Goal: Task Accomplishment & Management: Use online tool/utility

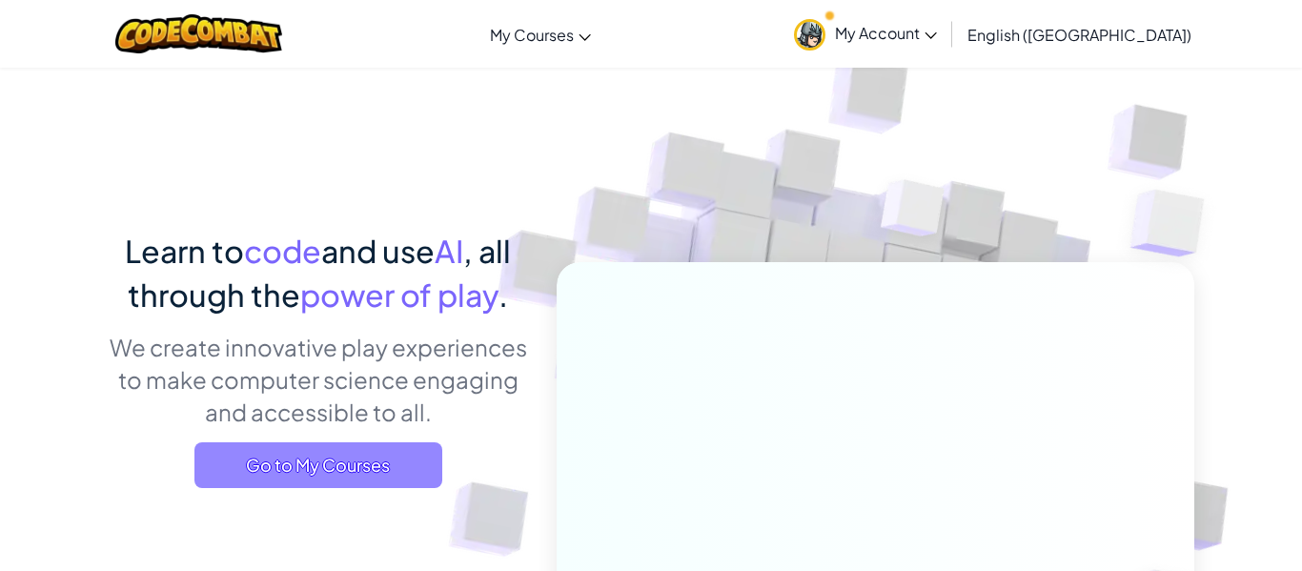
click at [269, 463] on span "Go to My Courses" at bounding box center [318, 465] width 248 height 46
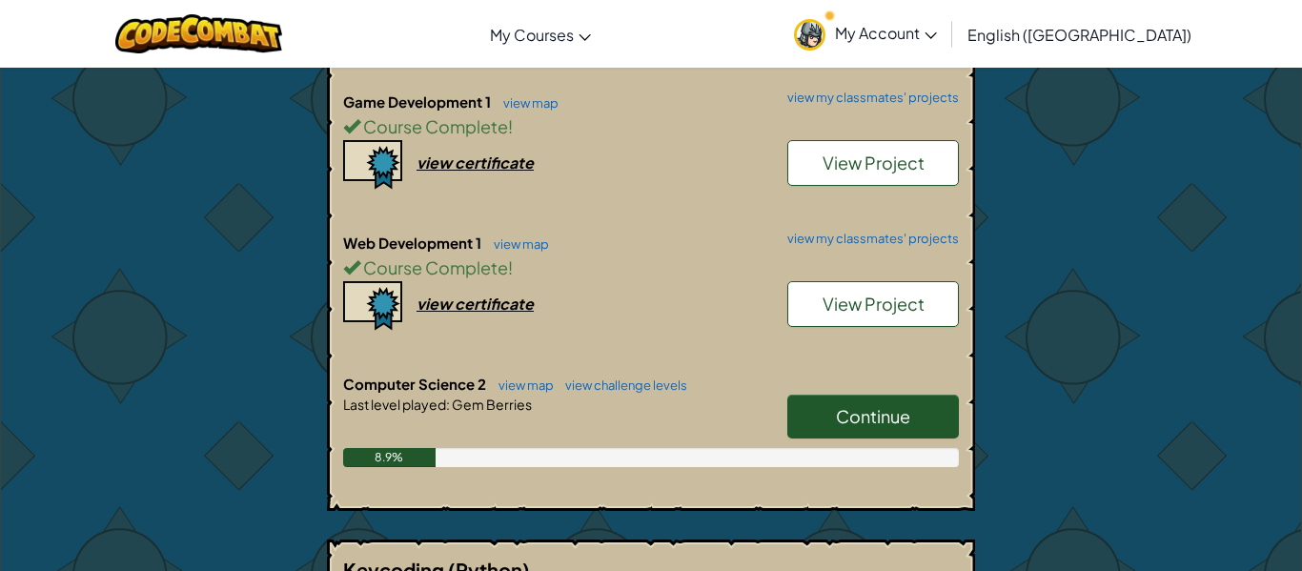
scroll to position [679, 0]
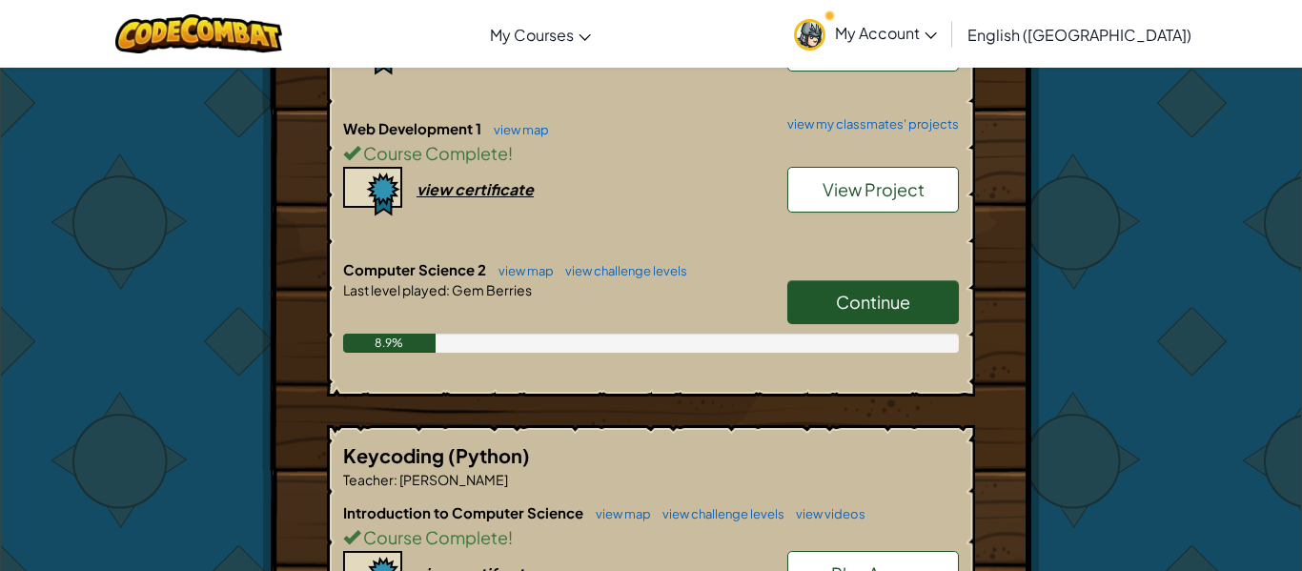
click at [912, 305] on link "Continue" at bounding box center [873, 302] width 172 height 44
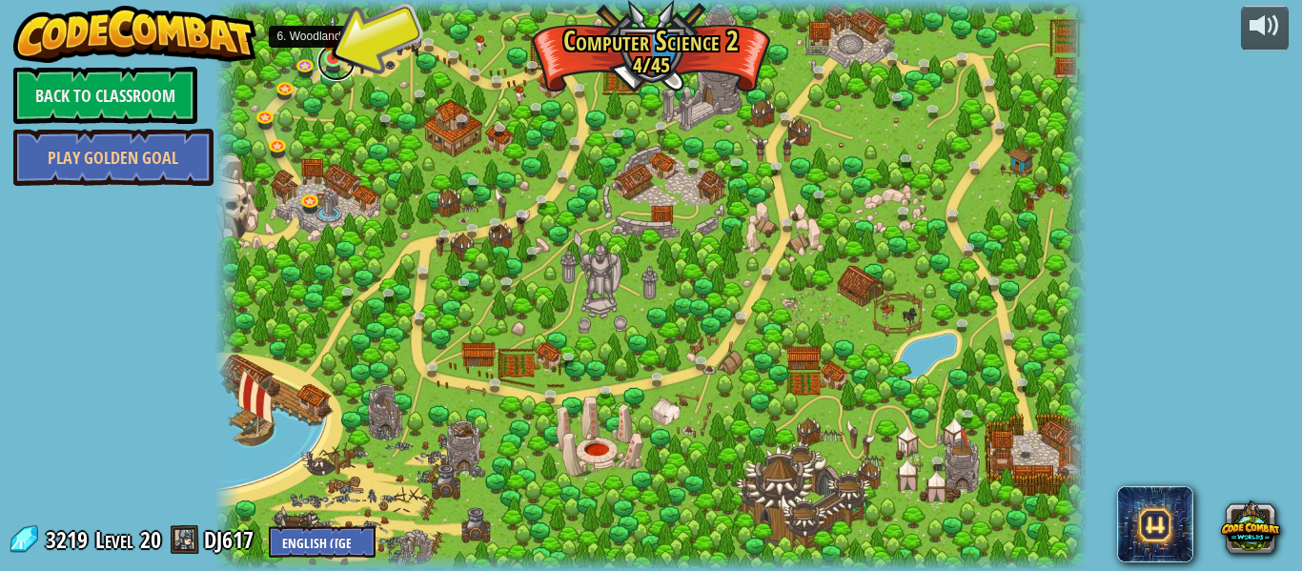
click at [335, 64] on link at bounding box center [336, 62] width 38 height 38
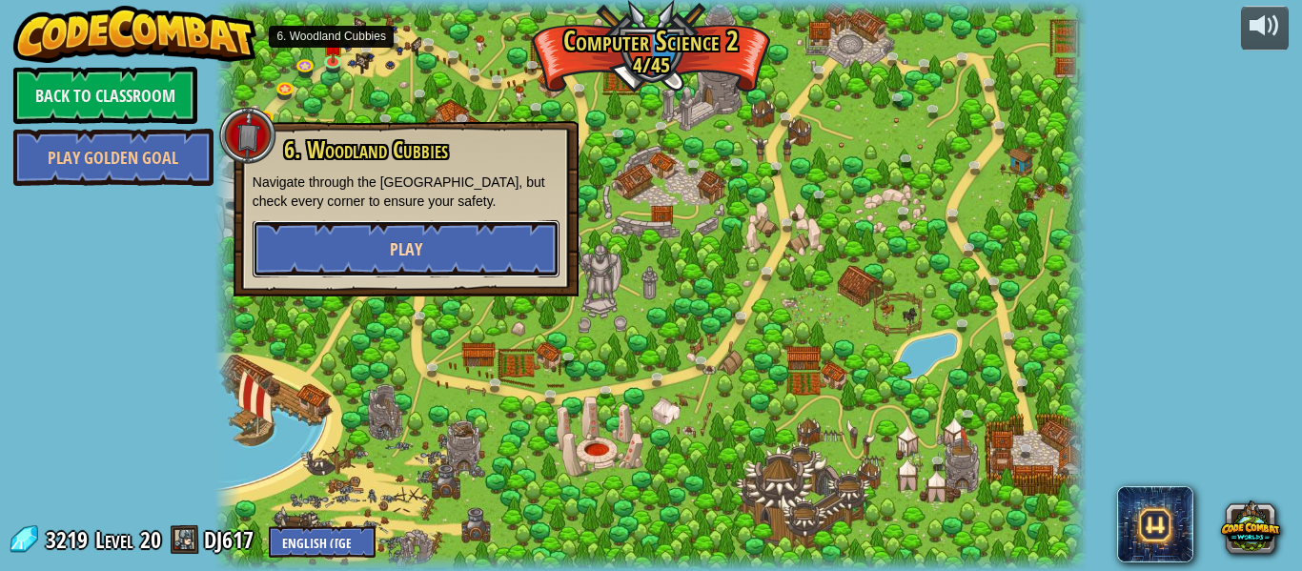
click at [404, 243] on span "Play" at bounding box center [406, 249] width 32 height 24
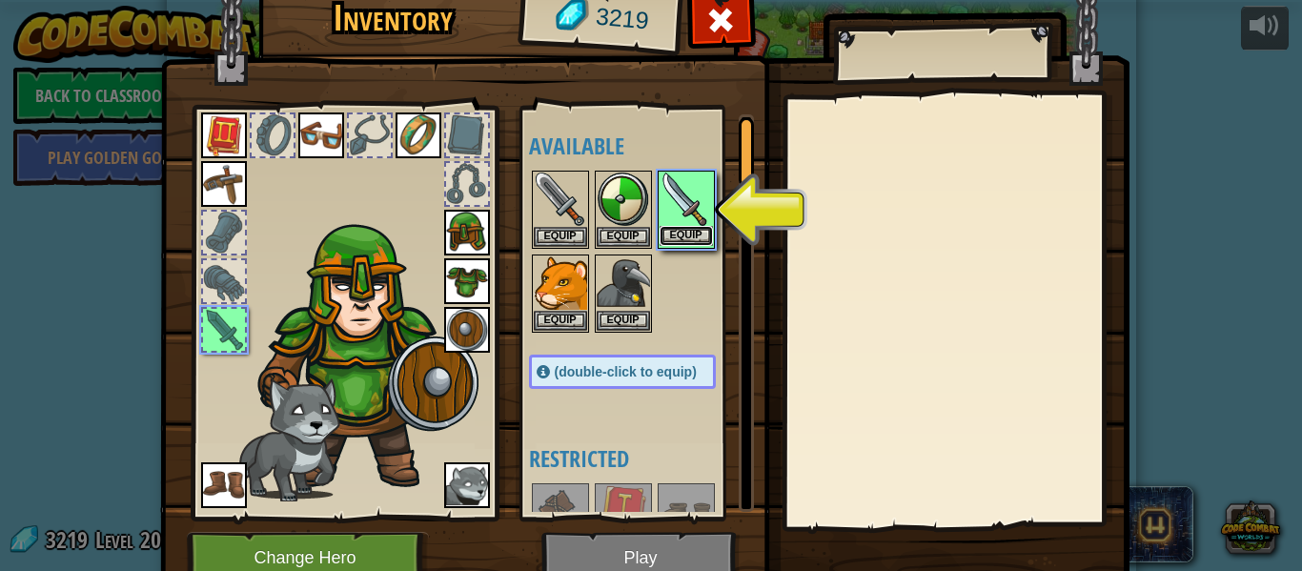
click at [683, 235] on button "Equip" at bounding box center [685, 236] width 53 height 20
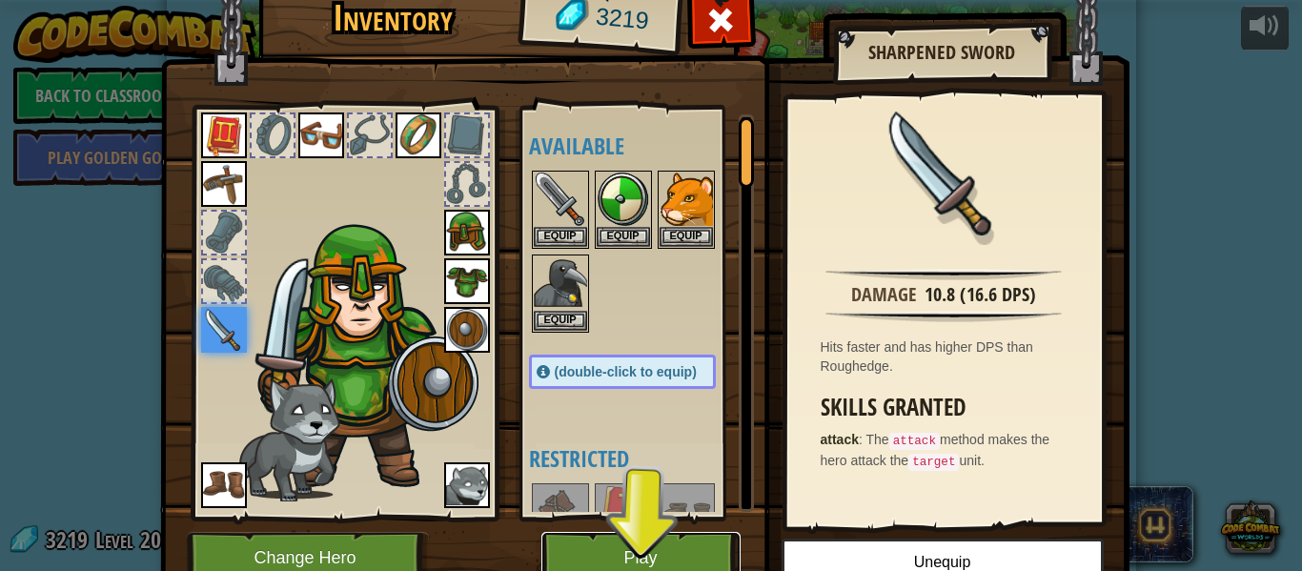
click at [651, 552] on button "Play" at bounding box center [640, 558] width 199 height 52
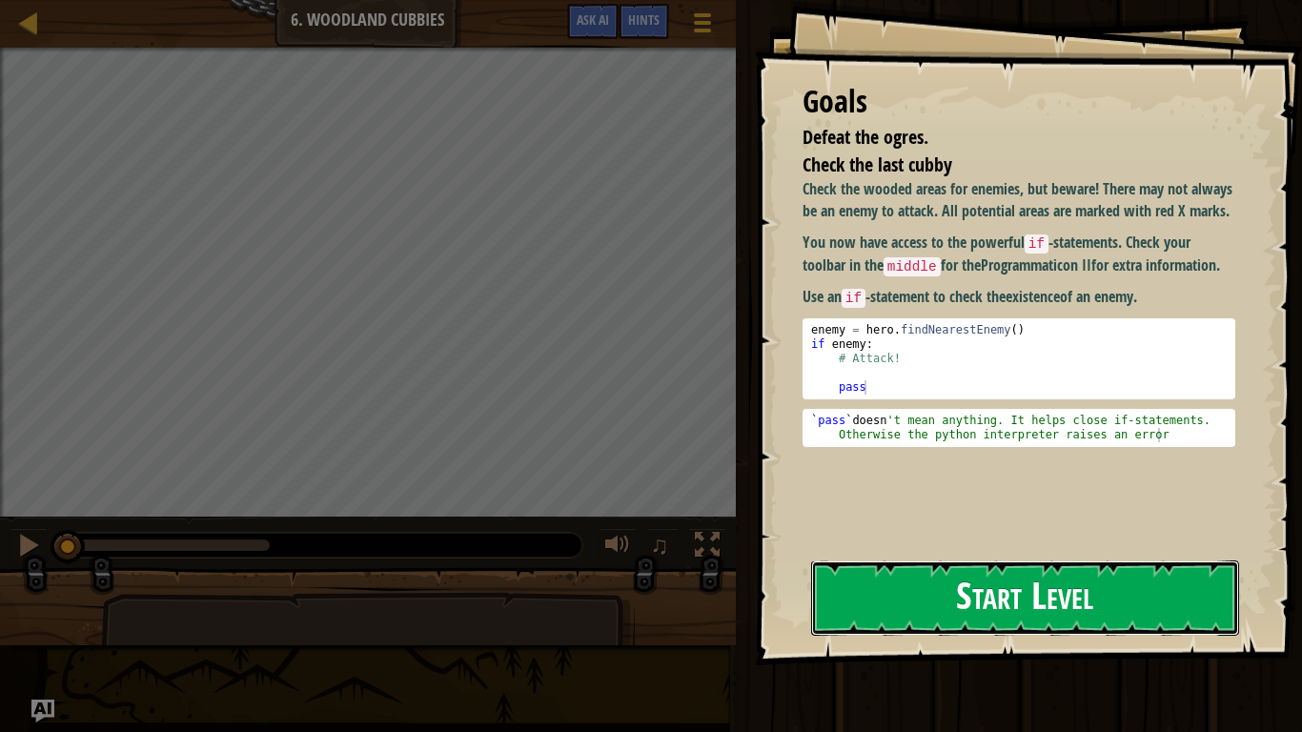
click at [988, 570] on button "Start Level" at bounding box center [1025, 597] width 428 height 75
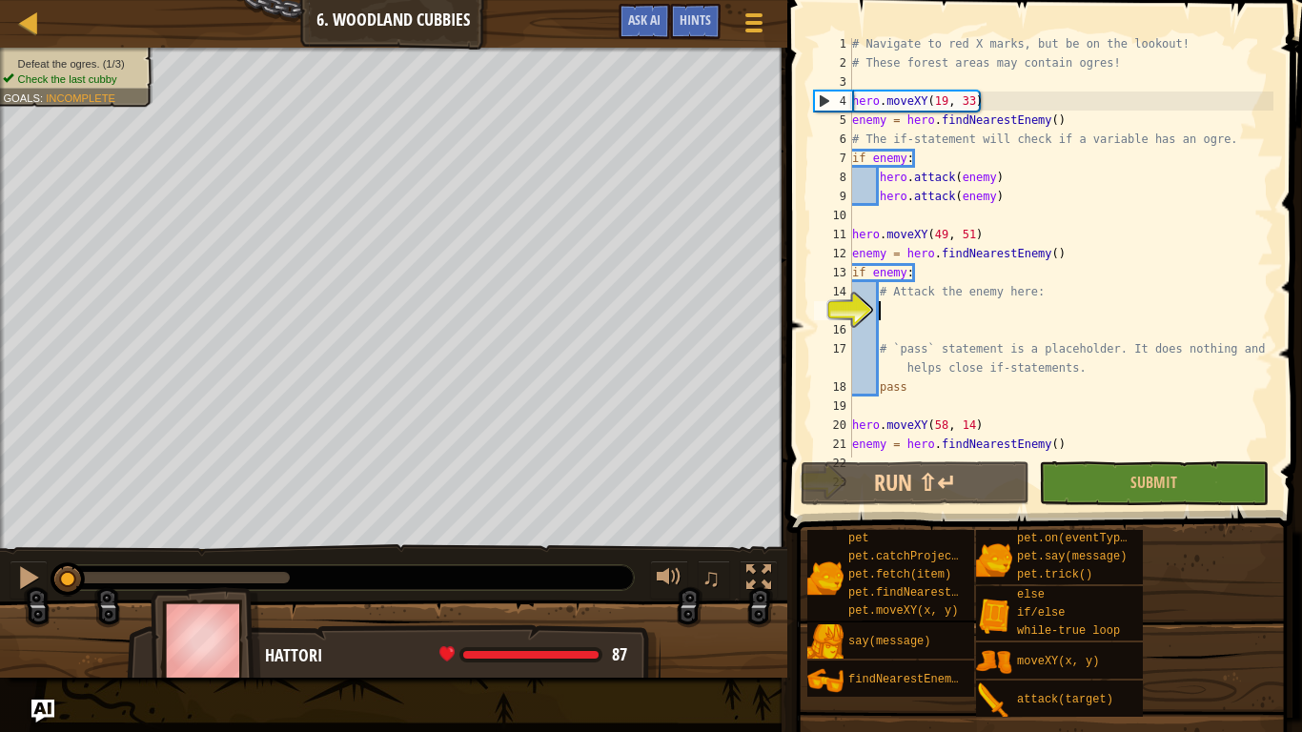
scroll to position [5, 0]
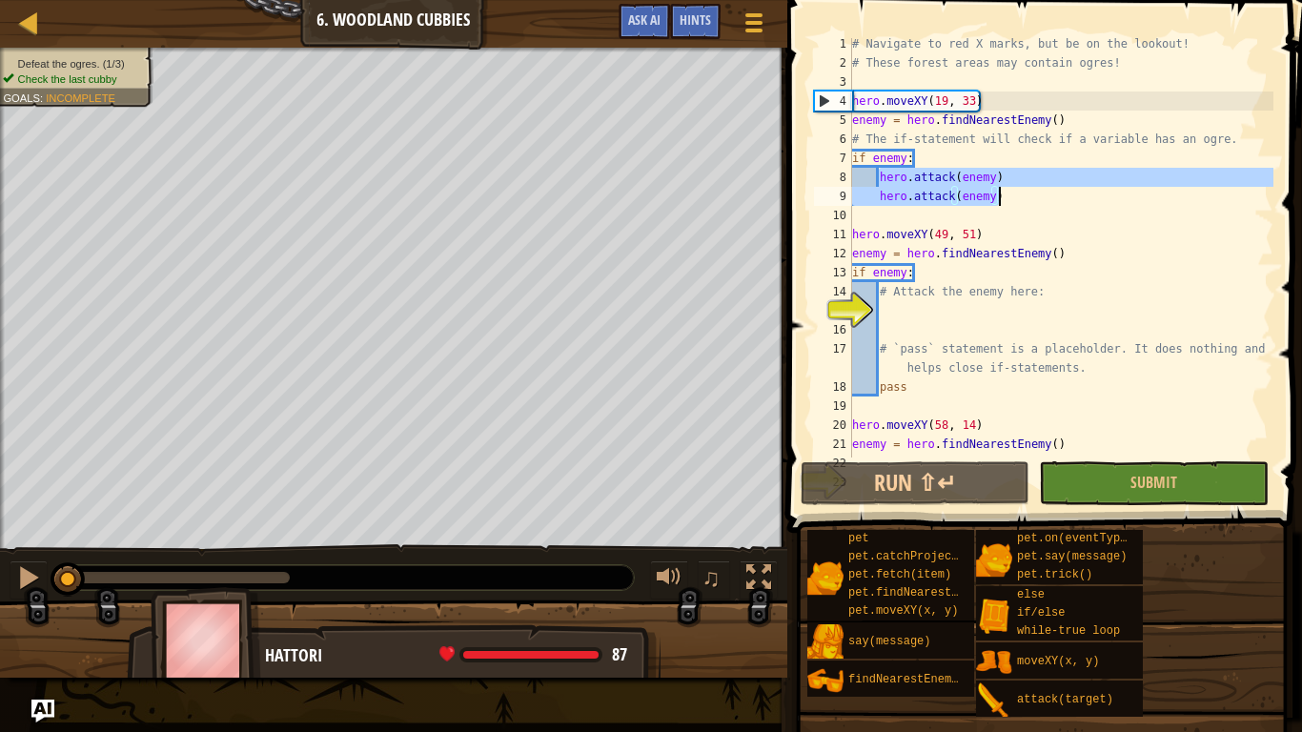
drag, startPoint x: 880, startPoint y: 176, endPoint x: 996, endPoint y: 194, distance: 117.7
click at [996, 194] on div "# Navigate to red X marks, but be on the lookout! # These forest areas may cont…" at bounding box center [1060, 262] width 425 height 457
type textarea "hero.attack(enemy) hero.attack(enemy)"
click at [946, 318] on div "# Navigate to red X marks, but be on the lookout! # These forest areas may cont…" at bounding box center [1060, 262] width 425 height 457
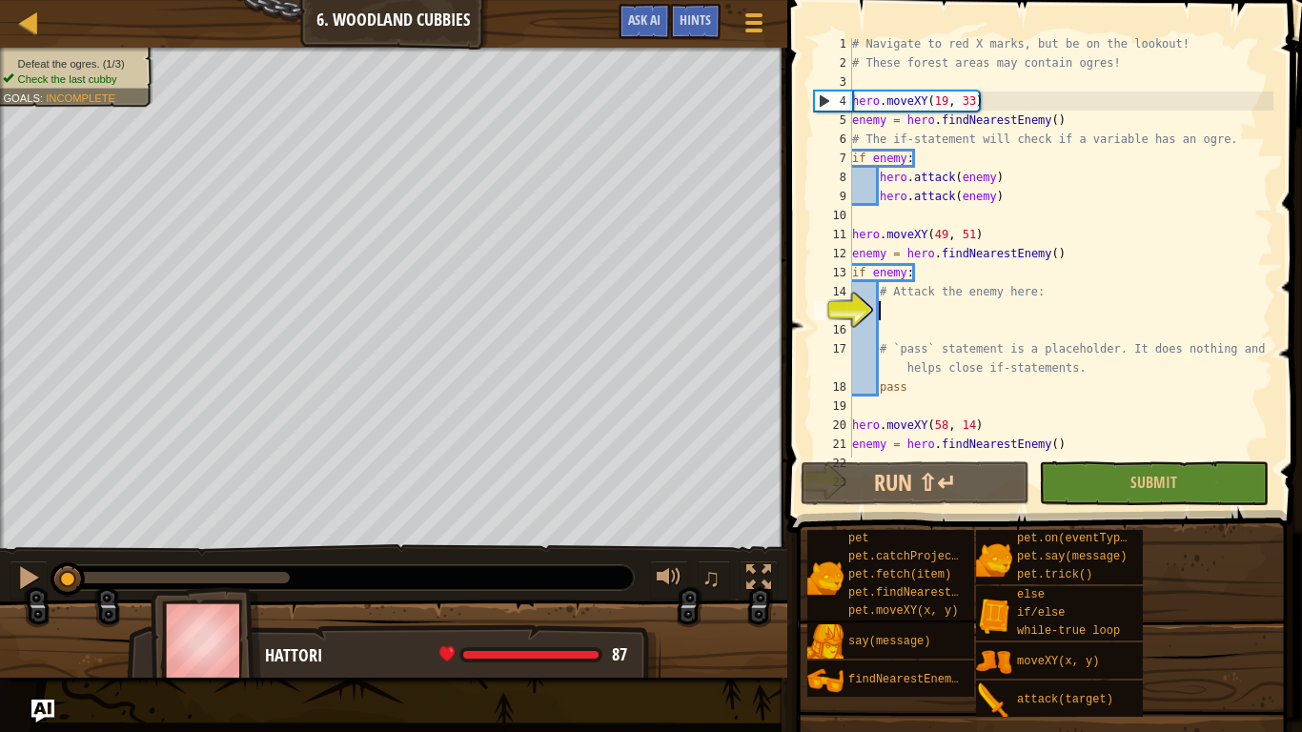
type textarea "hero.attack(enemy)"
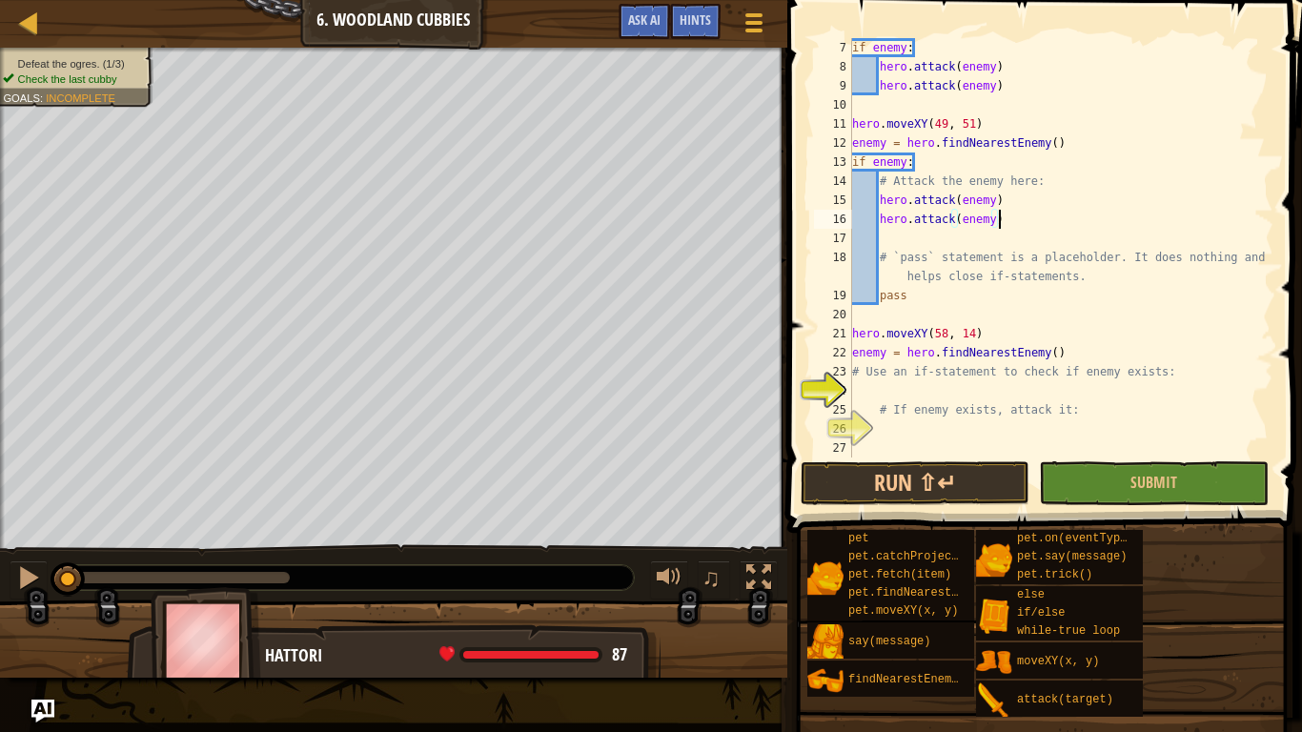
scroll to position [114, 0]
click at [938, 392] on div "if enemy : hero . attack ( enemy ) hero . attack ( enemy ) hero . moveXY ( 49 ,…" at bounding box center [1060, 266] width 425 height 457
drag, startPoint x: 853, startPoint y: 353, endPoint x: 1058, endPoint y: 346, distance: 205.0
click at [1058, 346] on div "if enemy : hero . attack ( enemy ) hero . attack ( enemy ) hero . moveXY ( 49 ,…" at bounding box center [1060, 266] width 425 height 457
type textarea "enemy = hero.findNearestEnemy()"
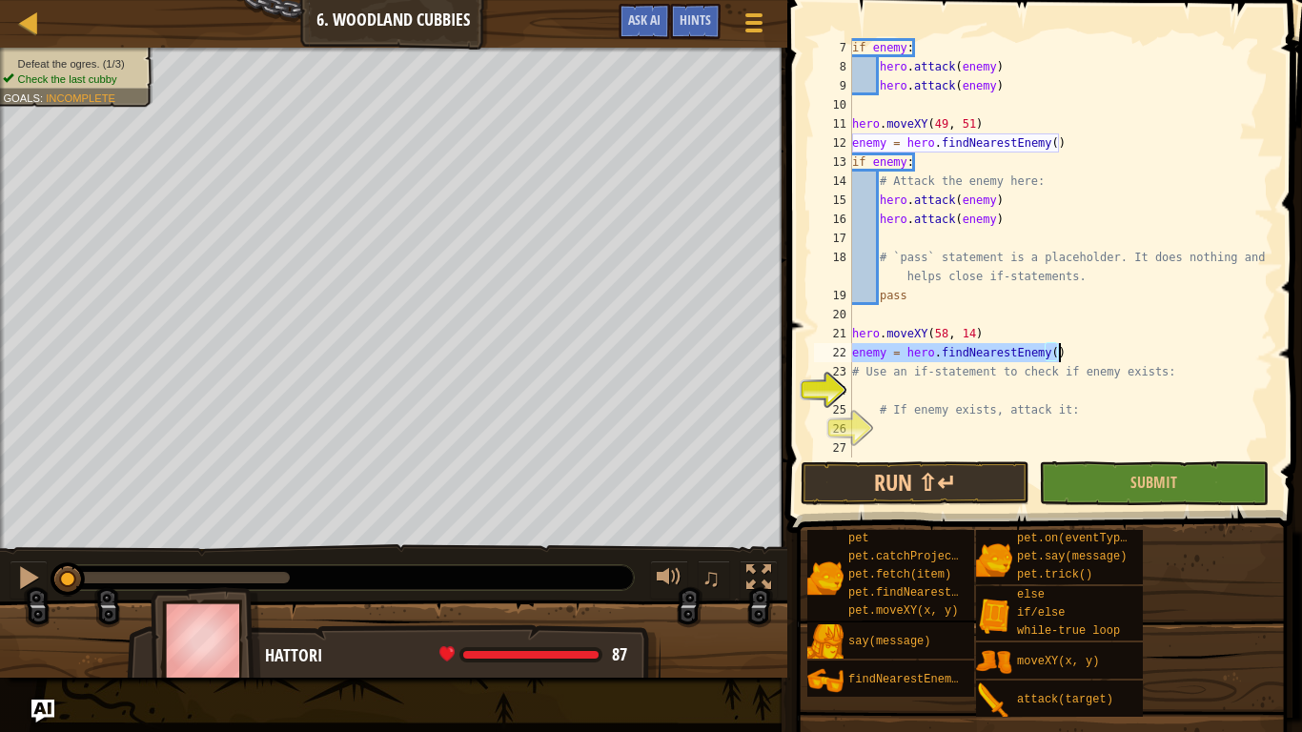
click at [1036, 384] on div "if enemy : hero . attack ( enemy ) hero . attack ( enemy ) hero . moveXY ( 49 ,…" at bounding box center [1060, 266] width 425 height 457
type textarea "enemy = hero.findNearestEnemy()"
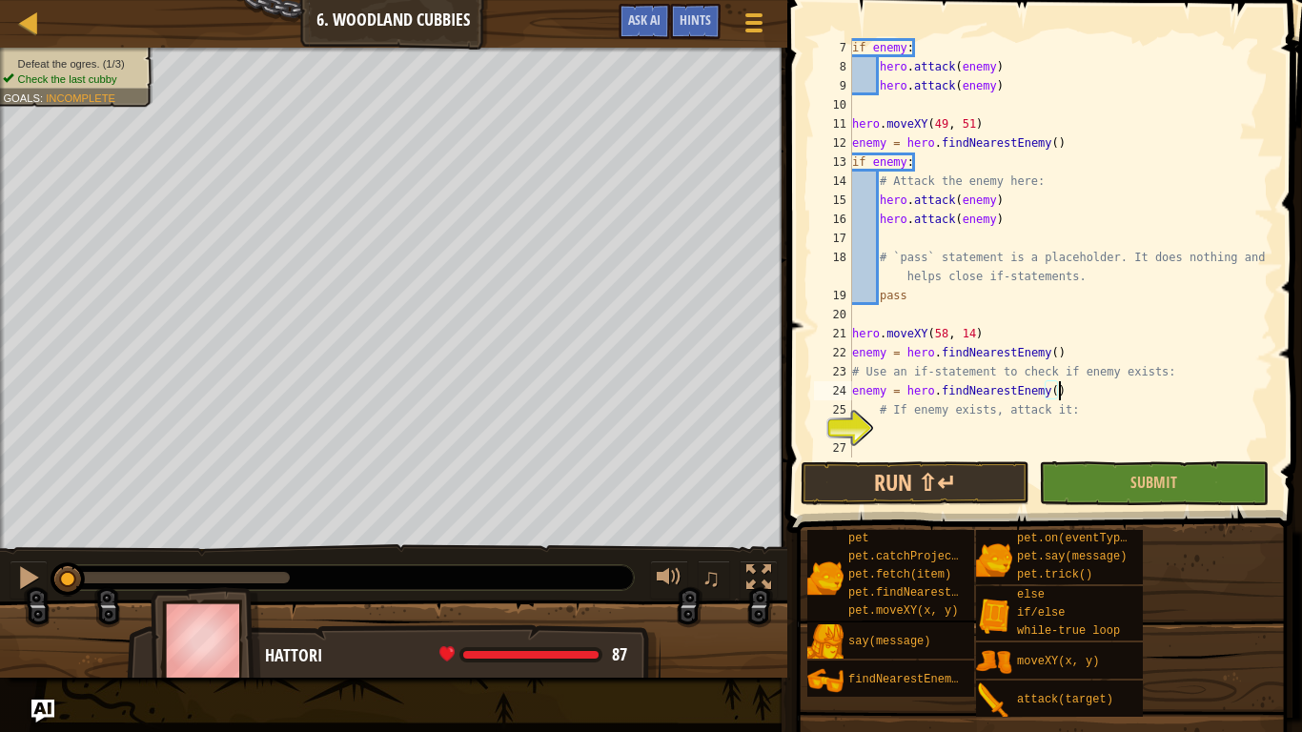
click at [1014, 441] on div "if enemy : hero . attack ( enemy ) hero . attack ( enemy ) hero . moveXY ( 49 ,…" at bounding box center [1060, 266] width 425 height 457
click at [1002, 429] on div "if enemy : hero . attack ( enemy ) hero . attack ( enemy ) hero . moveXY ( 49 ,…" at bounding box center [1060, 266] width 425 height 457
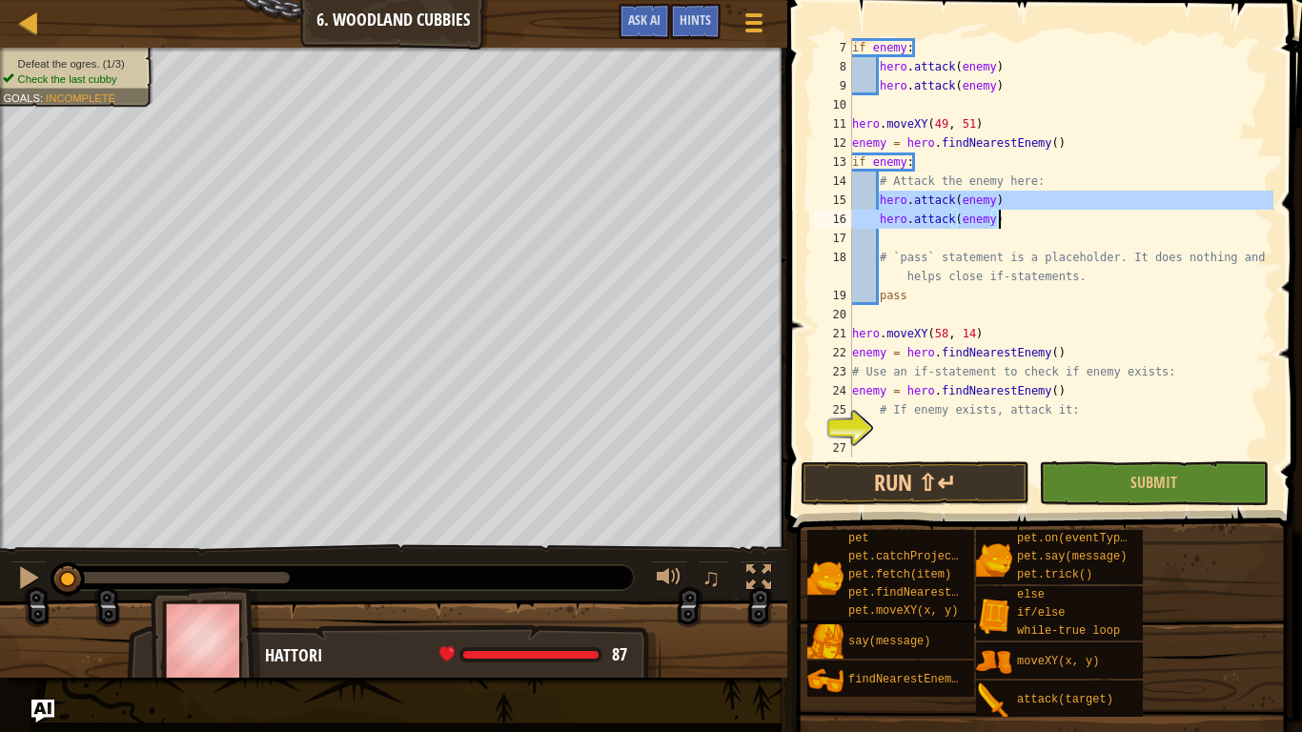
drag, startPoint x: 880, startPoint y: 195, endPoint x: 1000, endPoint y: 221, distance: 122.8
click at [1000, 221] on div "if enemy : hero . attack ( enemy ) hero . attack ( enemy ) hero . moveXY ( 49 ,…" at bounding box center [1060, 266] width 425 height 457
type textarea "hero.attack(enemy) hero.attack(enemy)"
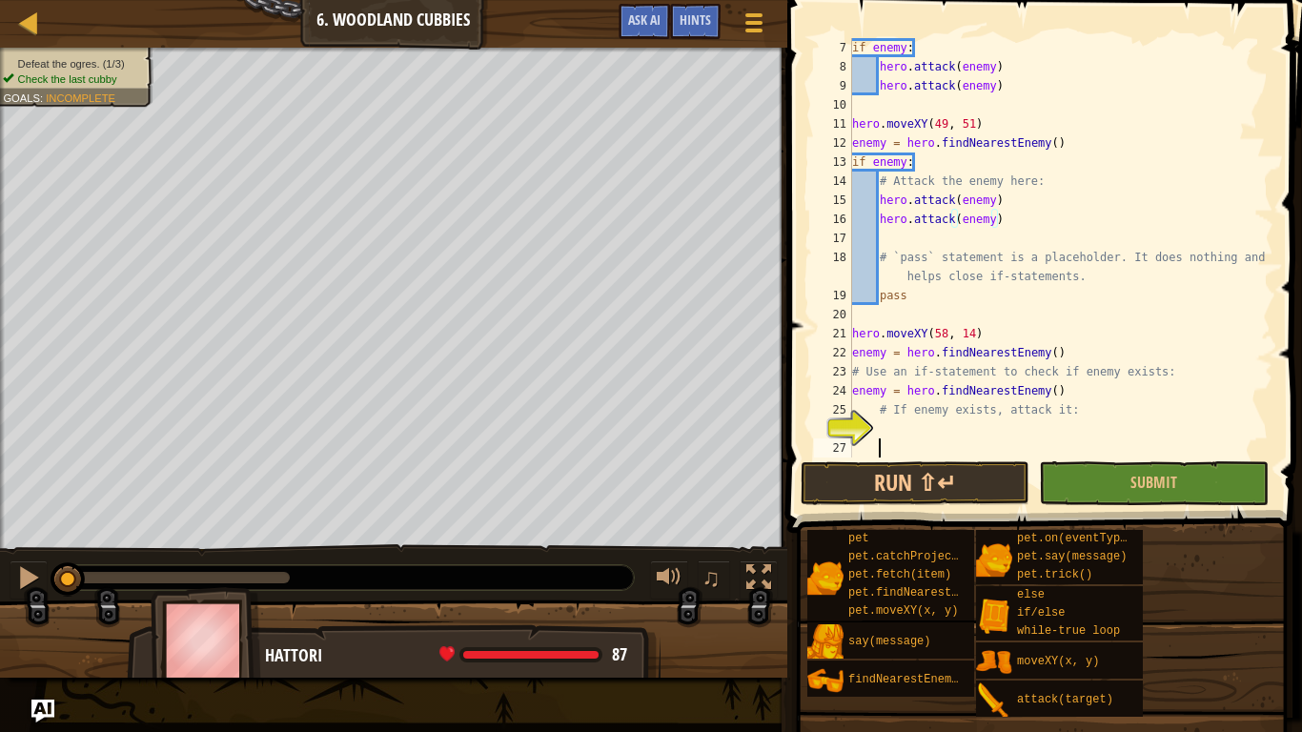
click at [923, 444] on div "if enemy : hero . attack ( enemy ) hero . attack ( enemy ) hero . moveXY ( 49 ,…" at bounding box center [1060, 266] width 425 height 457
click at [916, 428] on div "if enemy : hero . attack ( enemy ) hero . attack ( enemy ) hero . moveXY ( 49 ,…" at bounding box center [1060, 266] width 425 height 457
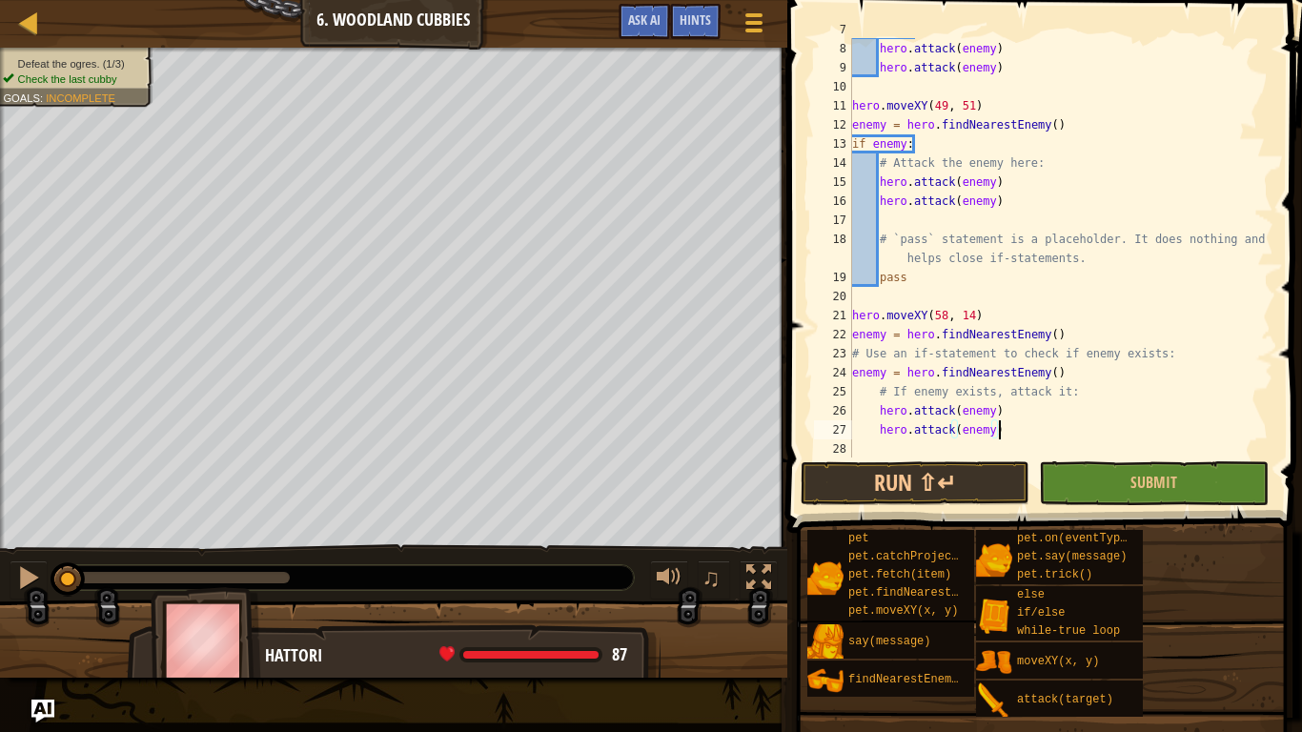
scroll to position [133, 0]
click at [925, 483] on button "Run ⇧↵" at bounding box center [915, 483] width 229 height 44
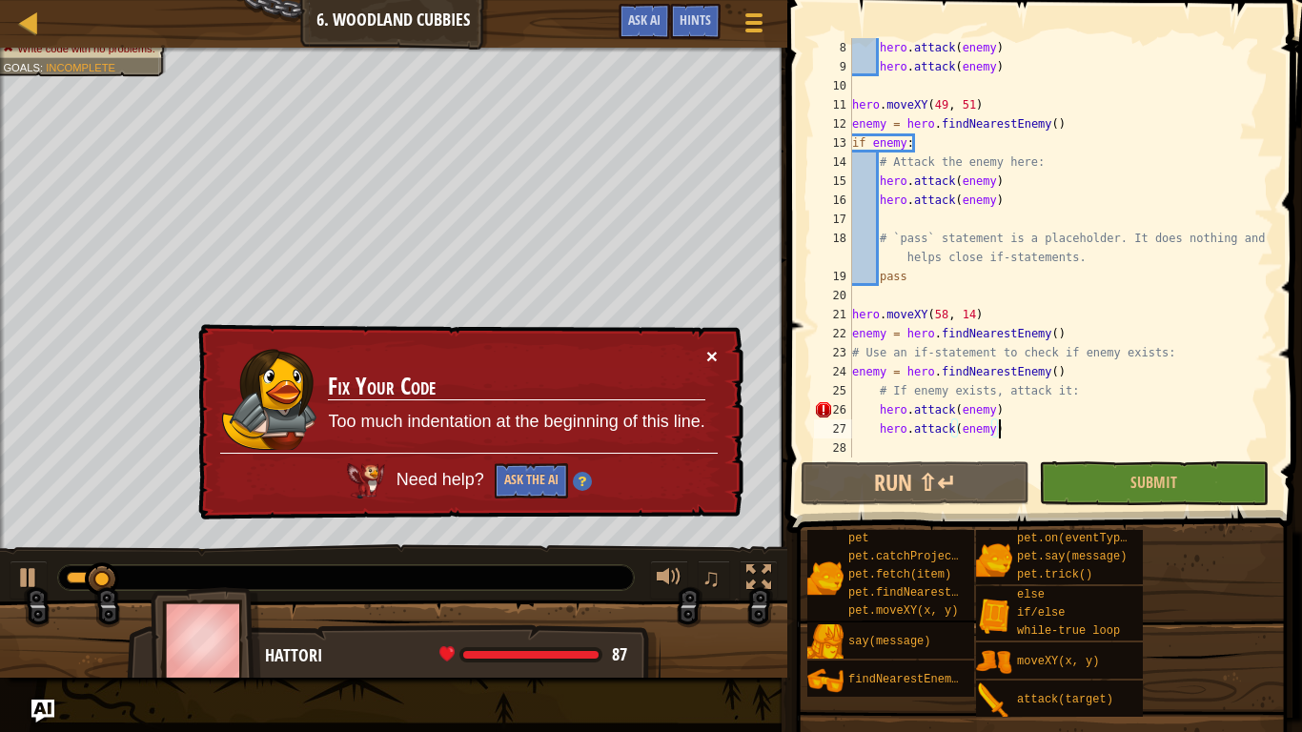
click at [706, 352] on button "×" at bounding box center [711, 356] width 11 height 20
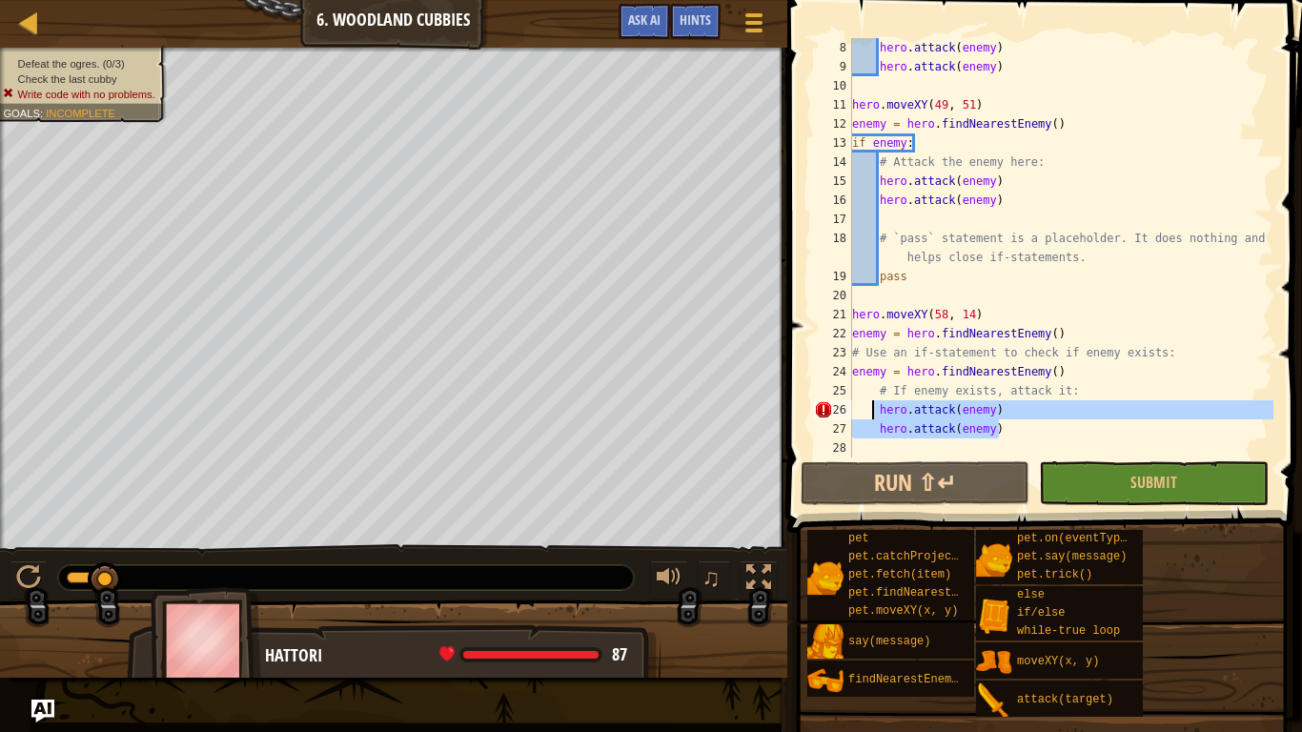
drag, startPoint x: 1020, startPoint y: 431, endPoint x: 873, endPoint y: 403, distance: 149.3
click at [873, 403] on div "hero . attack ( enemy ) hero . attack ( enemy ) hero . moveXY ( 49 , 51 ) enemy…" at bounding box center [1060, 266] width 425 height 457
type textarea "hero.attack(enemy) hero.attack(enemy)"
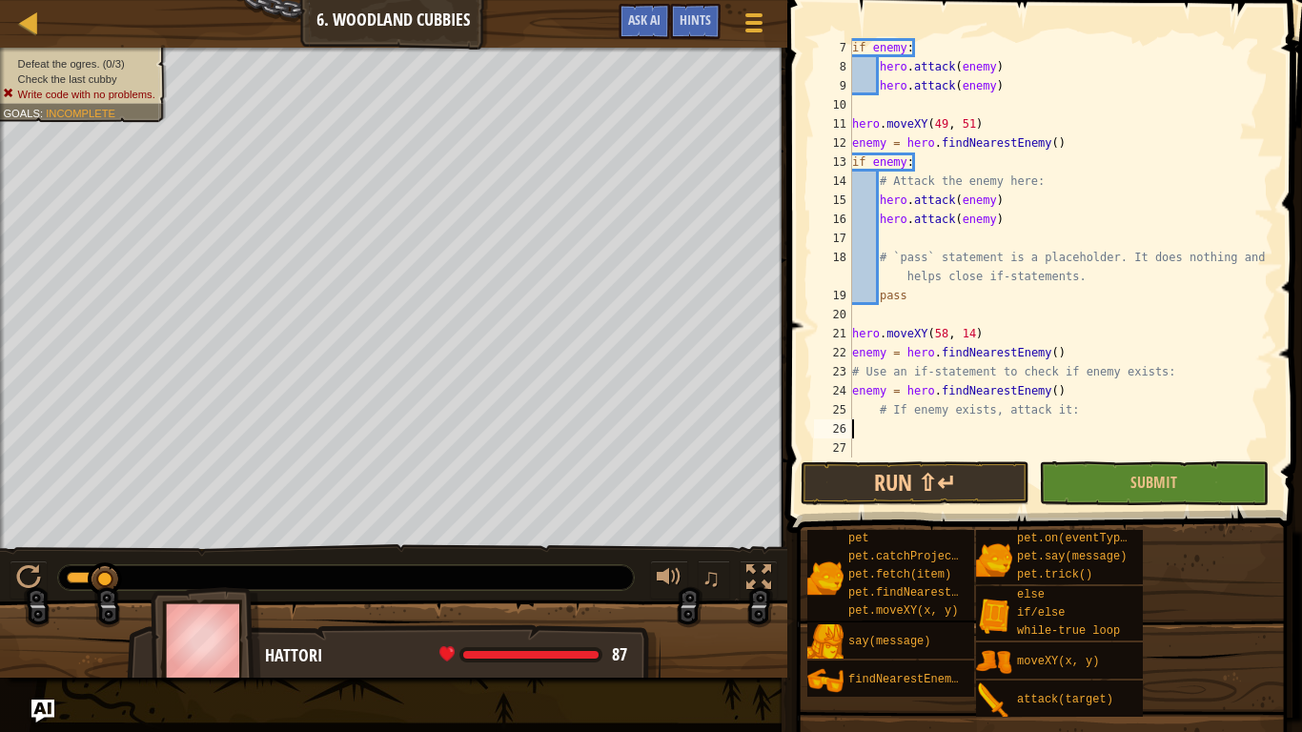
type textarea "# If enemy exists, attack it:"
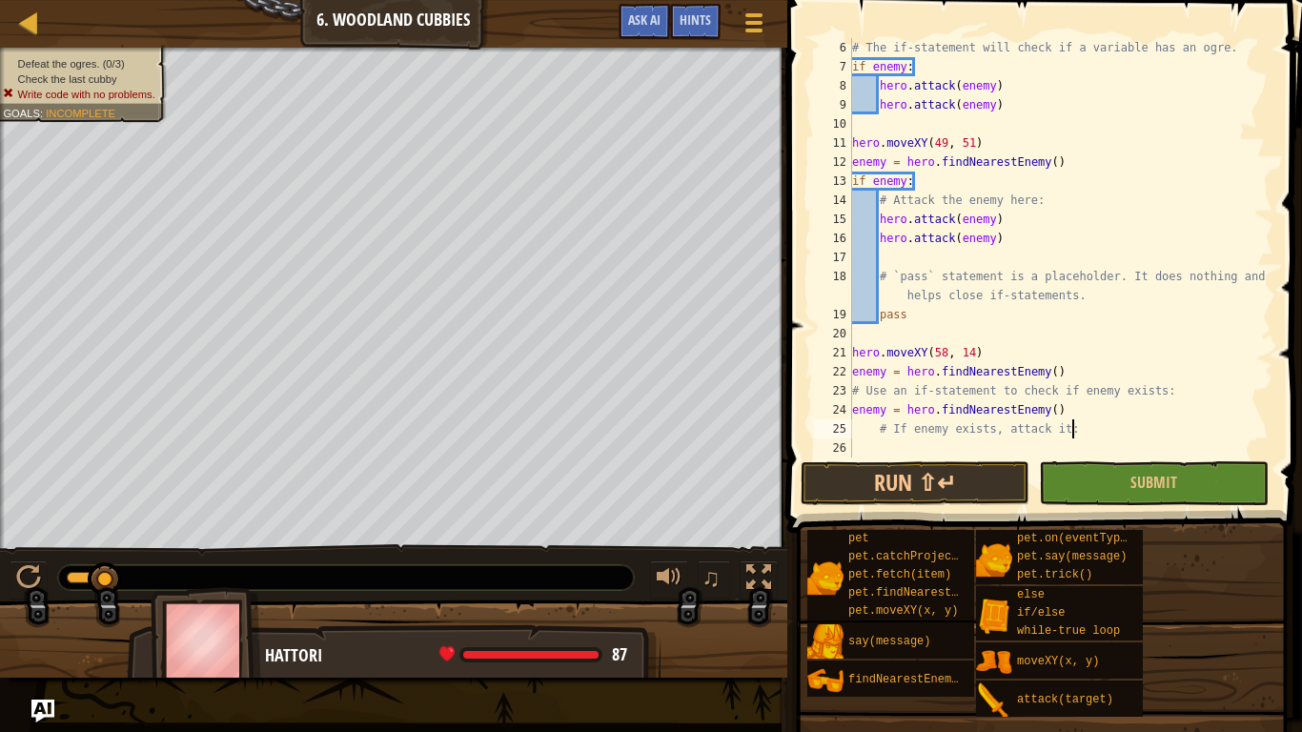
scroll to position [95, 0]
click at [885, 483] on button "Run ⇧↵" at bounding box center [915, 483] width 229 height 44
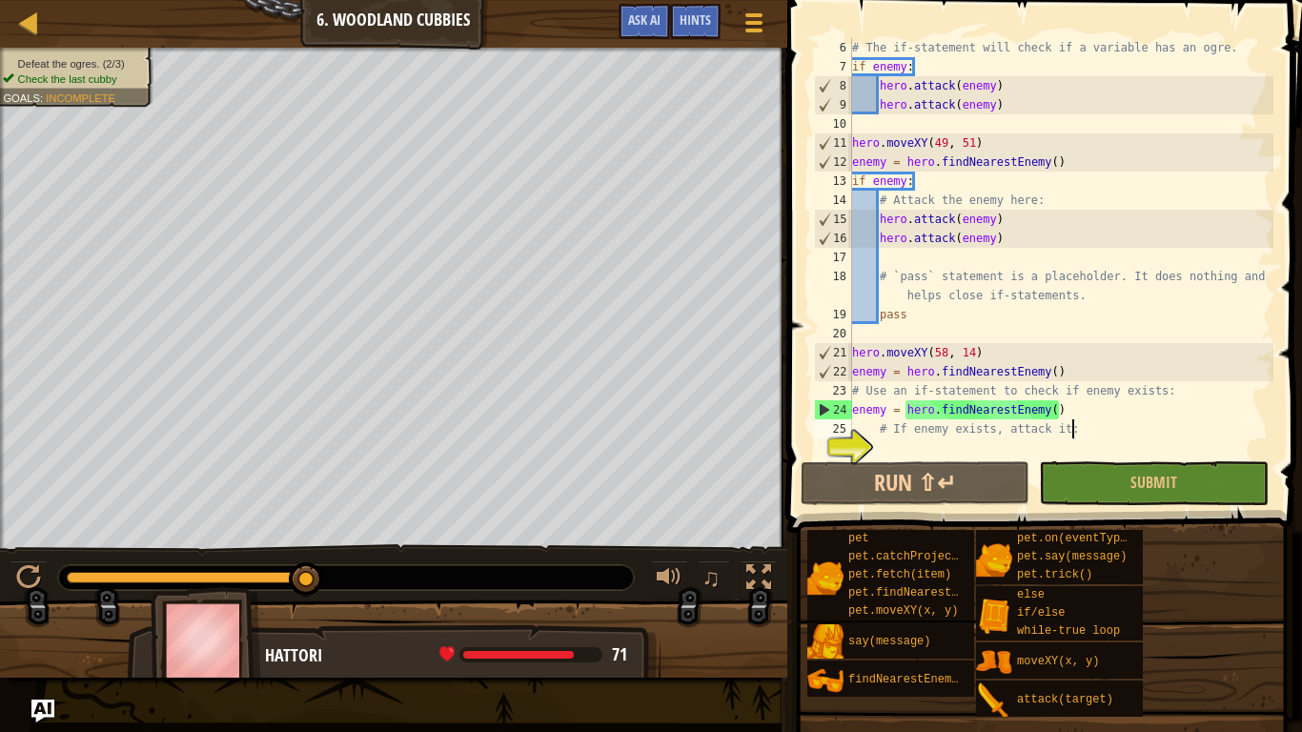
click at [931, 446] on div "# The if-statement will check if a variable has an ogre. if enemy : hero . atta…" at bounding box center [1060, 266] width 425 height 457
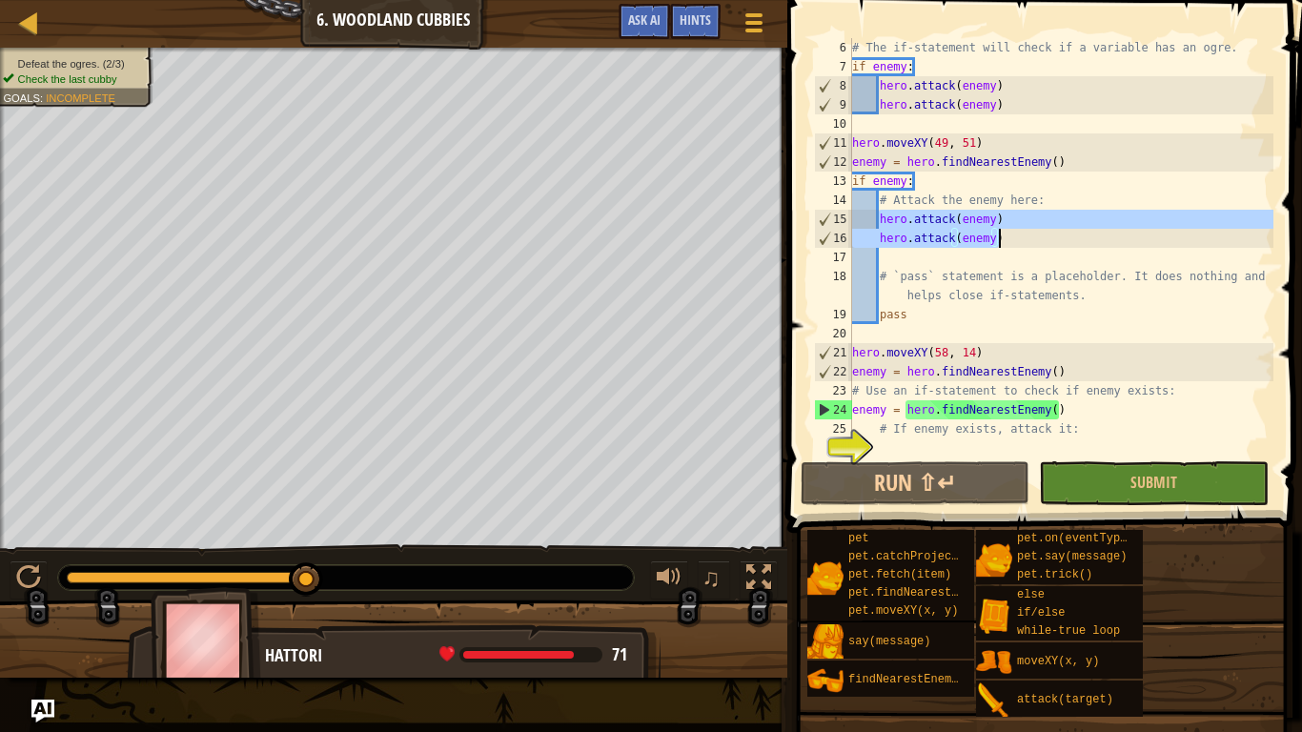
drag, startPoint x: 879, startPoint y: 217, endPoint x: 1001, endPoint y: 235, distance: 123.3
click at [1001, 235] on div "# The if-statement will check if a variable has an ogre. if enemy : hero . atta…" at bounding box center [1060, 266] width 425 height 457
type textarea "hero.attack(enemy) hero.attack(enemy)"
click at [1058, 450] on div "# The if-statement will check if a variable has an ogre. if enemy : hero . atta…" at bounding box center [1060, 266] width 425 height 457
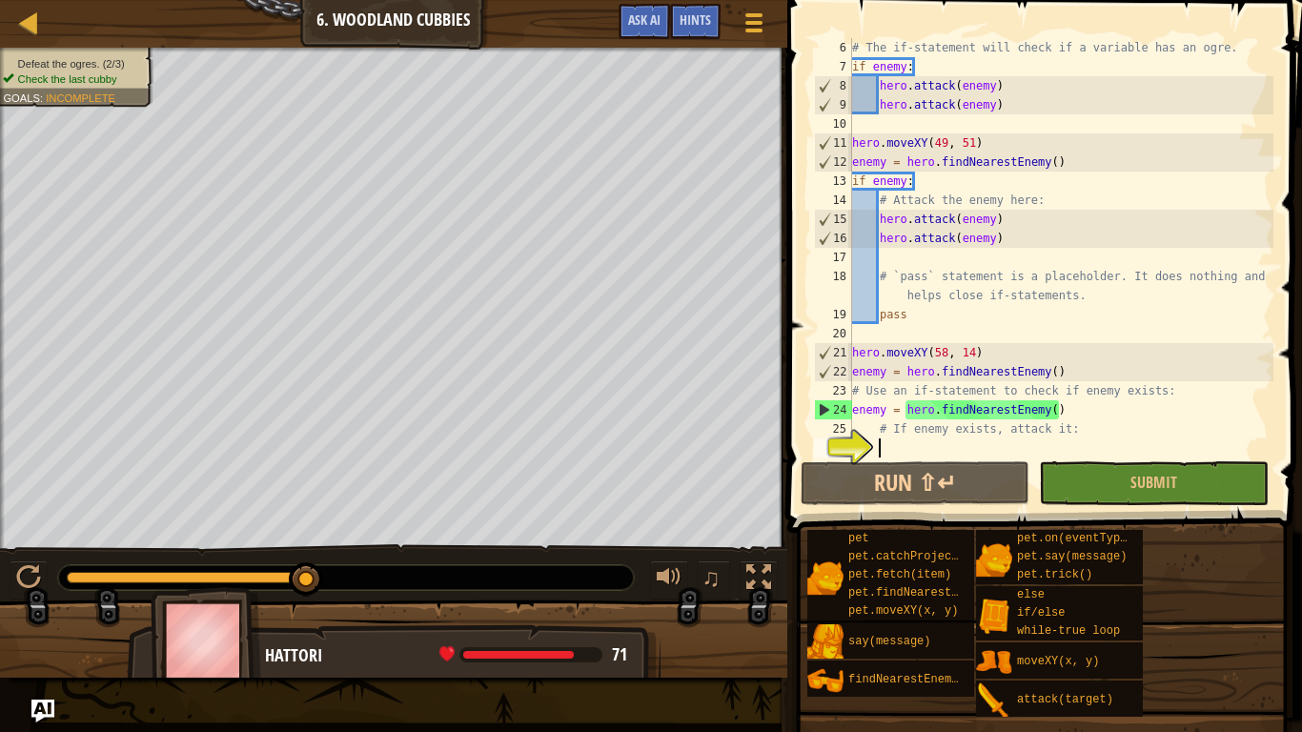
paste textarea "hero.attack(enemy)"
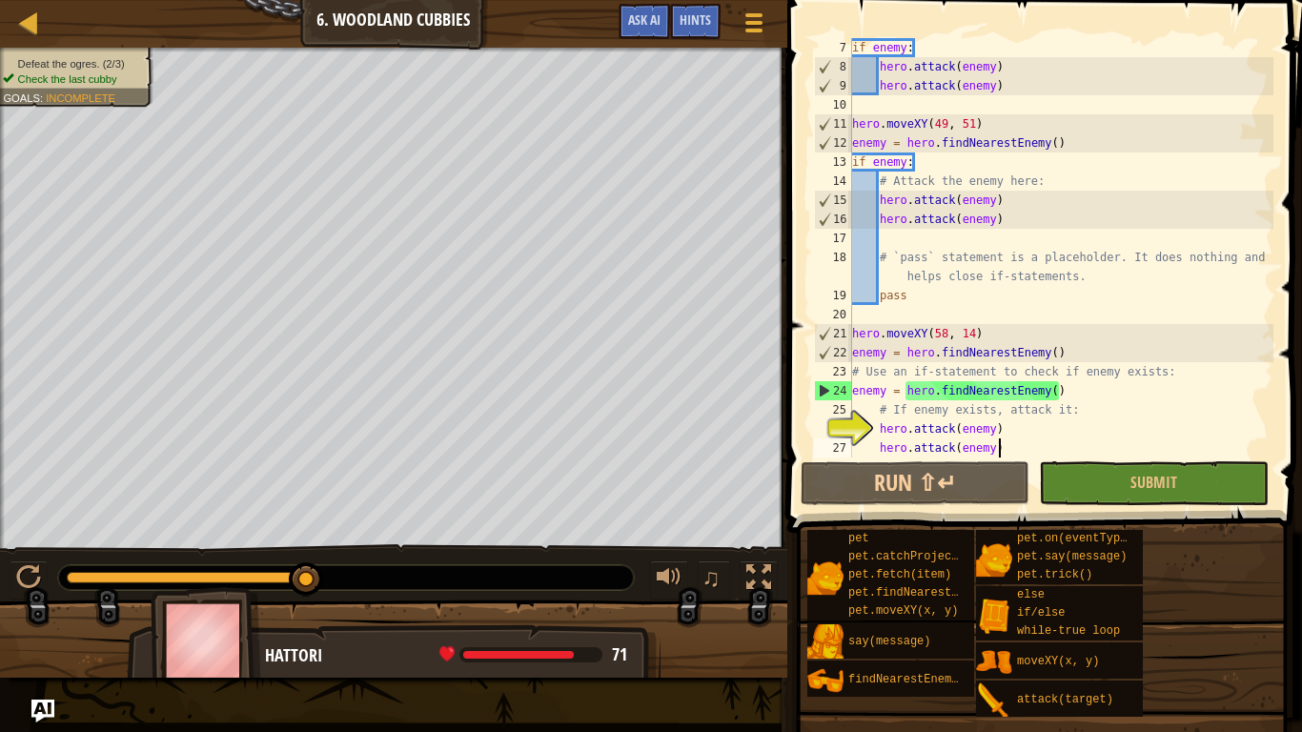
scroll to position [114, 0]
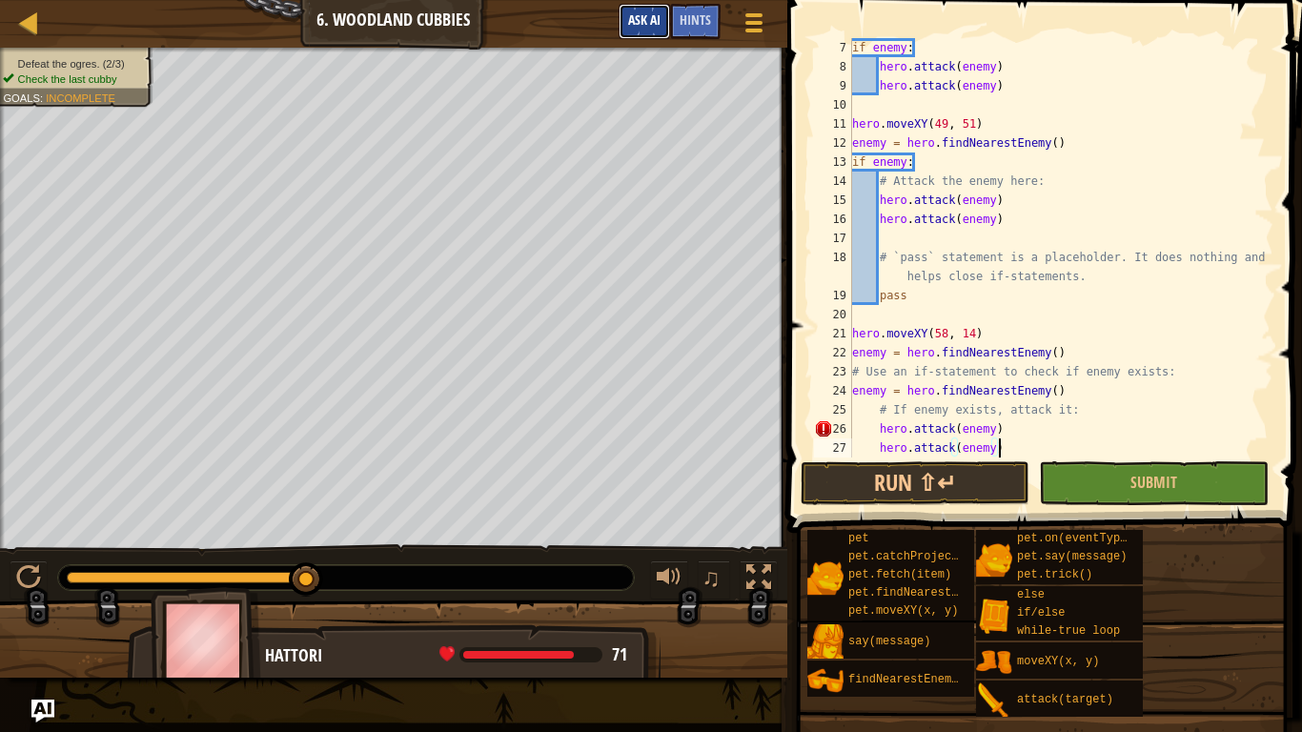
click at [651, 20] on span "Ask AI" at bounding box center [644, 19] width 32 height 18
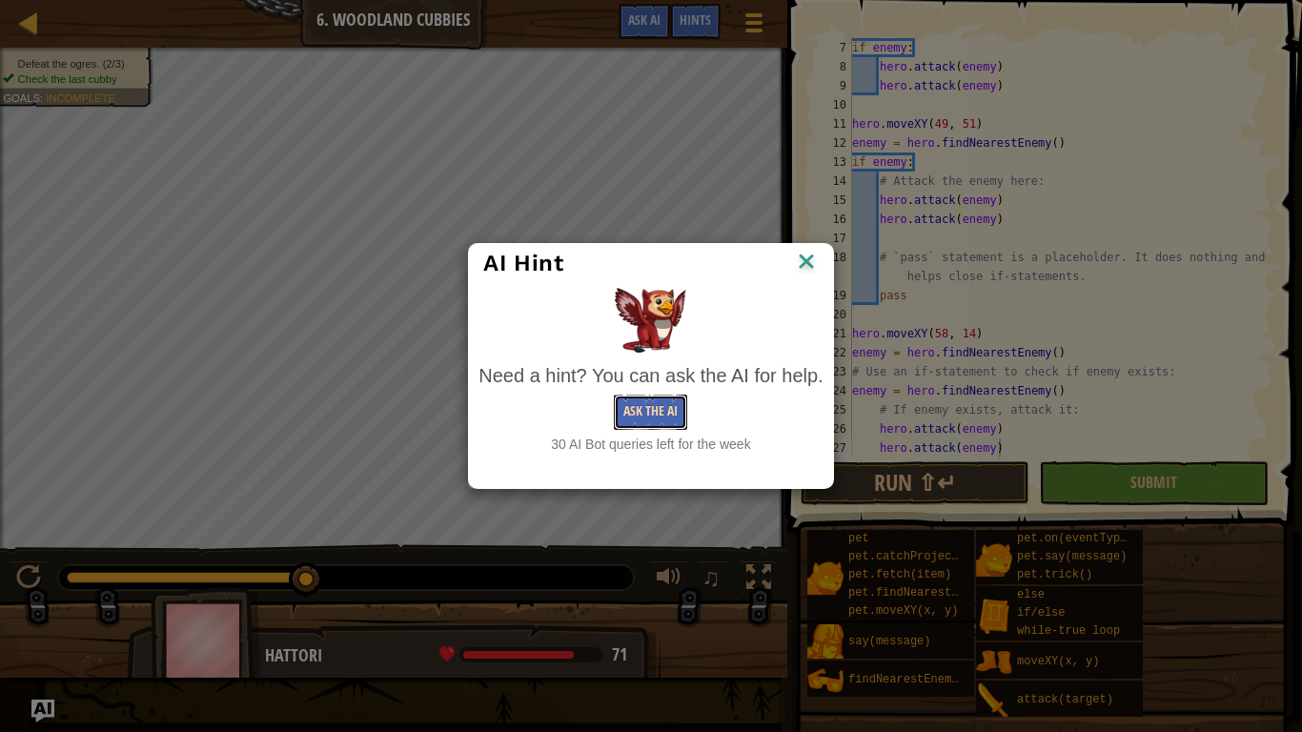
click at [644, 423] on button "Ask the AI" at bounding box center [650, 412] width 73 height 35
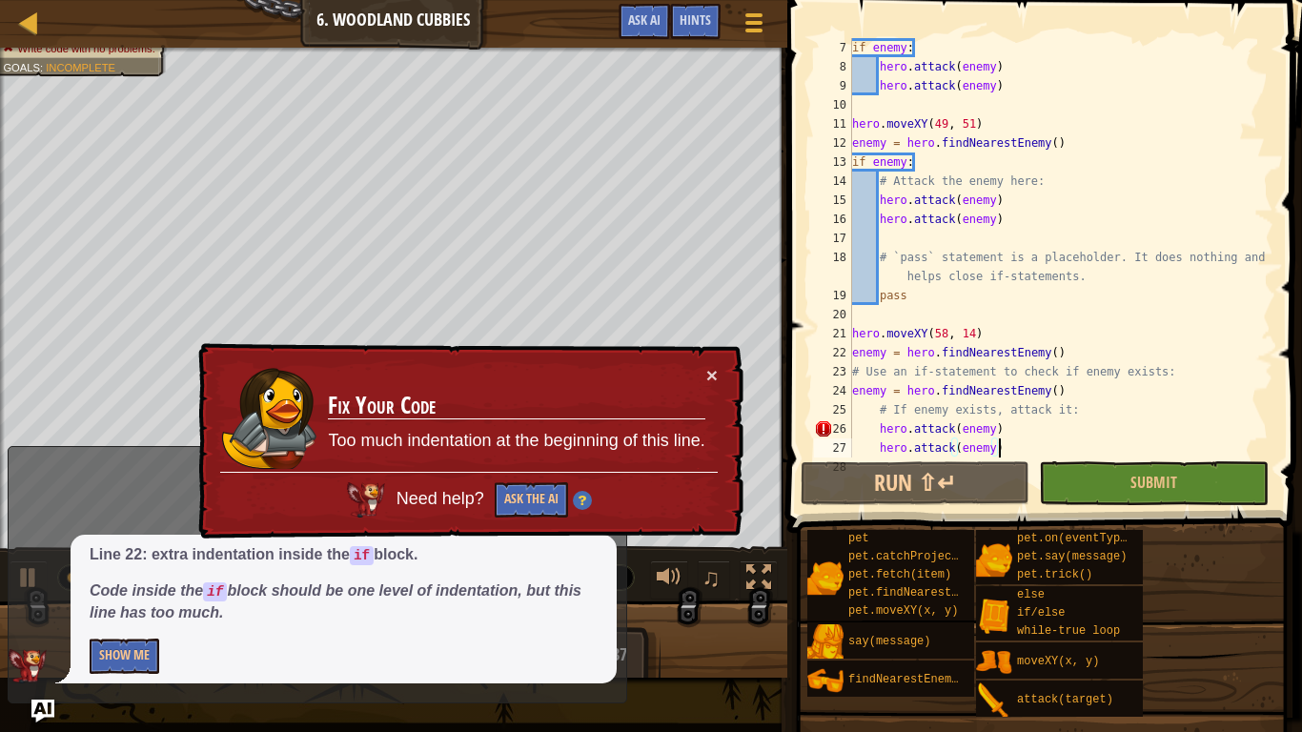
click at [702, 380] on td "Fix Your Code Too much indentation at the beginning of this line." at bounding box center [516, 418] width 378 height 107
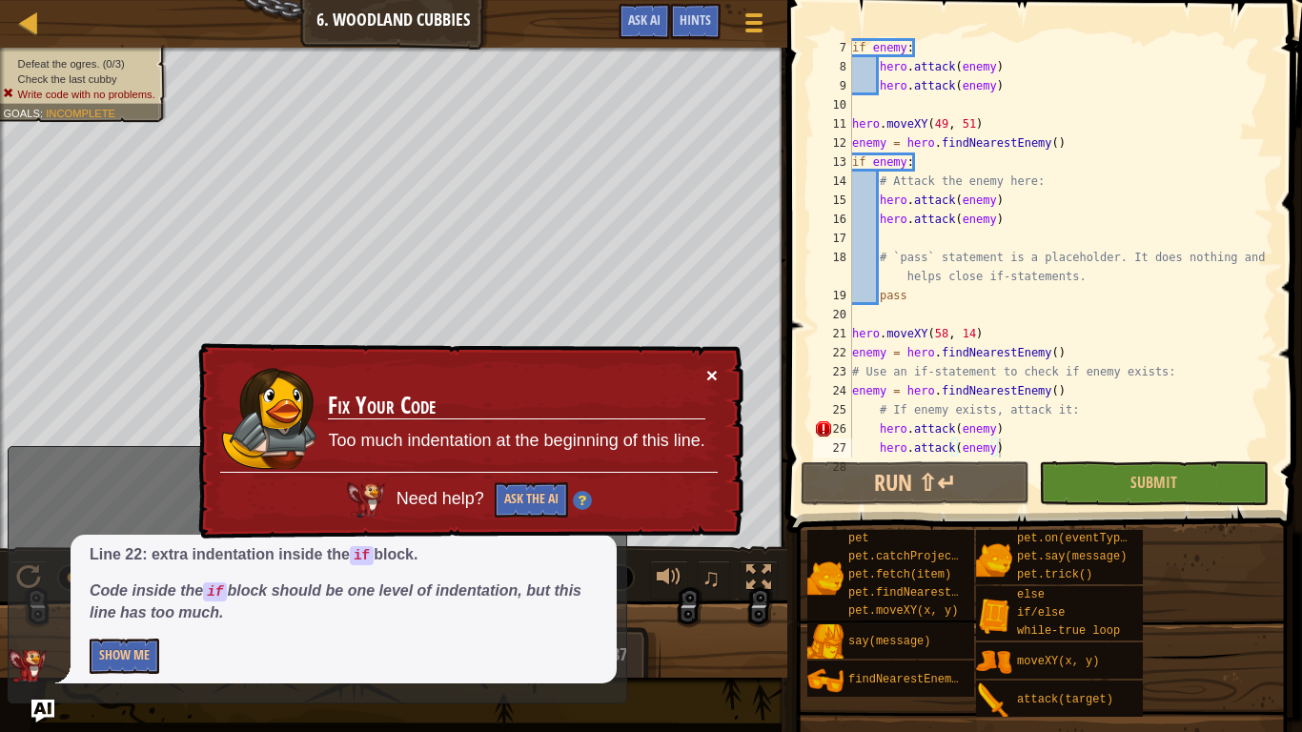
click at [715, 380] on button "×" at bounding box center [711, 375] width 11 height 20
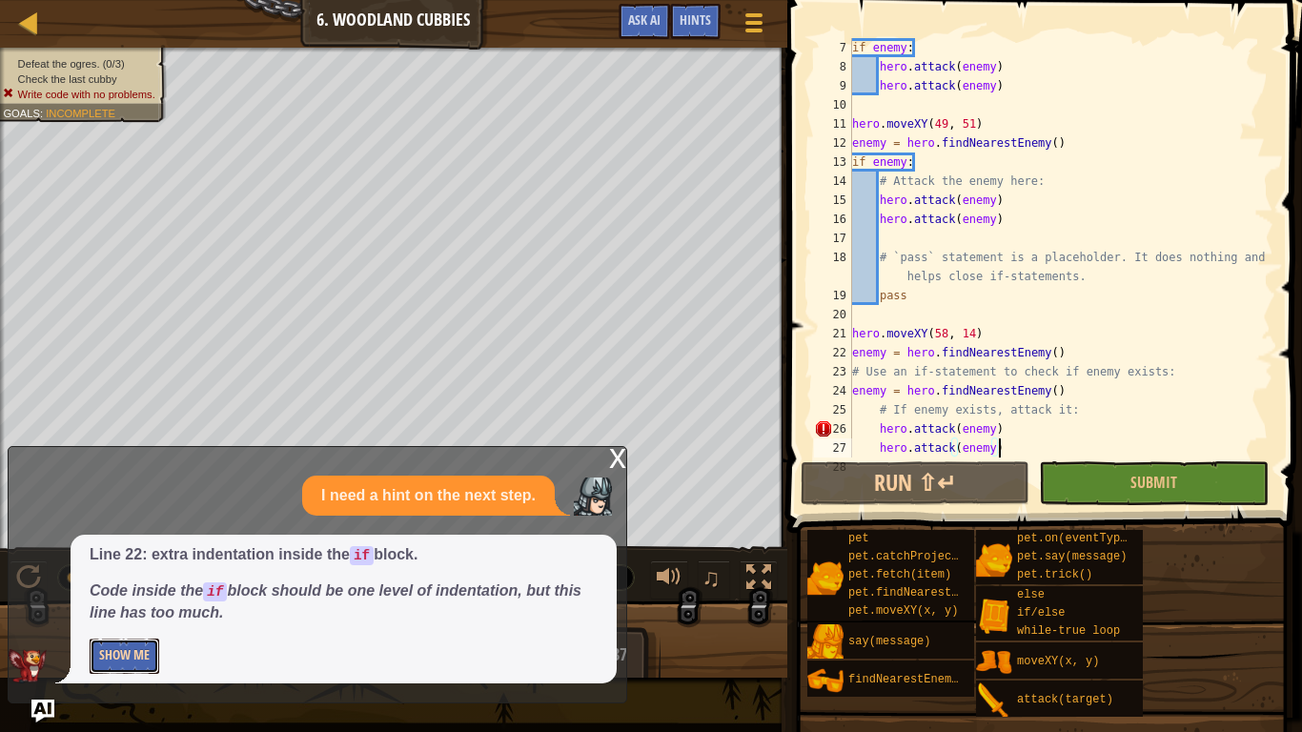
click at [123, 570] on button "Show Me" at bounding box center [125, 656] width 70 height 35
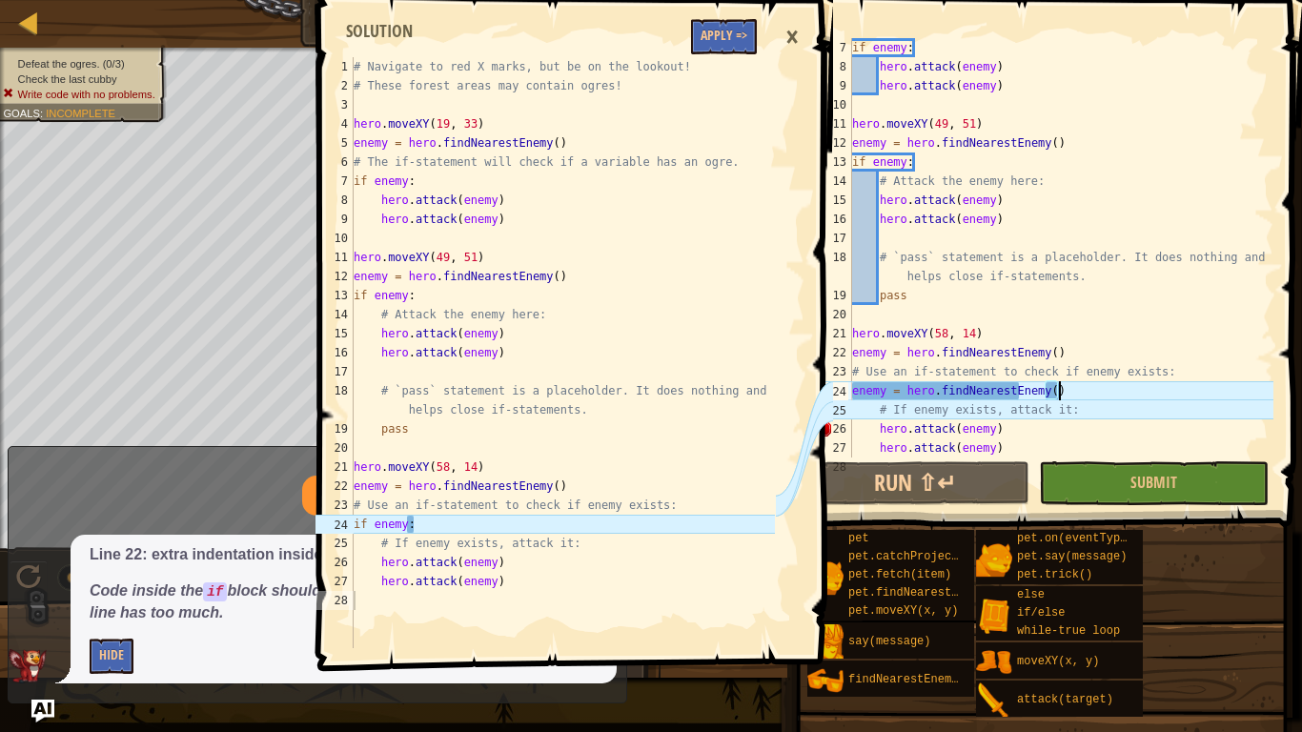
click at [1086, 395] on div "if enemy : hero . attack ( enemy ) hero . attack ( enemy ) hero . moveXY ( 49 ,…" at bounding box center [1060, 266] width 425 height 457
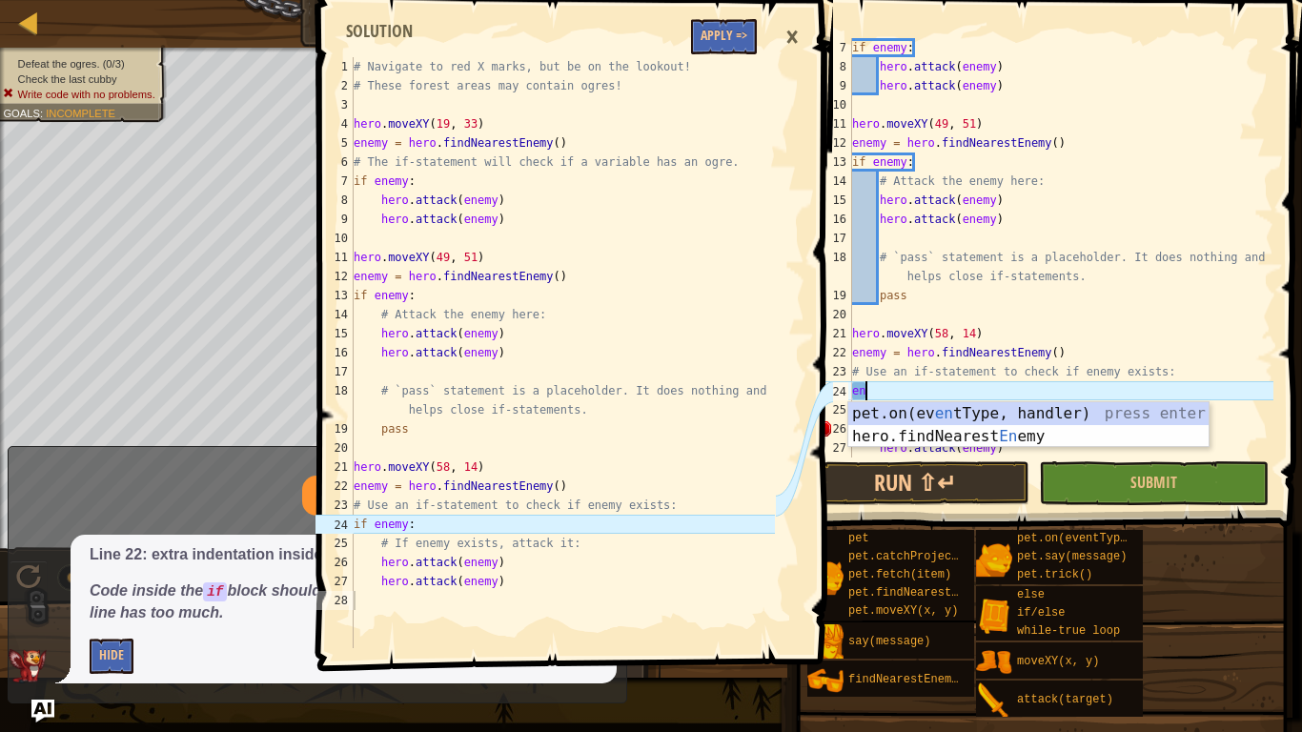
type textarea "e"
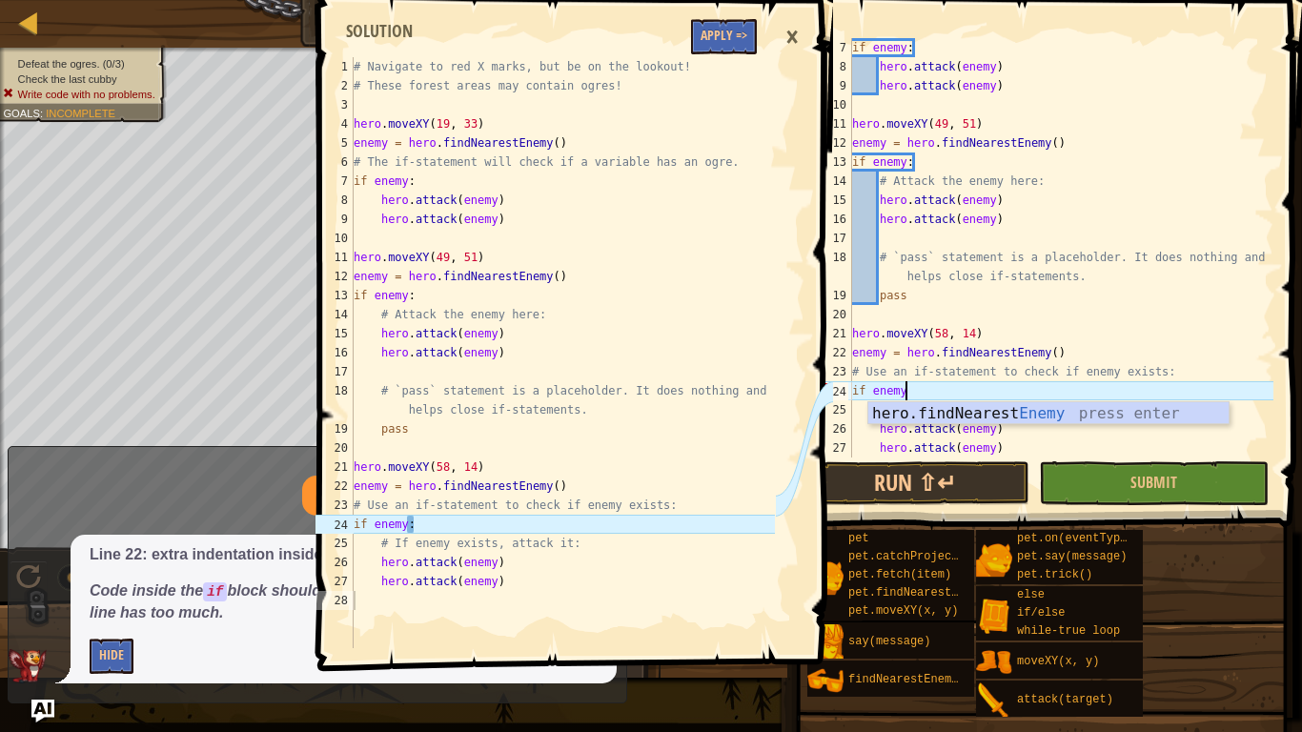
scroll to position [9, 8]
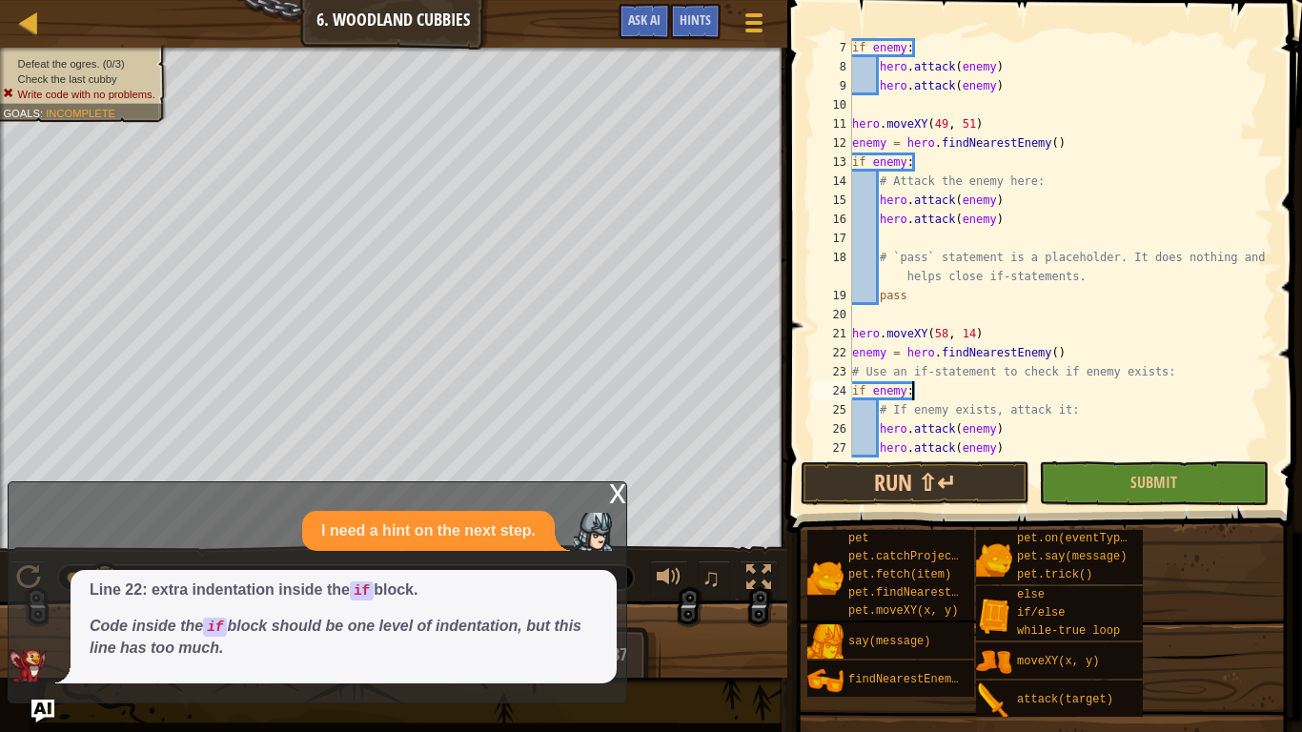
click at [1082, 429] on div "if enemy : hero . attack ( enemy ) hero . attack ( enemy ) hero . moveXY ( 49 ,…" at bounding box center [1060, 266] width 425 height 457
type textarea "hero.attack(enemy)"
click at [936, 482] on button "Run ⇧↵" at bounding box center [915, 483] width 229 height 44
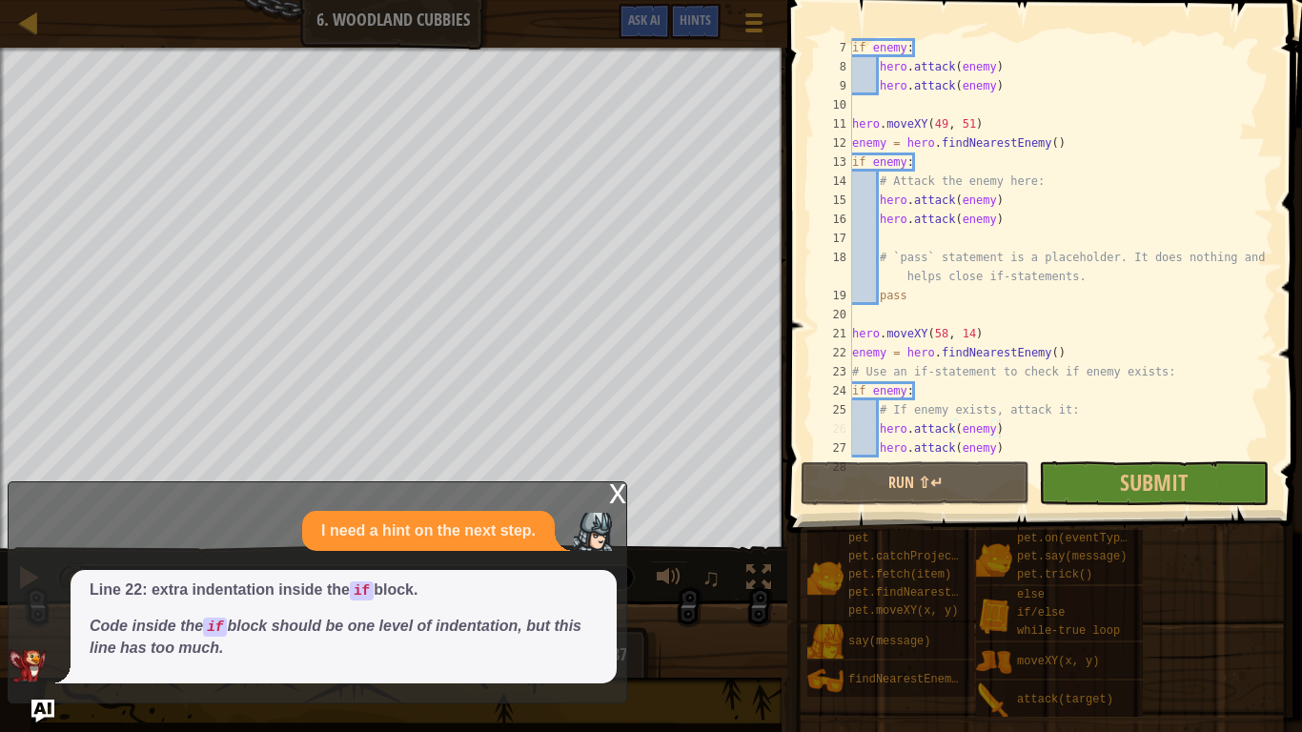
click at [609, 492] on div "x" at bounding box center [617, 491] width 17 height 19
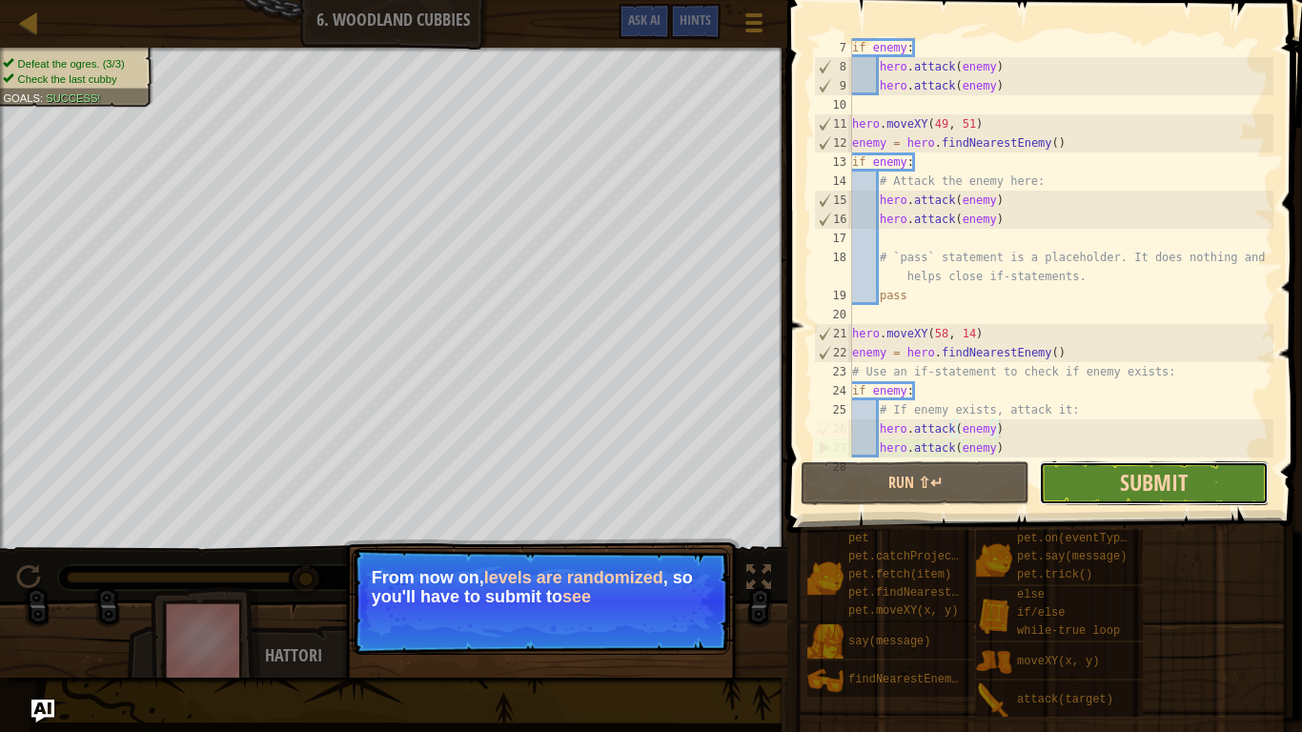
click at [1141, 490] on span "Submit" at bounding box center [1154, 482] width 68 height 30
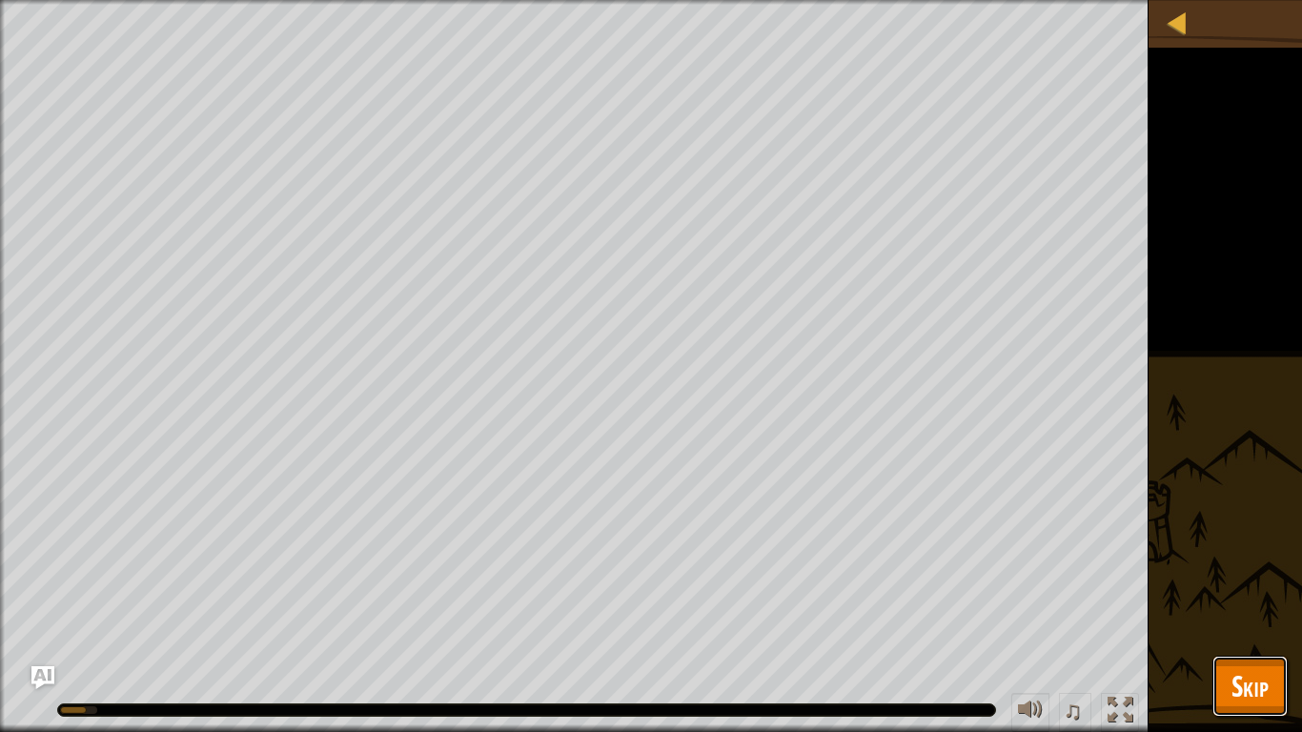
click at [1265, 570] on span "Skip" at bounding box center [1249, 685] width 37 height 39
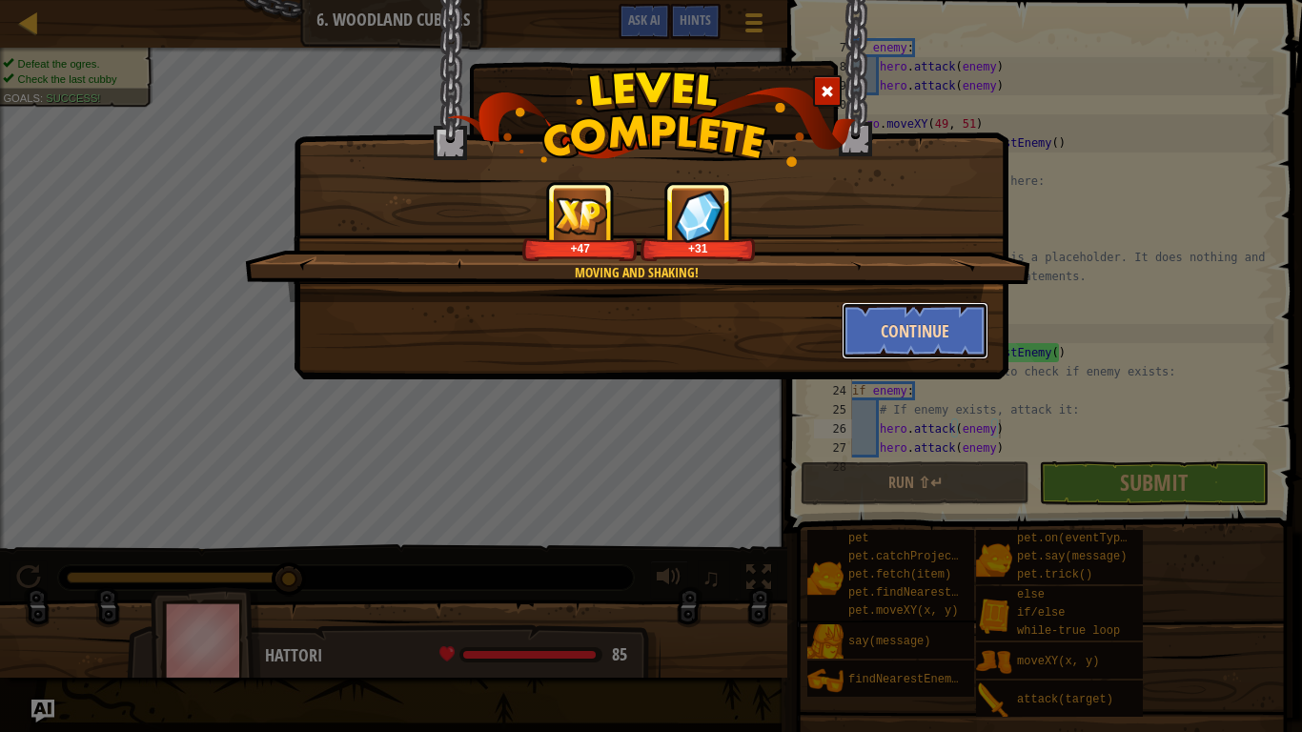
click at [930, 340] on button "Continue" at bounding box center [915, 330] width 148 height 57
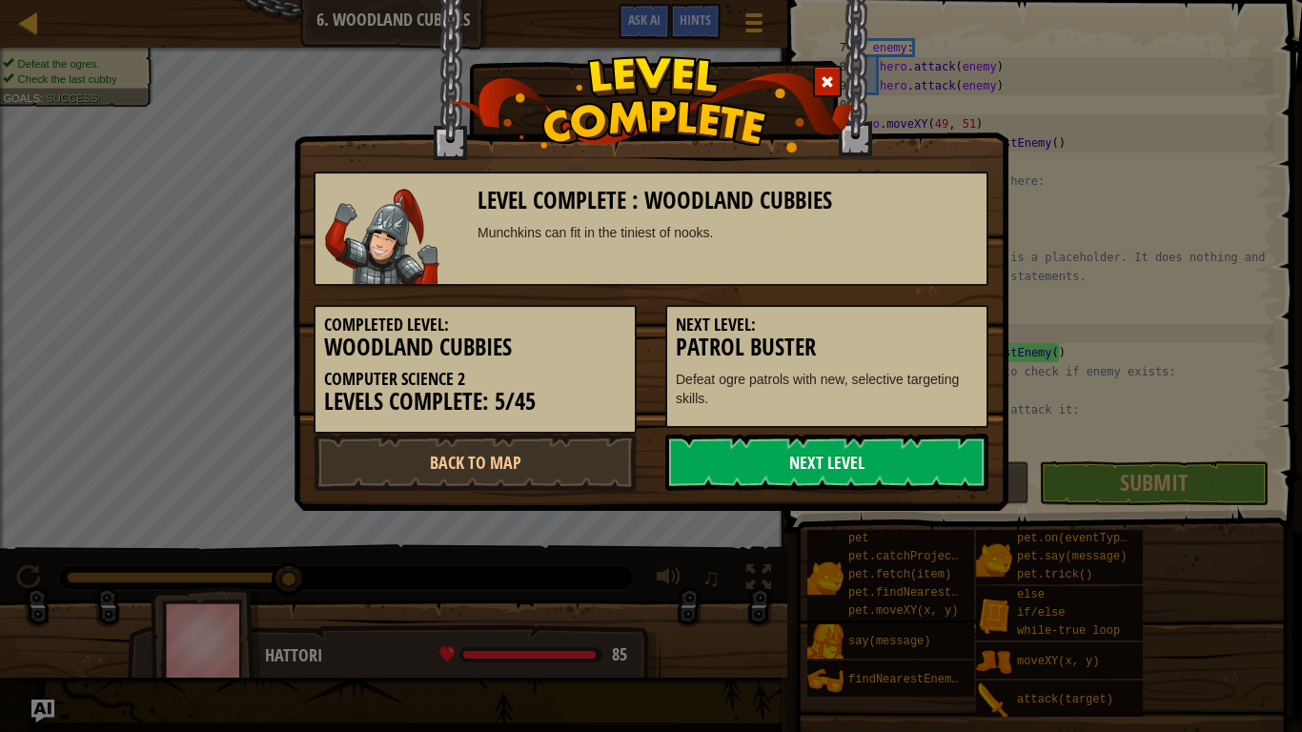
click at [761, 447] on link "Next Level" at bounding box center [826, 462] width 323 height 57
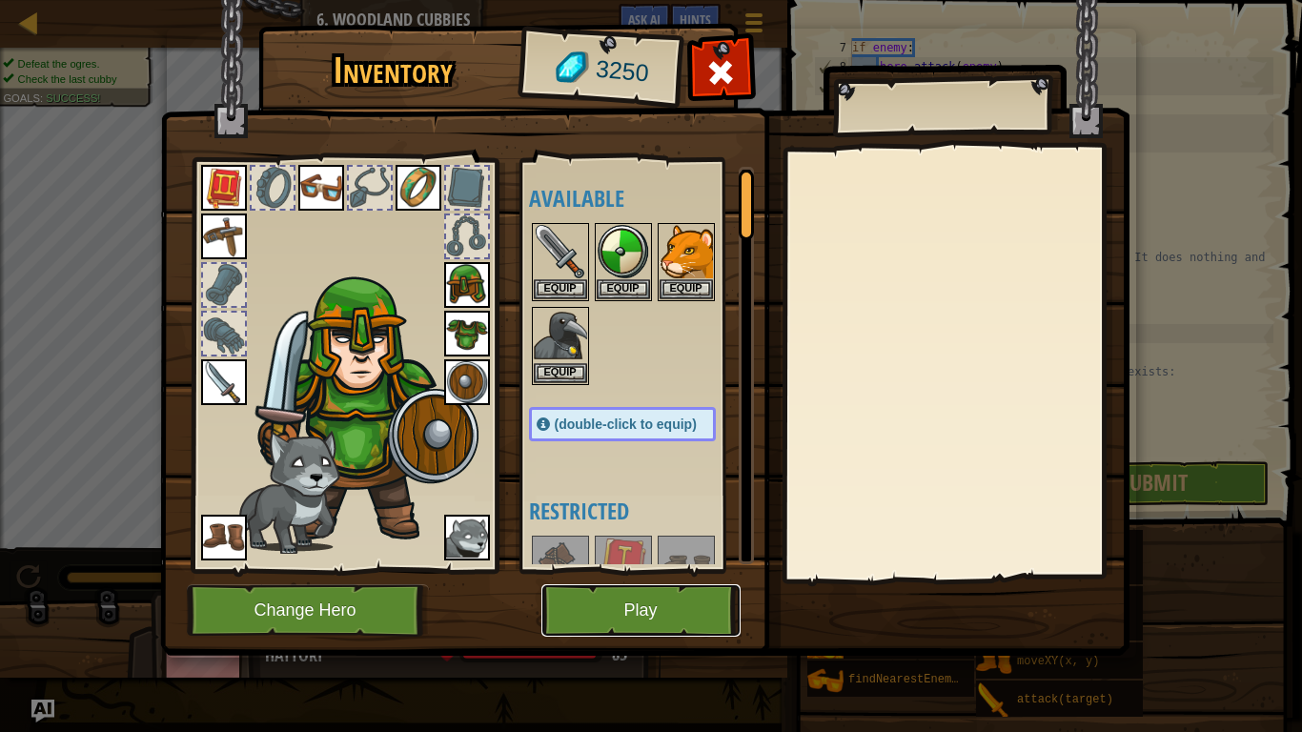
click at [699, 570] on button "Play" at bounding box center [640, 610] width 199 height 52
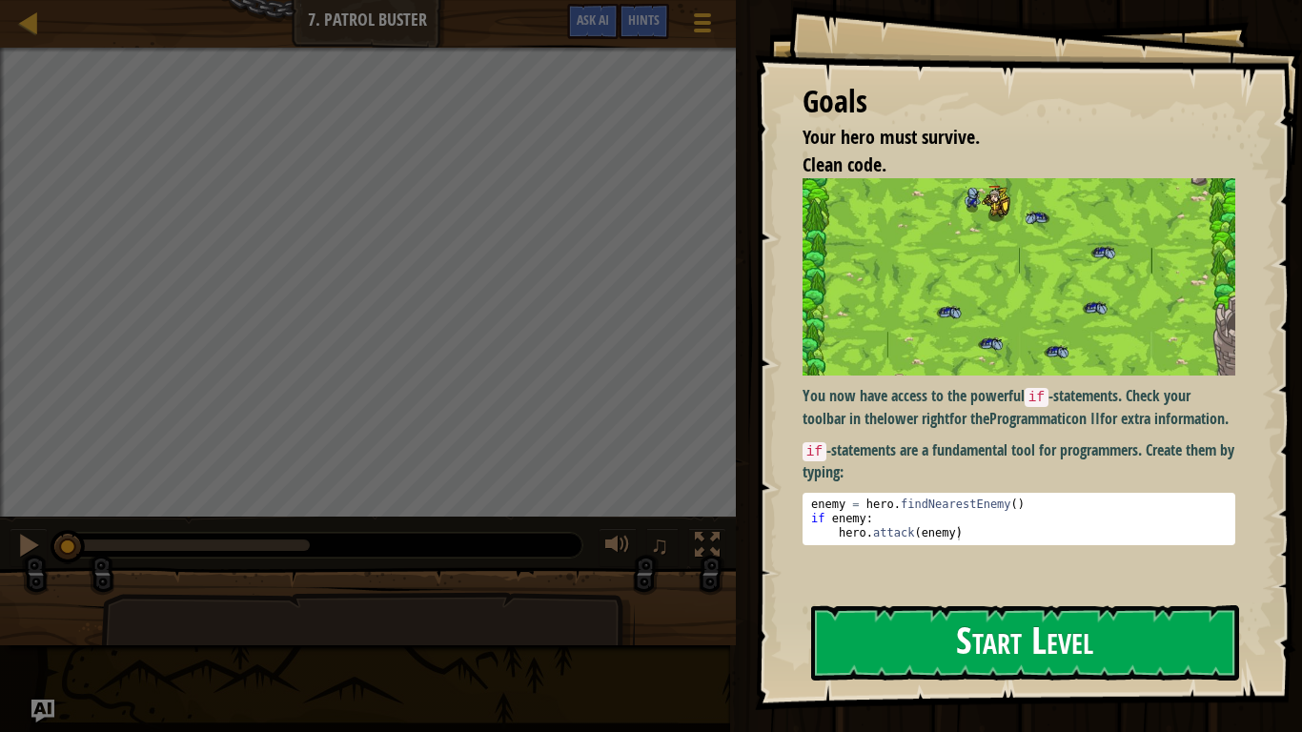
click at [980, 343] on img at bounding box center [1018, 276] width 433 height 197
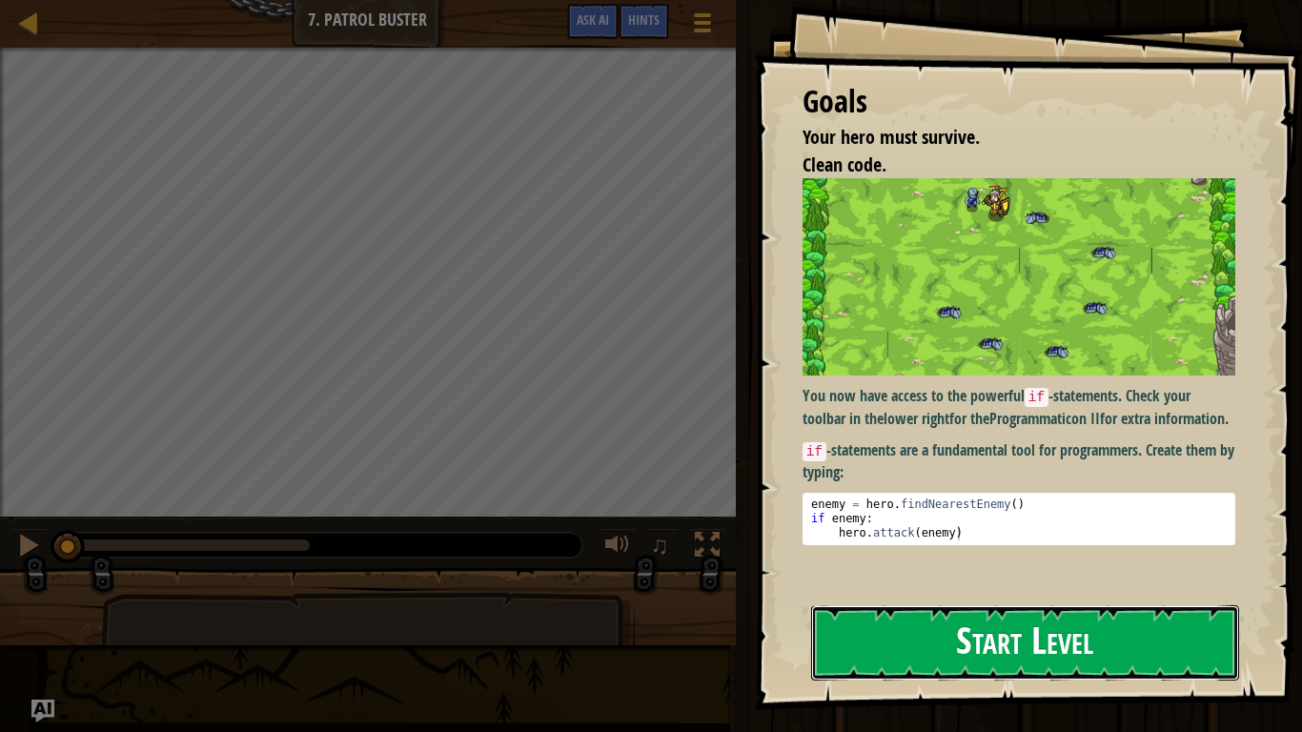
click at [868, 570] on button "Start Level" at bounding box center [1025, 642] width 428 height 75
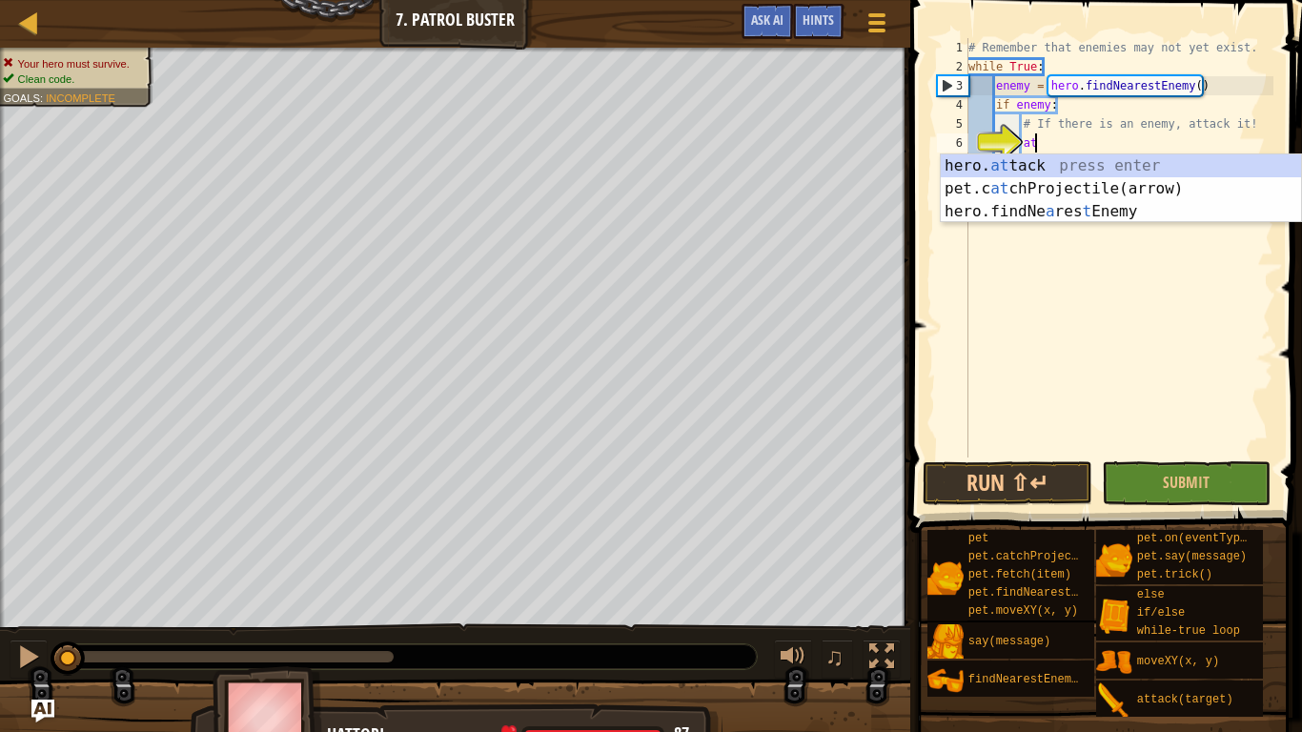
scroll to position [9, 9]
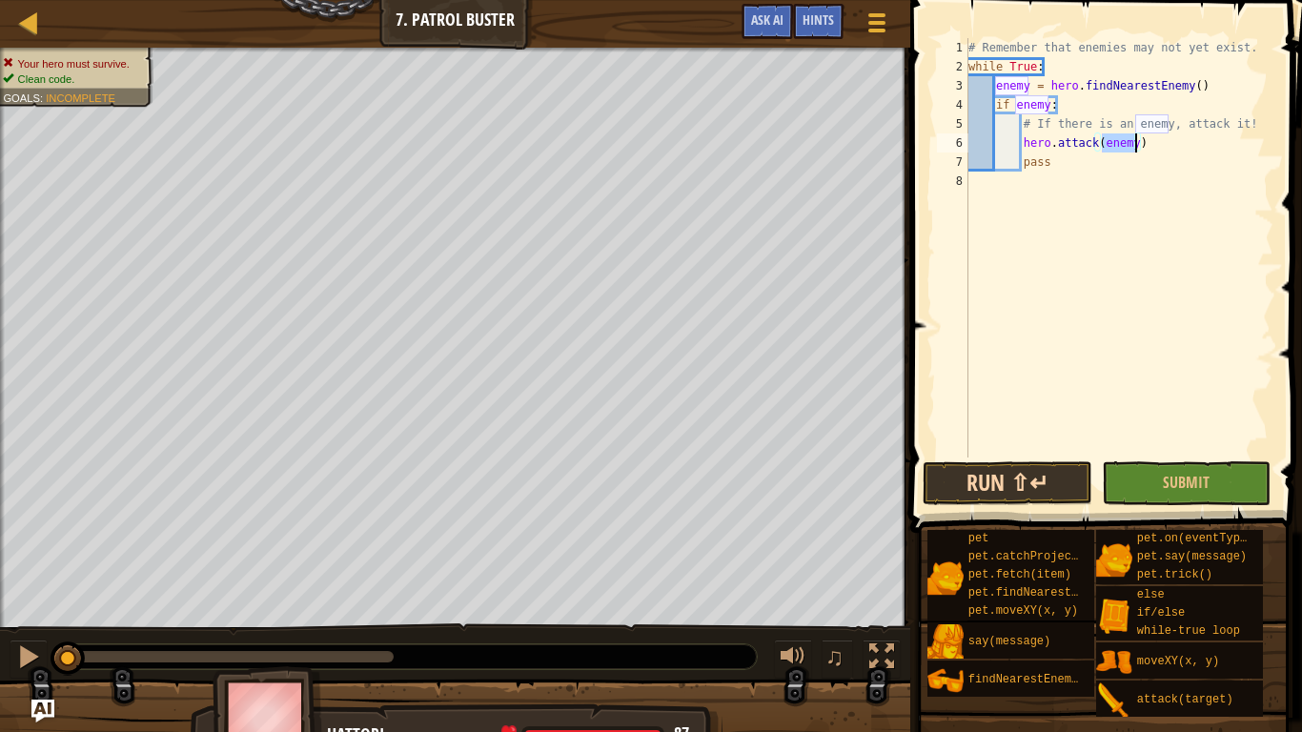
type textarea "hero.attack(enemy)"
click at [1024, 488] on button "Run ⇧↵" at bounding box center [1008, 483] width 170 height 44
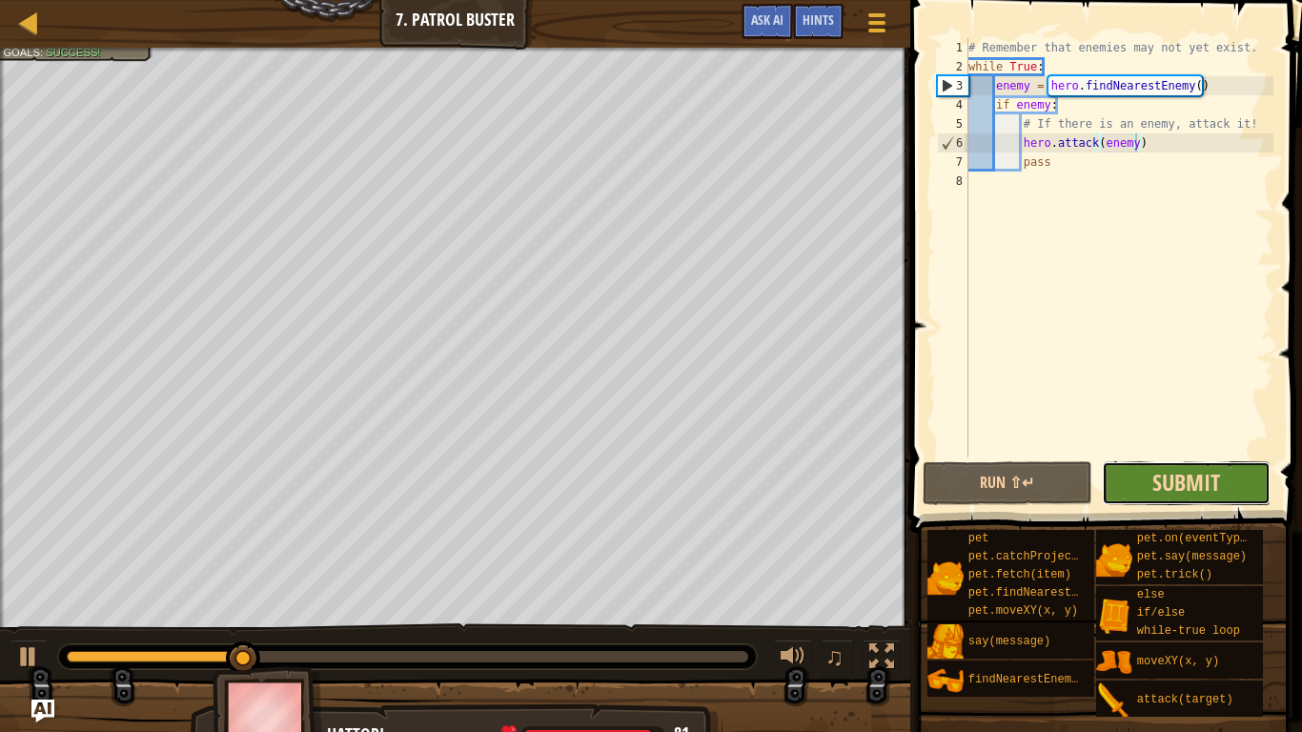
click at [1210, 489] on span "Submit" at bounding box center [1186, 482] width 68 height 30
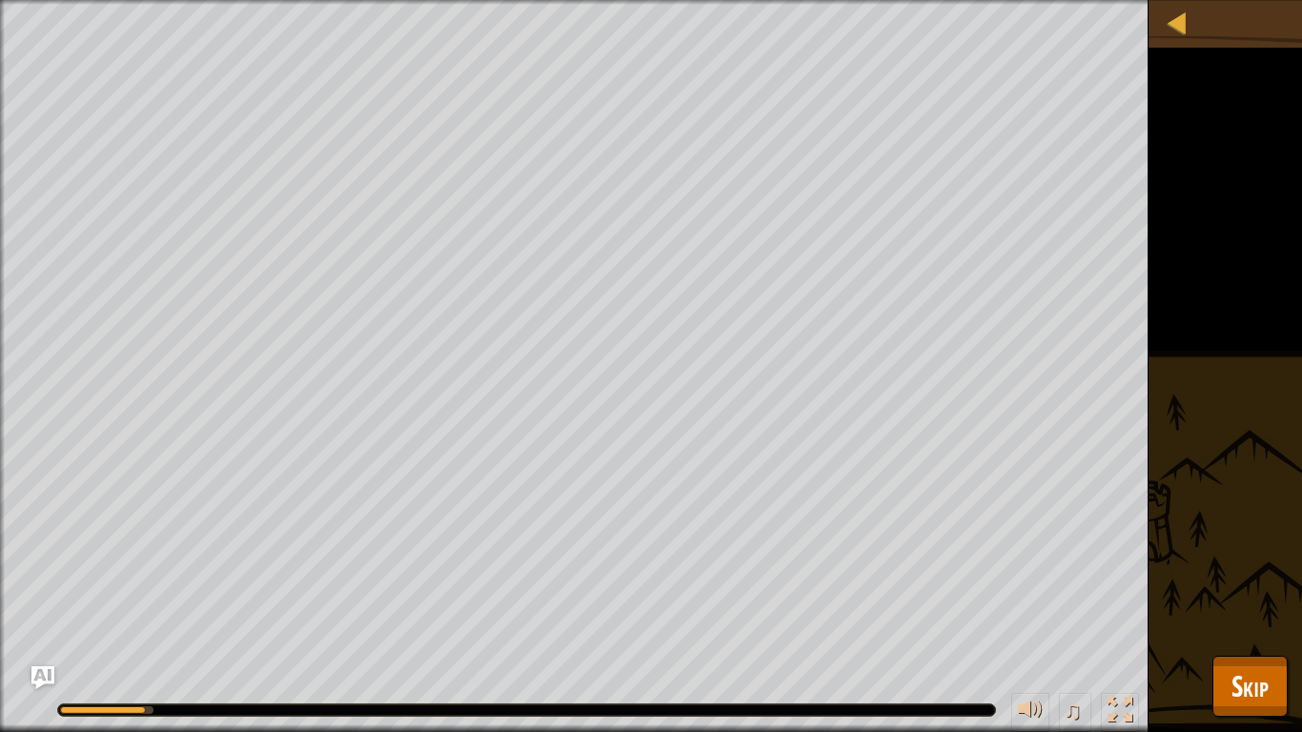
click at [954, 570] on div at bounding box center [526, 709] width 937 height 11
click at [965, 570] on div at bounding box center [526, 709] width 937 height 11
click at [969, 570] on div at bounding box center [526, 709] width 937 height 11
drag, startPoint x: 316, startPoint y: 708, endPoint x: 543, endPoint y: 707, distance: 226.8
click at [543, 570] on div at bounding box center [526, 709] width 937 height 11
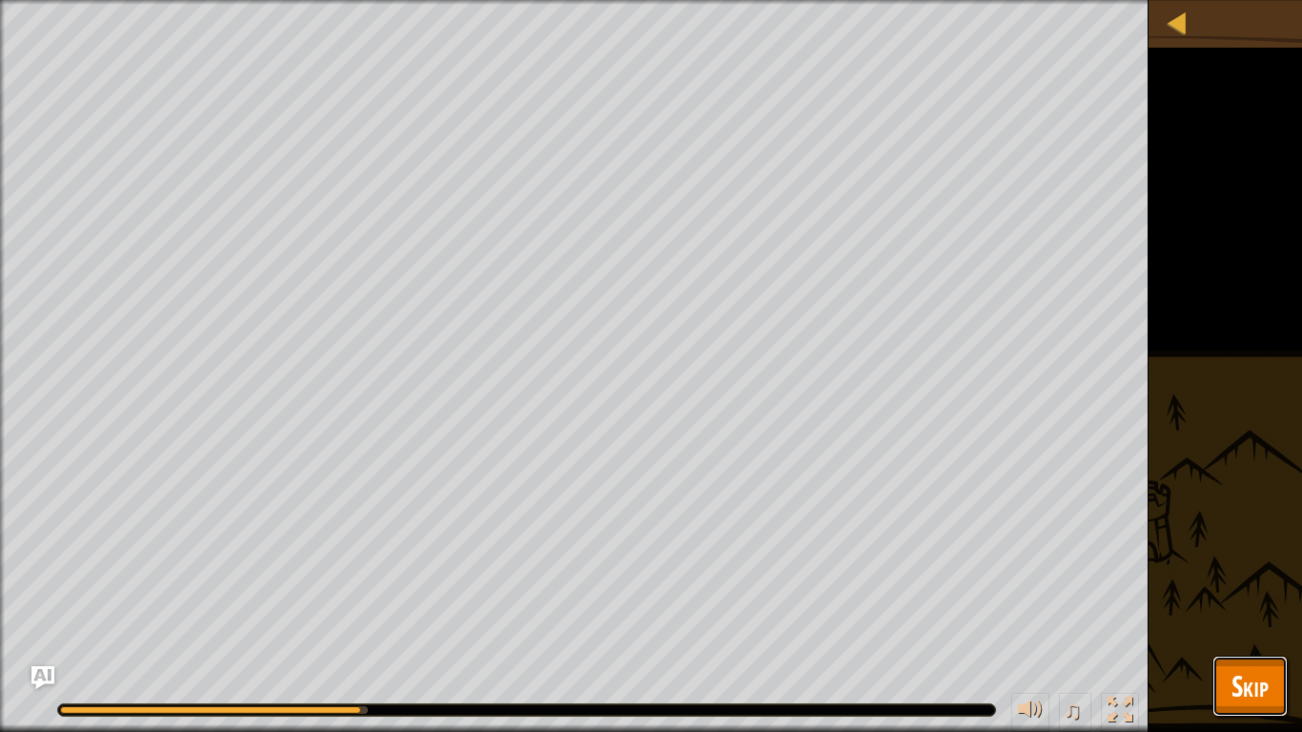
click at [1277, 570] on button "Skip" at bounding box center [1249, 686] width 75 height 61
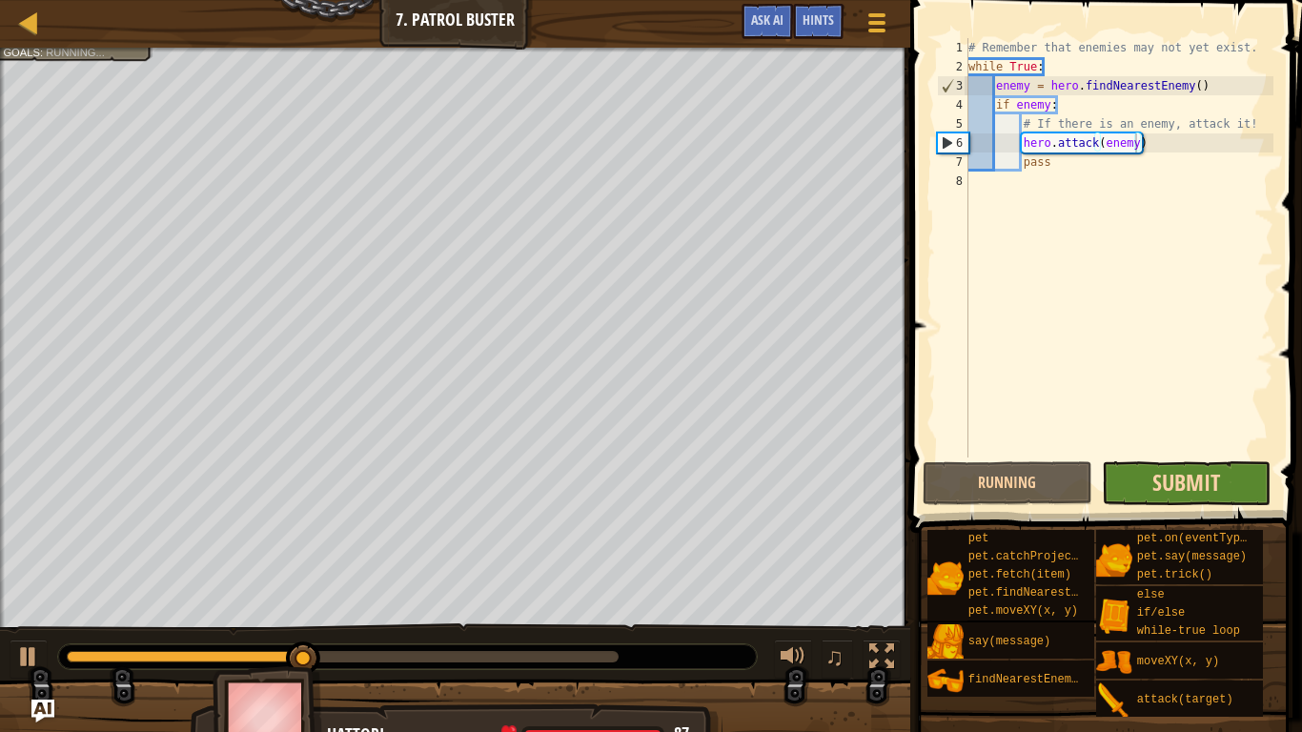
click at [1201, 0] on body "Map Computer Science 2 7. Patrol Buster Game Menu Done Hints Ask AI 1 ההההההההה…" at bounding box center [651, 0] width 1302 height 0
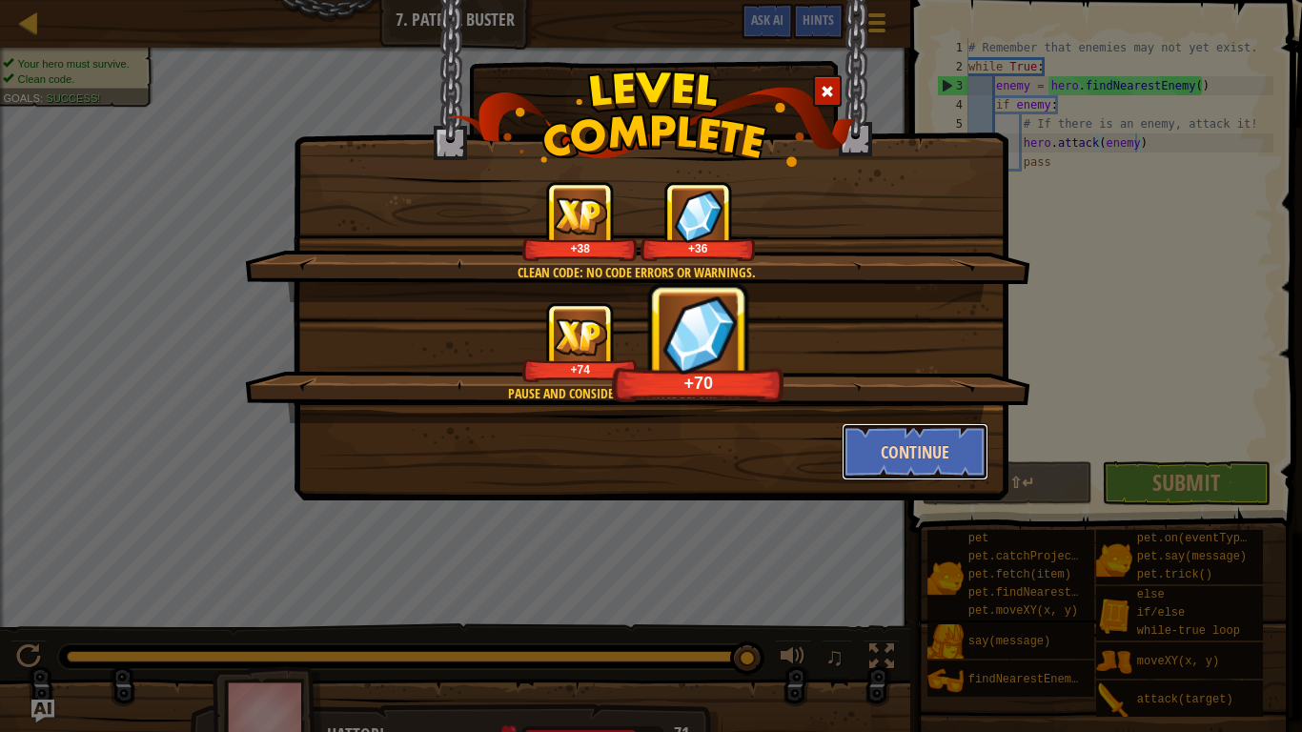
click at [941, 432] on button "Continue" at bounding box center [915, 451] width 148 height 57
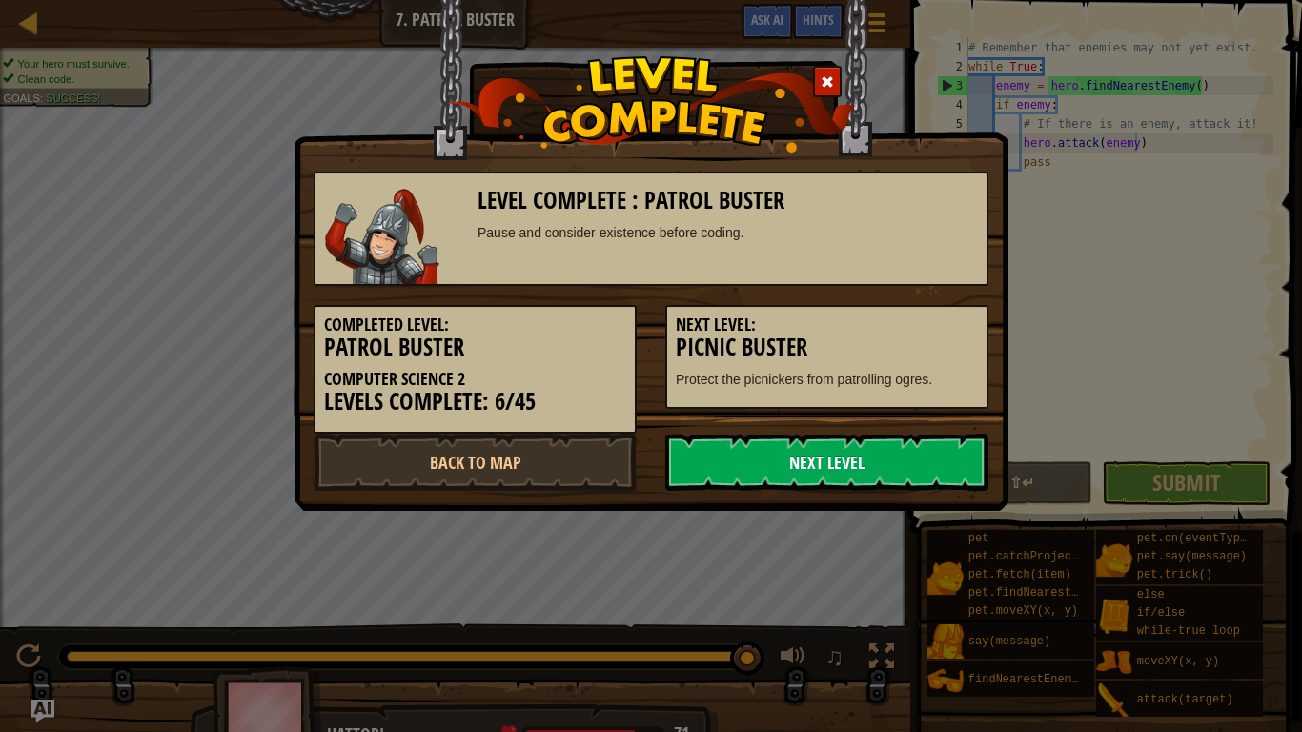
click at [936, 450] on link "Next Level" at bounding box center [826, 462] width 323 height 57
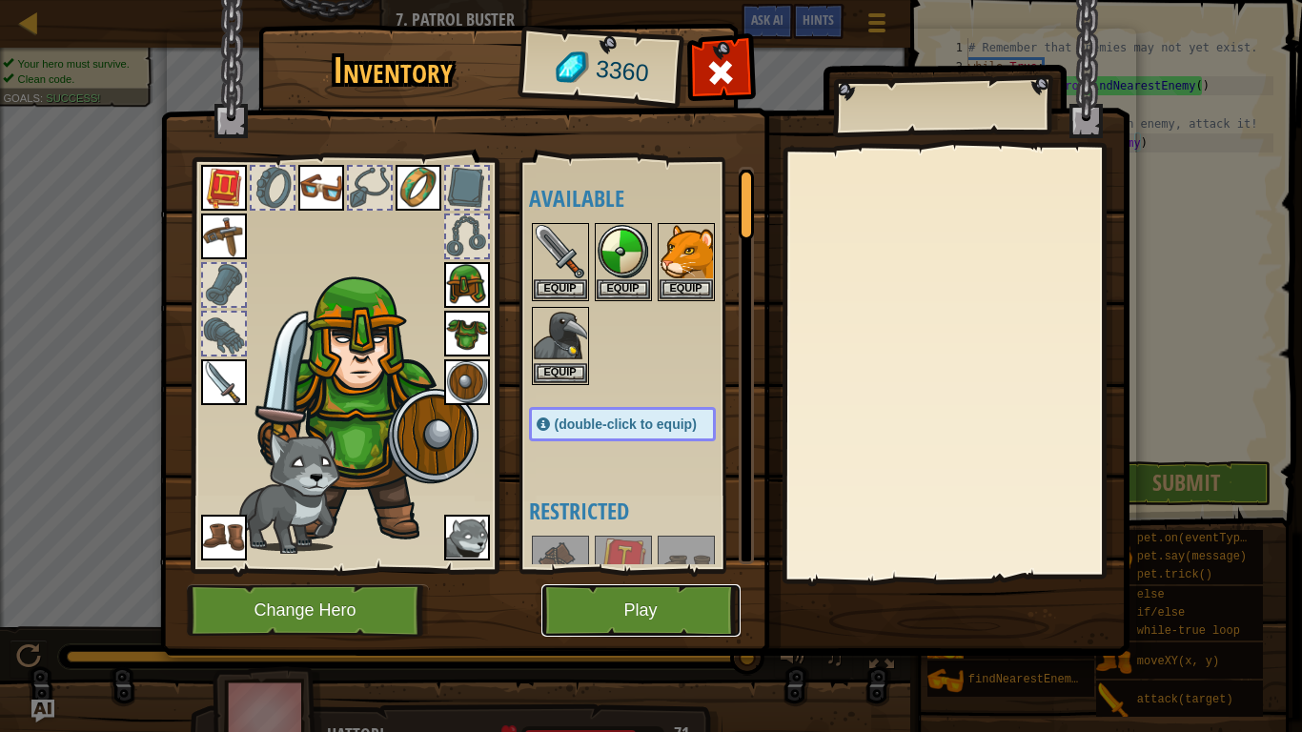
click at [681, 570] on button "Play" at bounding box center [640, 610] width 199 height 52
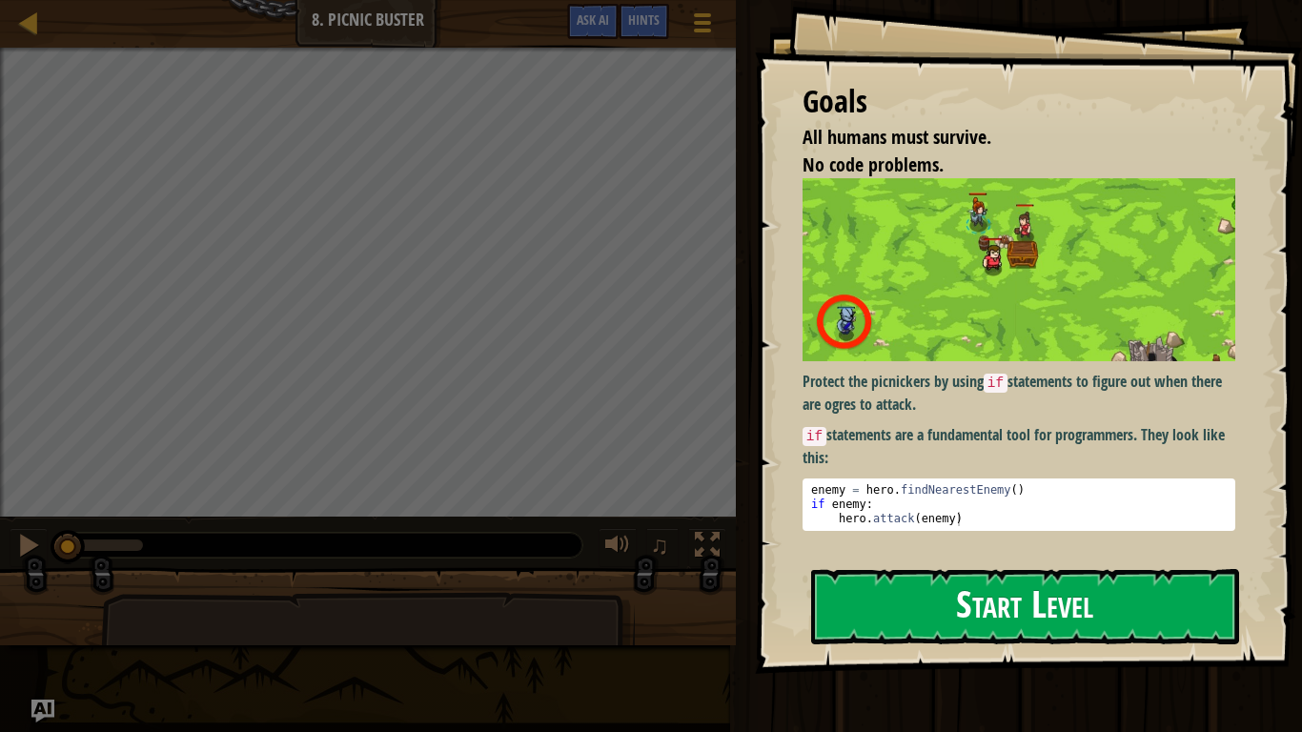
click at [1133, 351] on img at bounding box center [1018, 269] width 433 height 183
click at [1116, 570] on button "Start Level" at bounding box center [1025, 606] width 428 height 75
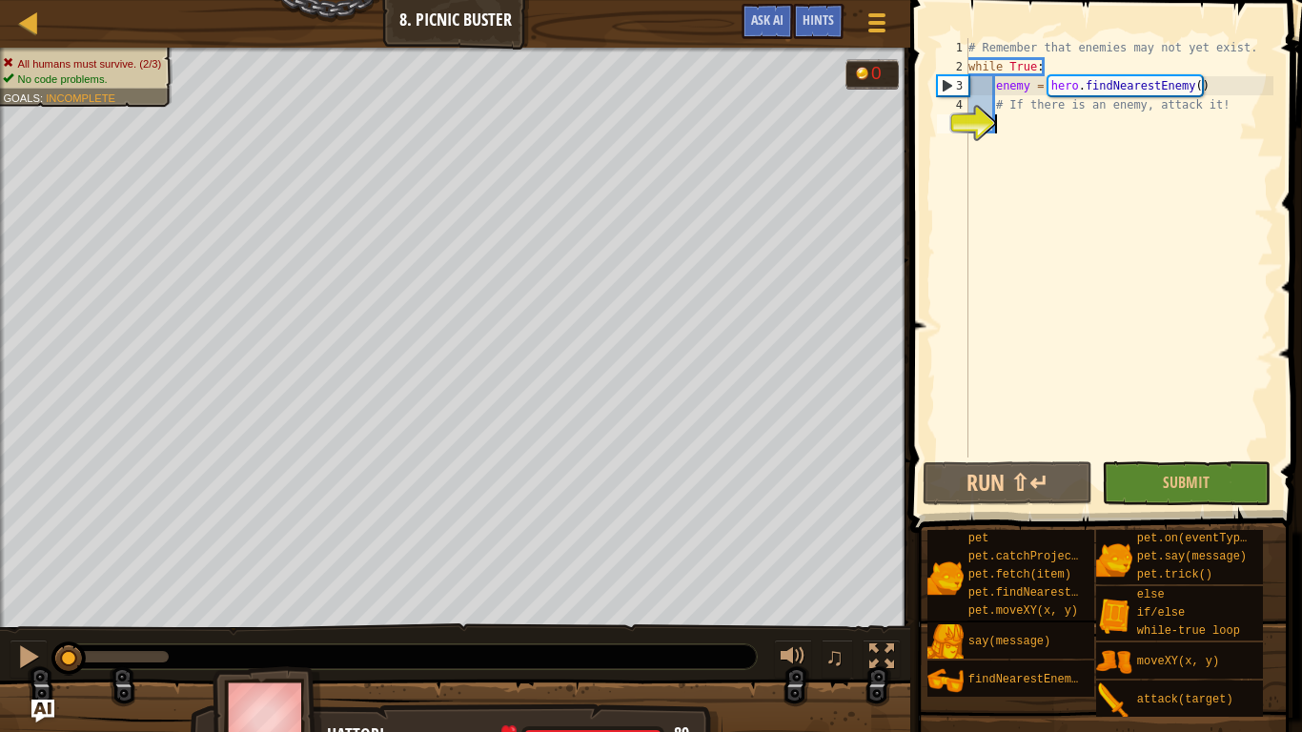
scroll to position [9, 4]
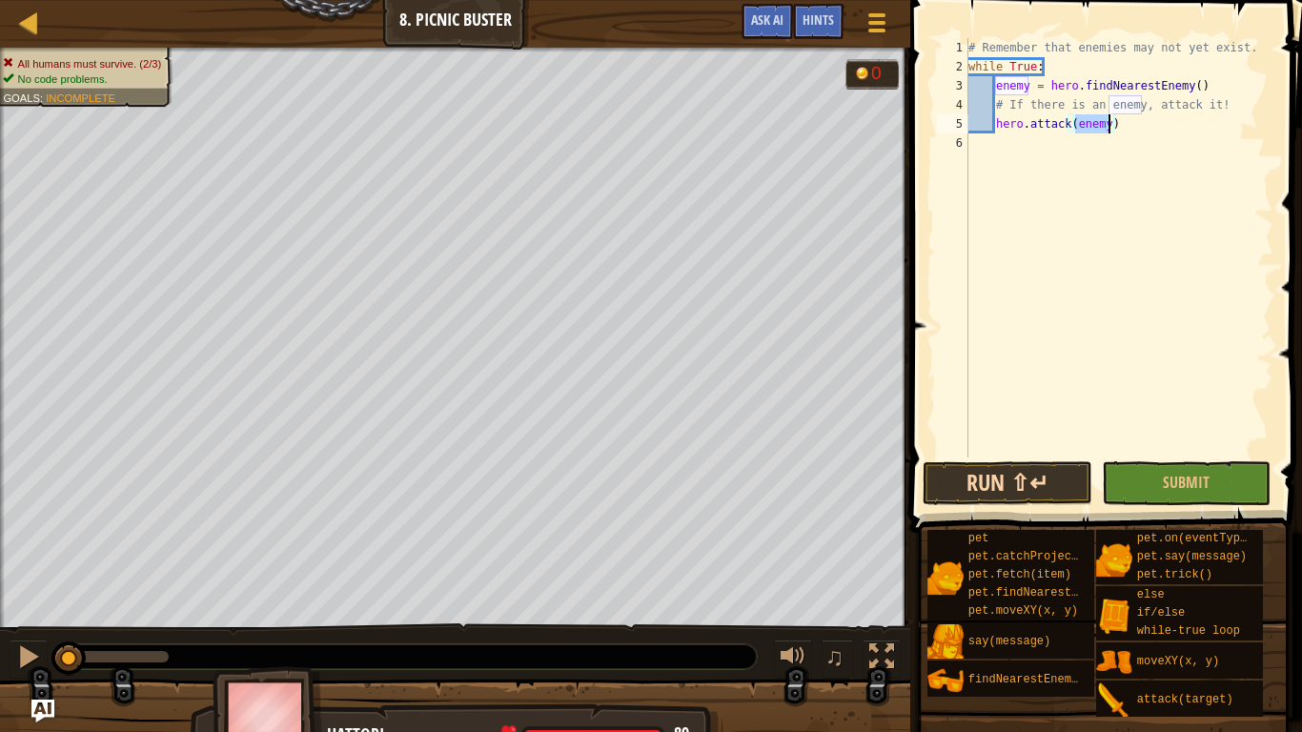
type textarea "hero.attack(enemy)"
click at [1057, 486] on button "Run ⇧↵" at bounding box center [1008, 483] width 170 height 44
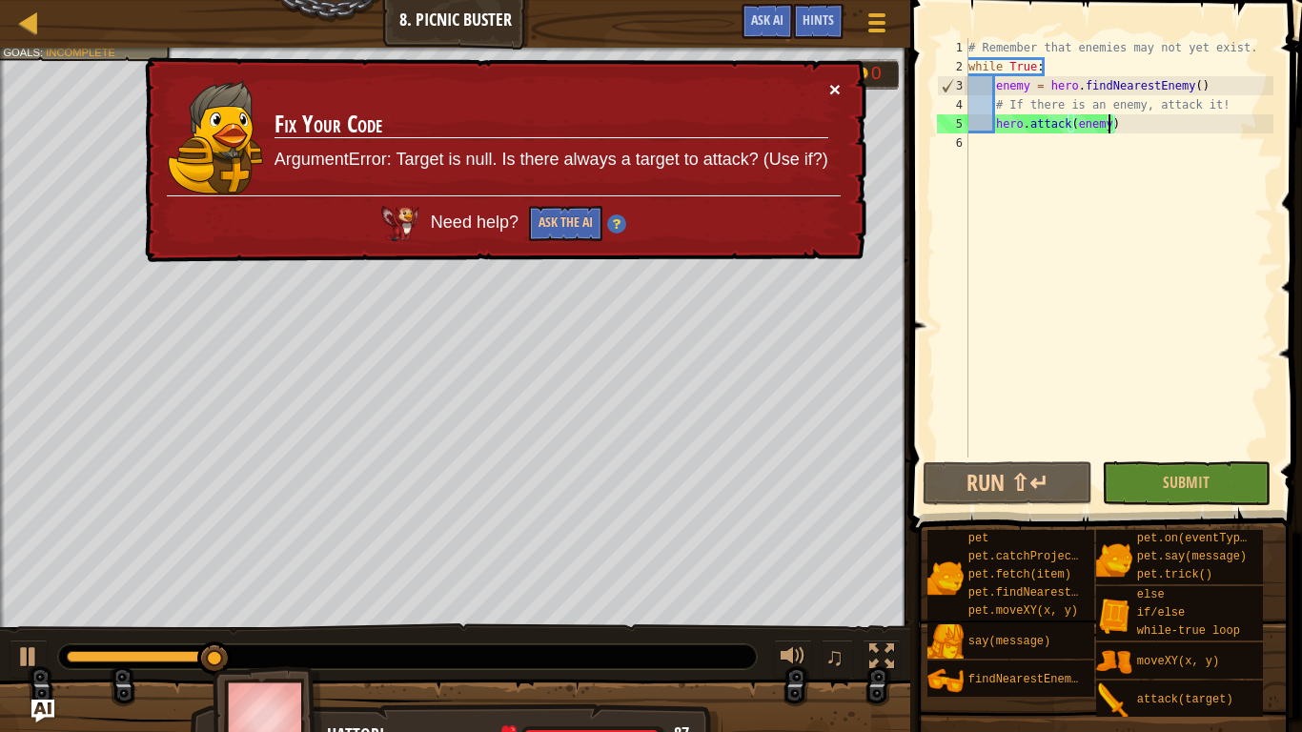
click at [830, 83] on button "×" at bounding box center [834, 89] width 11 height 20
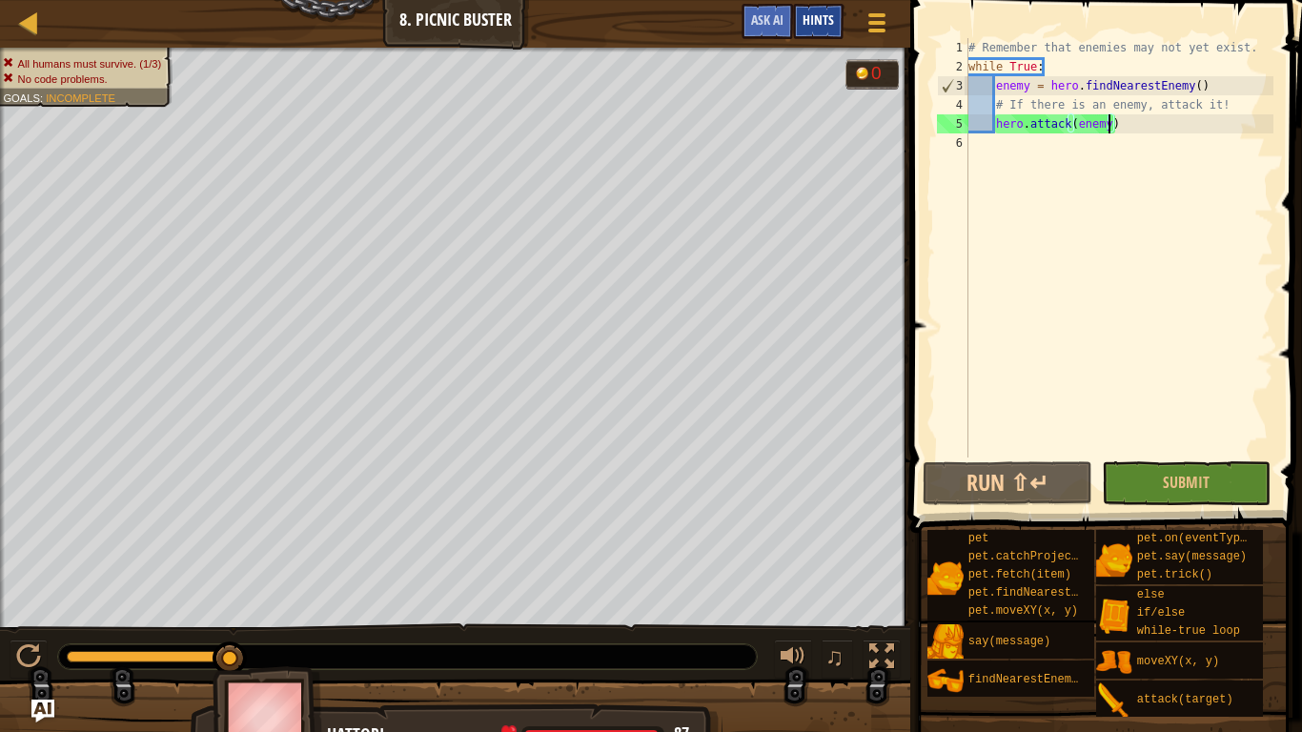
click at [812, 33] on div "Hints" at bounding box center [818, 21] width 51 height 35
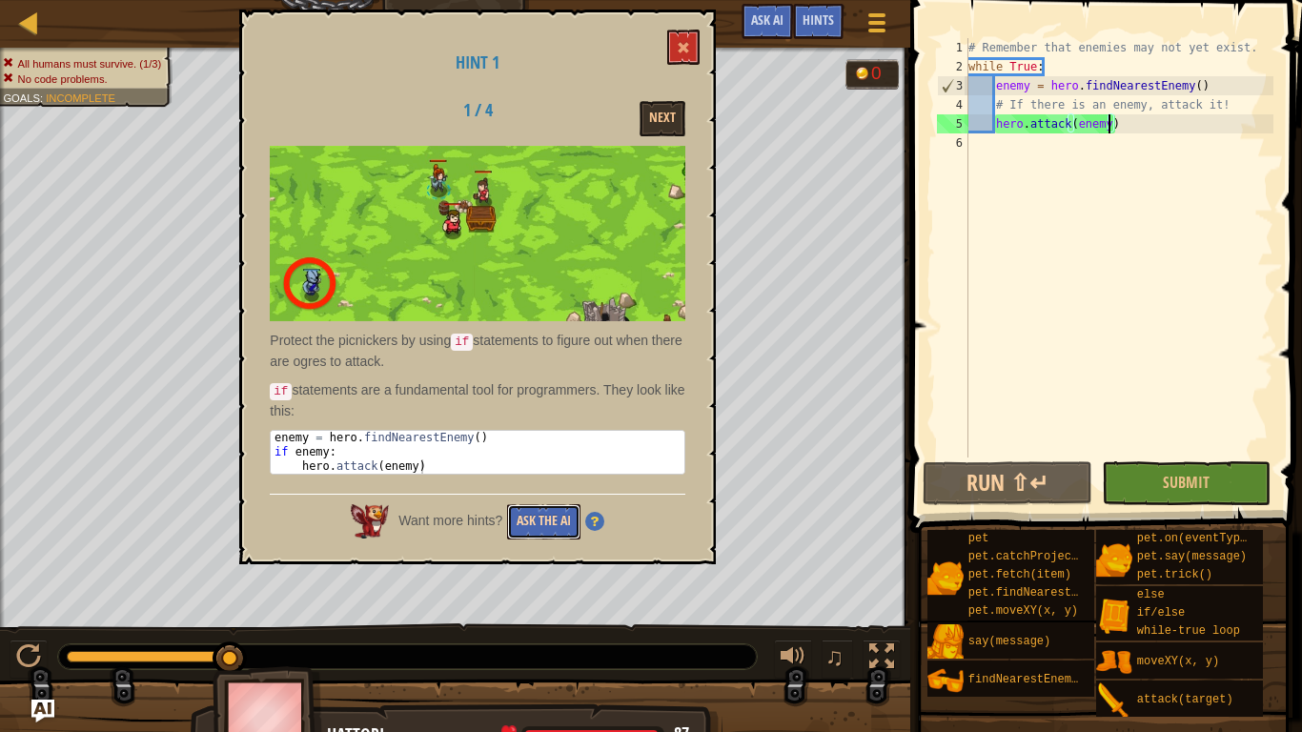
click at [543, 512] on button "Ask the AI" at bounding box center [543, 521] width 73 height 35
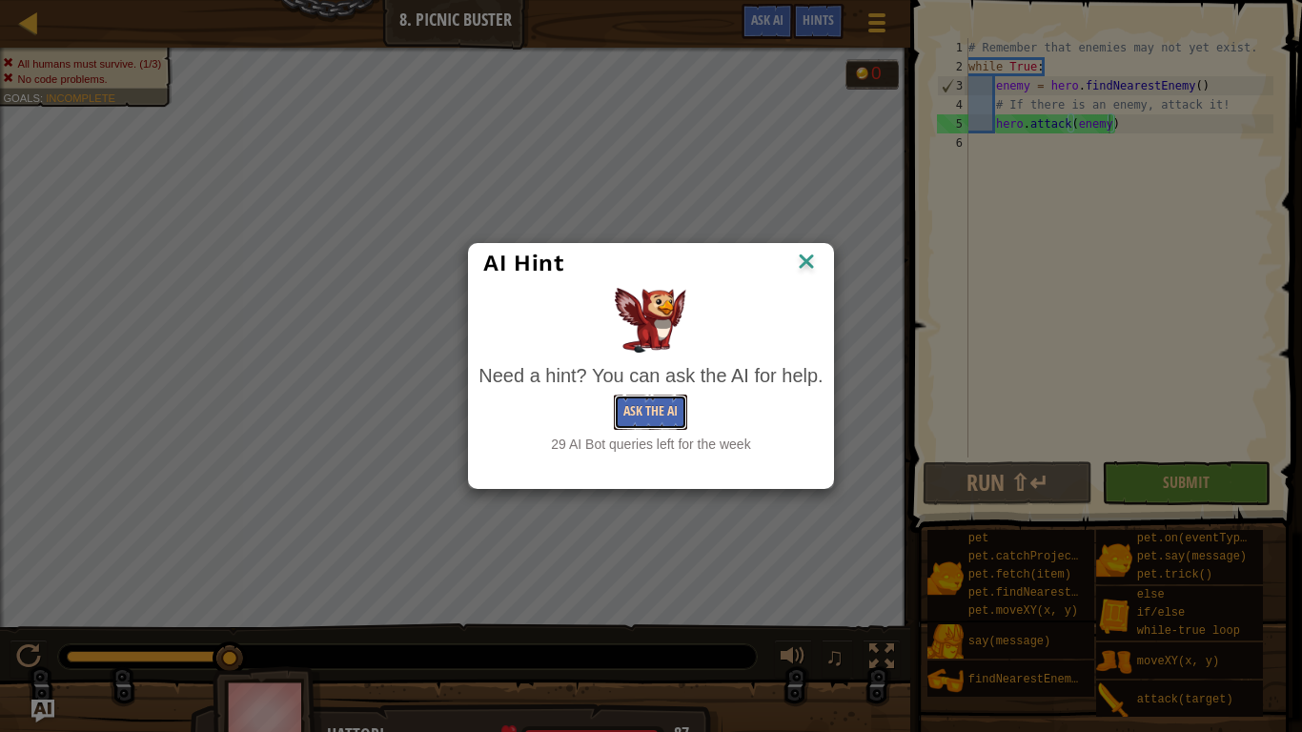
click at [660, 417] on button "Ask the AI" at bounding box center [650, 412] width 73 height 35
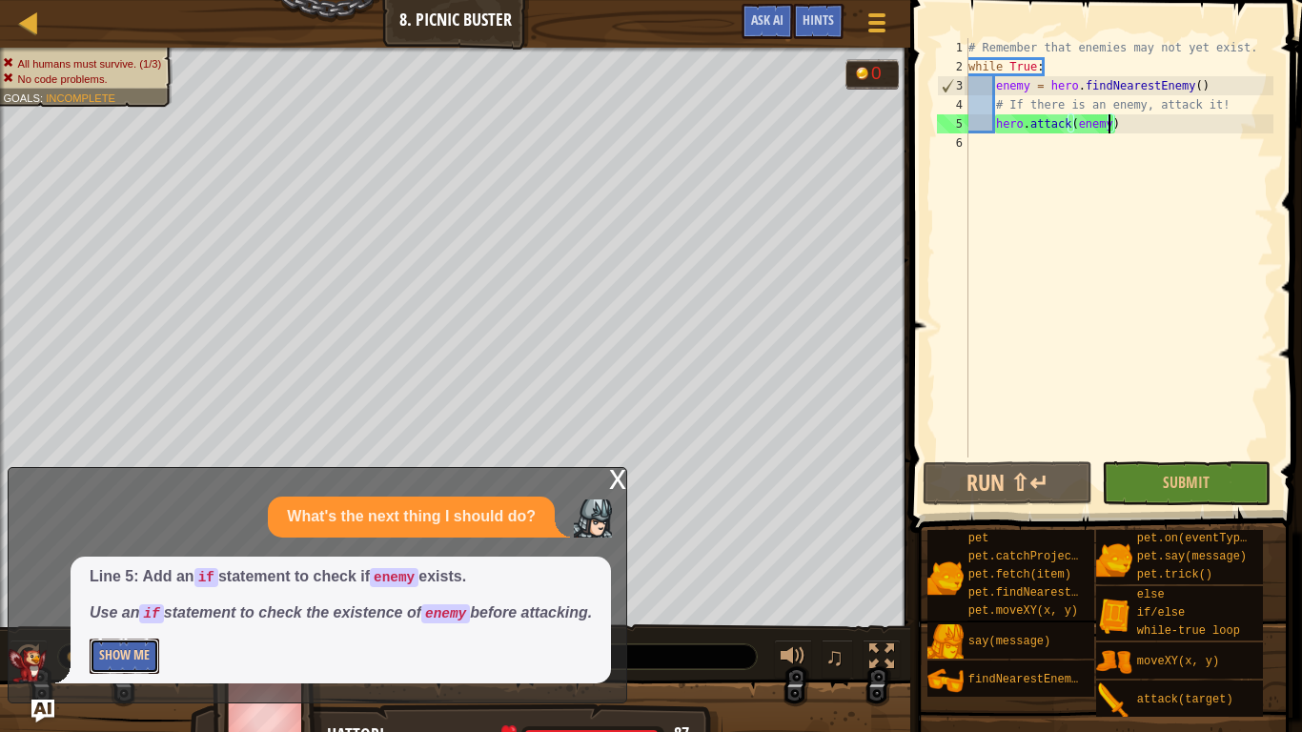
click at [129, 570] on button "Show Me" at bounding box center [125, 656] width 70 height 35
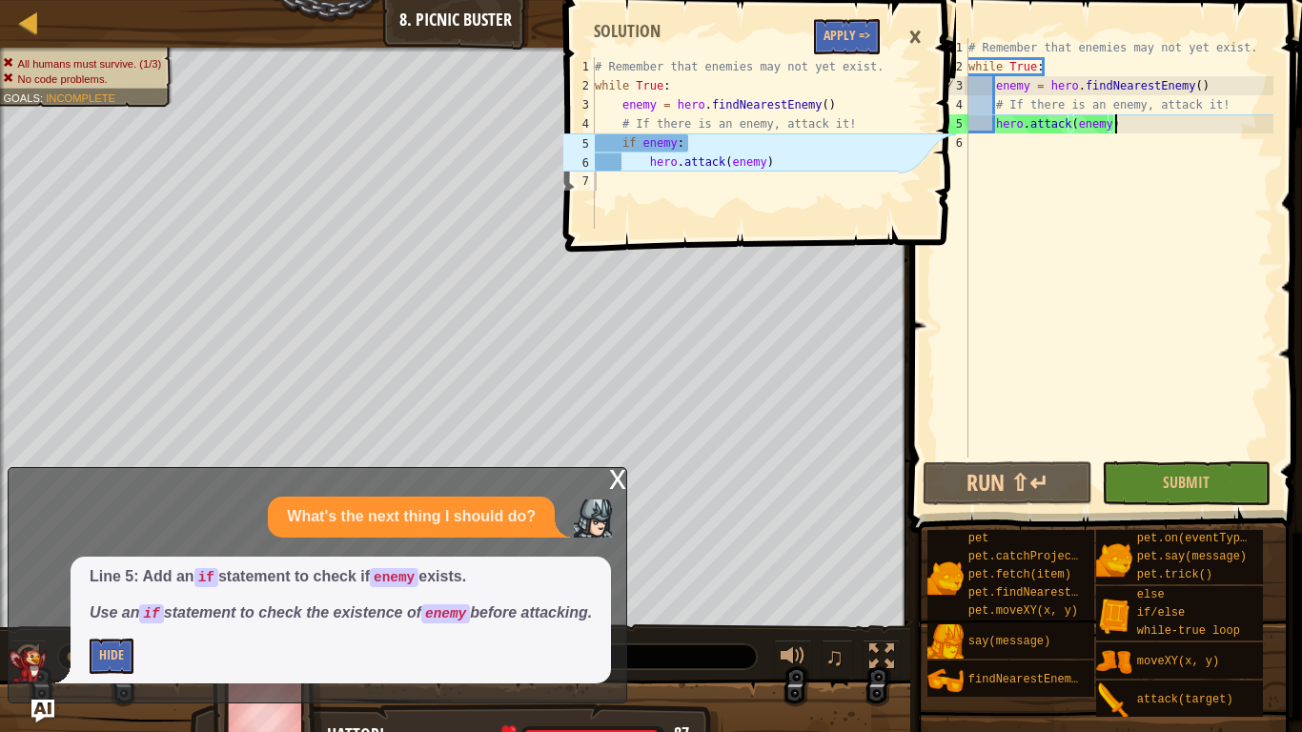
click at [1155, 131] on div "# Remember that enemies may not yet exist. while True : enemy = hero . findNear…" at bounding box center [1118, 266] width 309 height 457
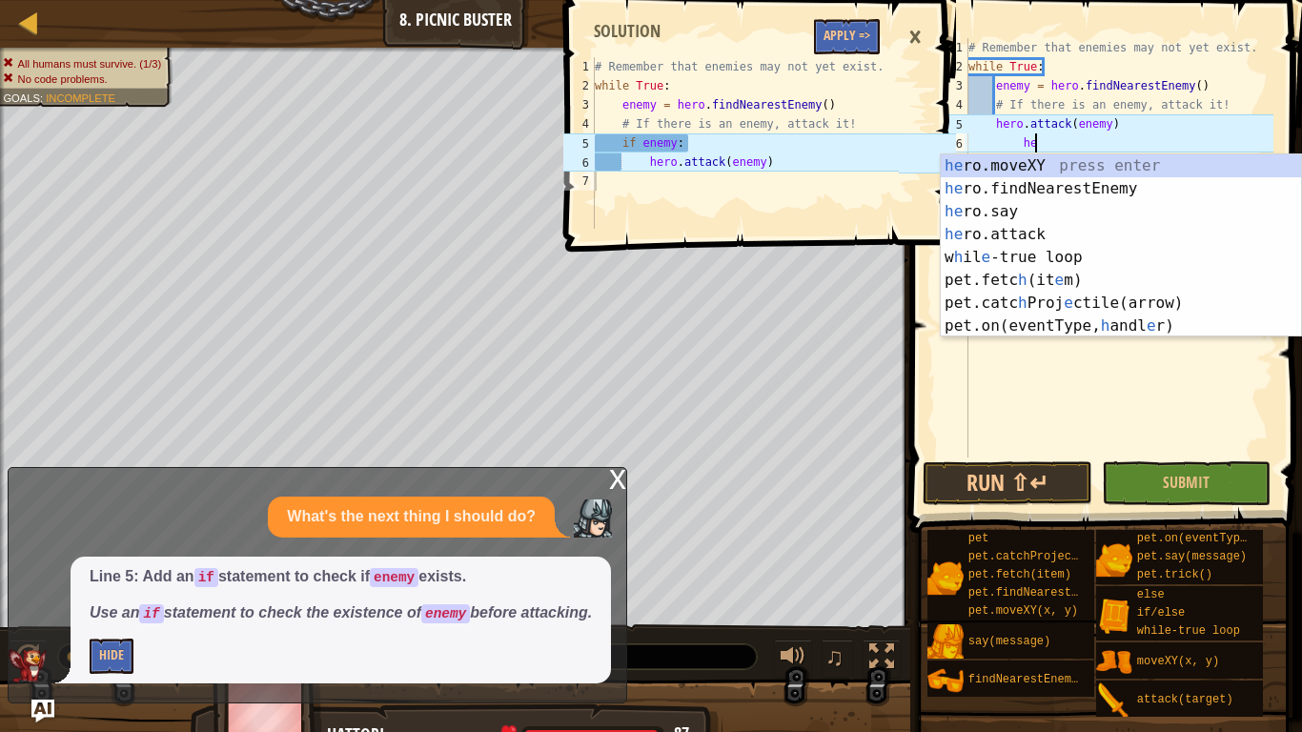
scroll to position [9, 10]
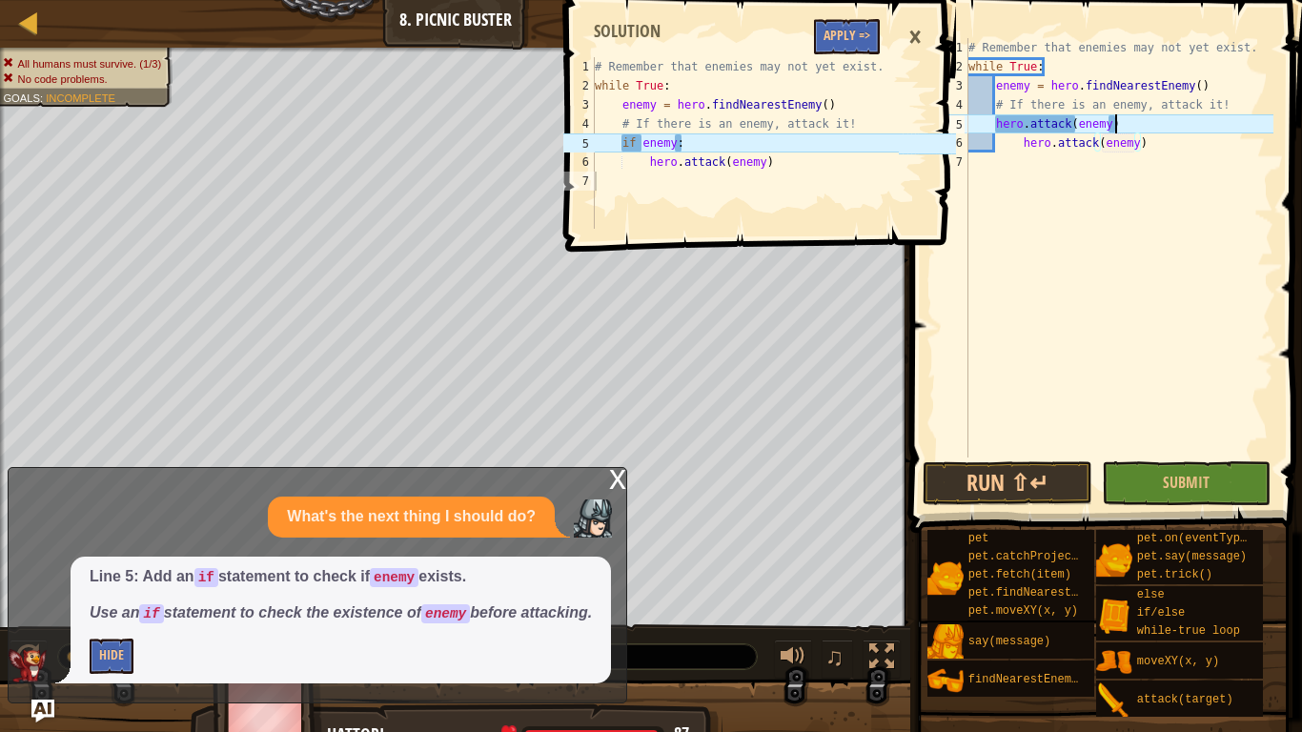
click at [1150, 115] on div "# Remember that enemies may not yet exist. while True : enemy = hero . findNear…" at bounding box center [1118, 266] width 309 height 457
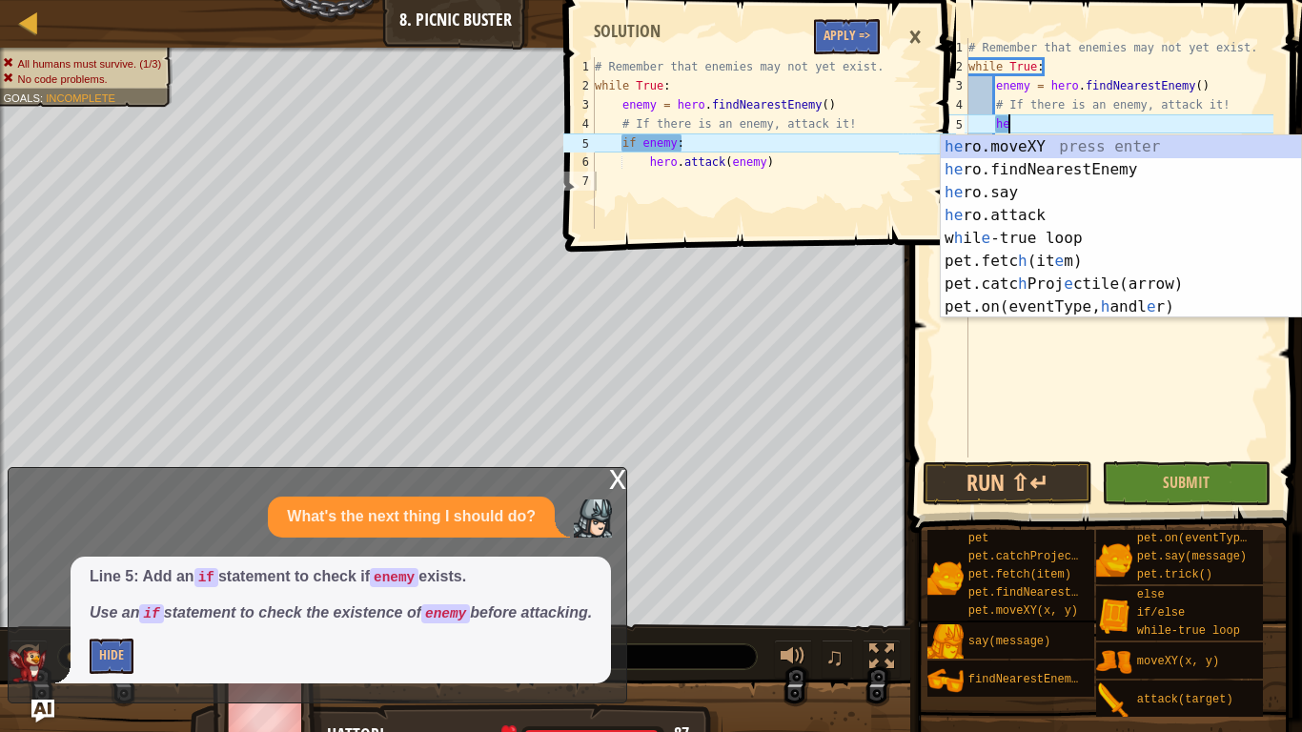
type textarea "h"
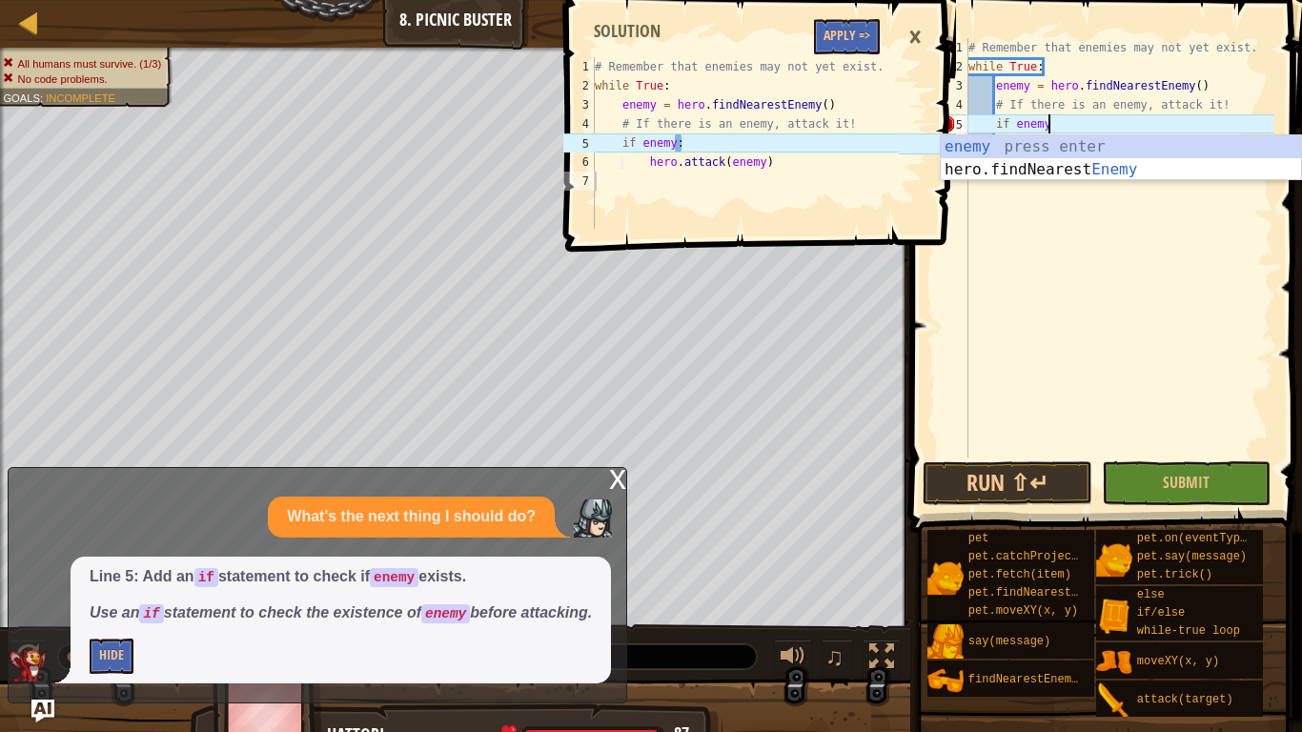
scroll to position [9, 11]
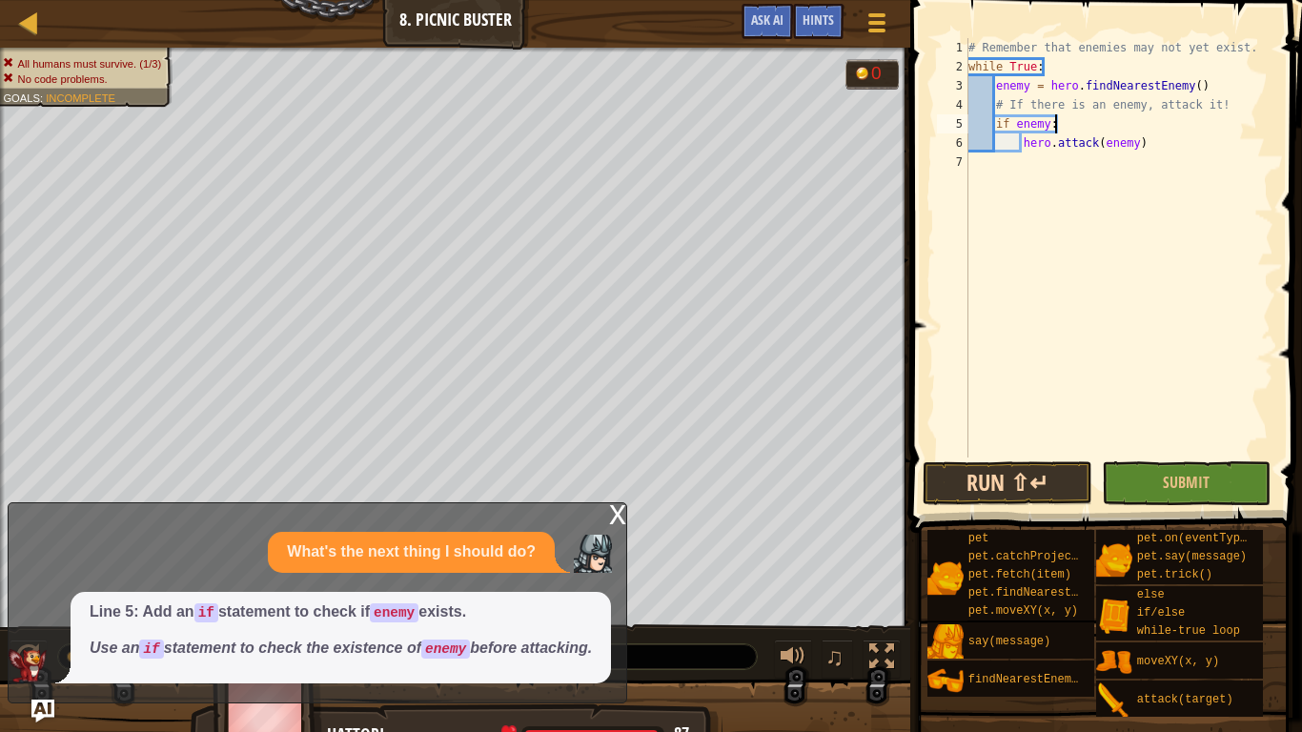
type textarea "if enemy:"
click at [1017, 492] on button "Run ⇧↵" at bounding box center [1008, 483] width 170 height 44
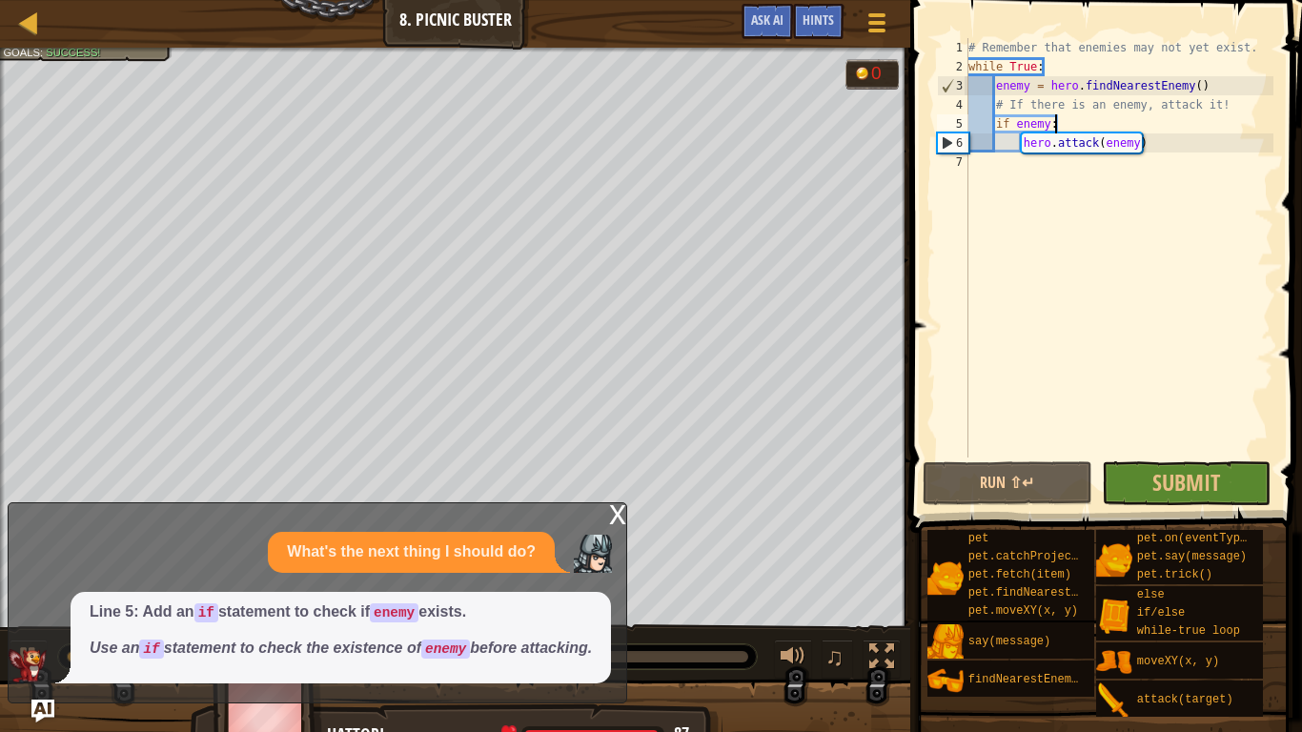
click at [617, 503] on div "x" at bounding box center [617, 512] width 17 height 19
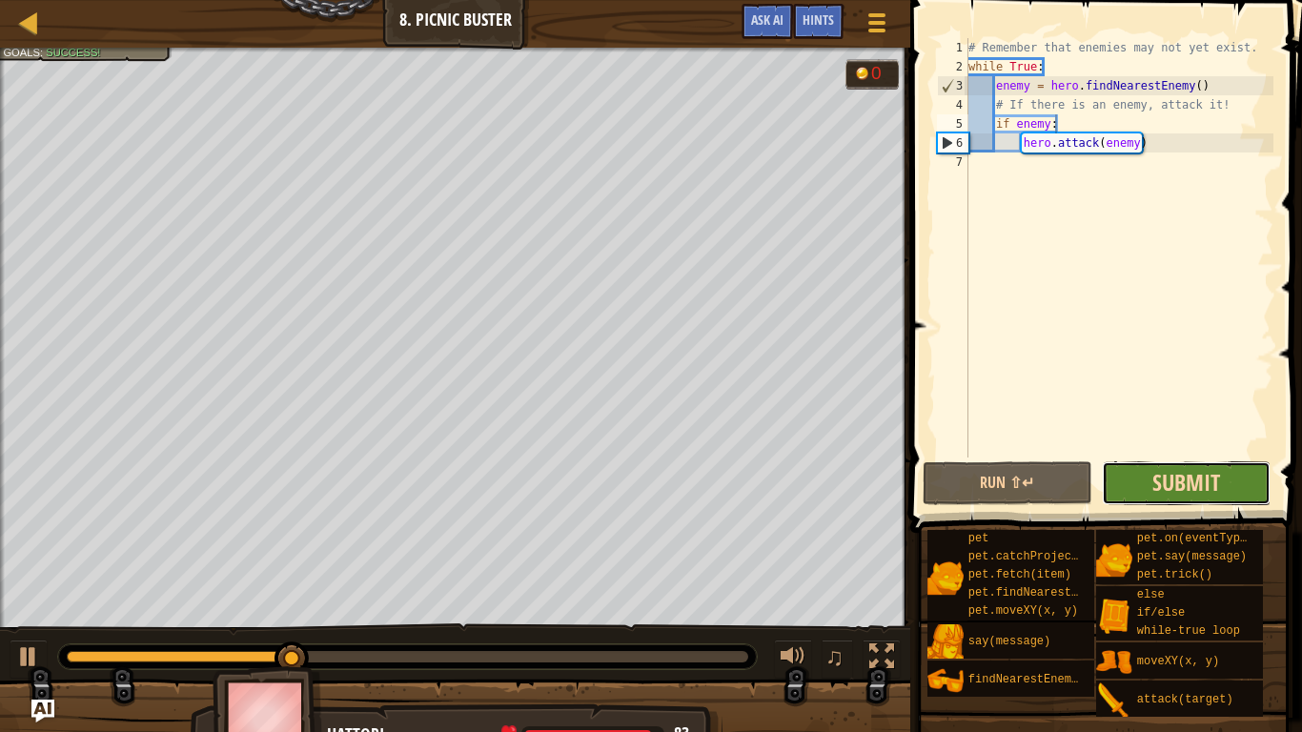
click at [1219, 486] on span "Submit" at bounding box center [1186, 482] width 68 height 30
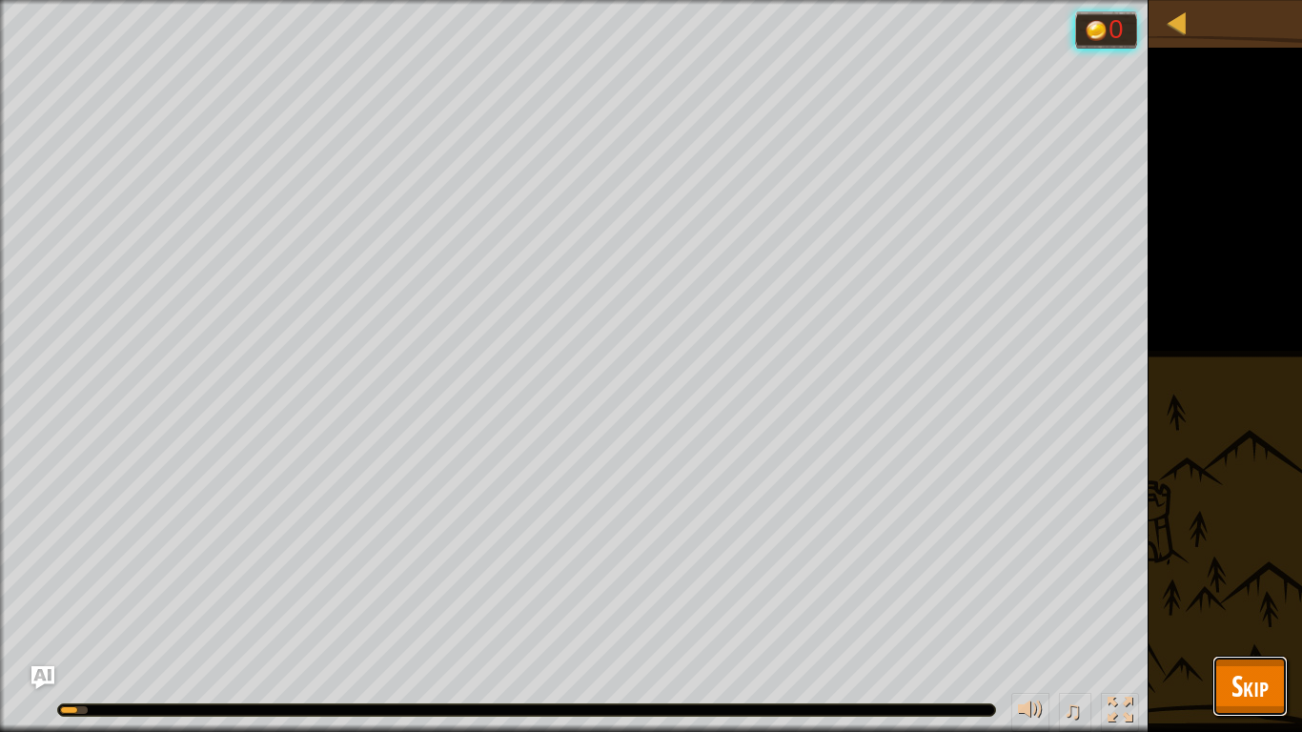
click at [1248, 570] on span "Skip" at bounding box center [1249, 685] width 37 height 39
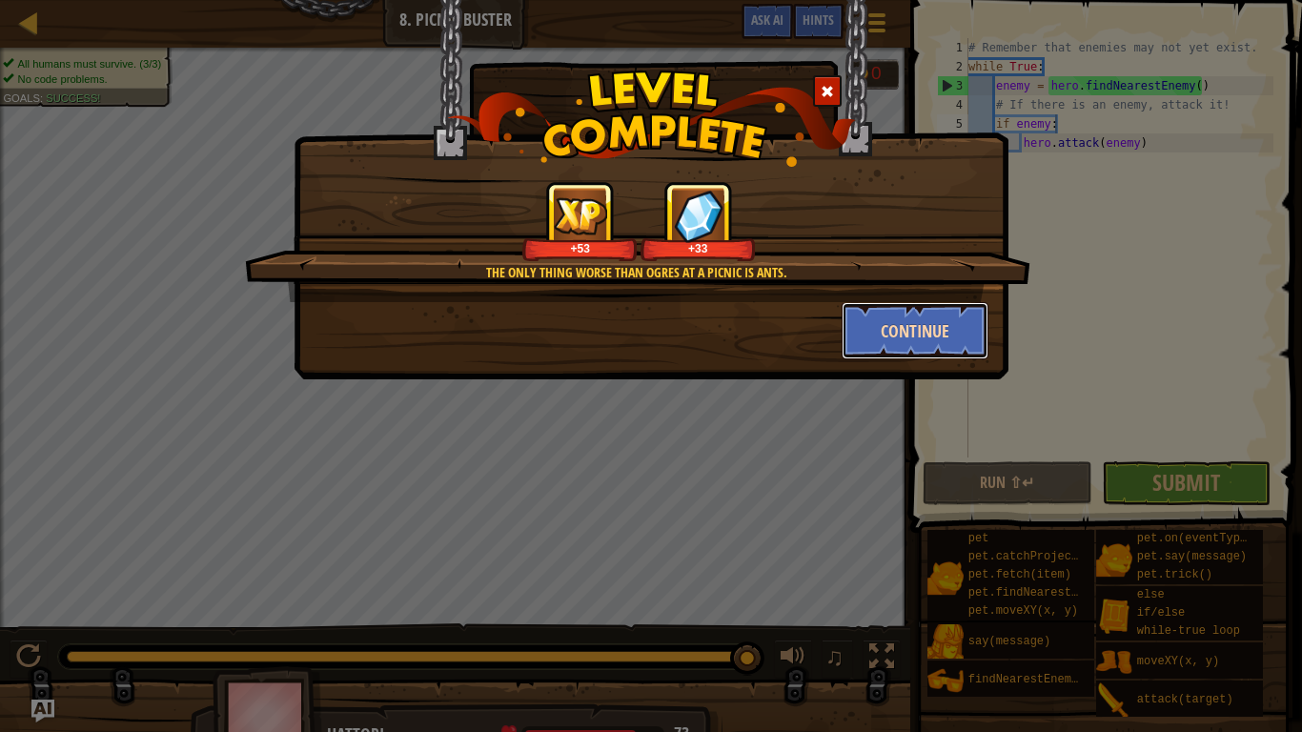
click at [906, 325] on button "Continue" at bounding box center [915, 330] width 148 height 57
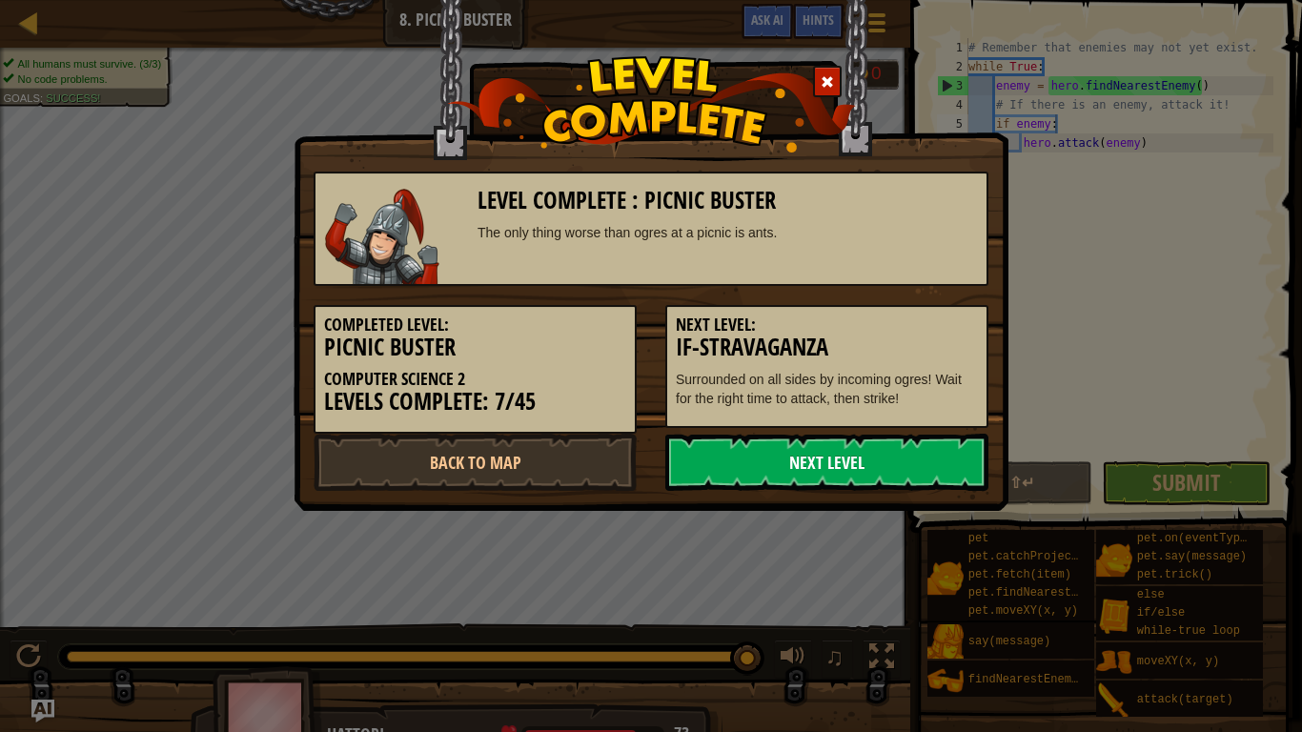
click at [839, 456] on link "Next Level" at bounding box center [826, 462] width 323 height 57
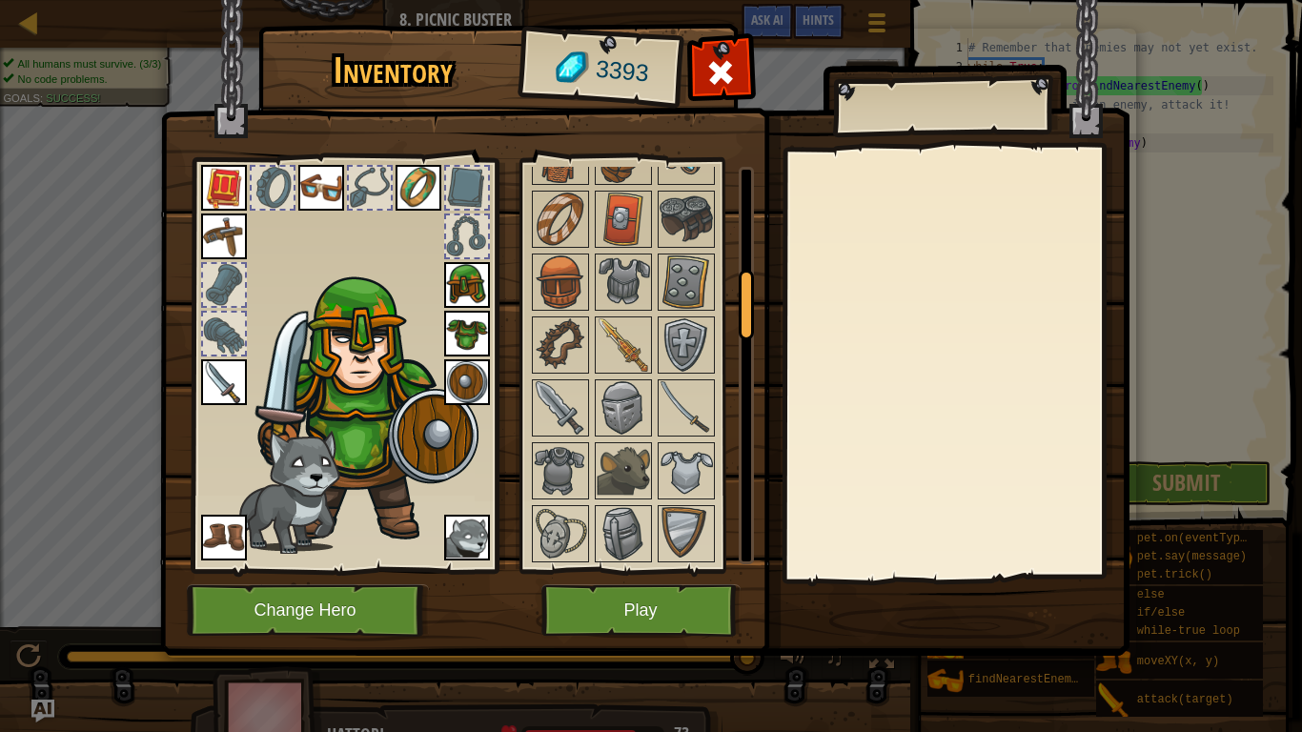
scroll to position [612, 0]
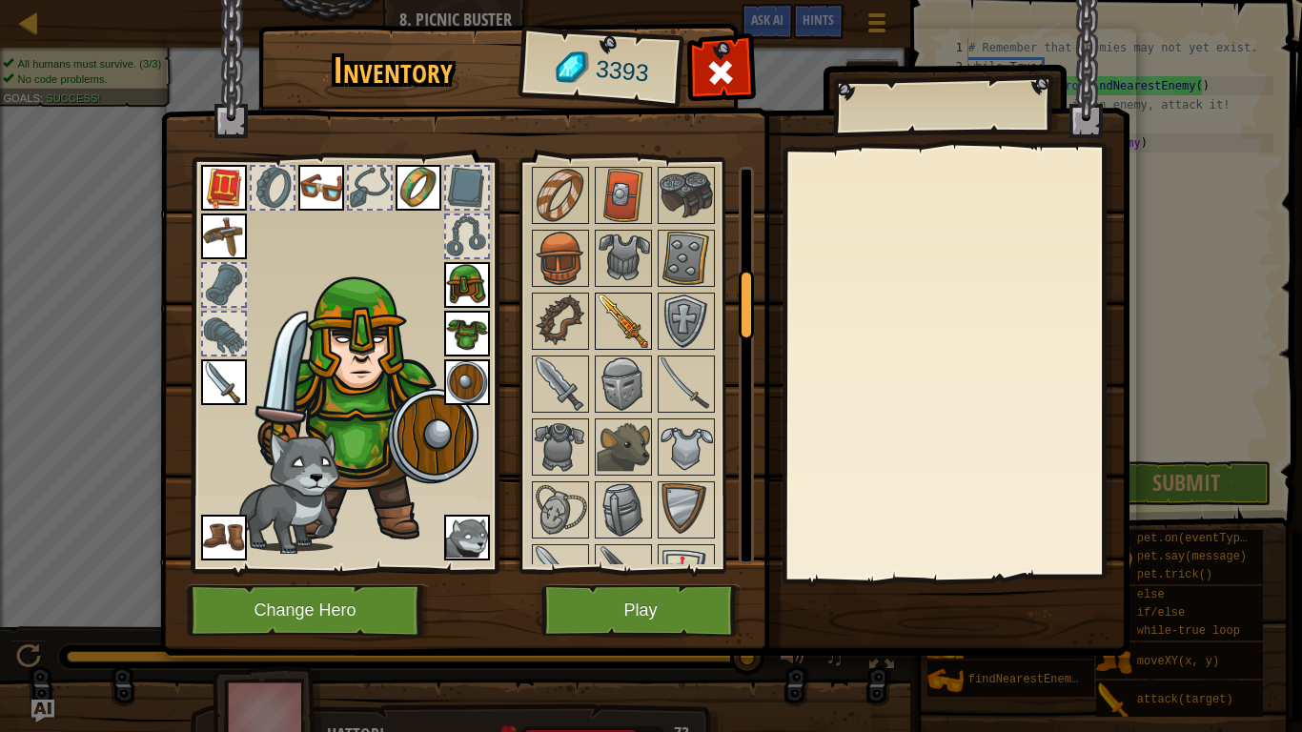
click at [620, 326] on img at bounding box center [623, 320] width 53 height 53
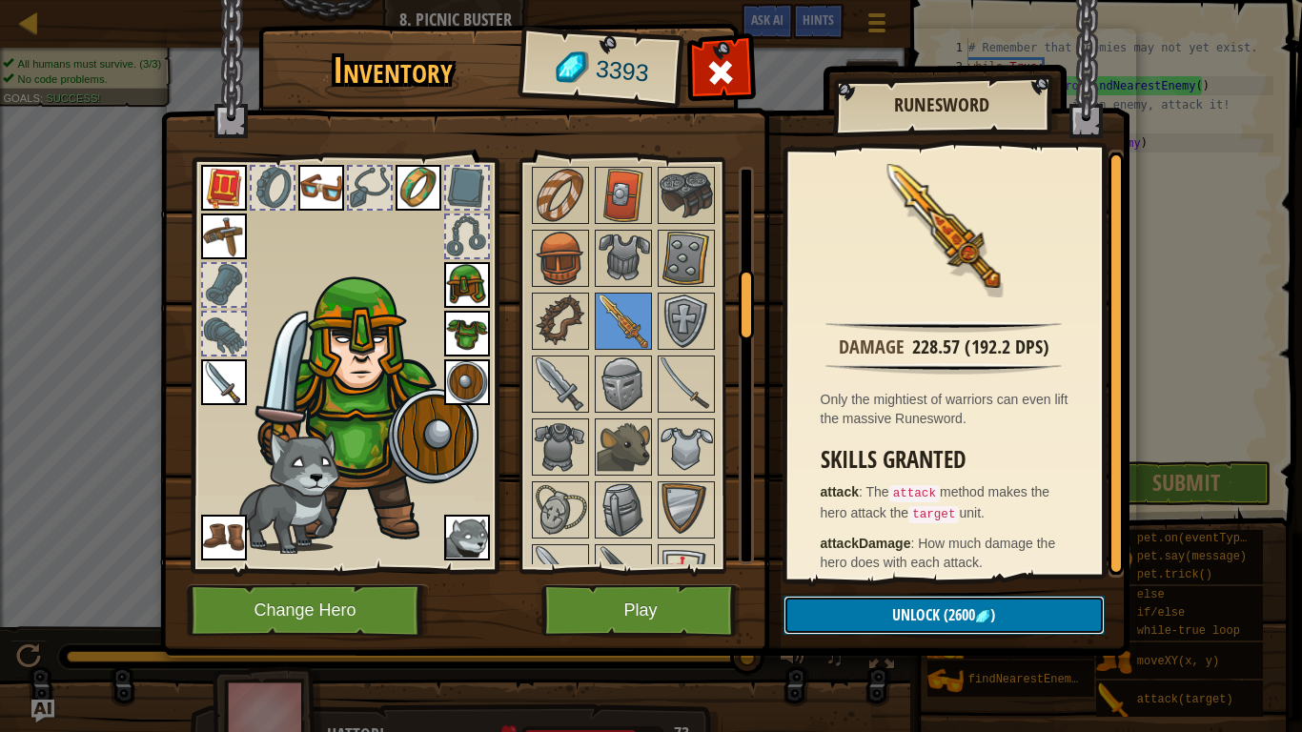
click at [993, 570] on span ")" at bounding box center [992, 614] width 5 height 21
click at [940, 570] on button "Confirm" at bounding box center [943, 615] width 321 height 39
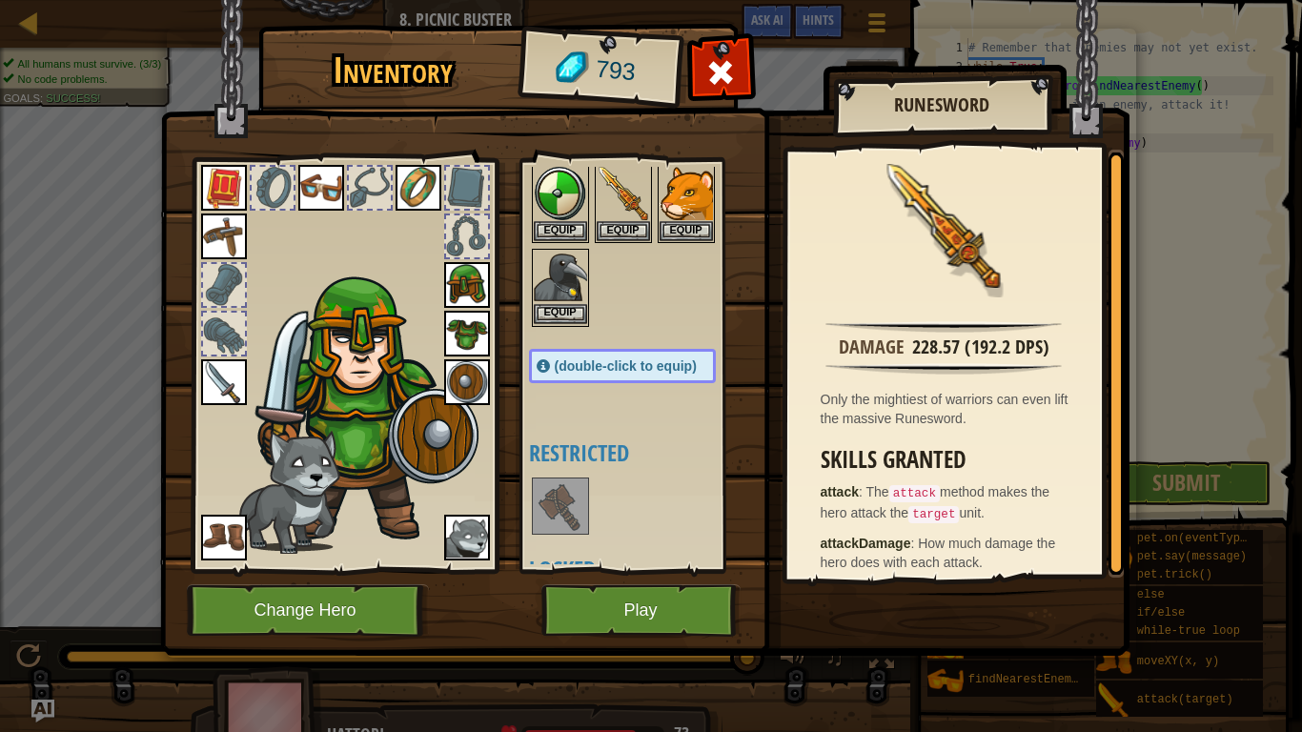
scroll to position [0, 0]
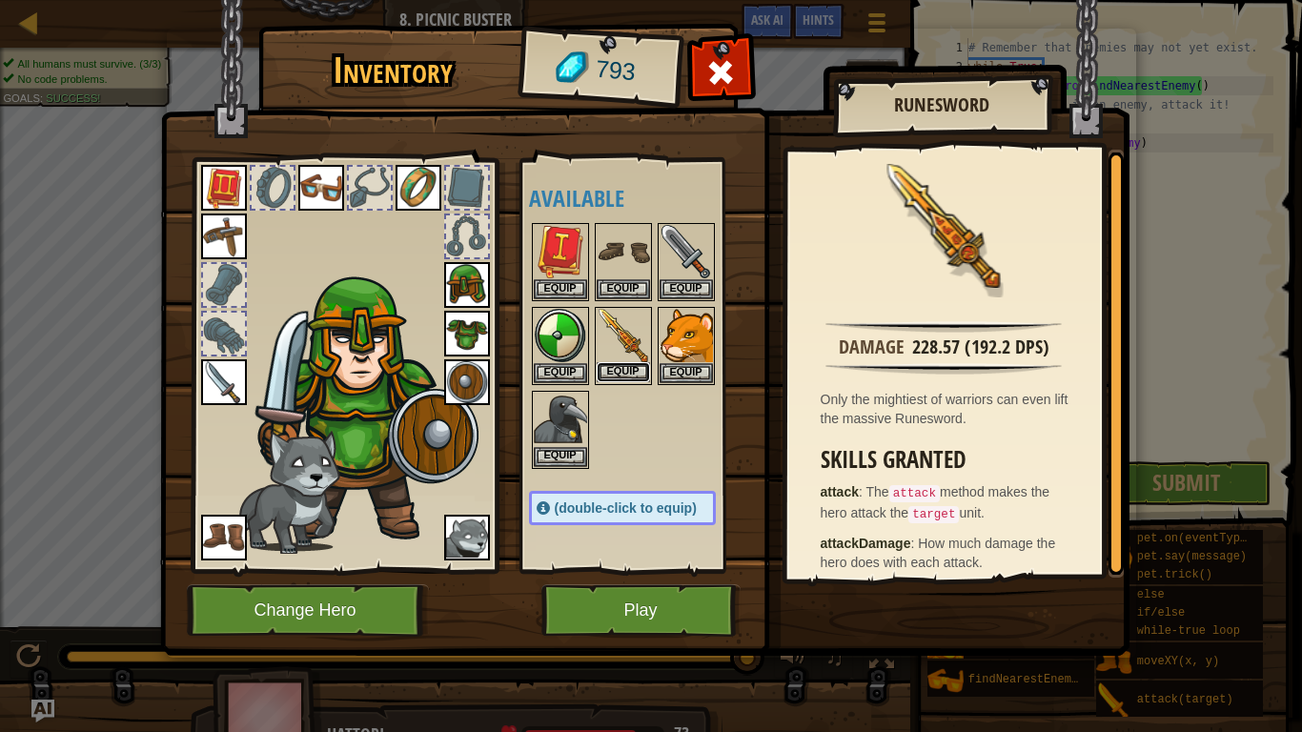
click at [619, 375] on button "Equip" at bounding box center [623, 372] width 53 height 20
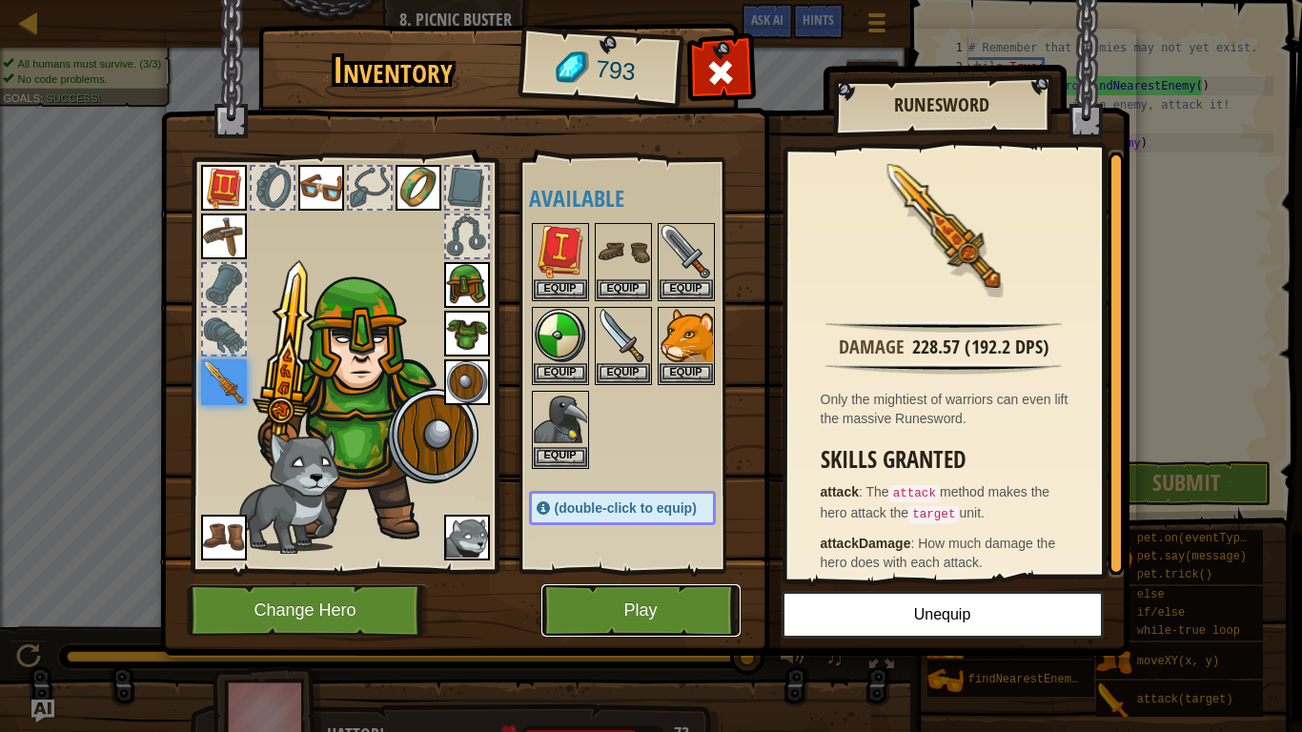
click at [646, 570] on button "Play" at bounding box center [640, 610] width 199 height 52
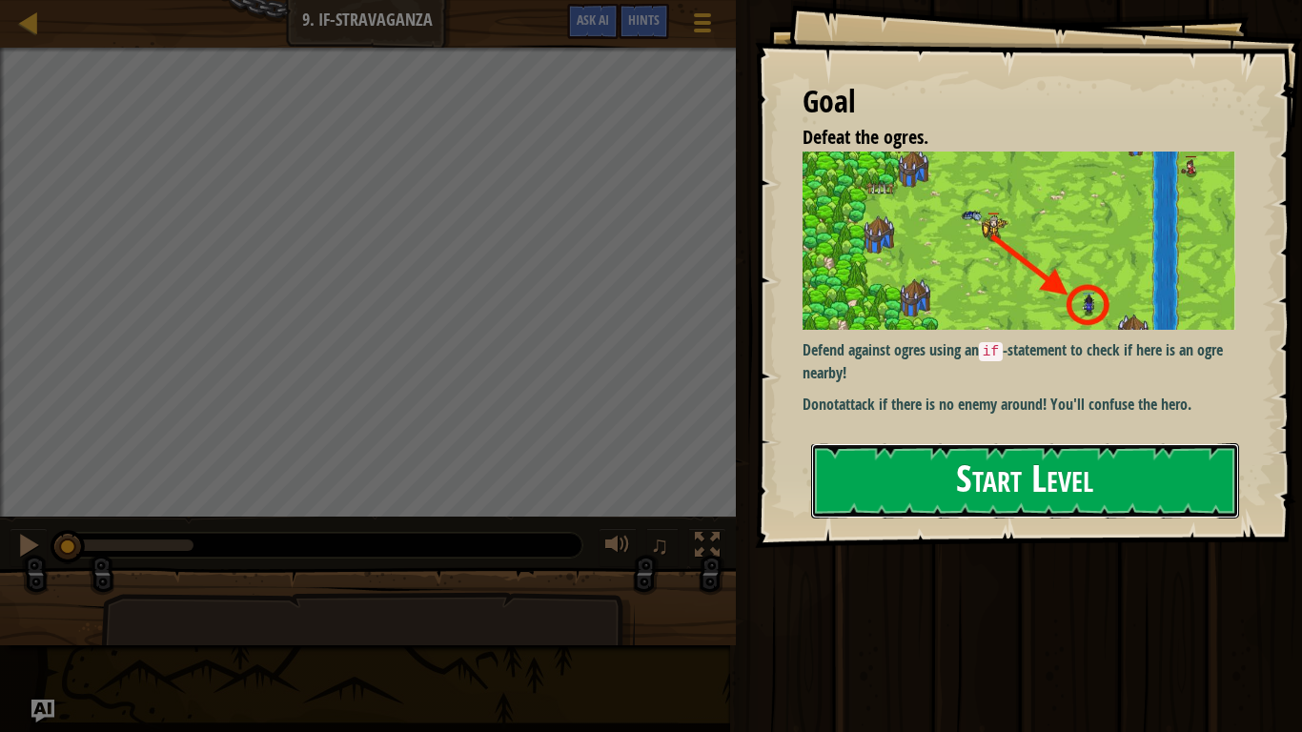
click at [1050, 506] on button "Start Level" at bounding box center [1025, 480] width 428 height 75
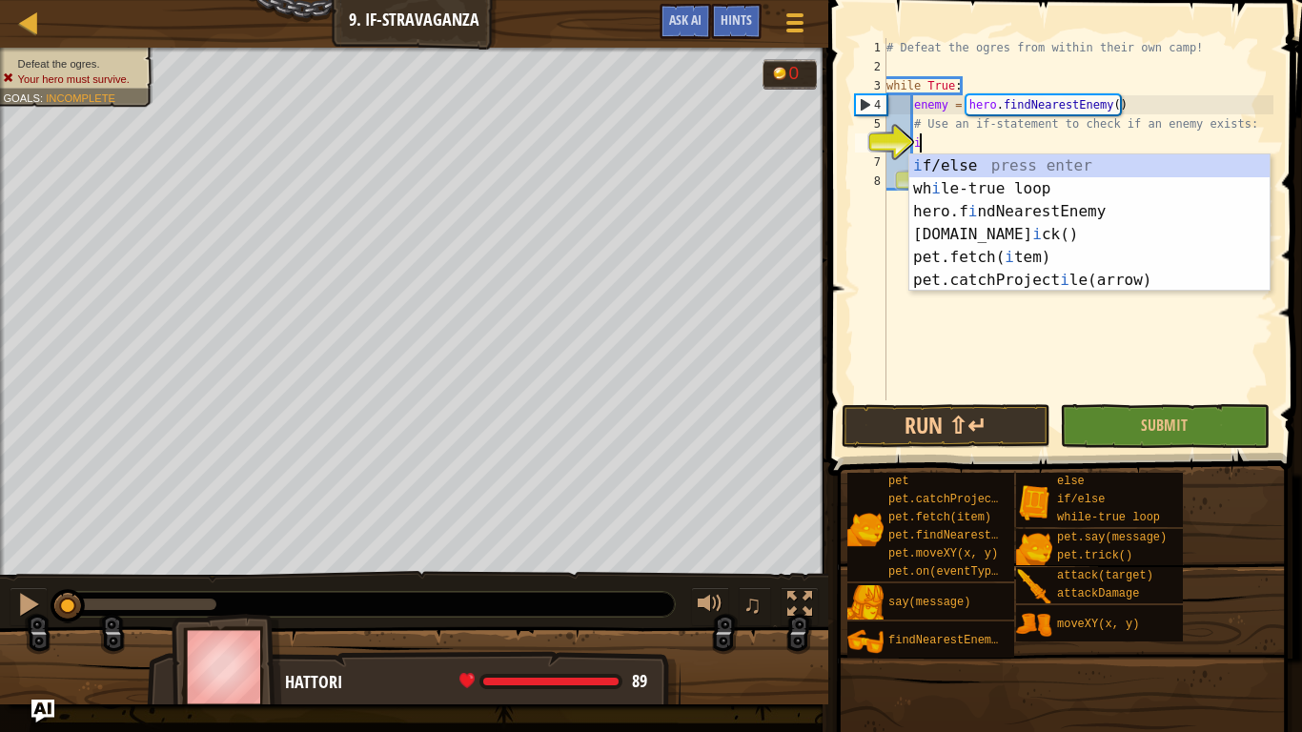
scroll to position [9, 5]
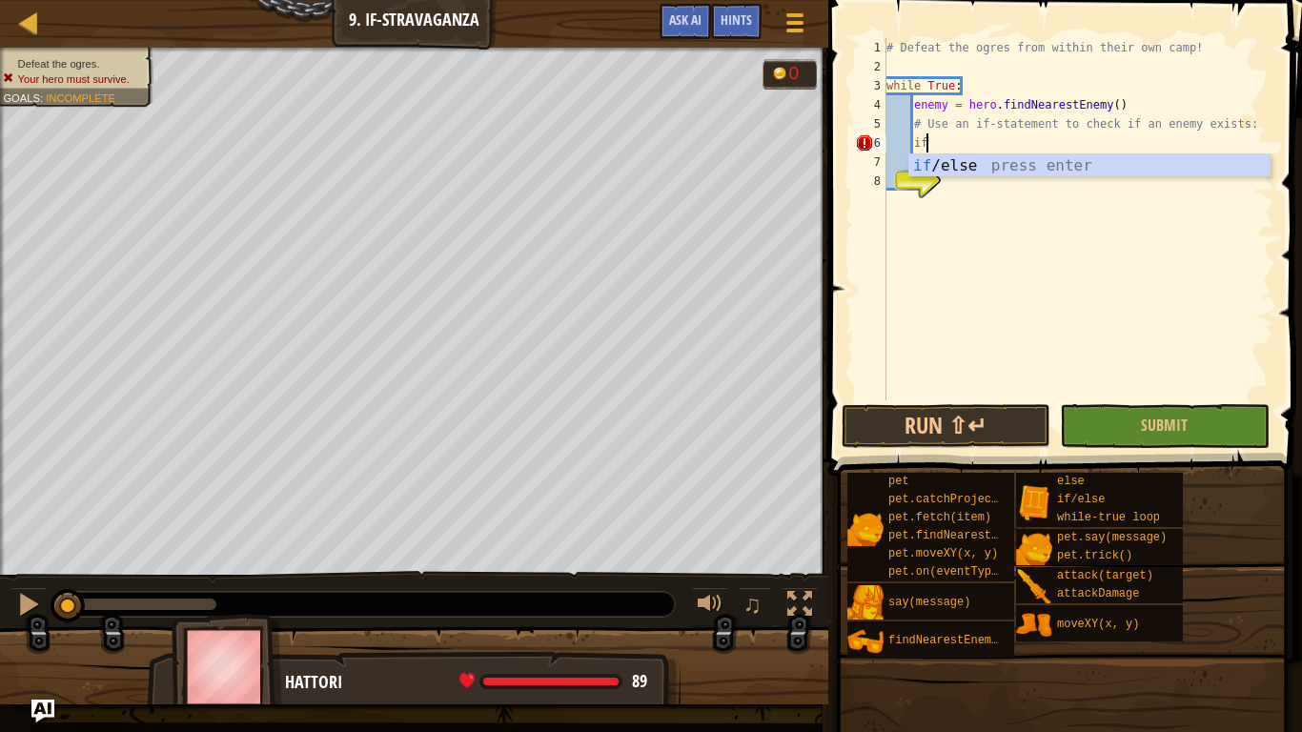
type textarea "if enemy:"
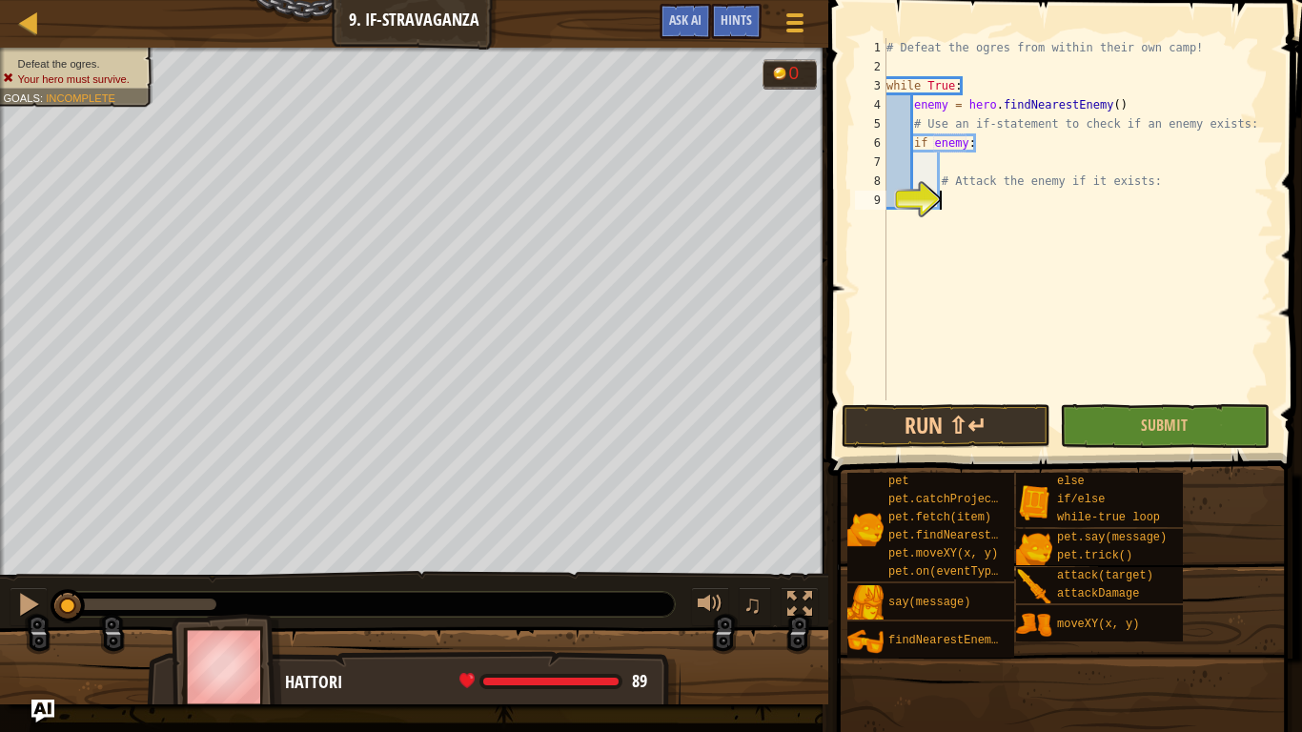
click at [1009, 205] on div "# Defeat the ogres from within their own camp! while True : enemy = hero . find…" at bounding box center [1077, 238] width 391 height 400
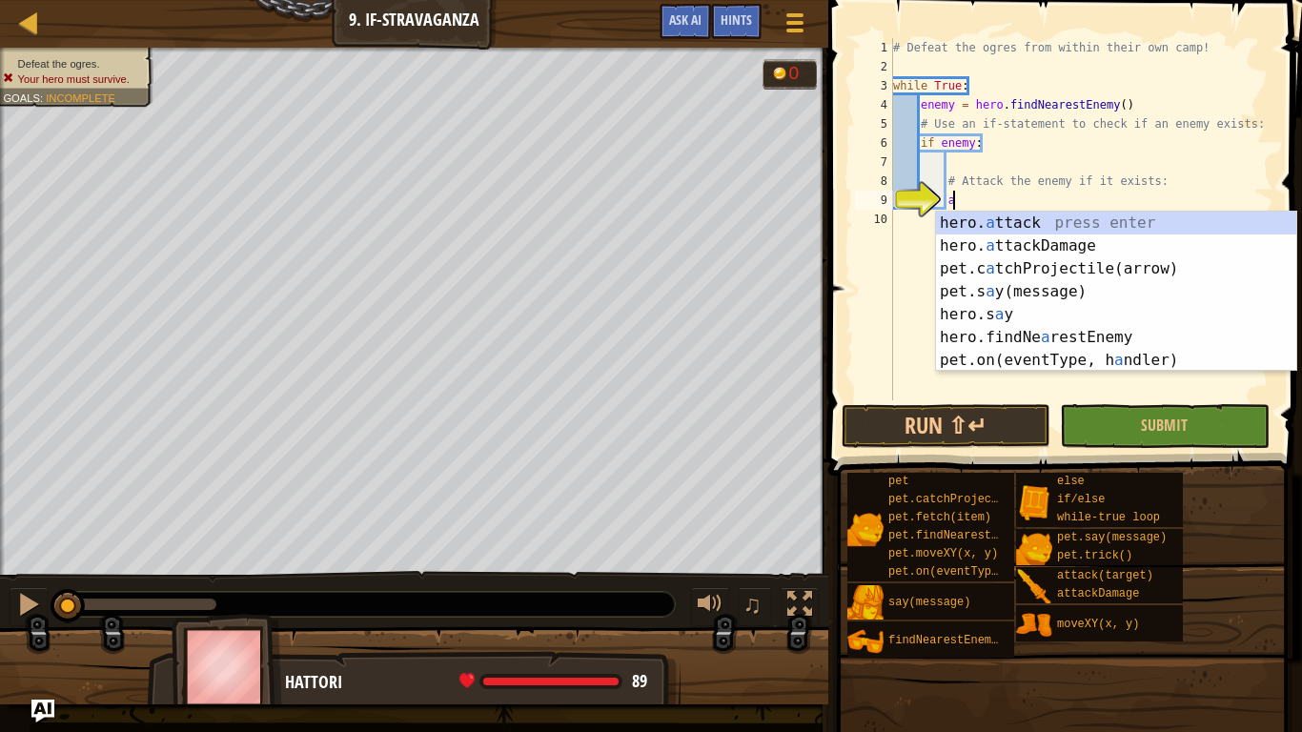
scroll to position [9, 8]
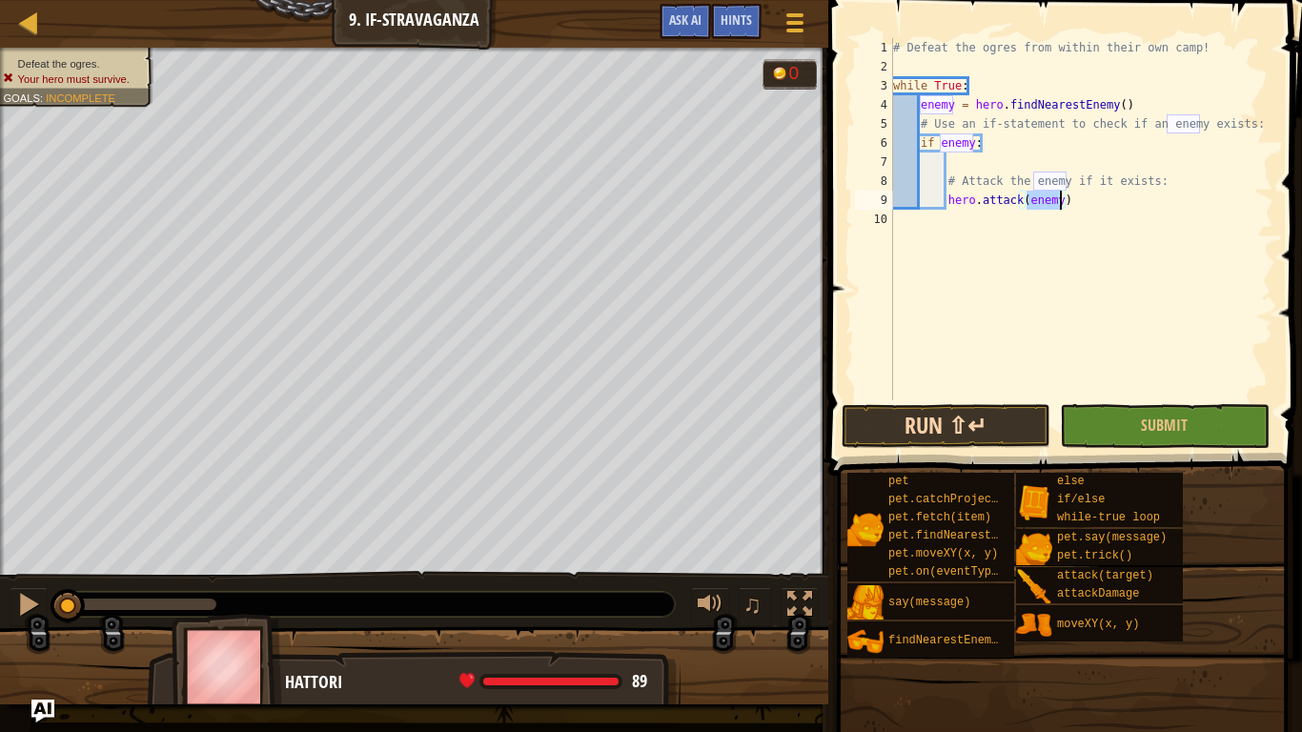
type textarea "hero.attack(enemy)"
click at [1012, 422] on button "Run ⇧↵" at bounding box center [945, 426] width 209 height 44
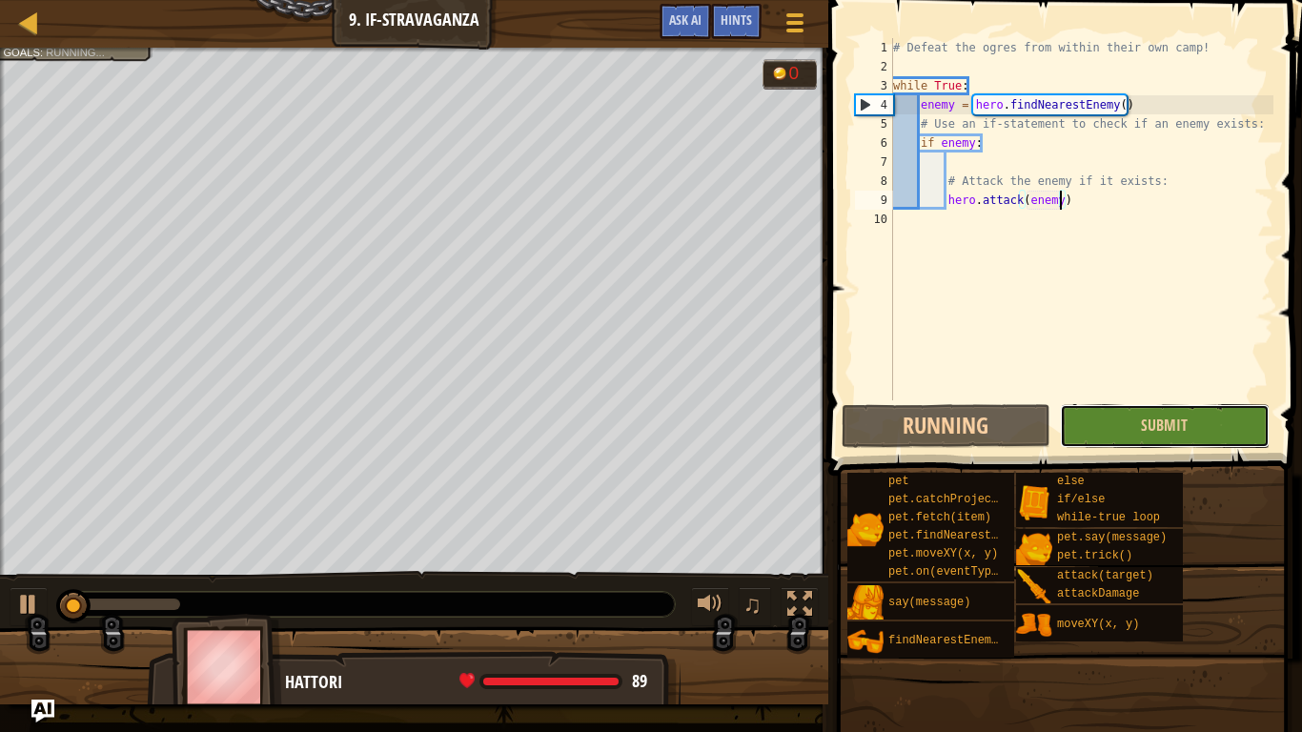
click at [1129, 433] on button "Submit" at bounding box center [1164, 426] width 209 height 44
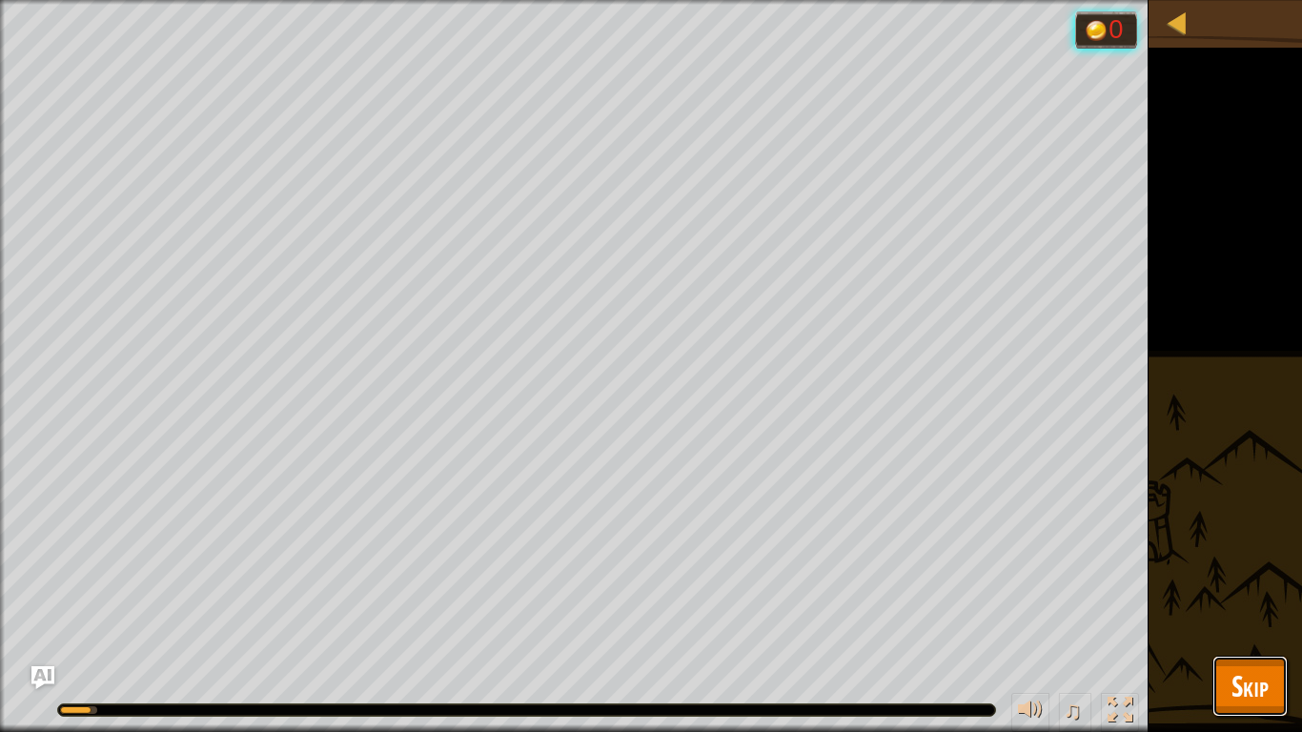
click at [1258, 570] on span "Skip" at bounding box center [1249, 685] width 37 height 39
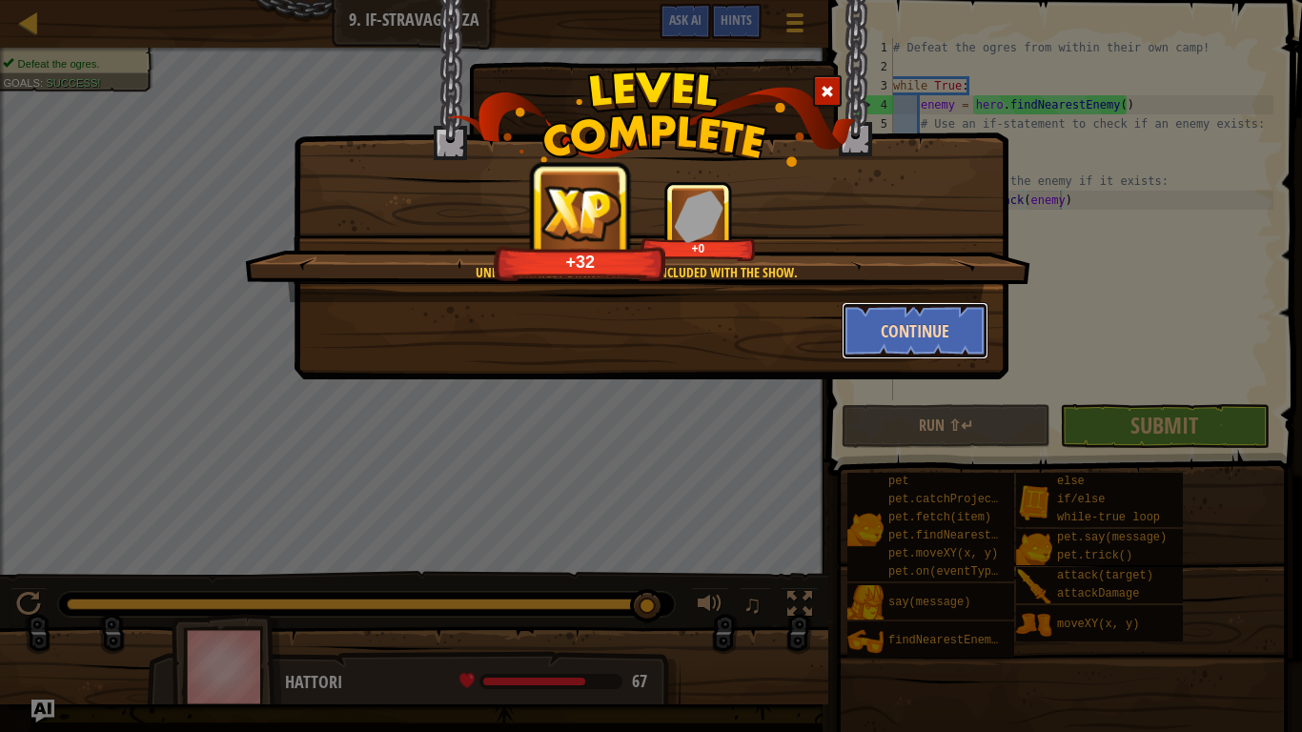
click at [897, 326] on button "Continue" at bounding box center [915, 330] width 148 height 57
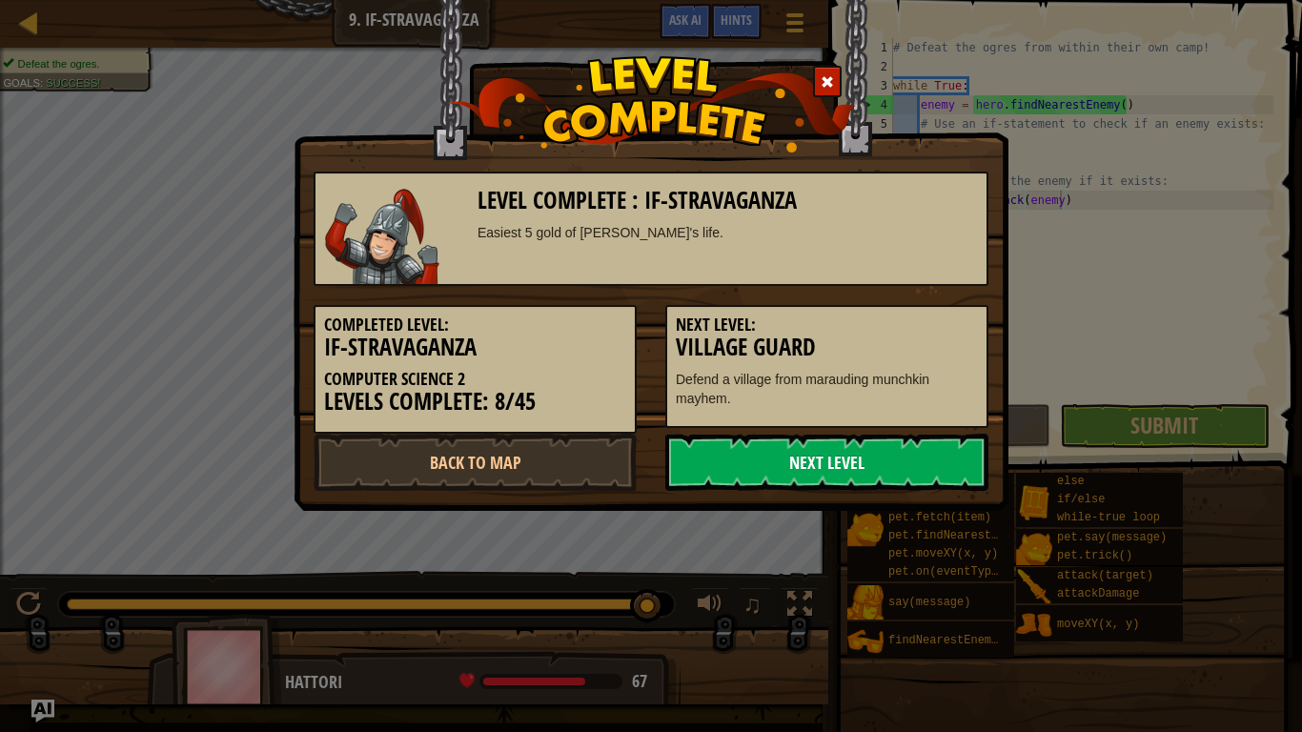
click at [876, 438] on link "Next Level" at bounding box center [826, 462] width 323 height 57
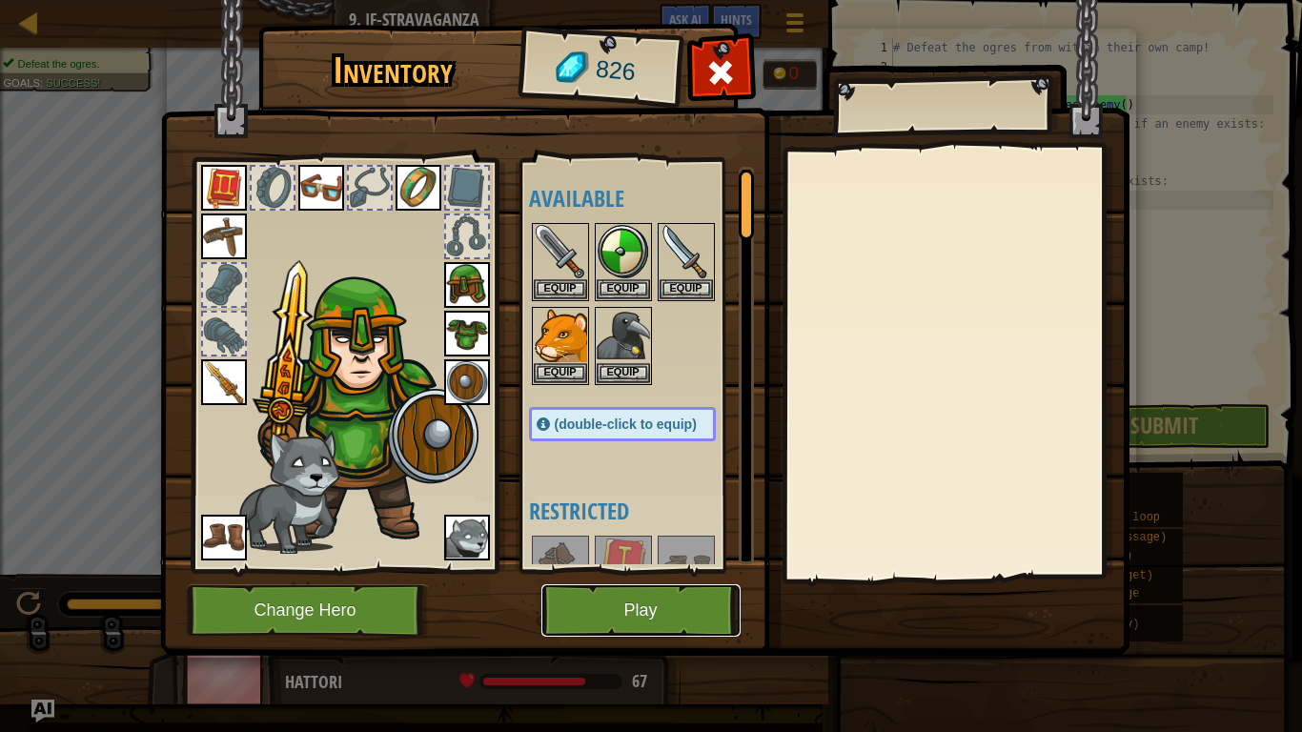
click at [659, 570] on button "Play" at bounding box center [640, 610] width 199 height 52
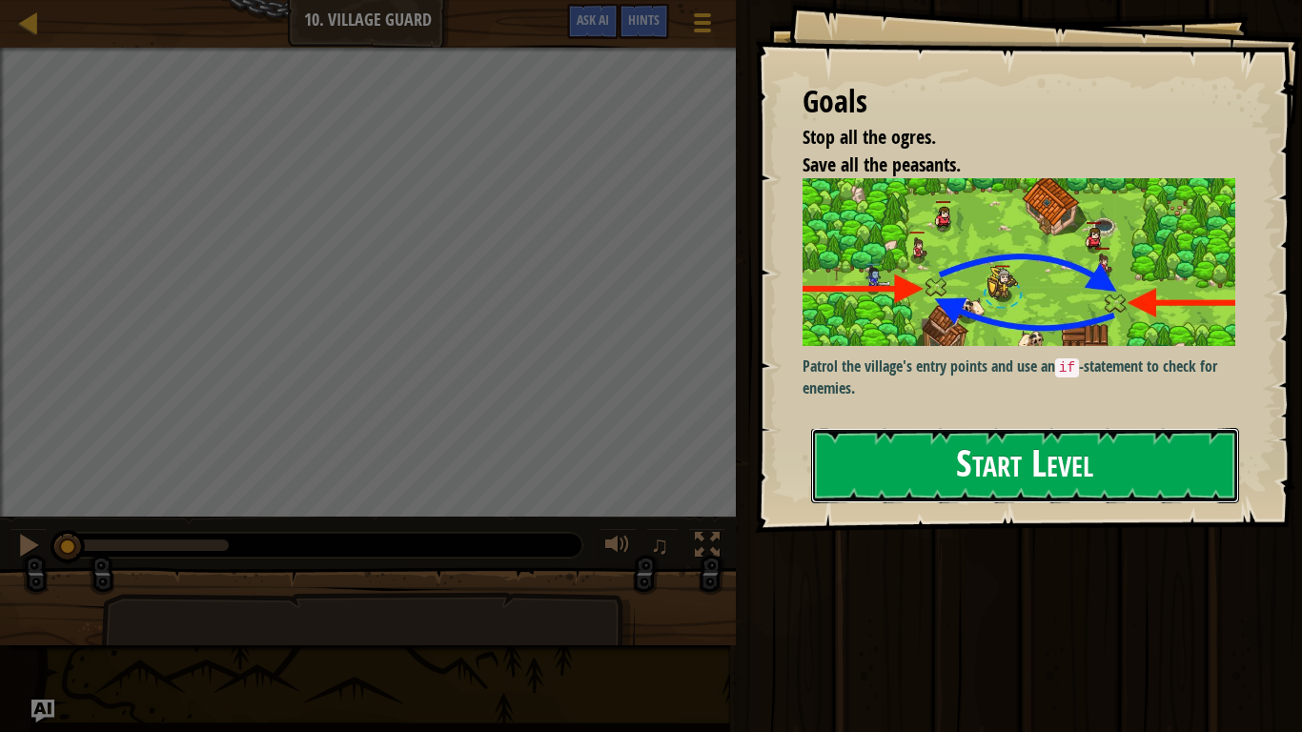
click at [1129, 466] on button "Start Level" at bounding box center [1025, 465] width 428 height 75
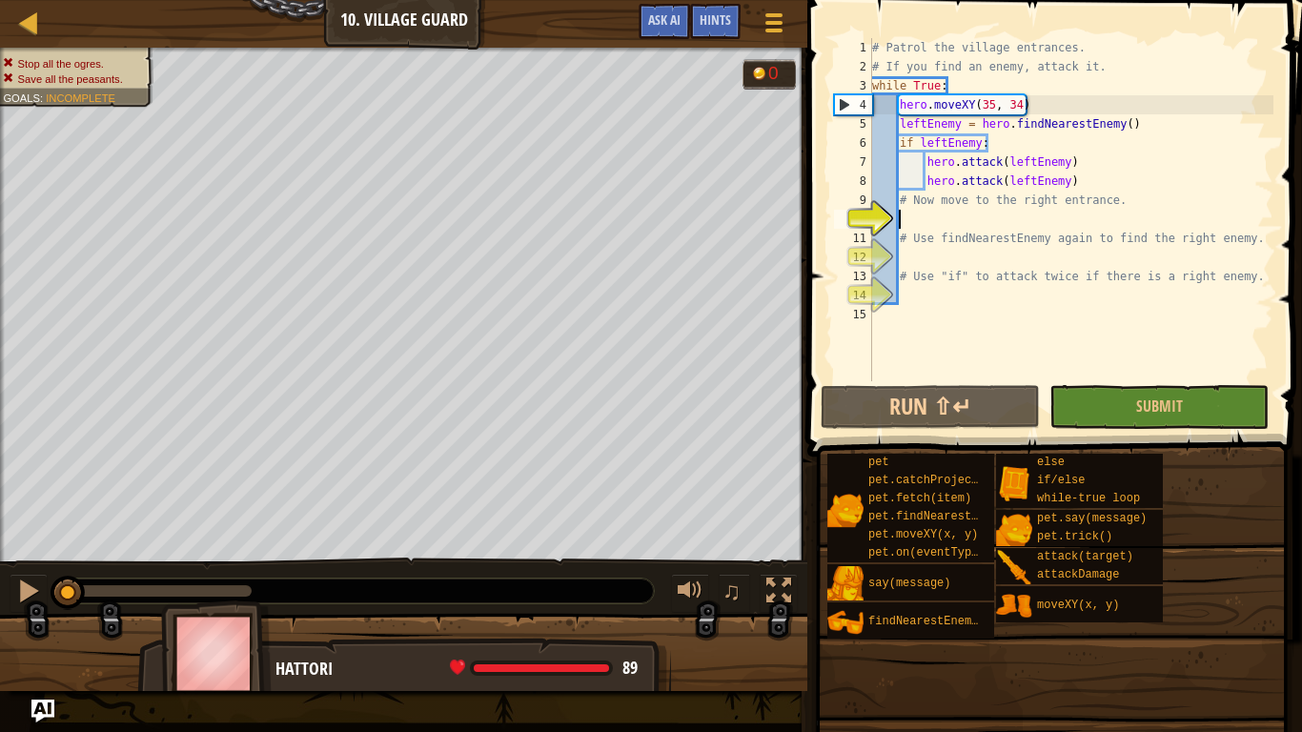
click at [946, 225] on div "# Patrol the village entrances. # If you find an enemy, attack it. while True :…" at bounding box center [1070, 228] width 405 height 381
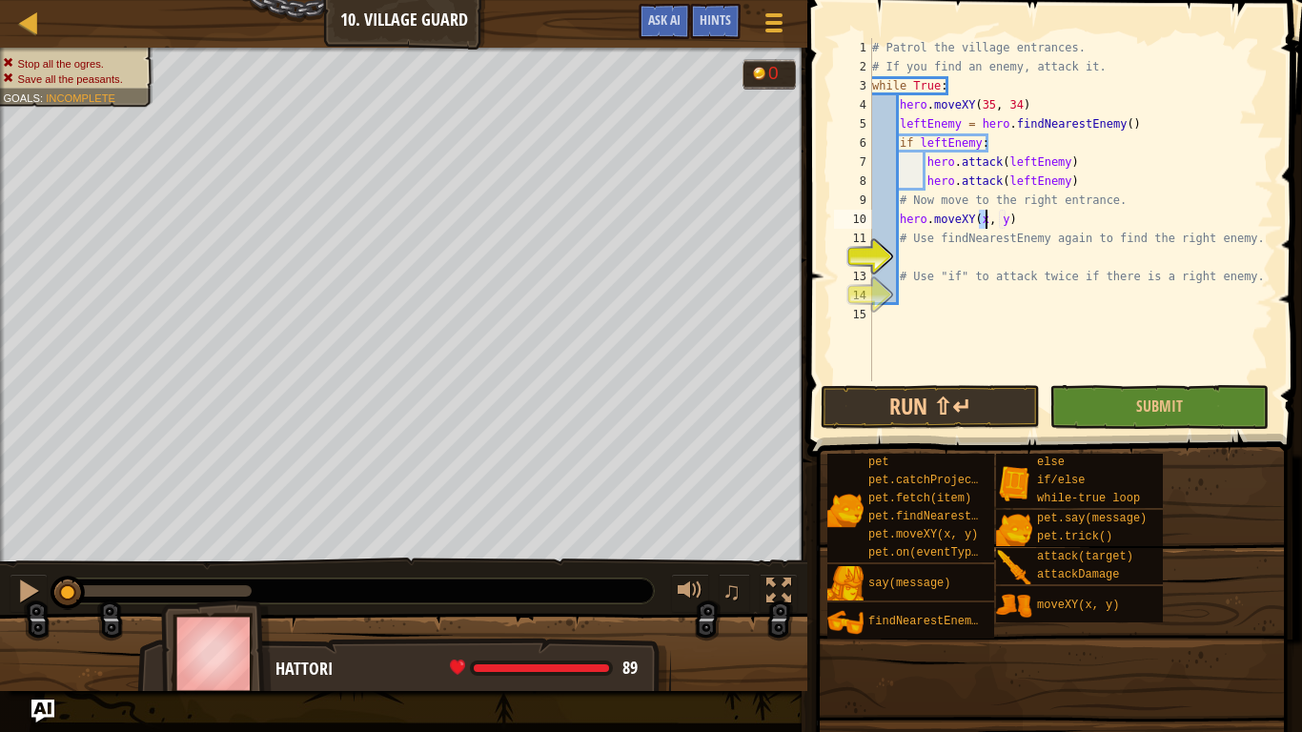
scroll to position [9, 18]
type textarea "hero.moveXY(60, 31)"
click at [1093, 260] on div "# Patrol the village entrances. # If you find an enemy, attack it. while True :…" at bounding box center [1070, 228] width 405 height 381
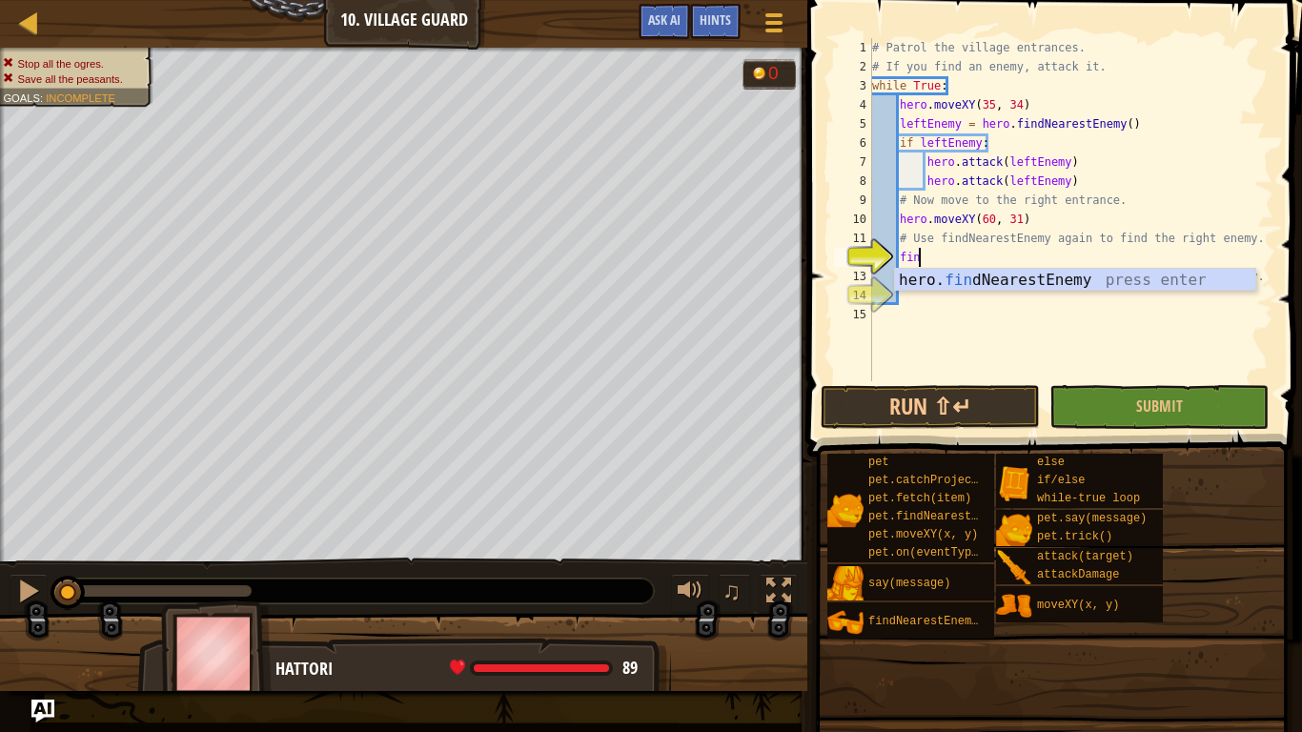
type textarea "find"
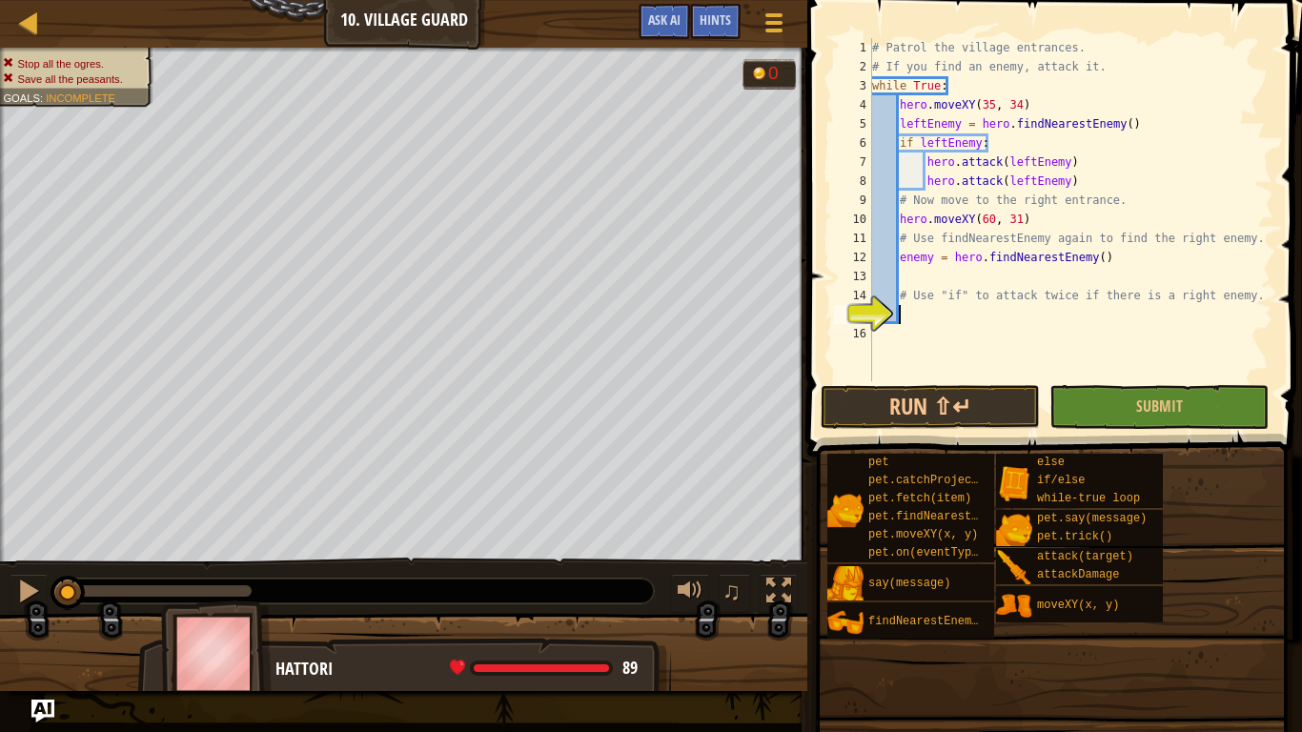
click at [1102, 313] on div "# Patrol the village entrances. # If you find an enemy, attack it. while True :…" at bounding box center [1070, 228] width 405 height 381
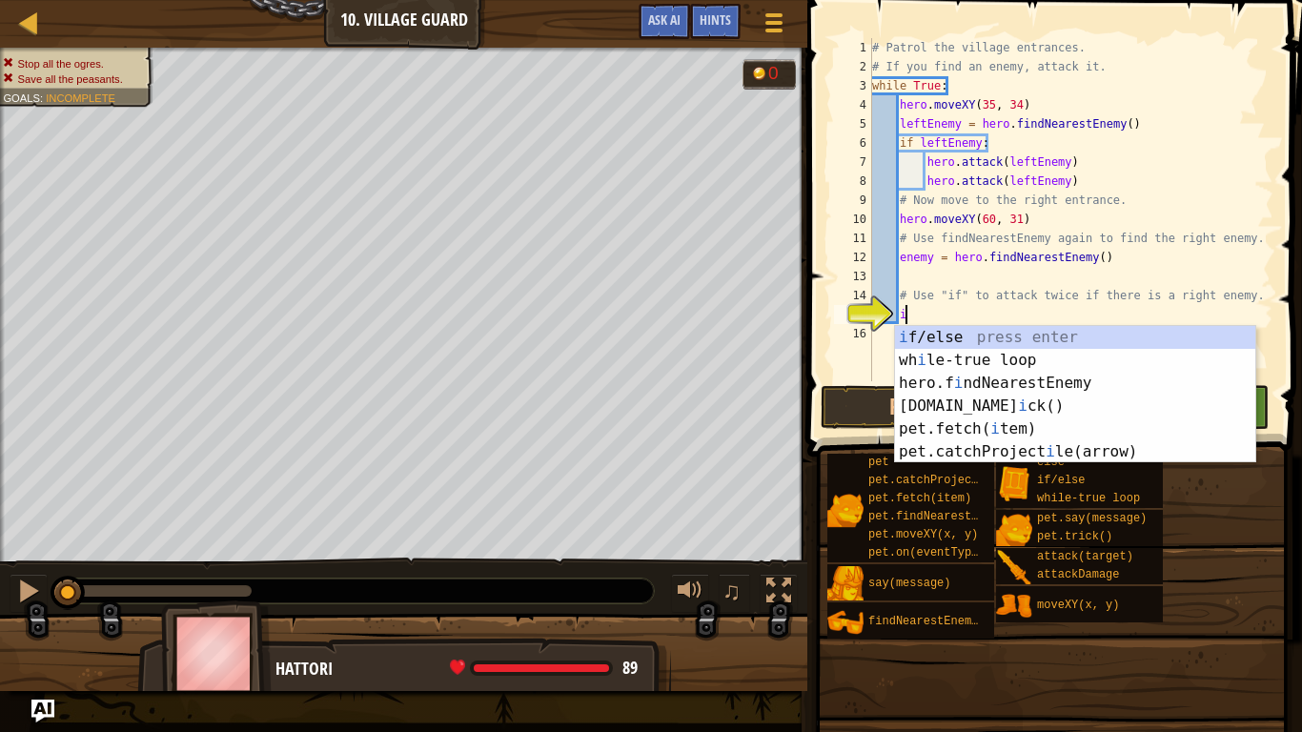
scroll to position [9, 5]
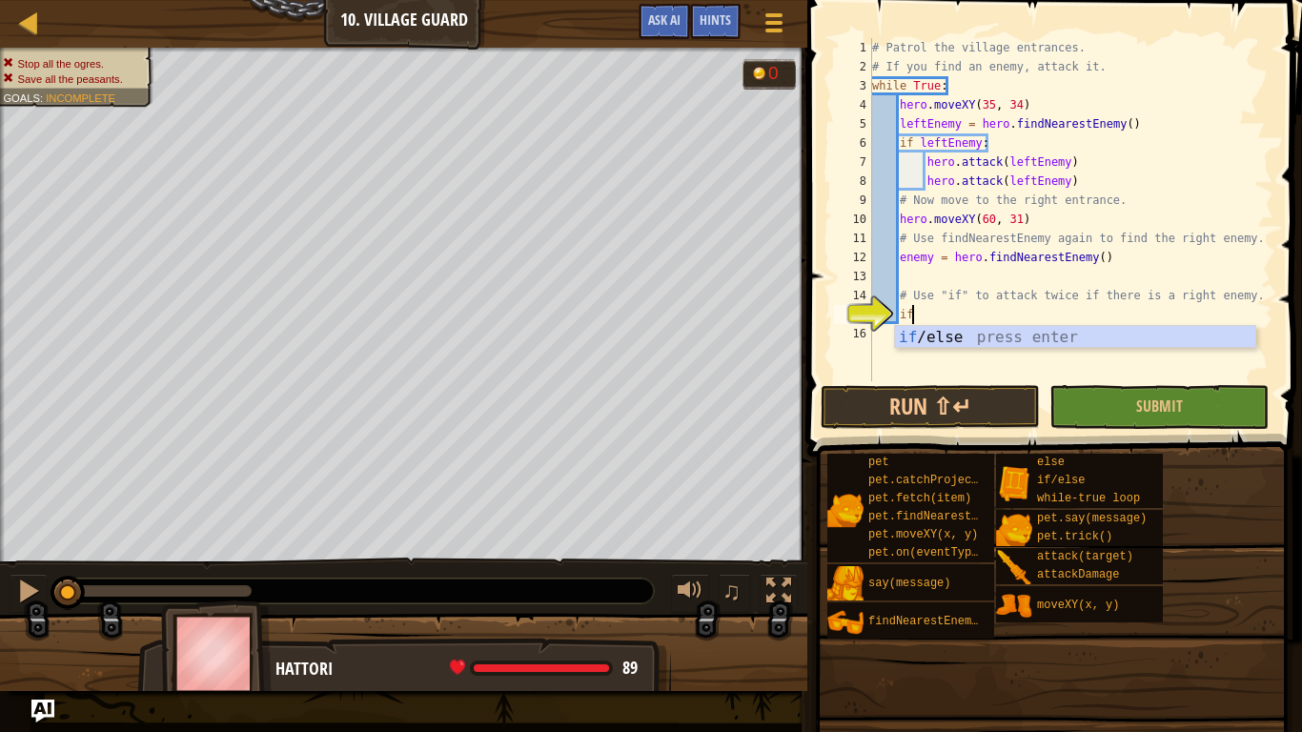
type textarea "if enemy:"
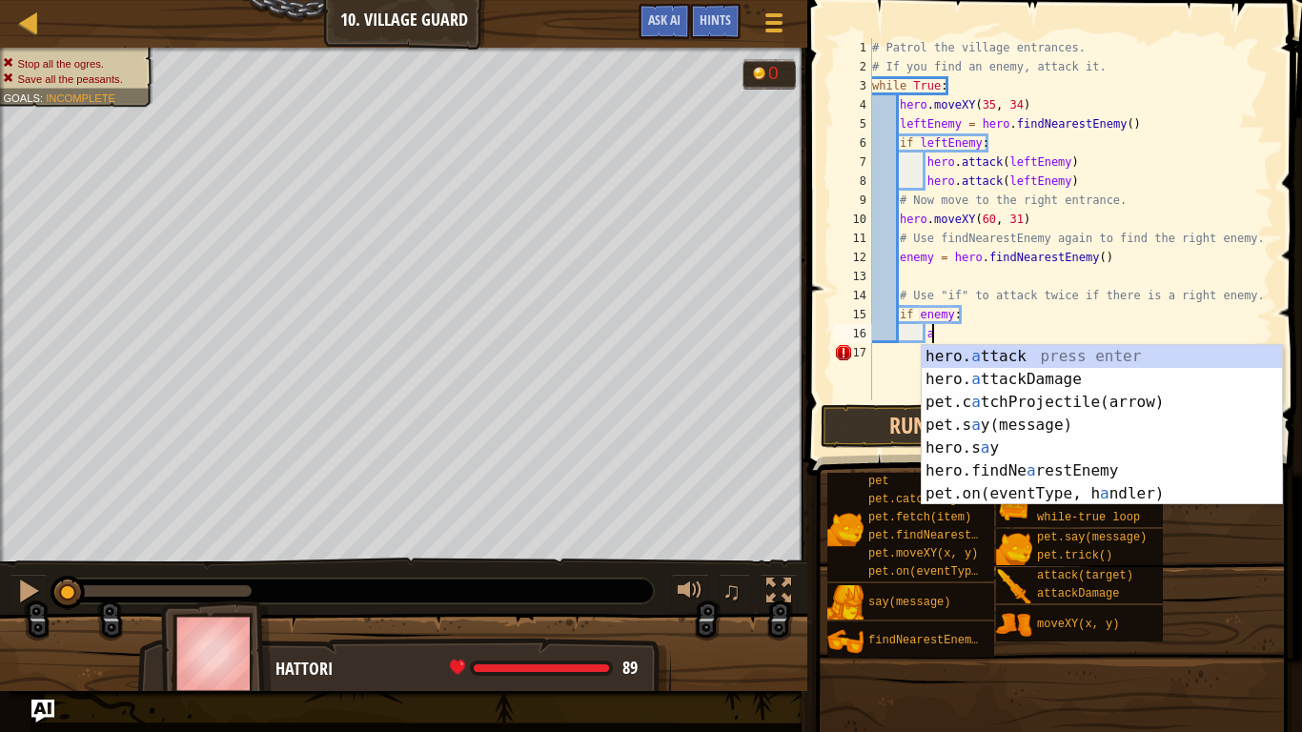
scroll to position [9, 8]
type textarea "hero.attack(enemy)"
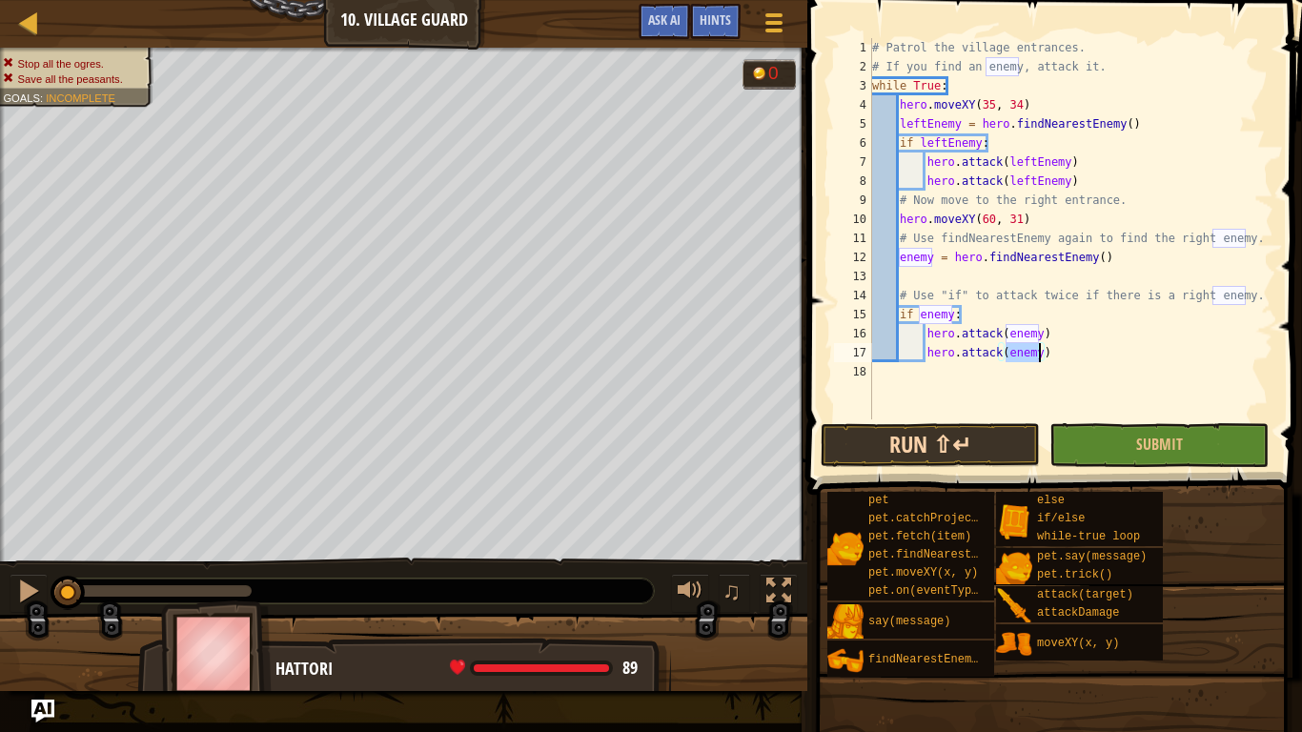
type textarea "hero.attack(enemy)"
click at [969, 443] on button "Run ⇧↵" at bounding box center [930, 445] width 219 height 44
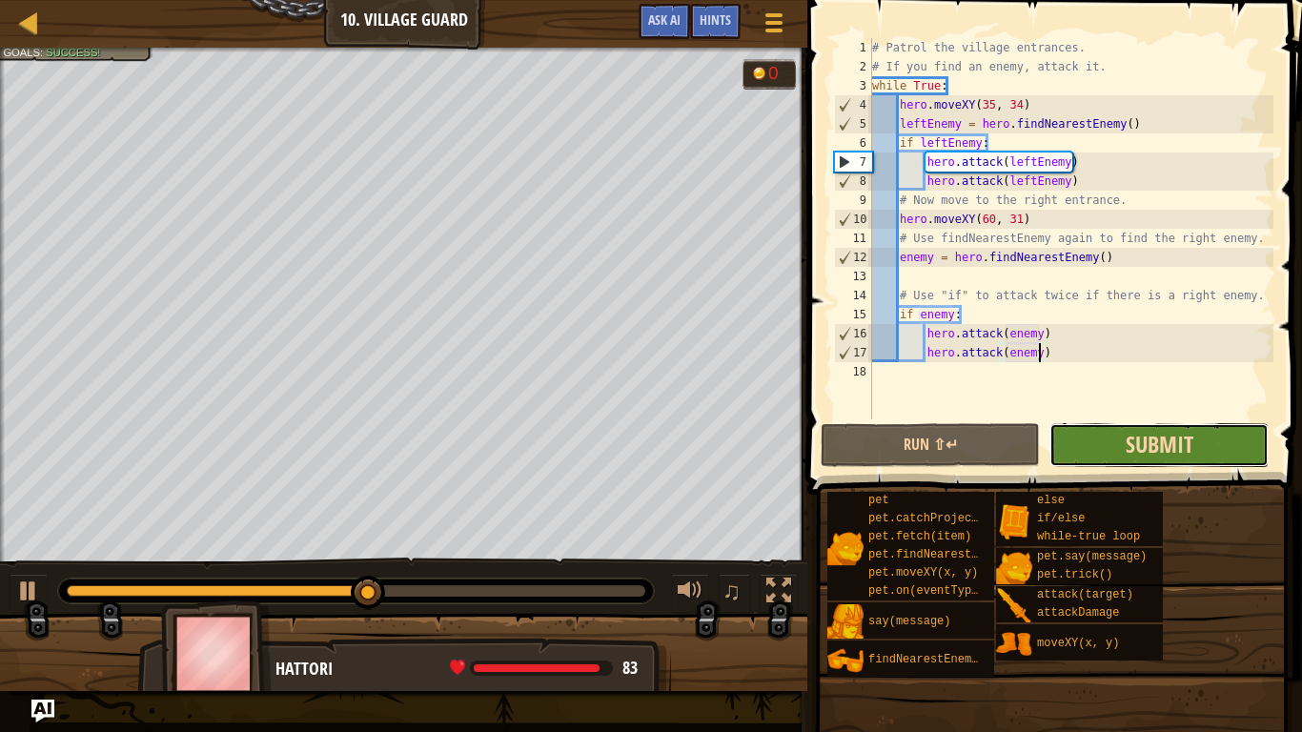
click at [1133, 450] on span "Submit" at bounding box center [1159, 444] width 68 height 30
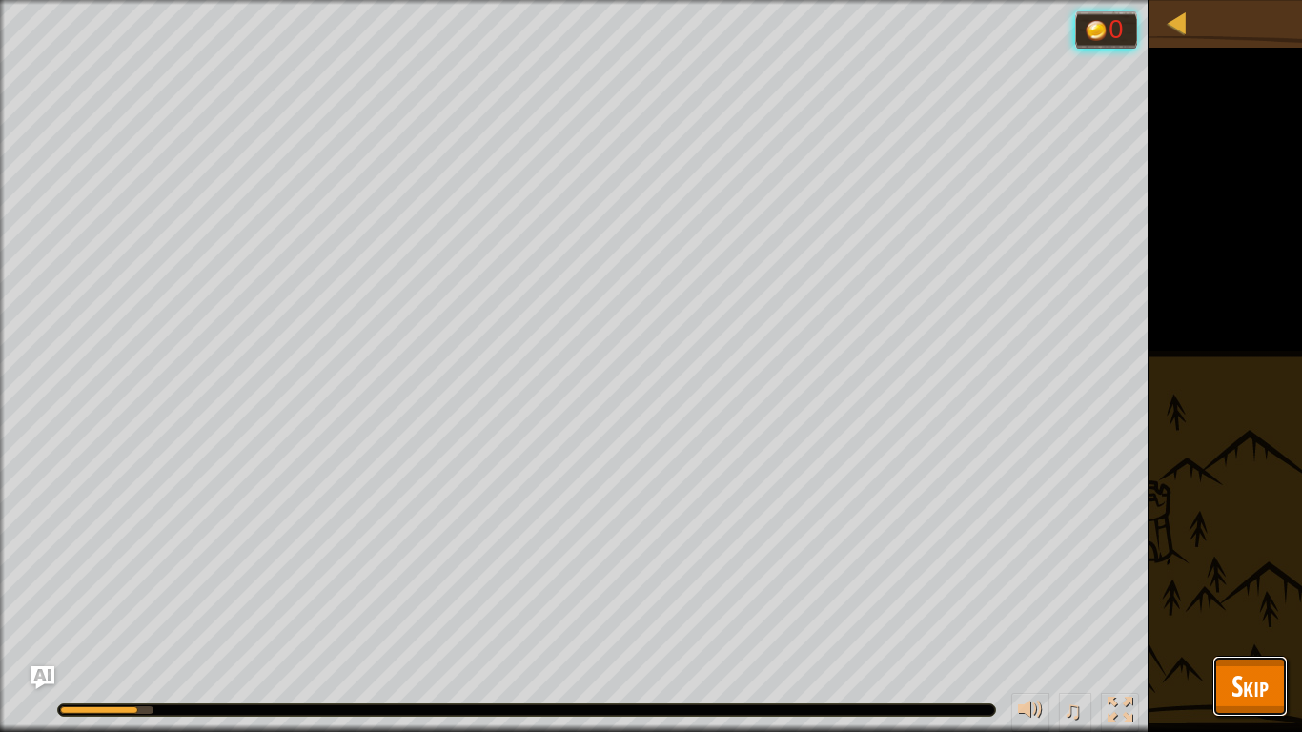
click at [1257, 570] on span "Skip" at bounding box center [1249, 685] width 37 height 39
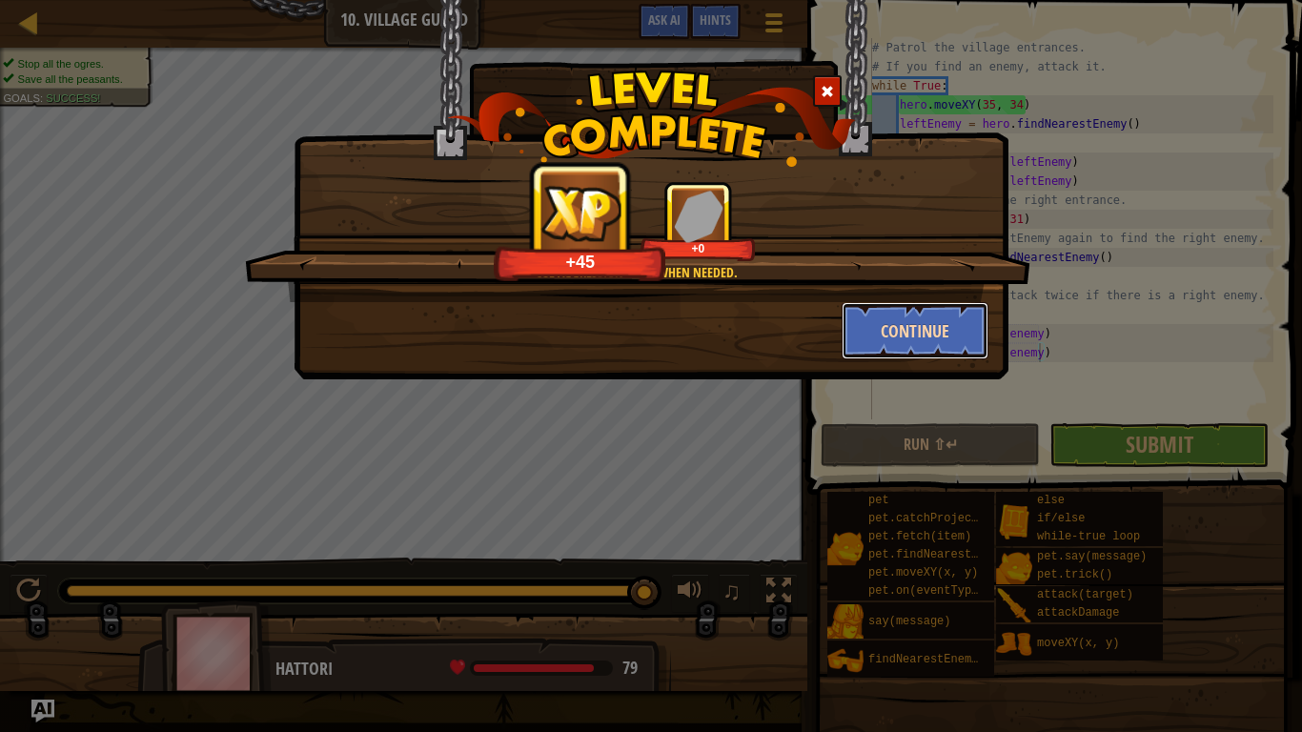
click at [887, 326] on button "Continue" at bounding box center [915, 330] width 148 height 57
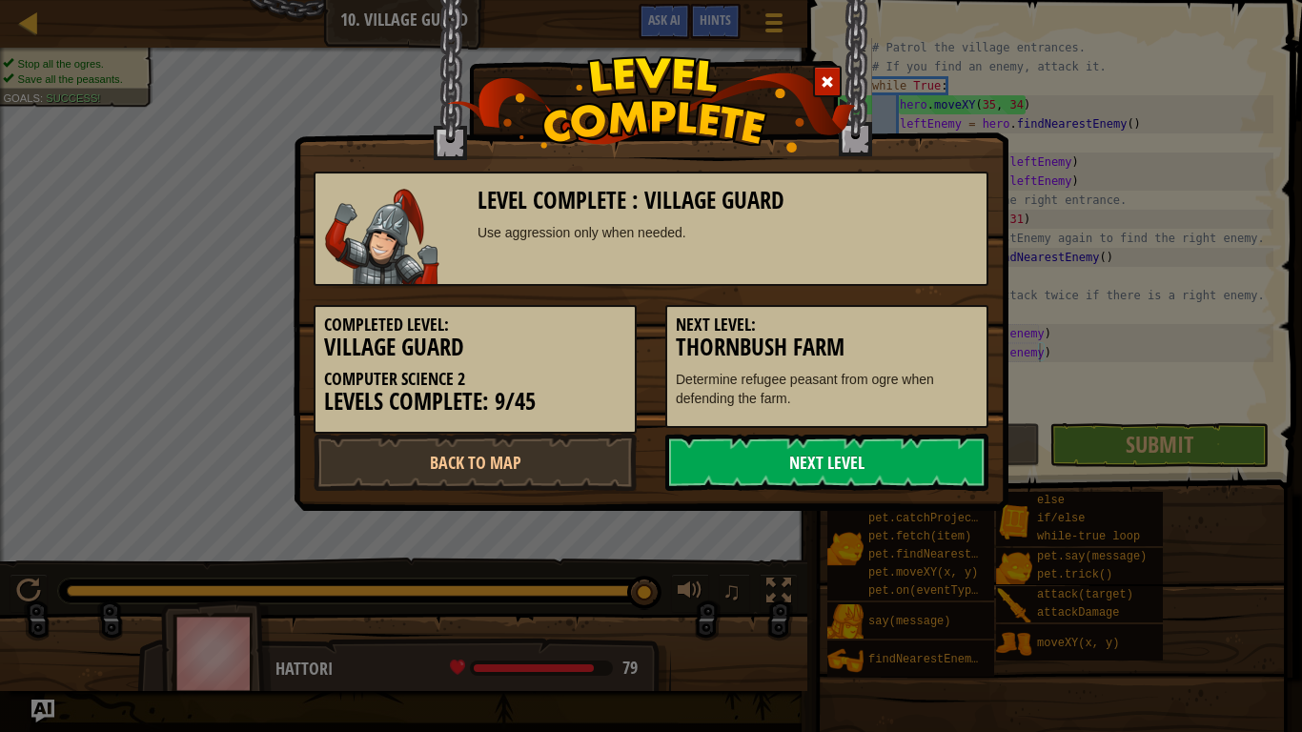
click at [905, 474] on link "Next Level" at bounding box center [826, 462] width 323 height 57
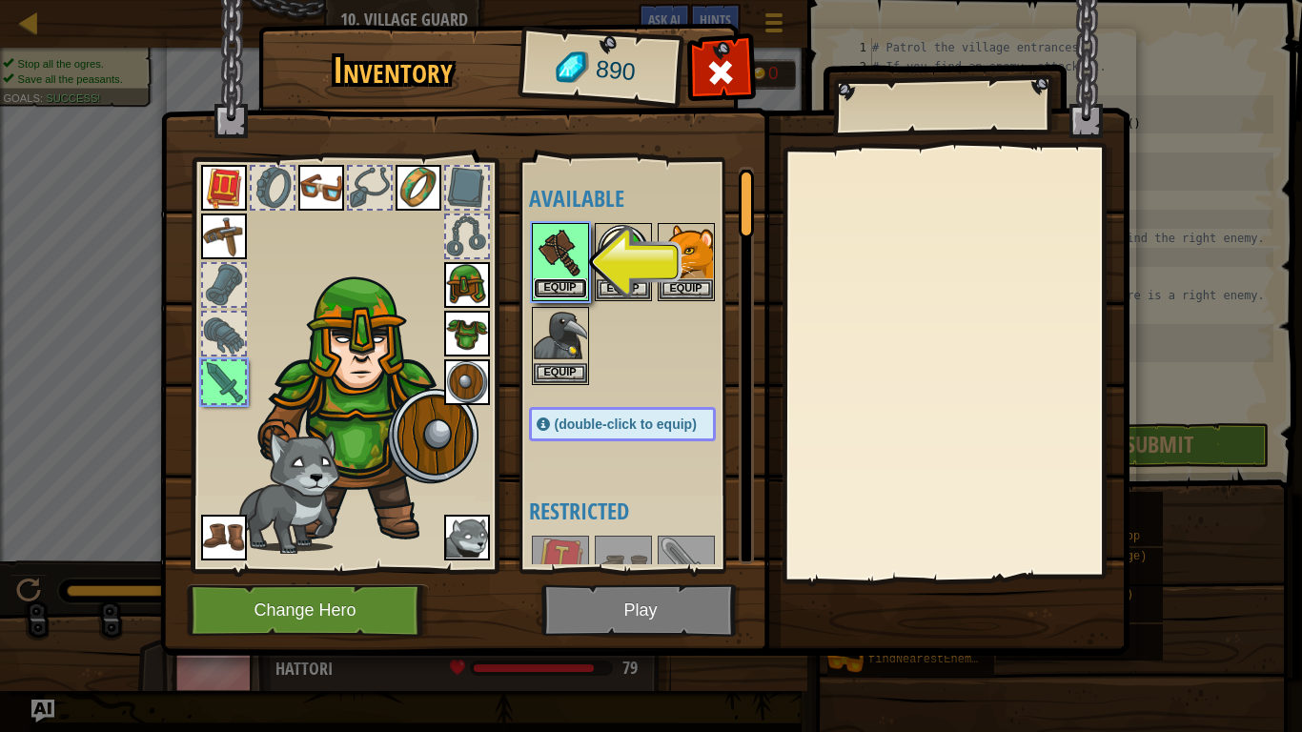
click at [561, 288] on button "Equip" at bounding box center [560, 288] width 53 height 20
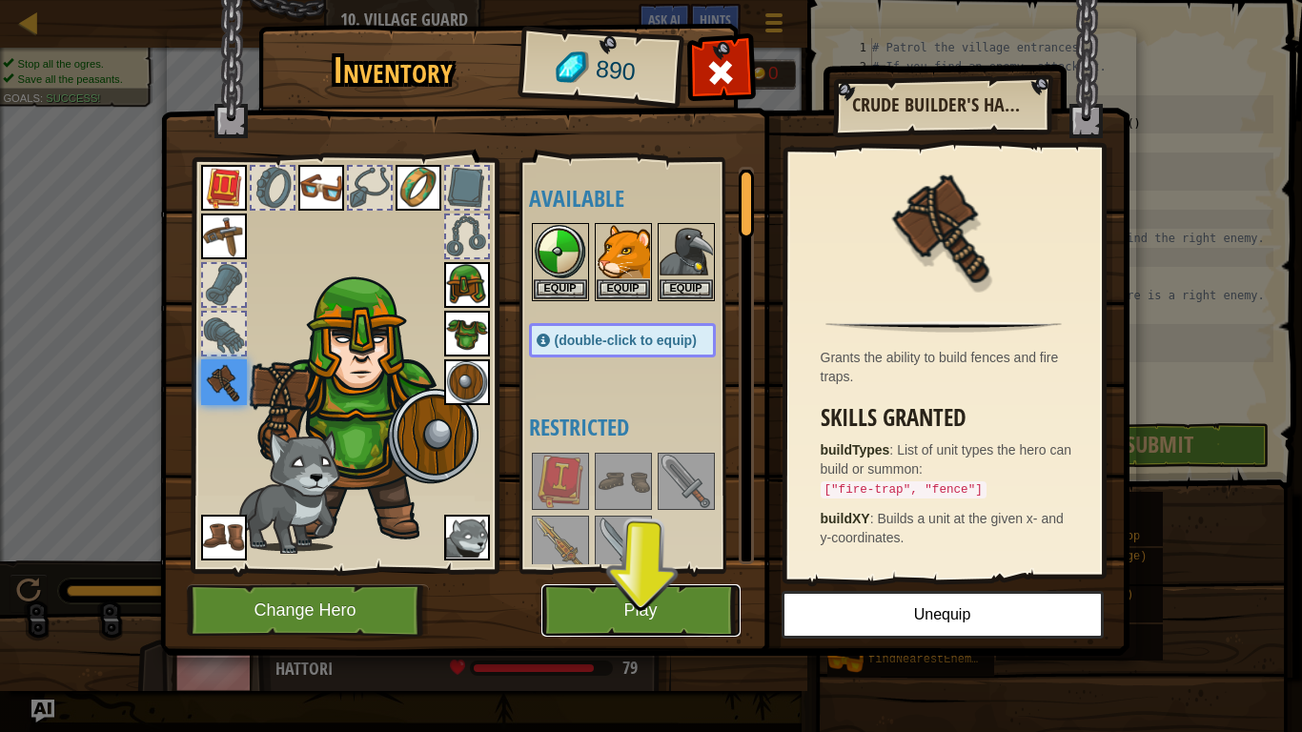
click at [651, 570] on button "Play" at bounding box center [640, 610] width 199 height 52
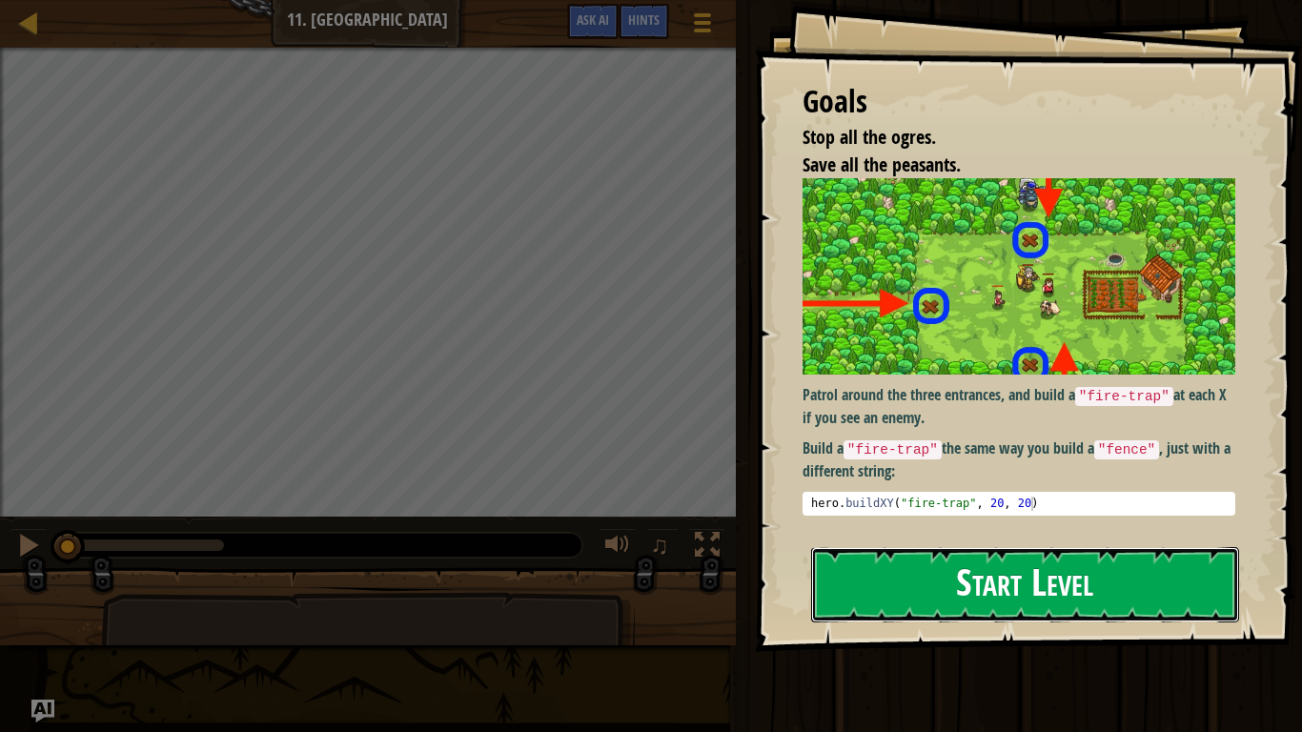
click at [1148, 570] on button "Start Level" at bounding box center [1025, 584] width 428 height 75
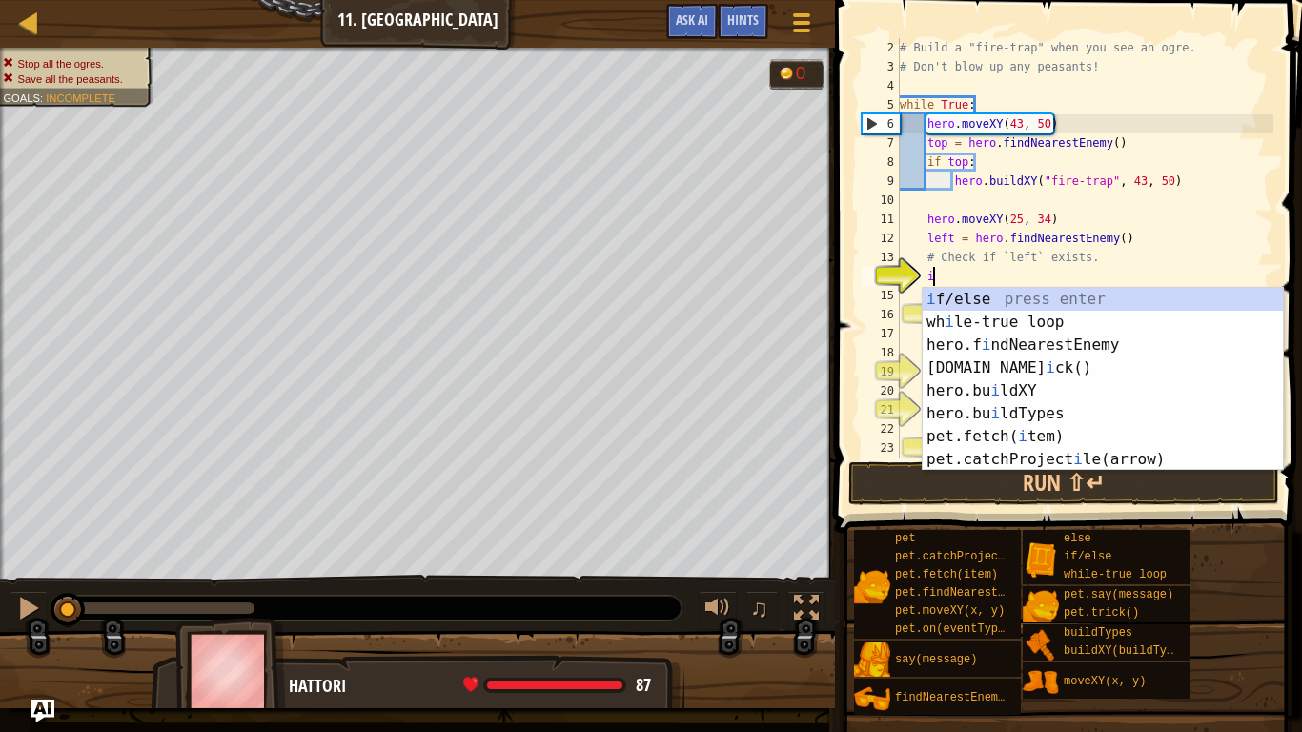
scroll to position [9, 5]
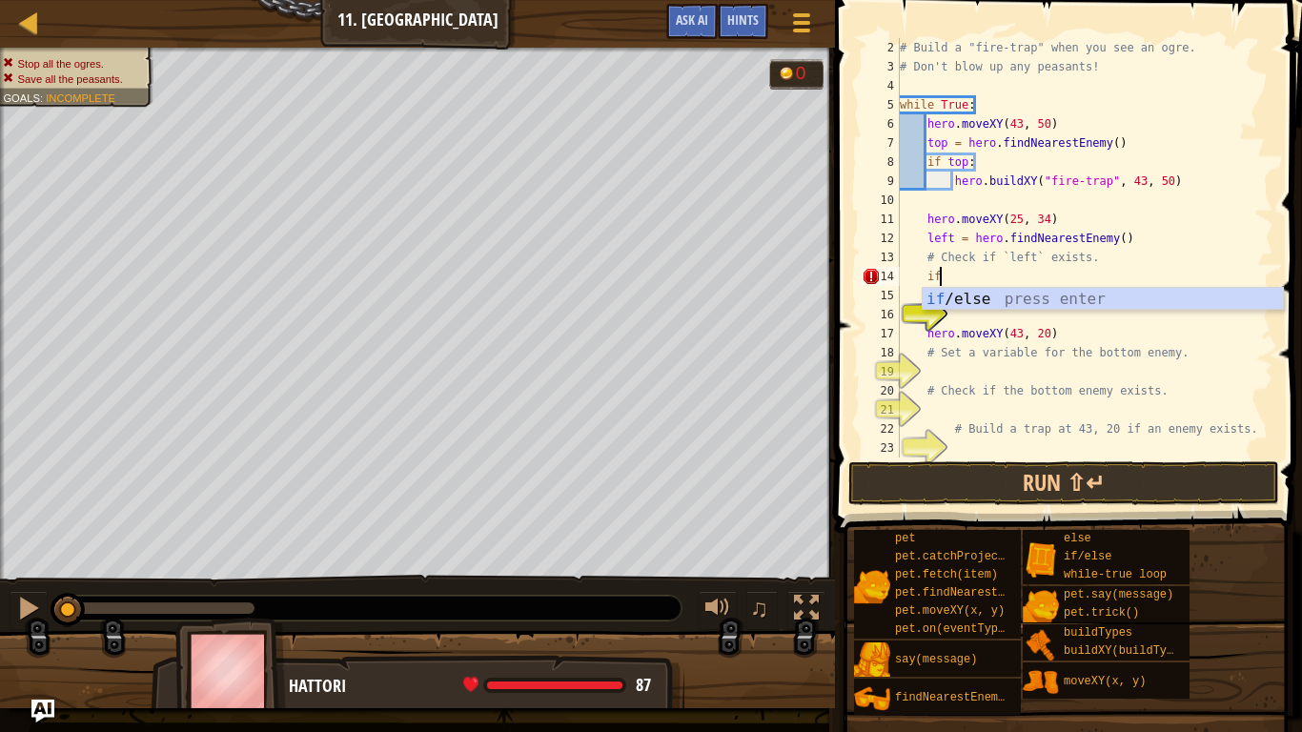
type textarea "if enemy:"
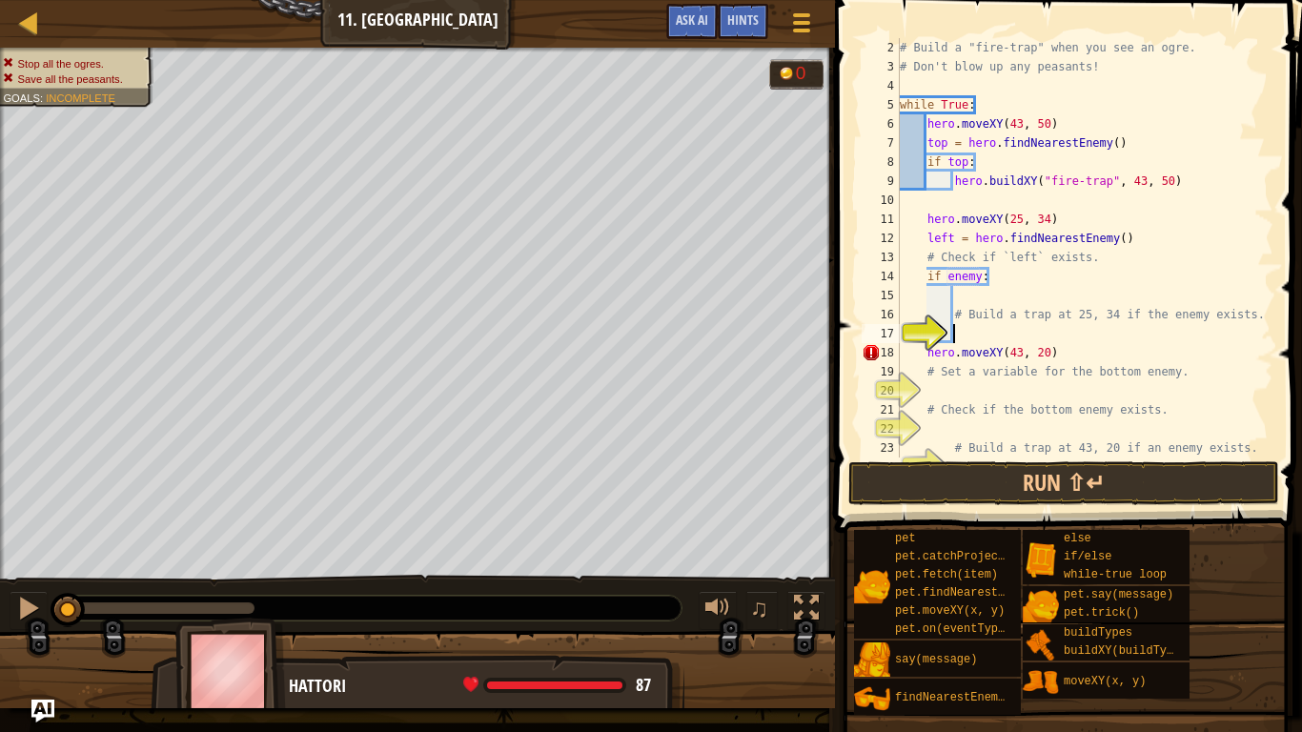
click at [1065, 335] on div "# Build a "fire-trap" when you see an ogre. # Don't blow up any peasants! while…" at bounding box center [1084, 266] width 377 height 457
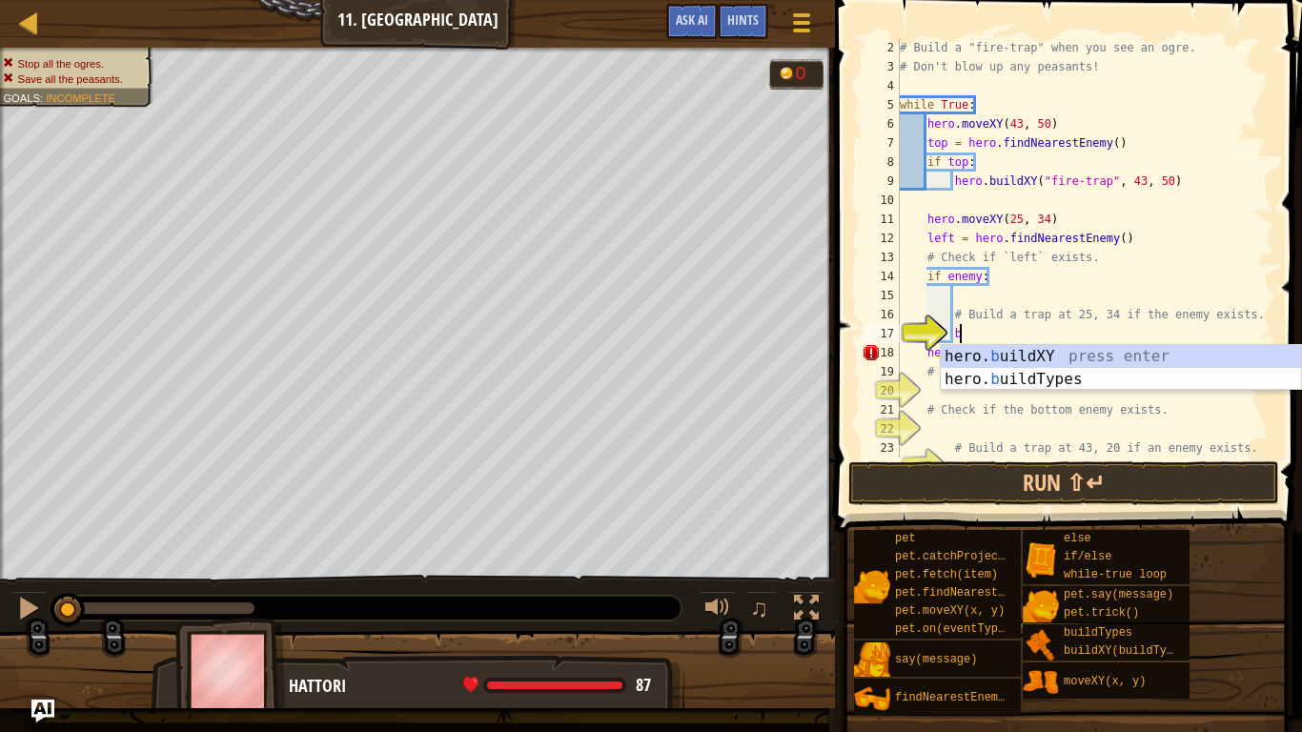
scroll to position [9, 8]
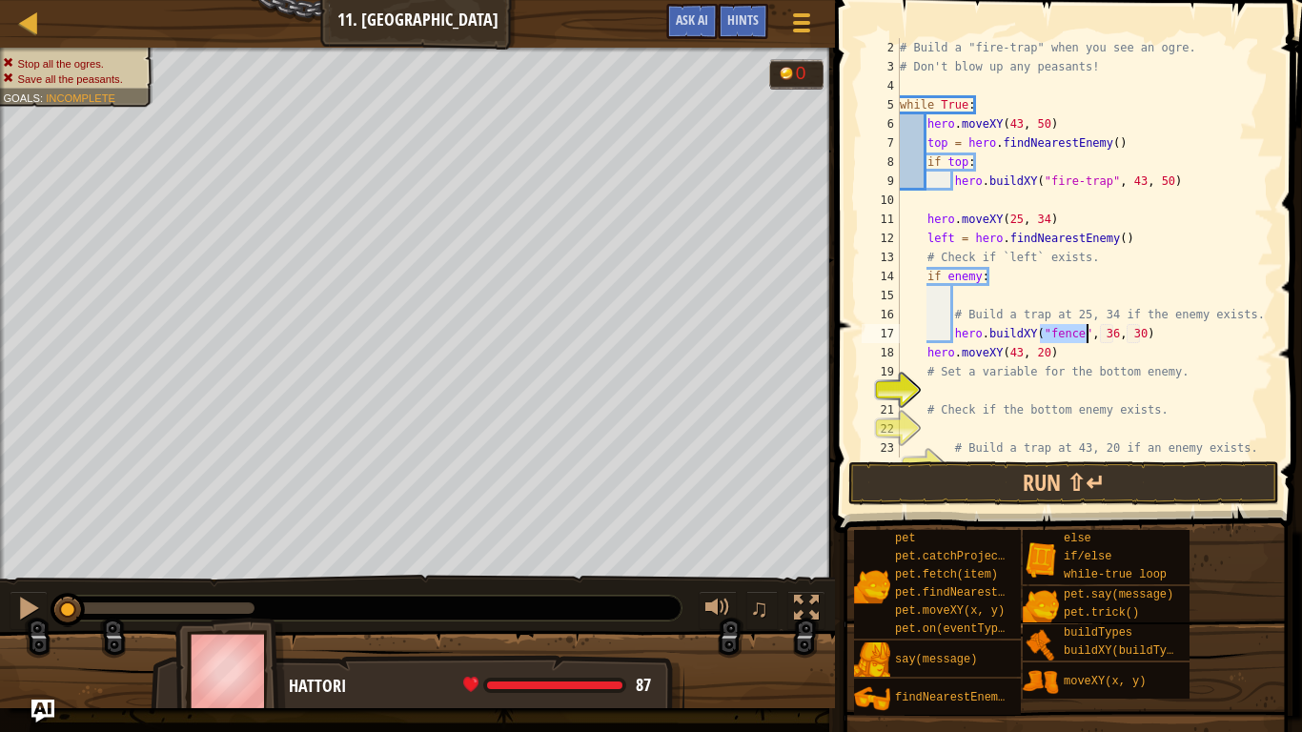
click at [1079, 334] on div "# Build a "fire-trap" when you see an ogre. # Don't blow up any peasants! while…" at bounding box center [1084, 247] width 377 height 419
type textarea "hero.buildXY("trap", 20, 34)"
click at [1081, 391] on div "# Build a "fire-trap" when you see an ogre. # Don't blow up any peasants! while…" at bounding box center [1084, 266] width 377 height 457
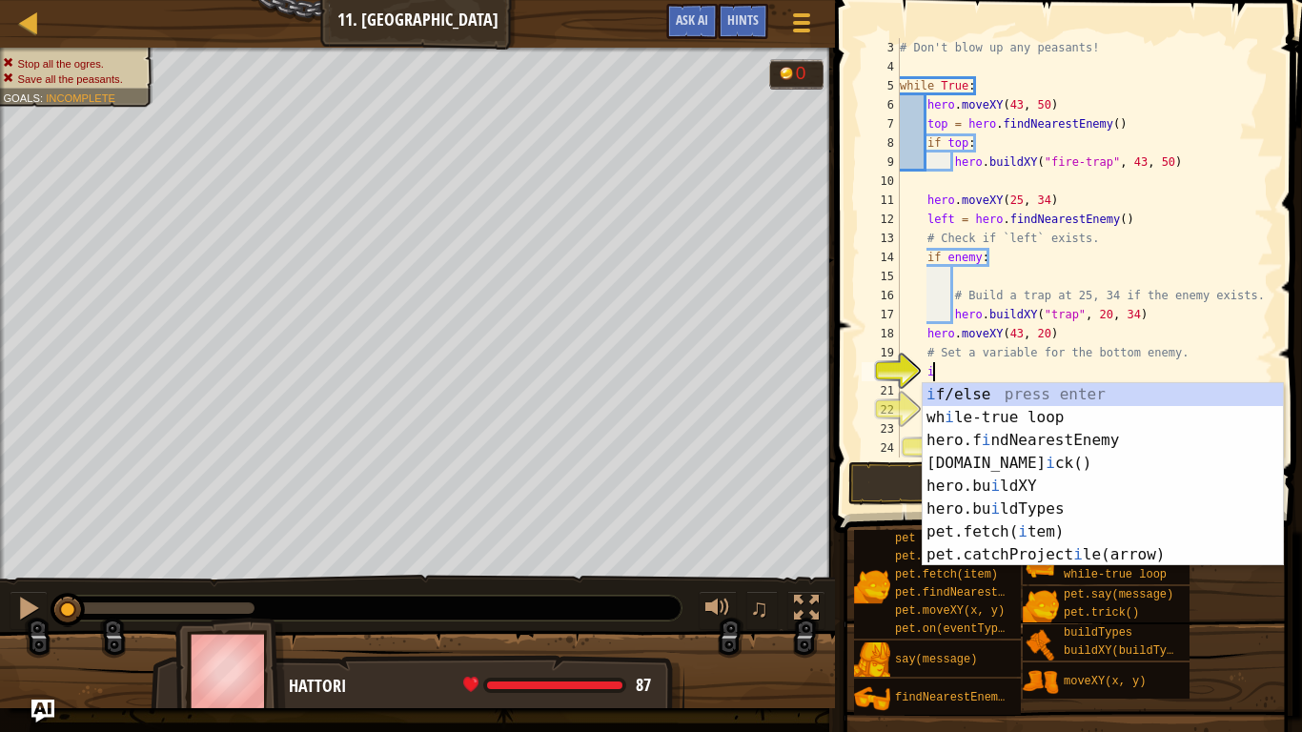
scroll to position [9, 4]
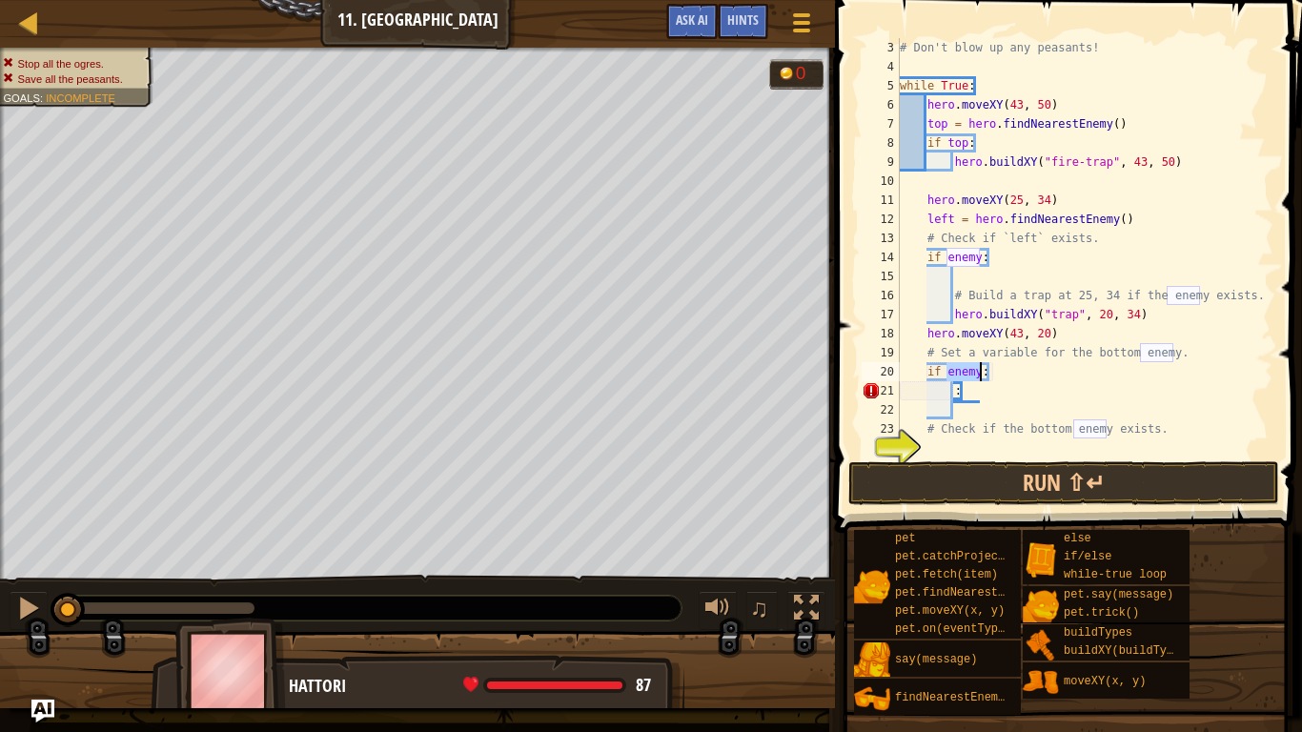
click at [1046, 399] on div "# Don't blow up any peasants! while True : hero . moveXY ( 43 , 50 ) top = hero…" at bounding box center [1084, 266] width 377 height 457
type textarea ":"
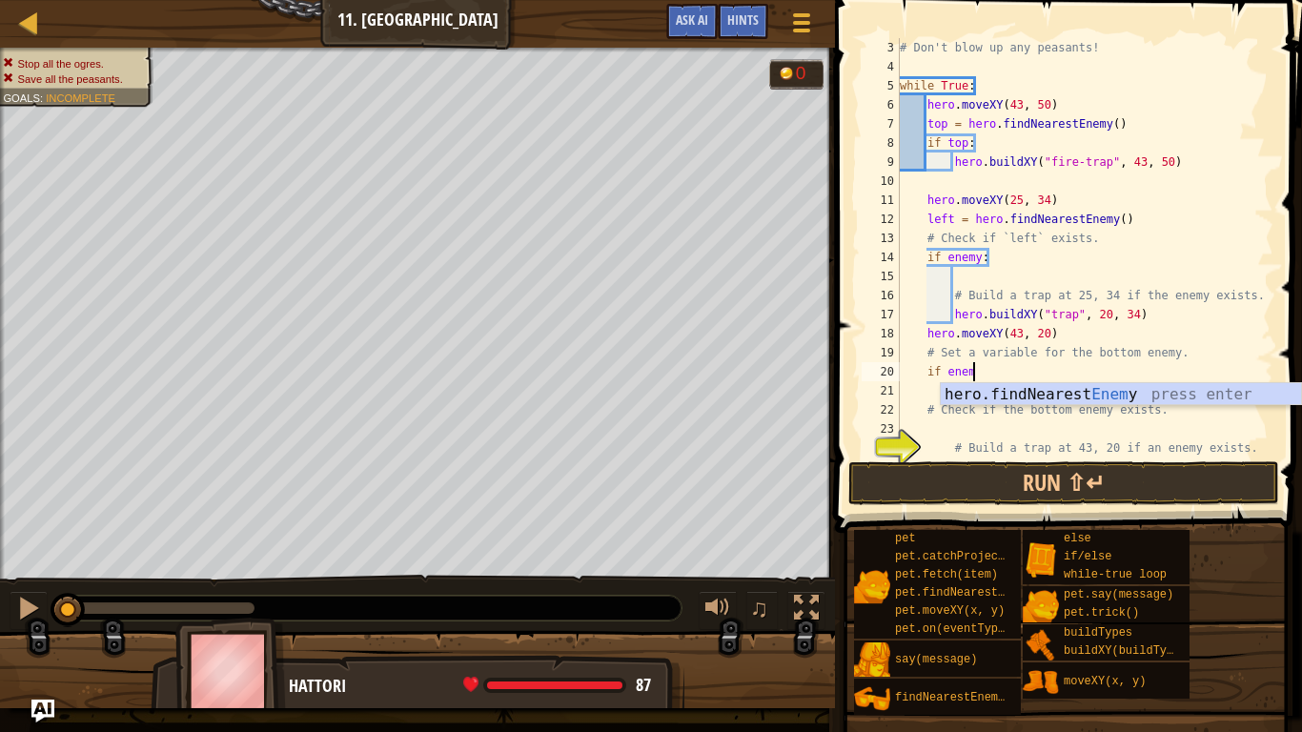
scroll to position [9, 0]
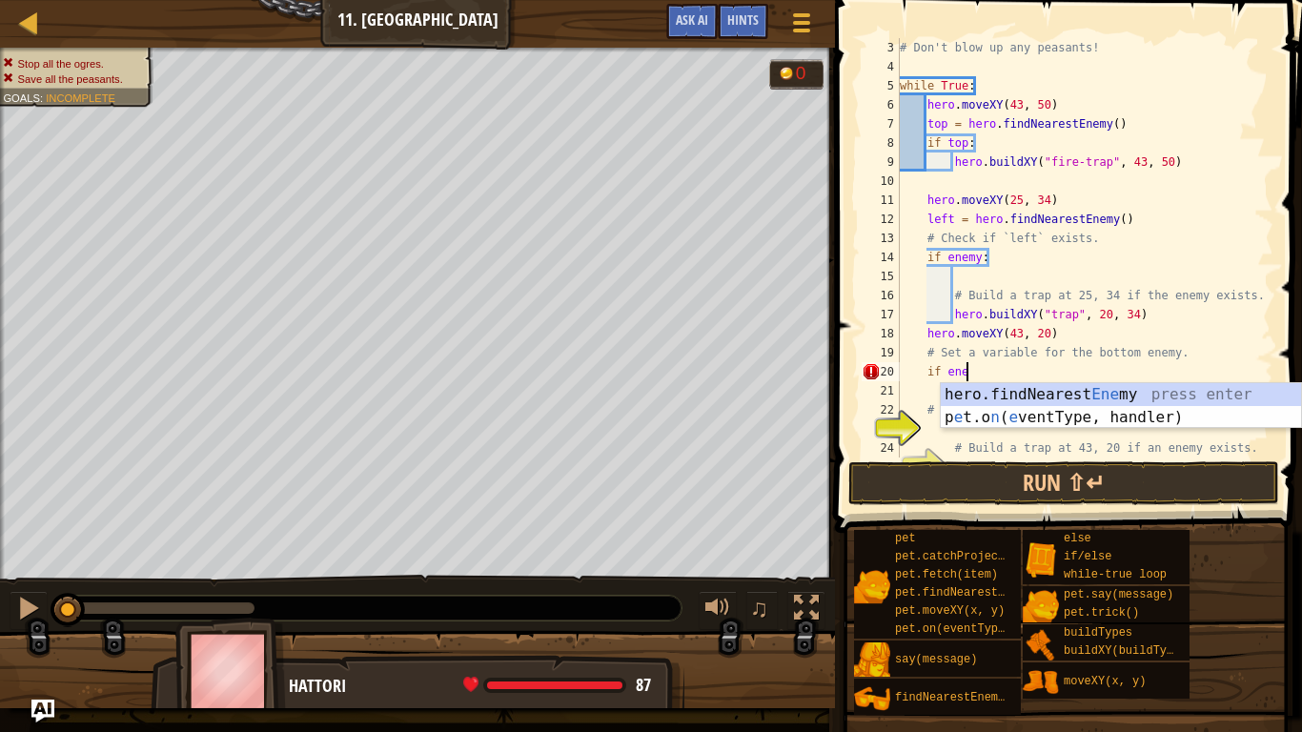
type textarea "if hero.findNearestEnemy()"
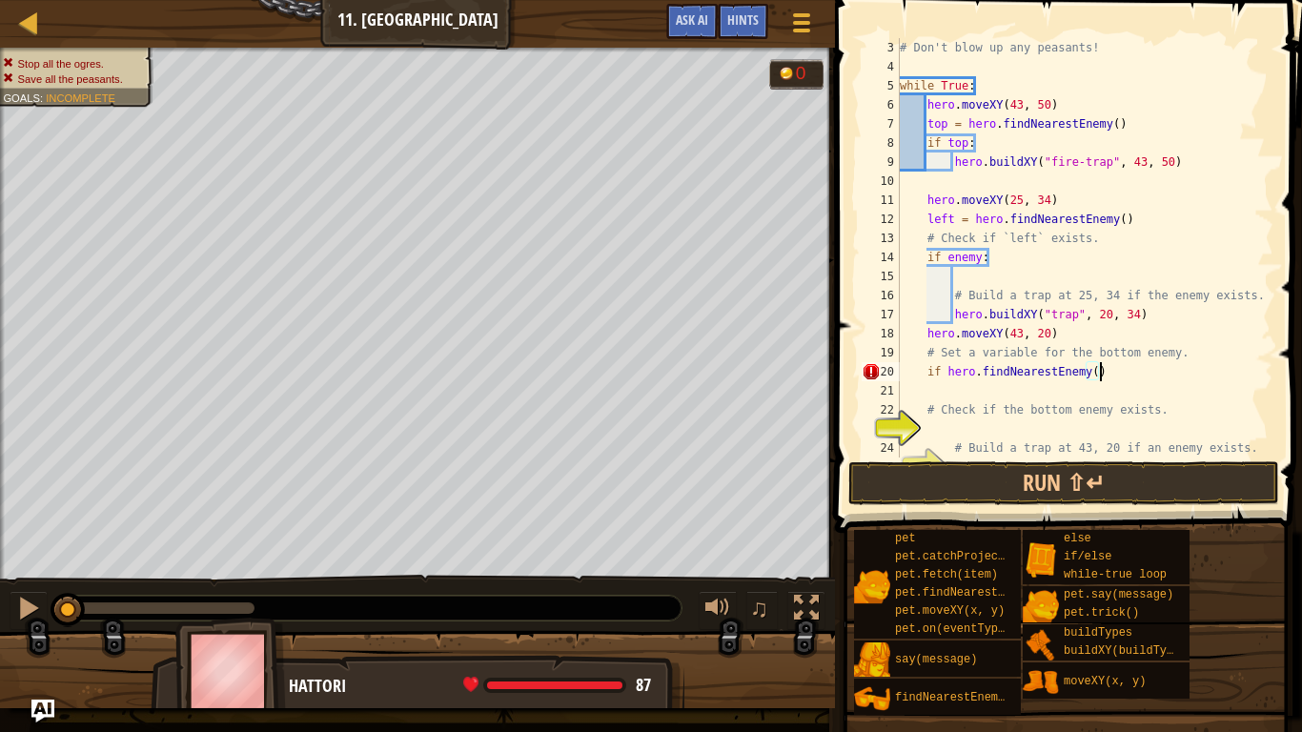
click at [986, 395] on div "# Don't blow up any peasants! while True : hero . moveXY ( 43 , 50 ) top = hero…" at bounding box center [1084, 266] width 377 height 457
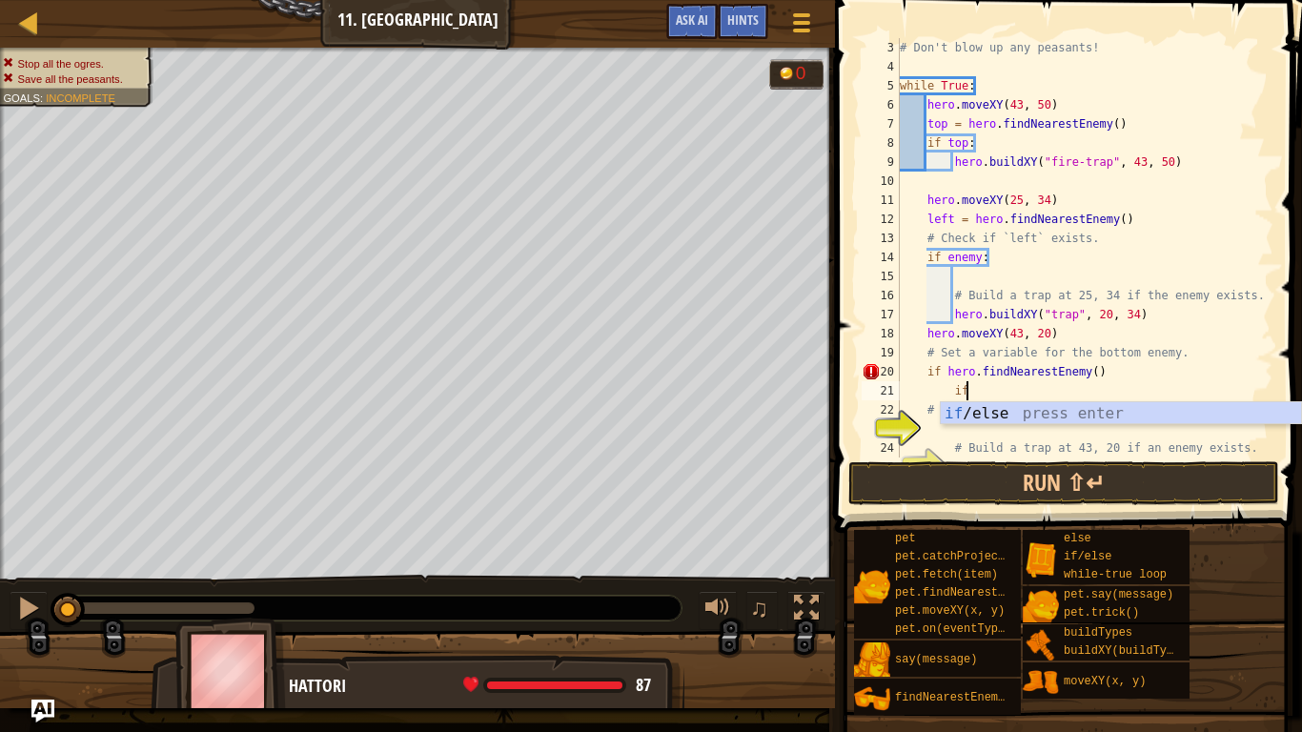
scroll to position [9, 9]
type textarea "if enemy:"
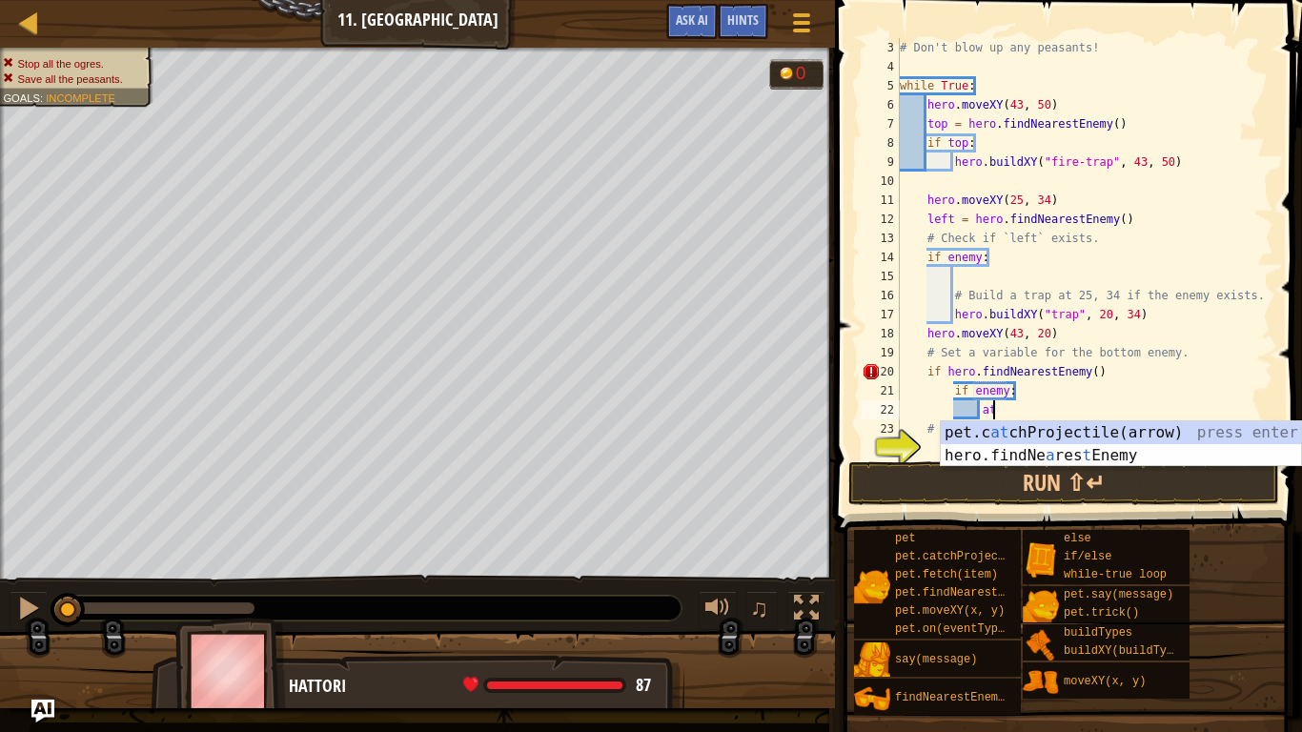
scroll to position [9, 12]
type textarea "a"
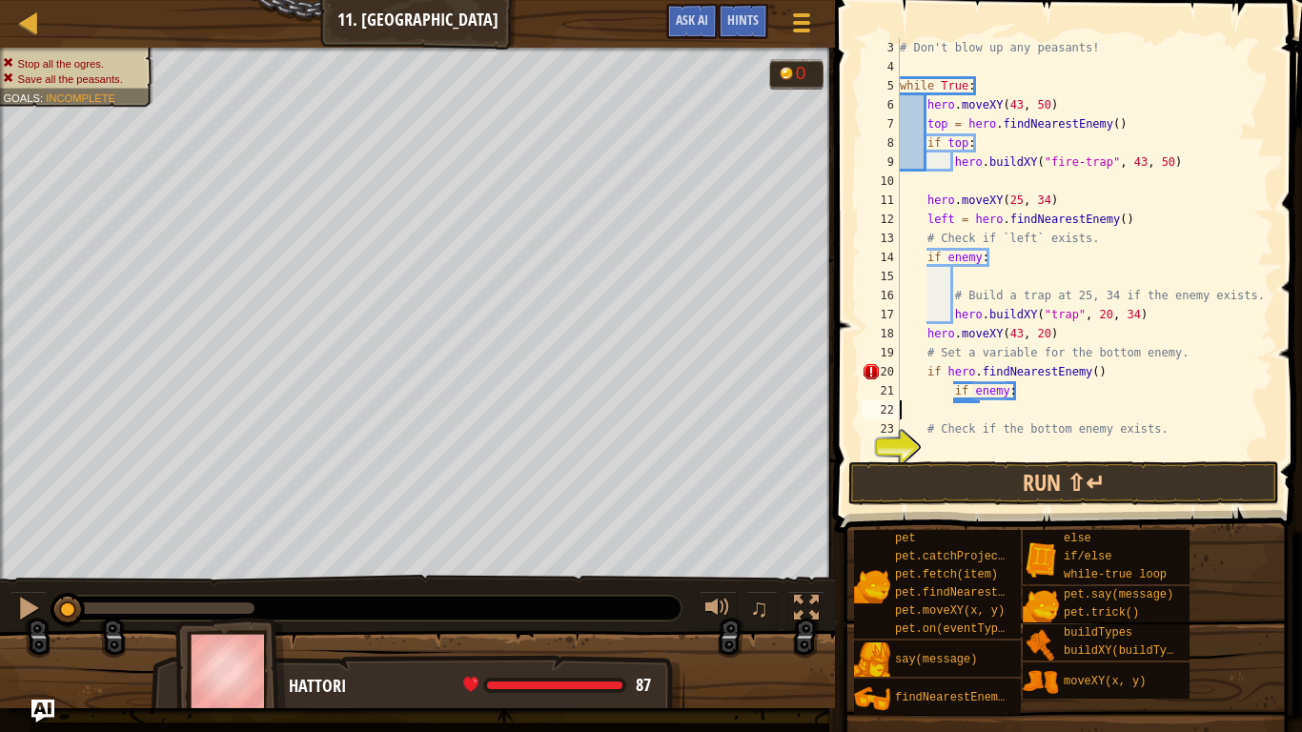
scroll to position [9, 0]
type textarea "if enemy:"
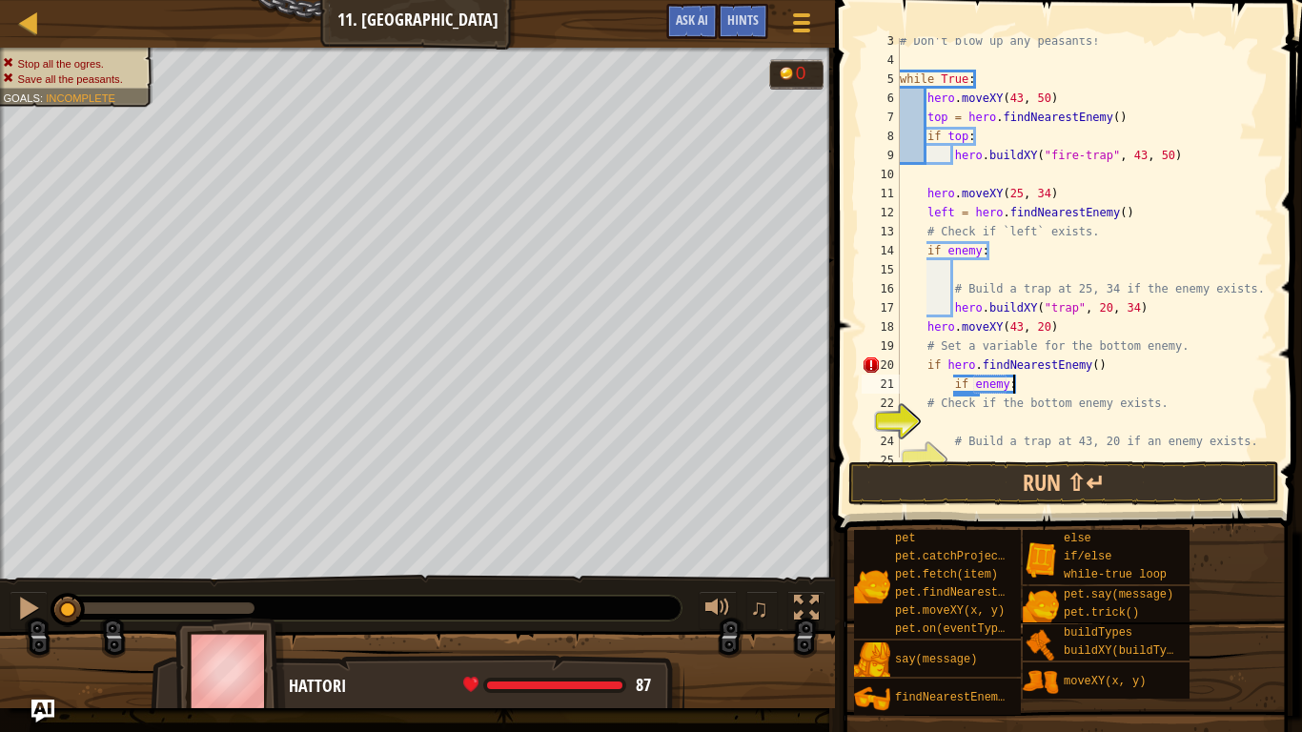
scroll to position [57, 0]
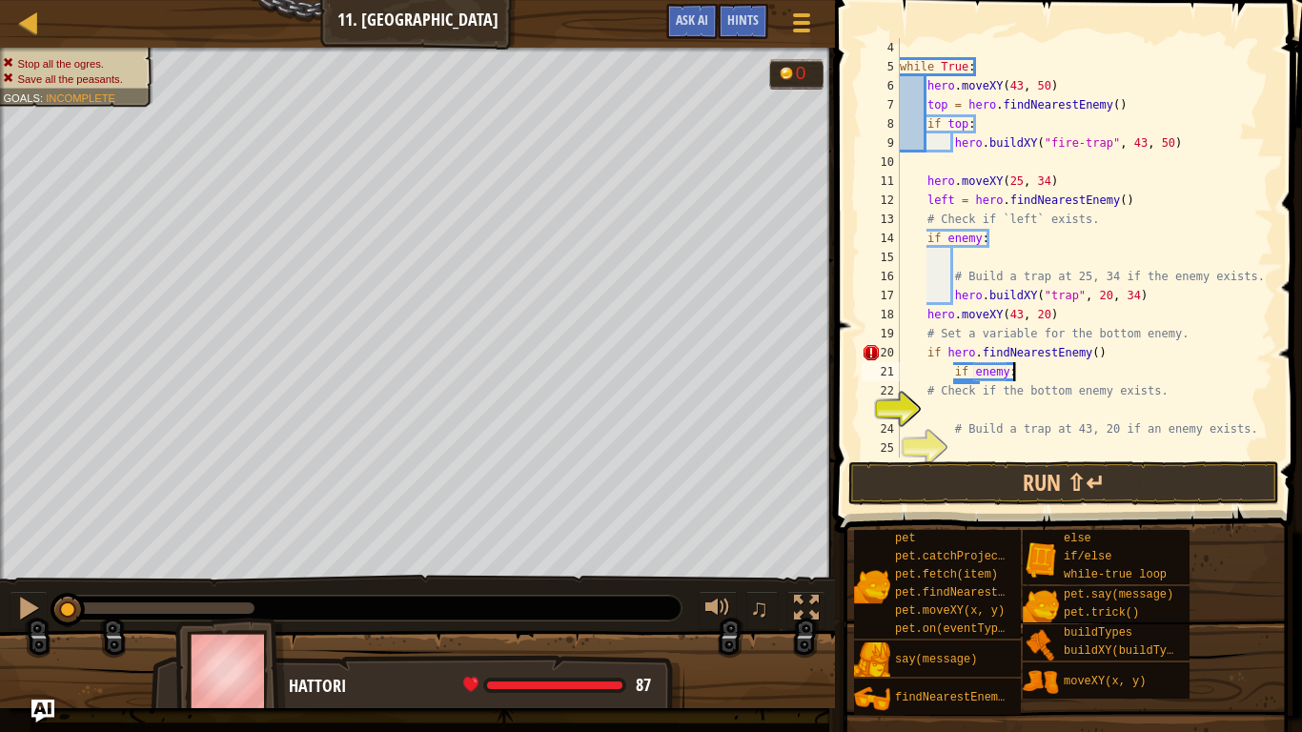
click at [992, 416] on div "while True : hero . moveXY ( 43 , 50 ) top = hero . findNearestEnemy ( ) if top…" at bounding box center [1084, 266] width 377 height 457
click at [1052, 378] on div "while True : hero . moveXY ( 43 , 50 ) top = hero . findNearestEnemy ( ) if top…" at bounding box center [1084, 266] width 377 height 457
type textarea "if enemy:"
click at [1039, 375] on div "while True : hero . moveXY ( 43 , 50 ) top = hero . findNearestEnemy ( ) if top…" at bounding box center [1084, 266] width 377 height 457
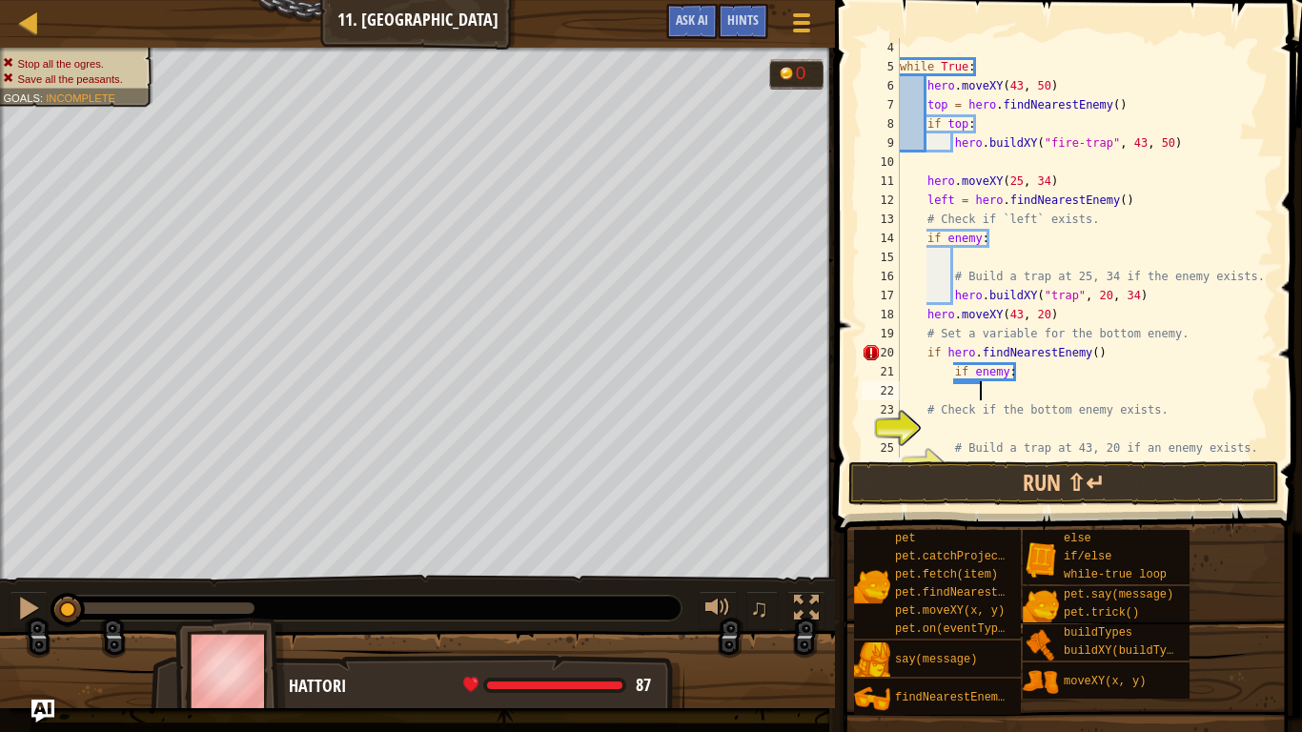
scroll to position [9, 11]
click at [1108, 388] on div "while True : hero . moveXY ( 43 , 50 ) top = hero . findNearestEnemy ( ) if top…" at bounding box center [1084, 247] width 377 height 419
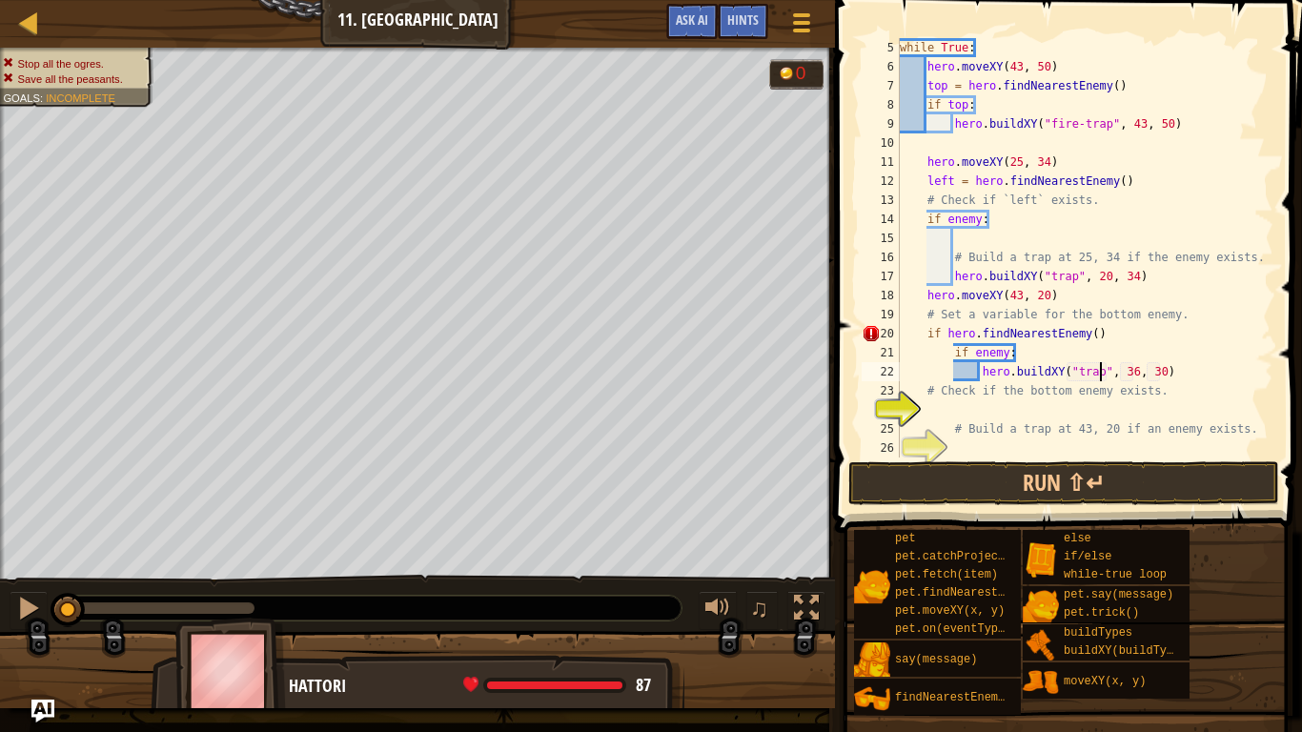
scroll to position [72, 0]
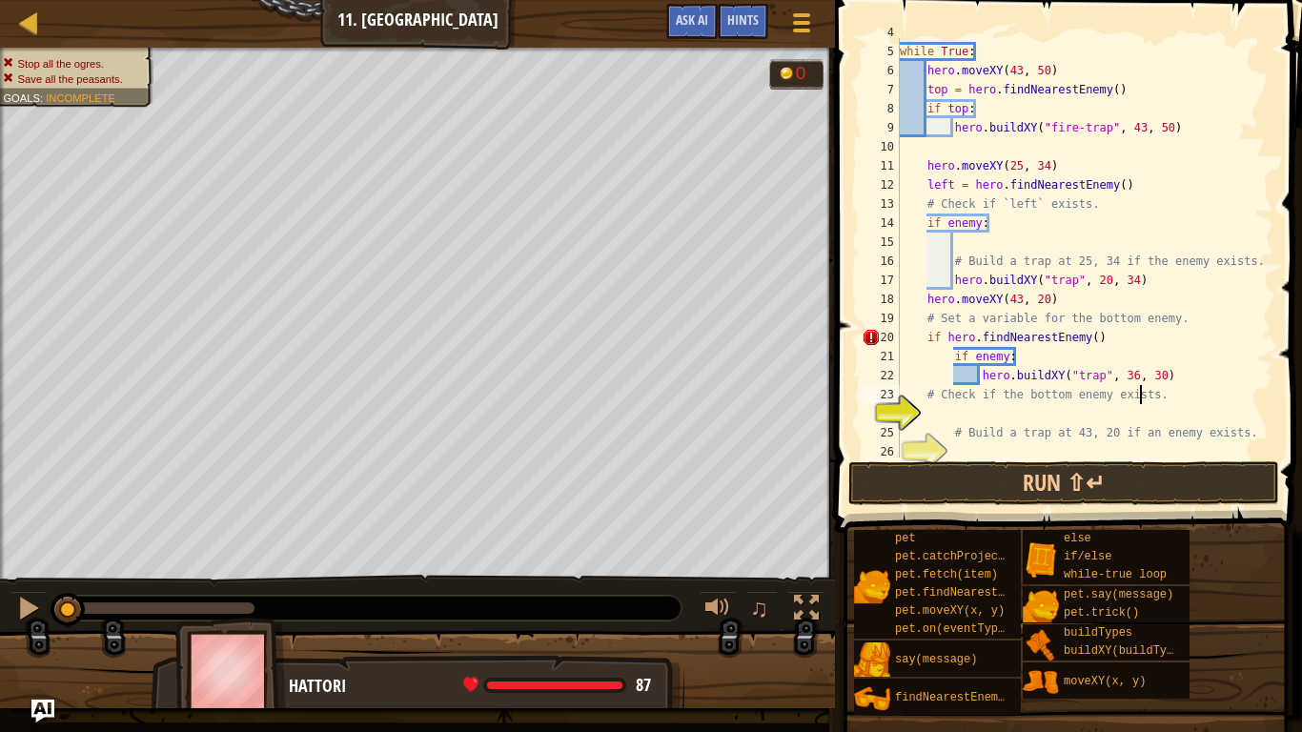
click at [1143, 402] on div "while True : hero . moveXY ( 43 , 50 ) top = hero . findNearestEnemy ( ) if top…" at bounding box center [1084, 251] width 377 height 457
type textarea "# Check if the bottom enemy exists."
click at [1133, 418] on div "while True : hero . moveXY ( 43 , 50 ) top = hero . findNearestEnemy ( ) if top…" at bounding box center [1084, 251] width 377 height 457
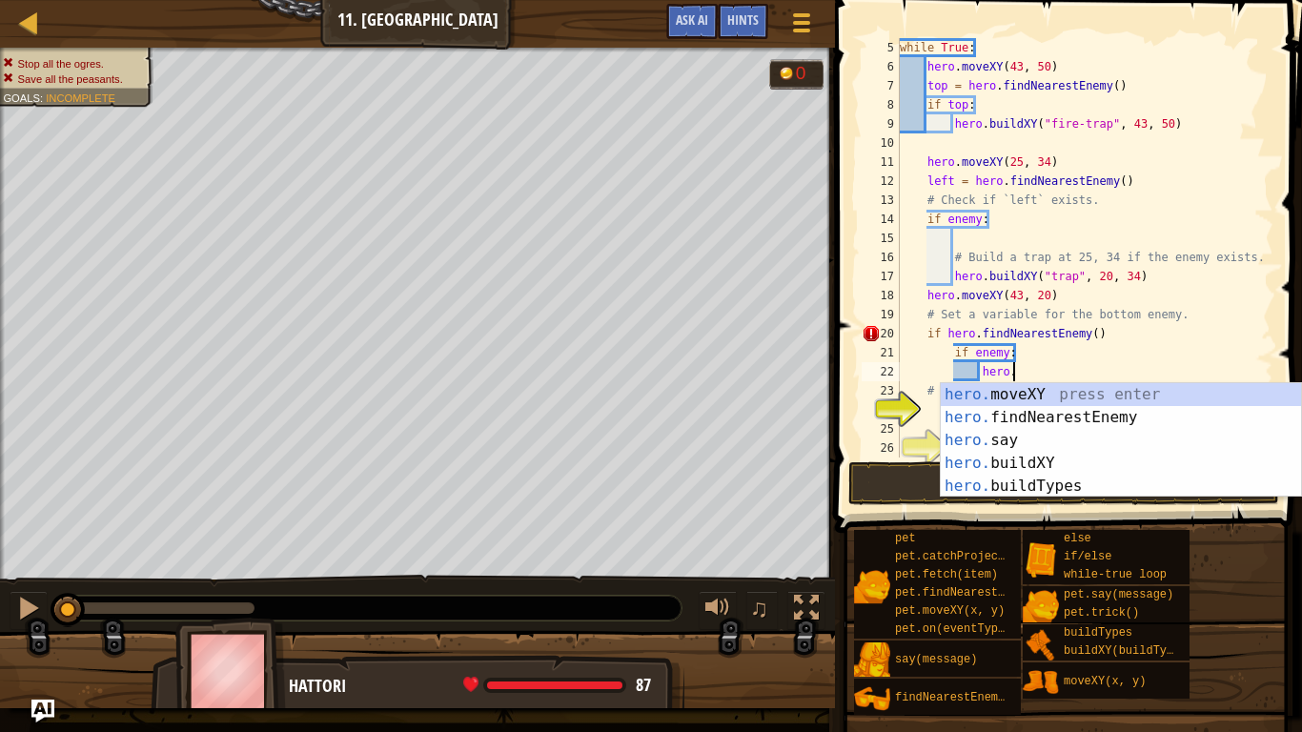
type textarea "h"
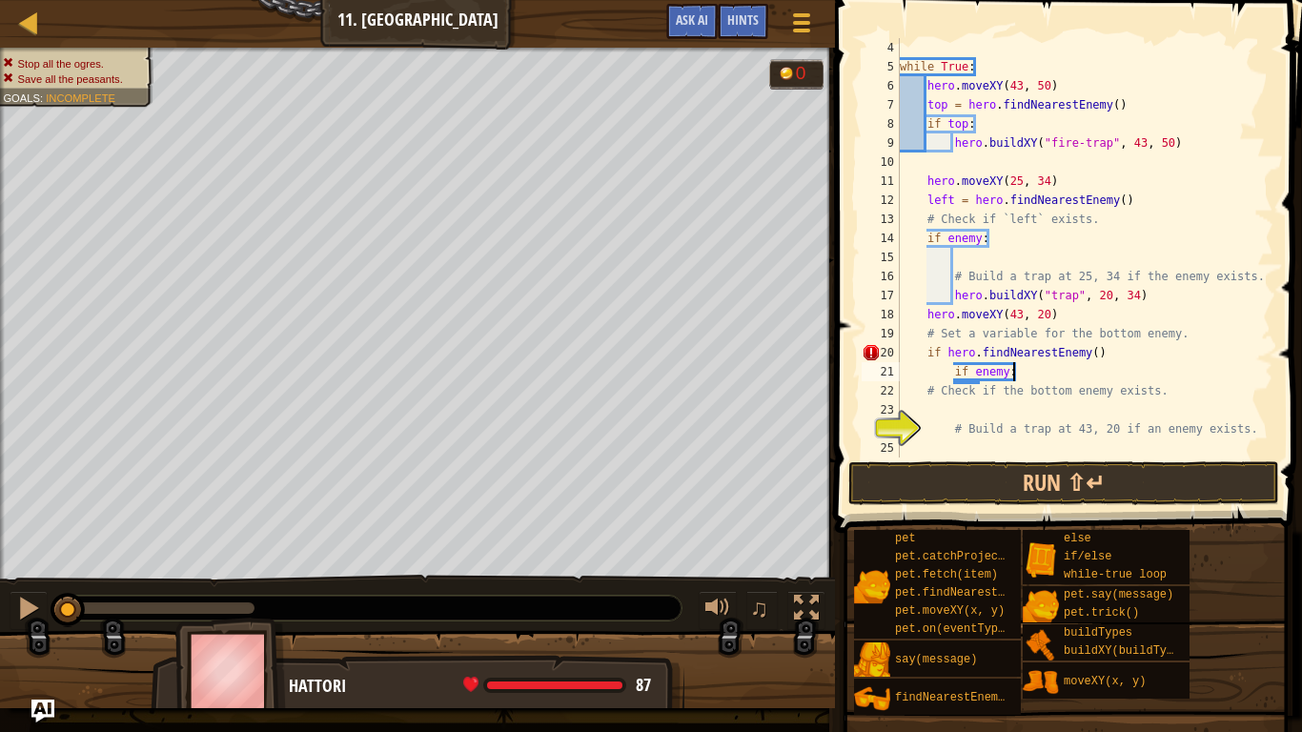
scroll to position [57, 0]
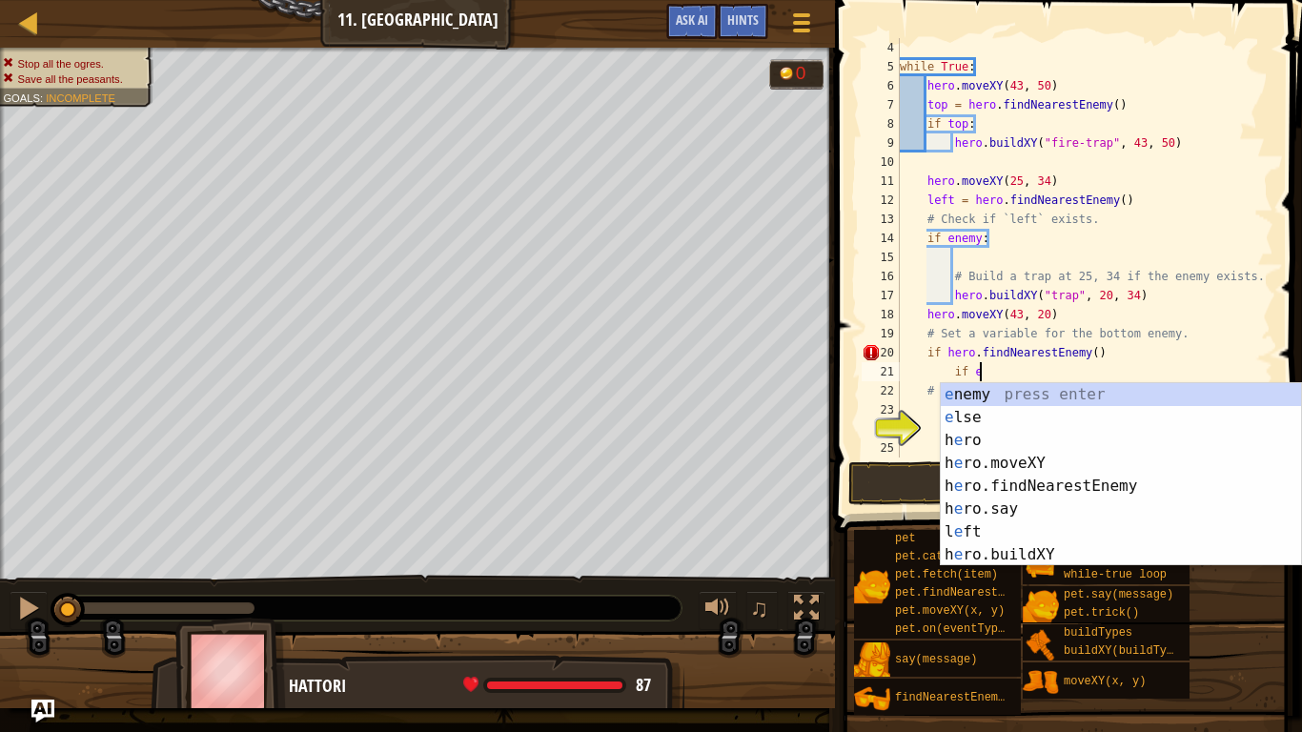
type textarea "i"
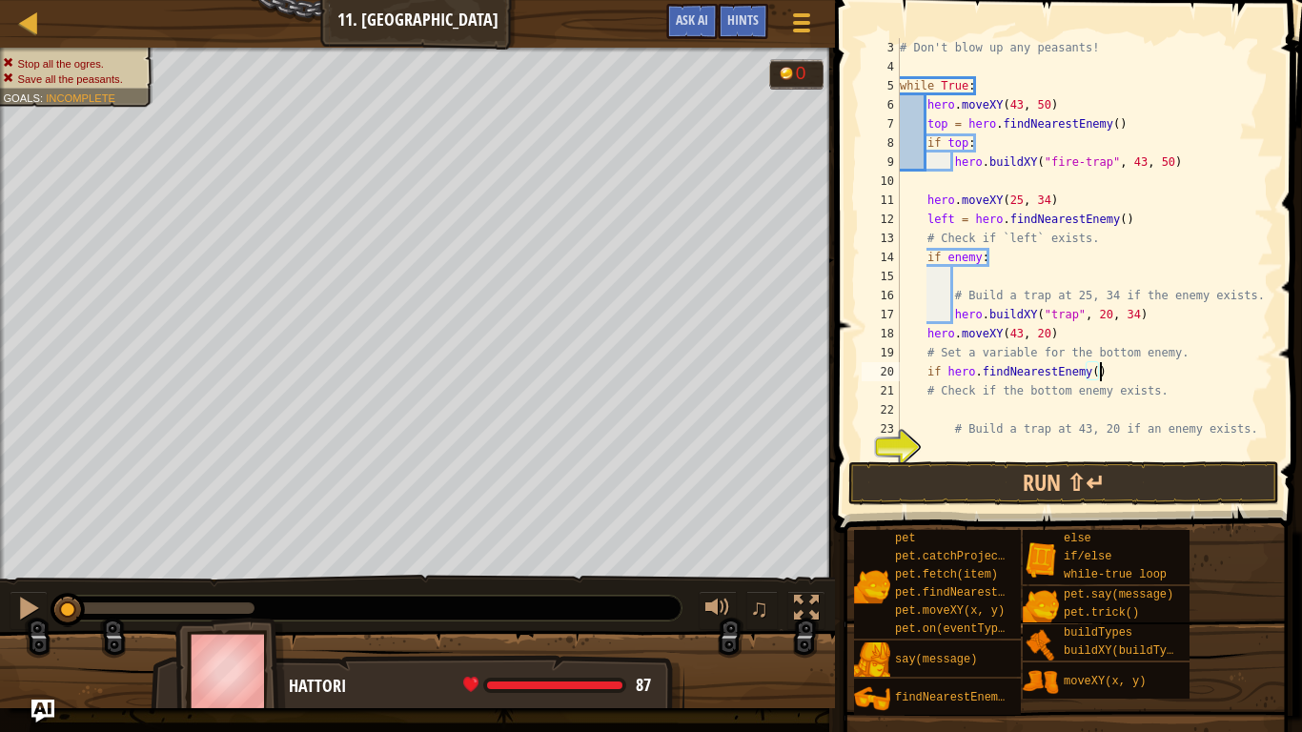
scroll to position [38, 0]
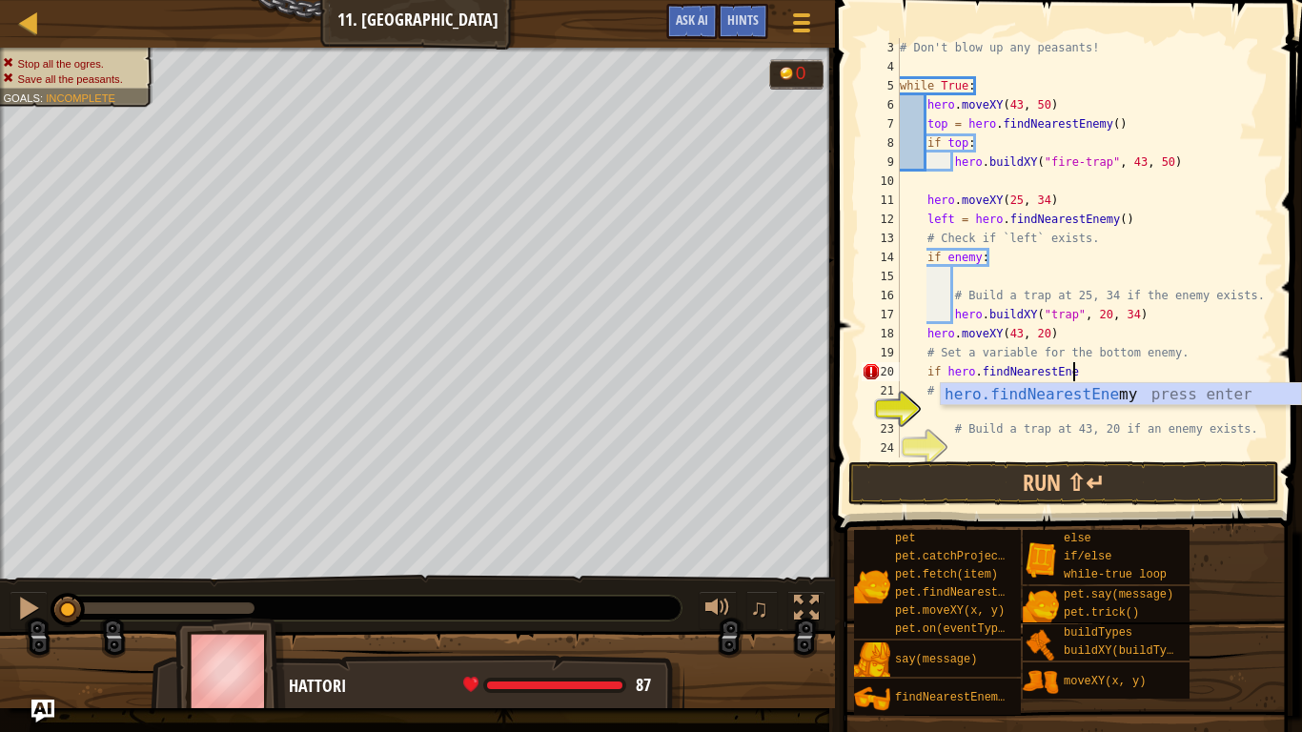
type textarea "if hero.findNearestEnemy()"
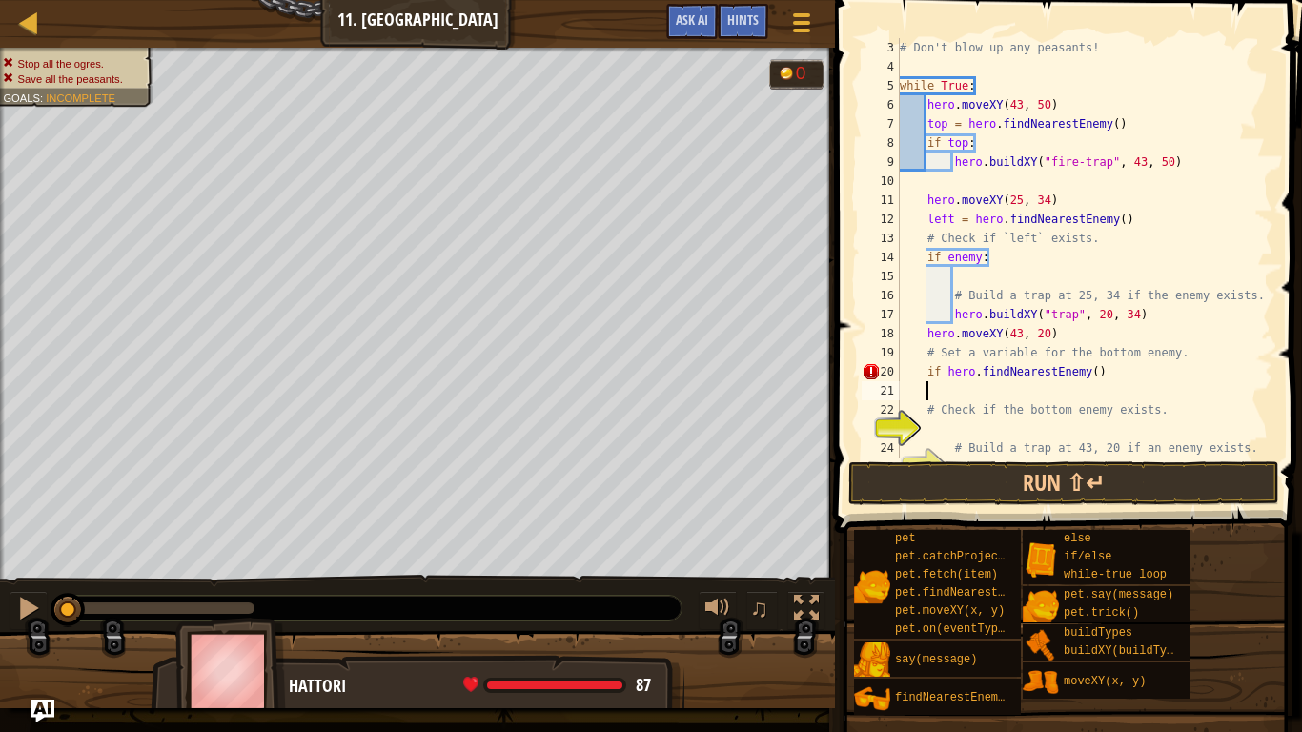
scroll to position [9, 4]
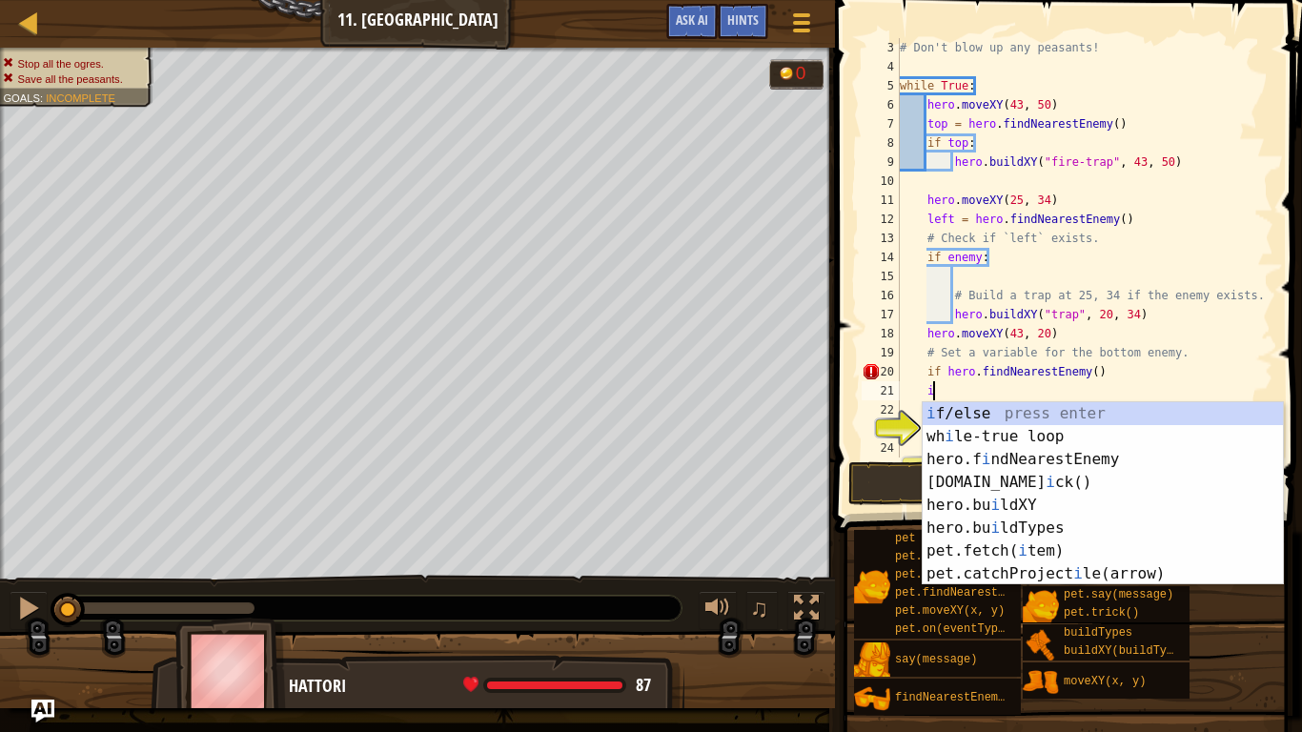
type textarea "if enemy:"
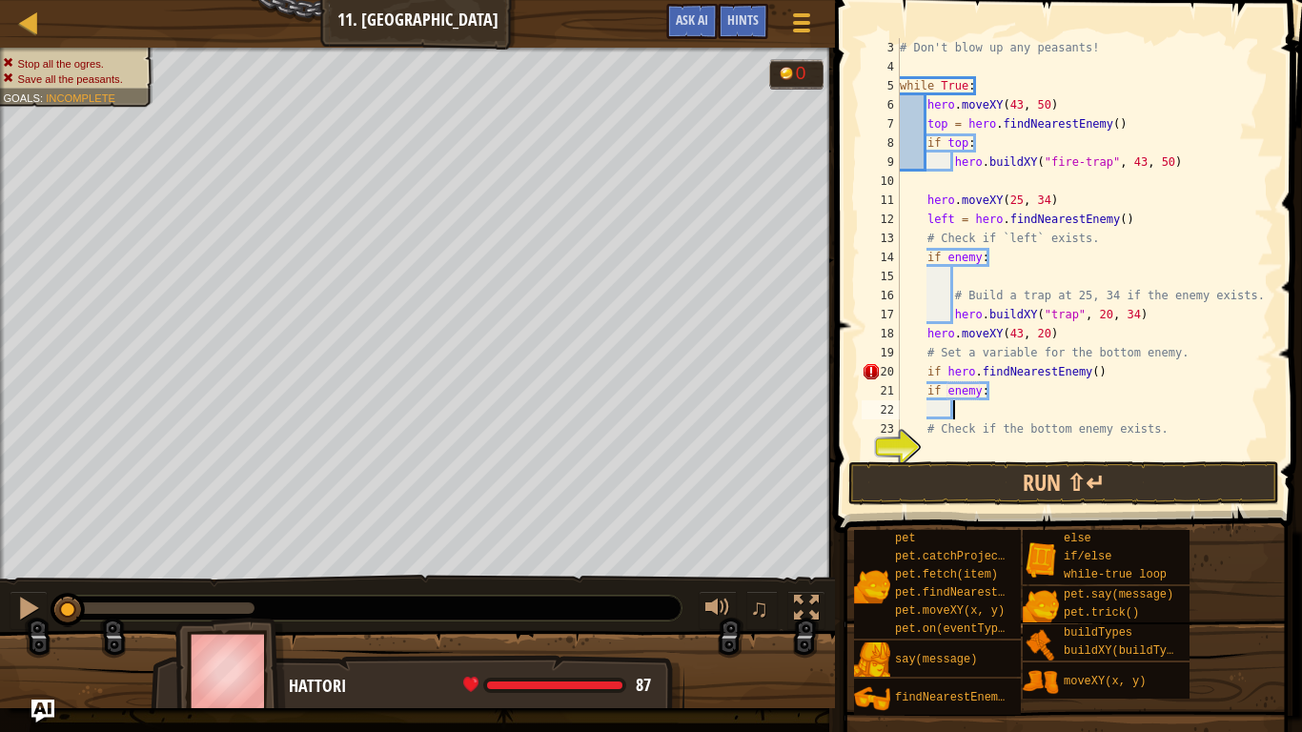
type textarea "a"
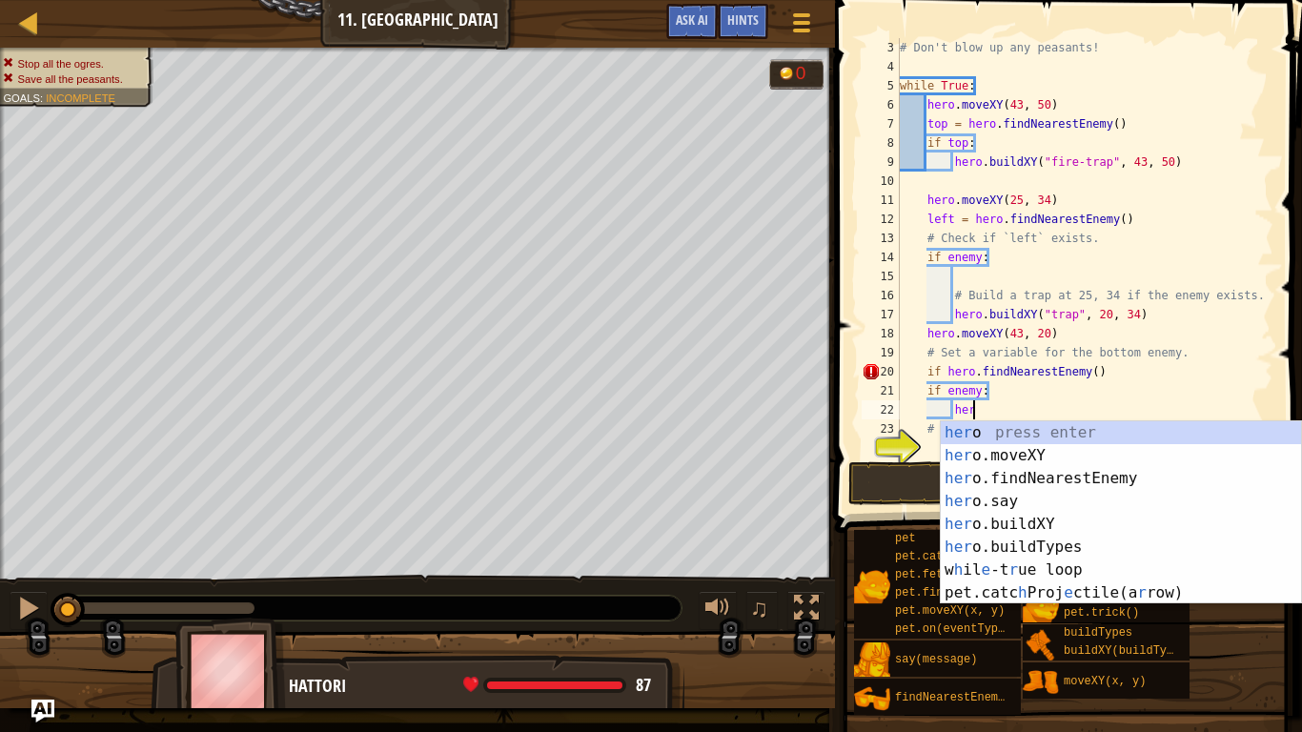
scroll to position [0, 0]
type textarea "h"
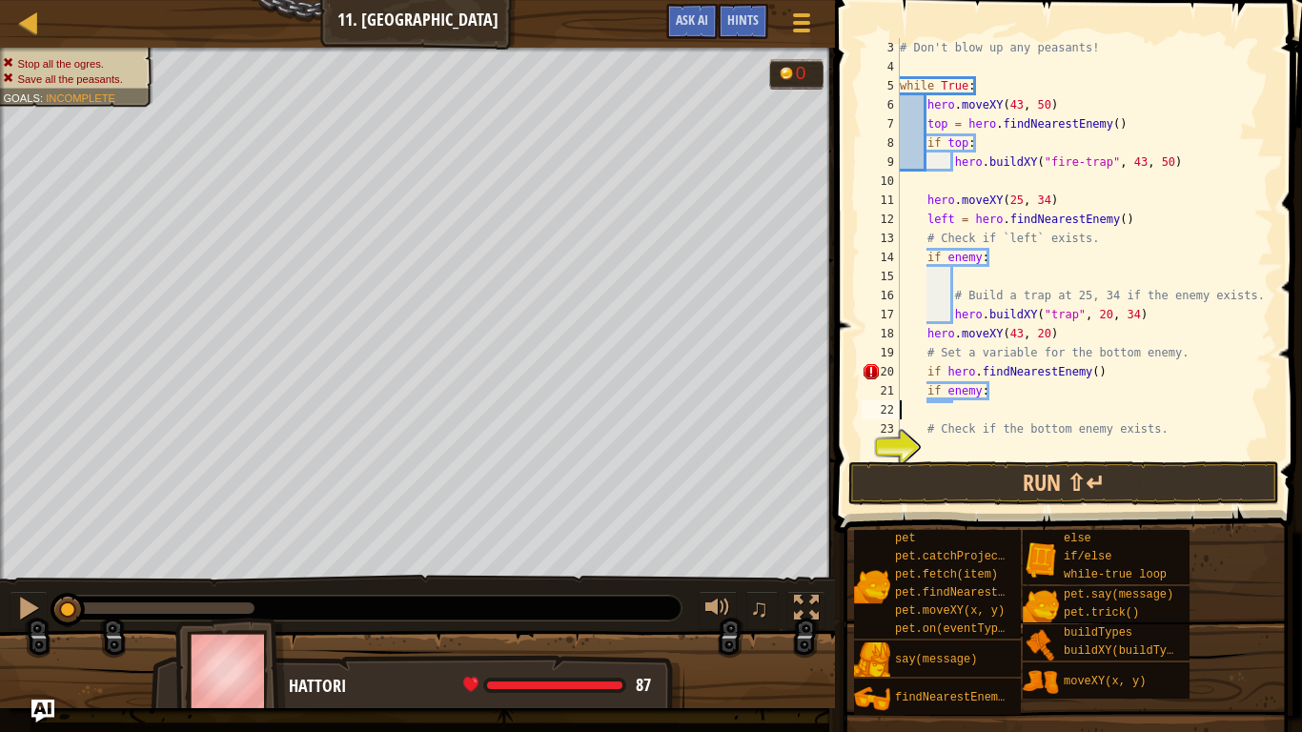
scroll to position [9, 0]
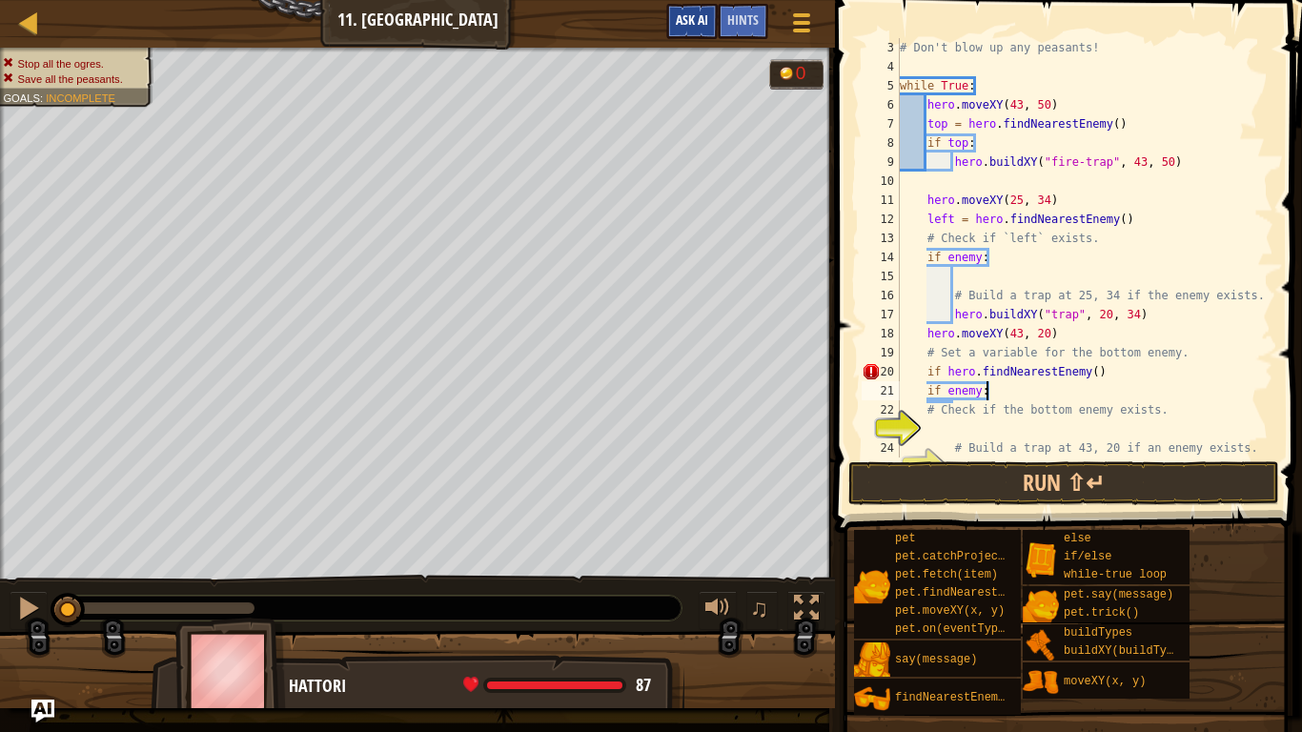
type textarea "if enemy:"
click at [708, 24] on button "Ask AI" at bounding box center [691, 21] width 51 height 35
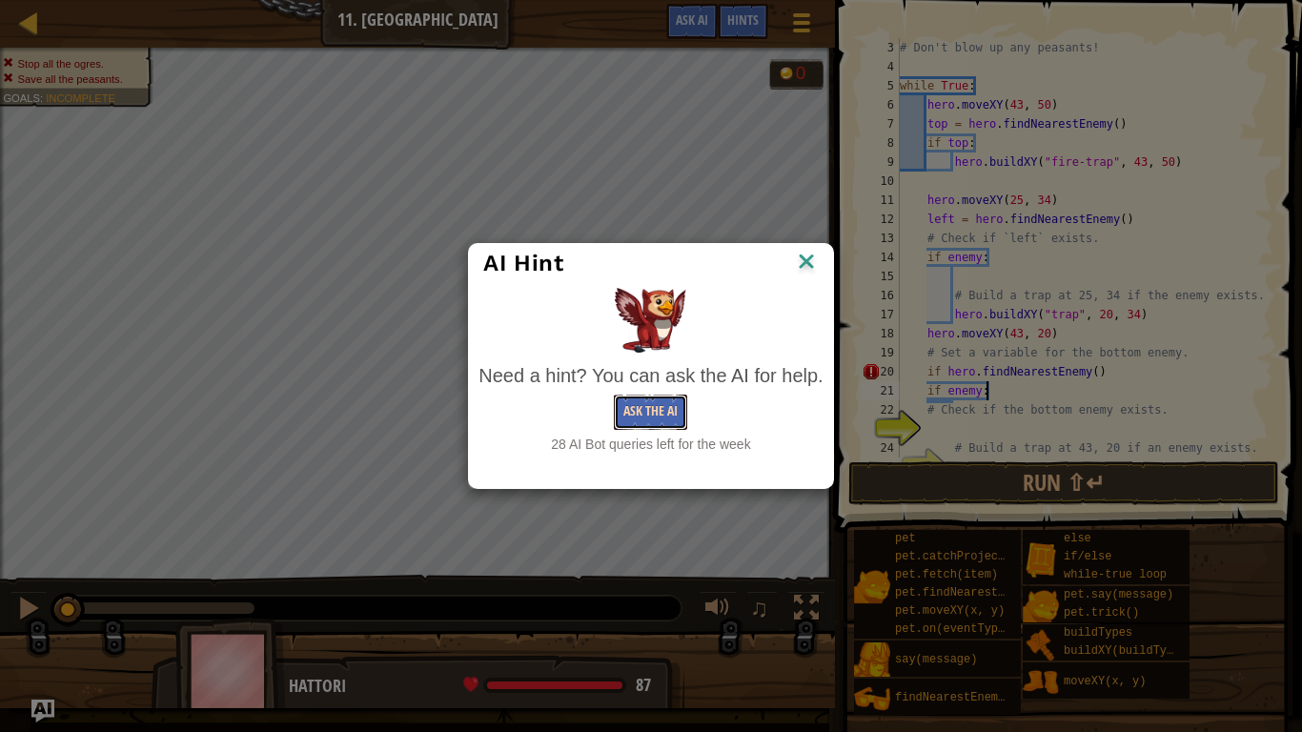
click at [672, 405] on button "Ask the AI" at bounding box center [650, 412] width 73 height 35
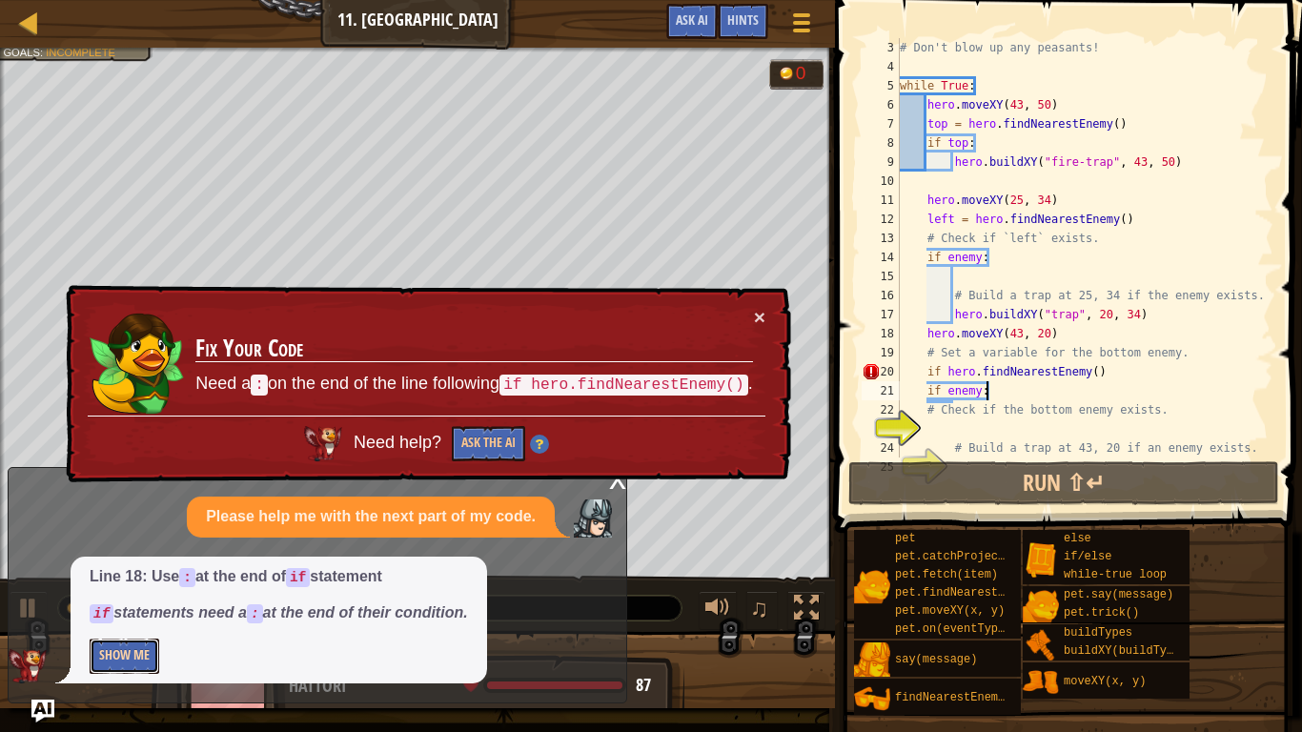
click at [116, 570] on button "Show Me" at bounding box center [125, 656] width 70 height 35
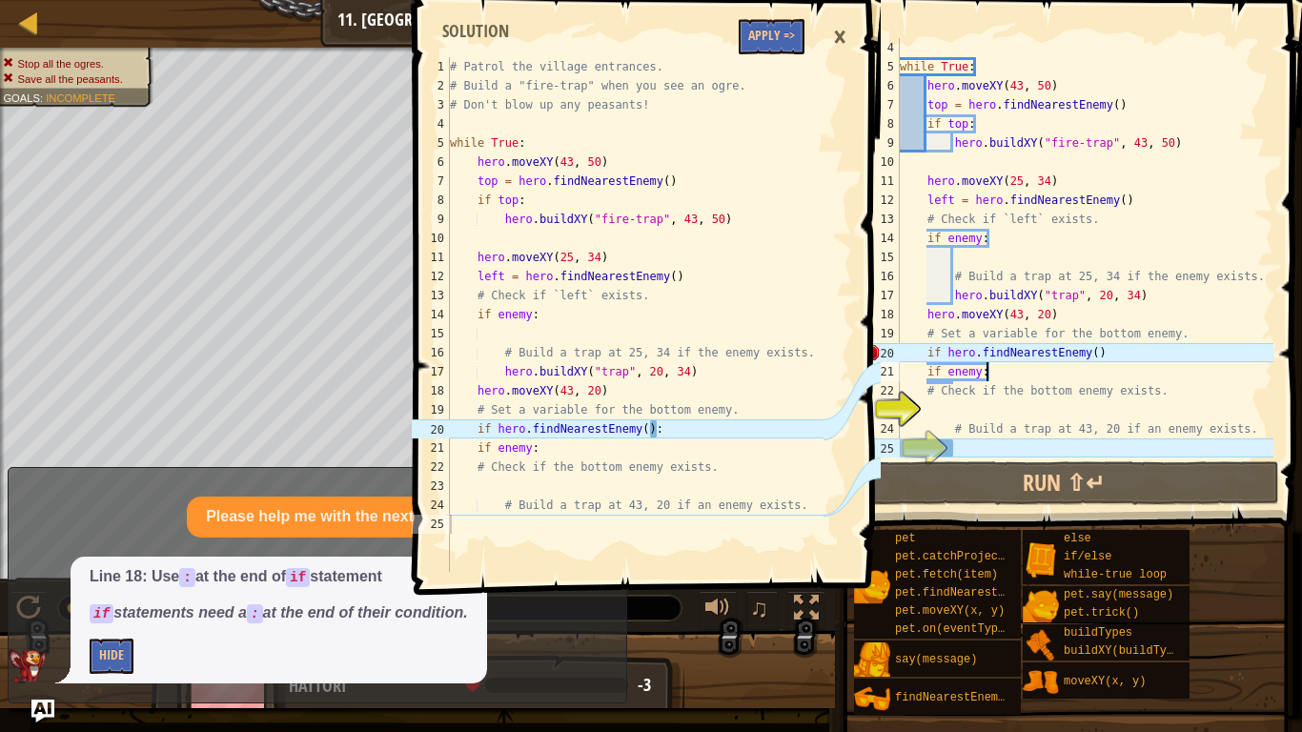
scroll to position [57, 0]
click at [991, 412] on div "while True : hero . moveXY ( 43 , 50 ) top = hero . findNearestEnemy ( ) if top…" at bounding box center [1084, 266] width 377 height 457
click at [1117, 356] on div "while True : hero . moveXY ( 43 , 50 ) top = hero . findNearestEnemy ( ) if top…" at bounding box center [1084, 266] width 377 height 457
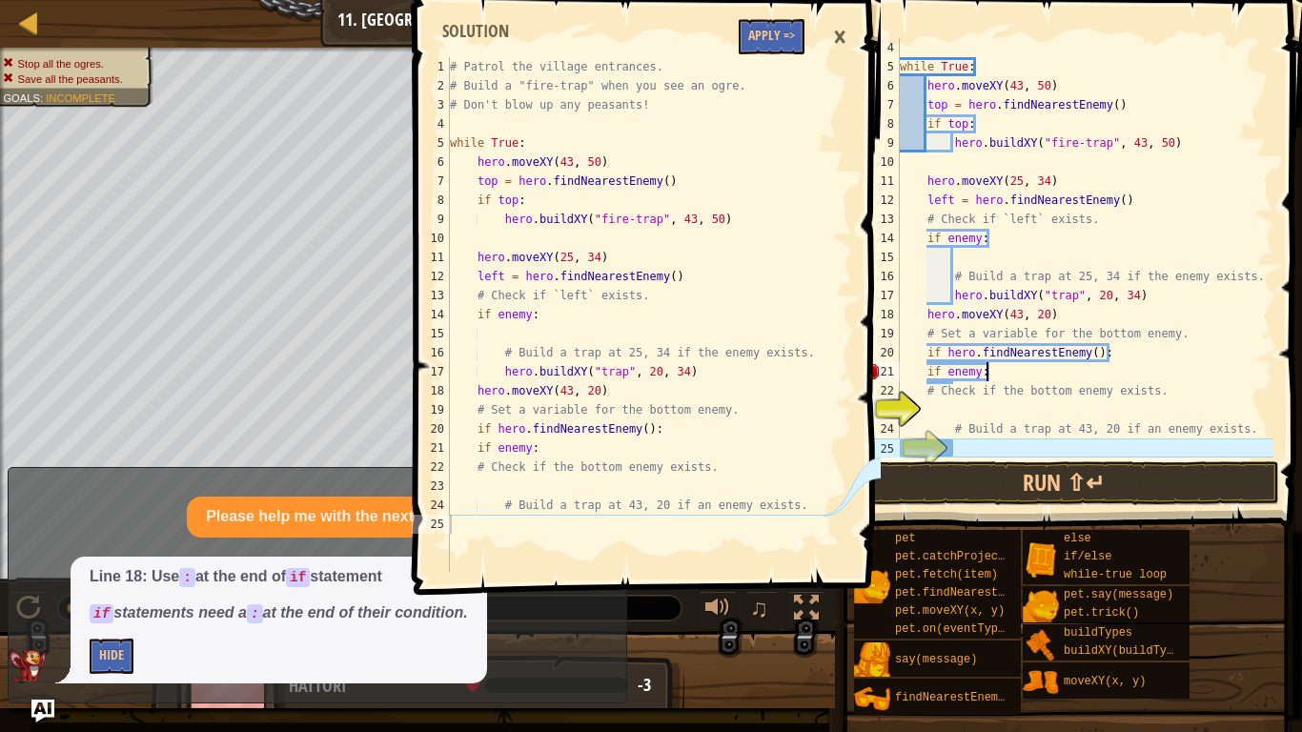
click at [1055, 378] on div "while True : hero . moveXY ( 43 , 50 ) top = hero . findNearestEnemy ( ) if top…" at bounding box center [1084, 266] width 377 height 457
click at [1045, 422] on div "while True : hero . moveXY ( 43 , 50 ) top = hero . findNearestEnemy ( ) if top…" at bounding box center [1084, 266] width 377 height 457
type textarea "# Build a trap at 43, 20 if an enemy exists."
click at [1044, 408] on div "while True : hero . moveXY ( 43 , 50 ) top = hero . findNearestEnemy ( ) if top…" at bounding box center [1084, 266] width 377 height 457
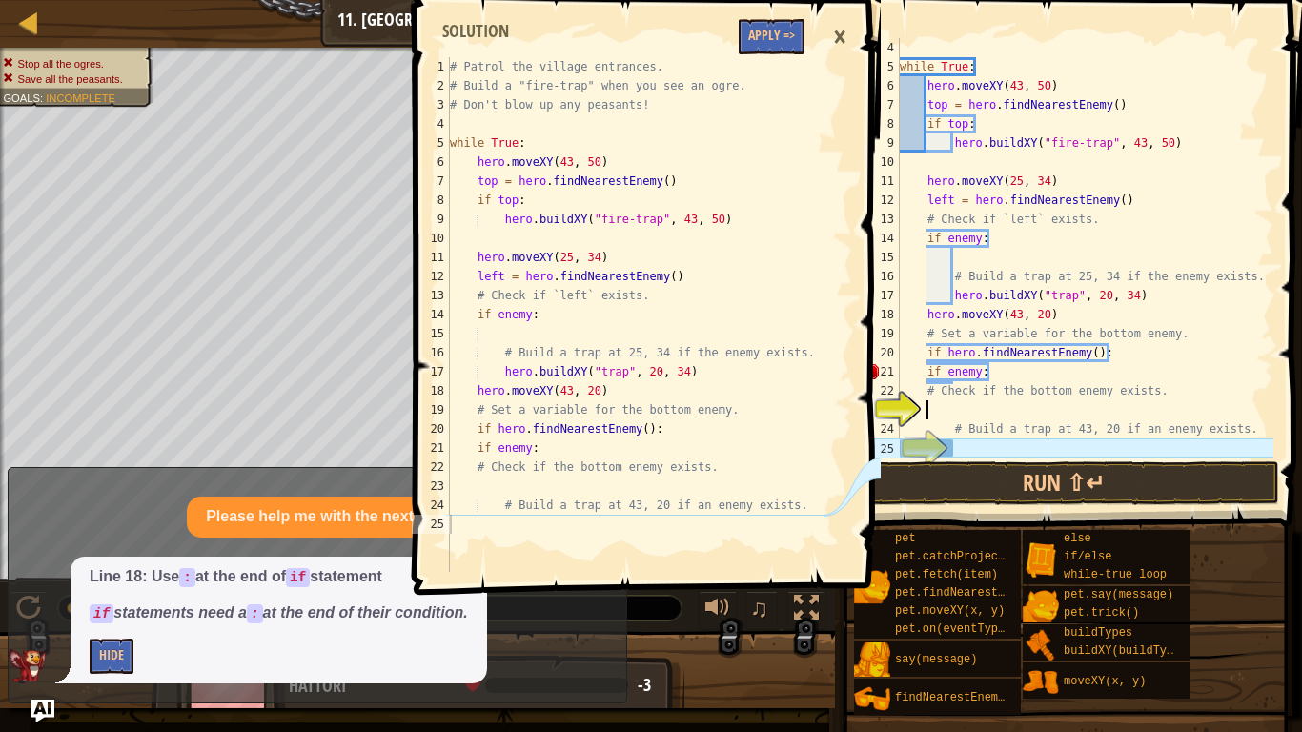
scroll to position [9, 3]
type textarea "h"
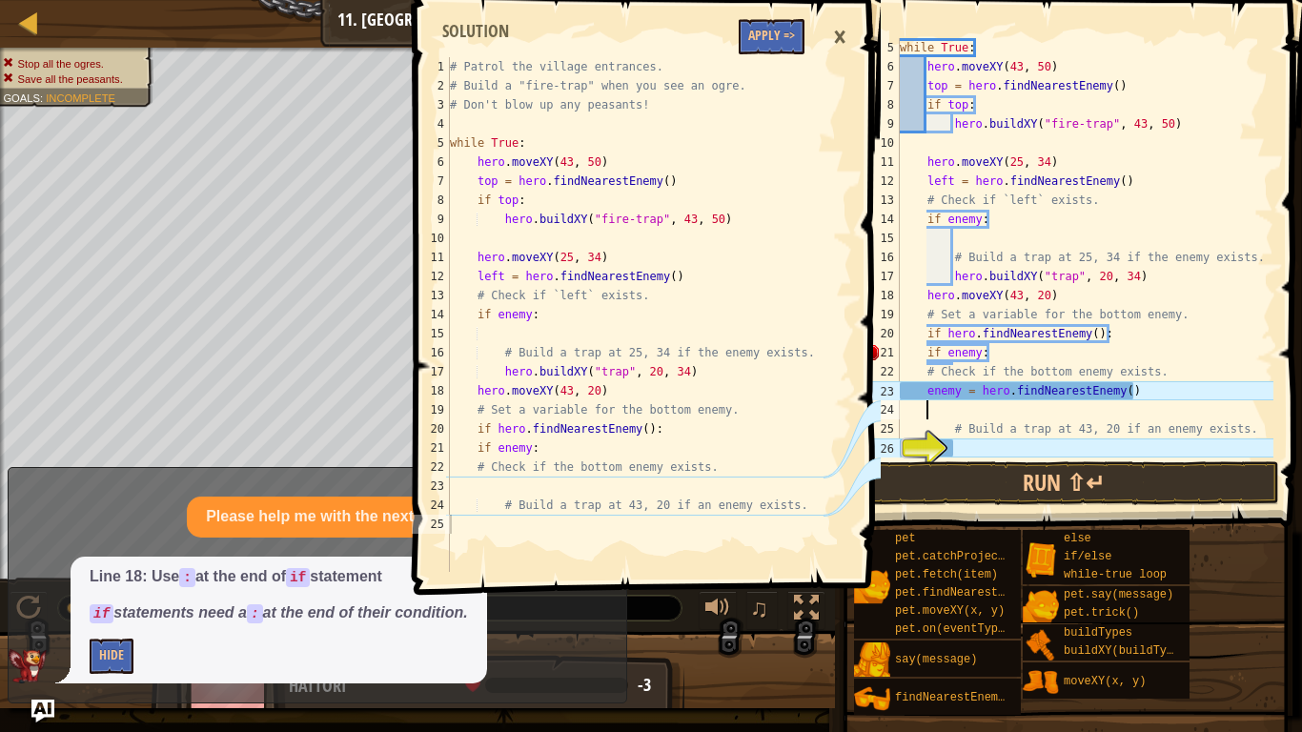
scroll to position [76, 0]
click at [1051, 453] on div "while True : hero . moveXY ( 43 , 50 ) top = hero . findNearestEnemy ( ) if top…" at bounding box center [1084, 266] width 377 height 457
click at [1078, 448] on div "while True : hero . moveXY ( 43 , 50 ) top = hero . findNearestEnemy ( ) if top…" at bounding box center [1084, 247] width 377 height 419
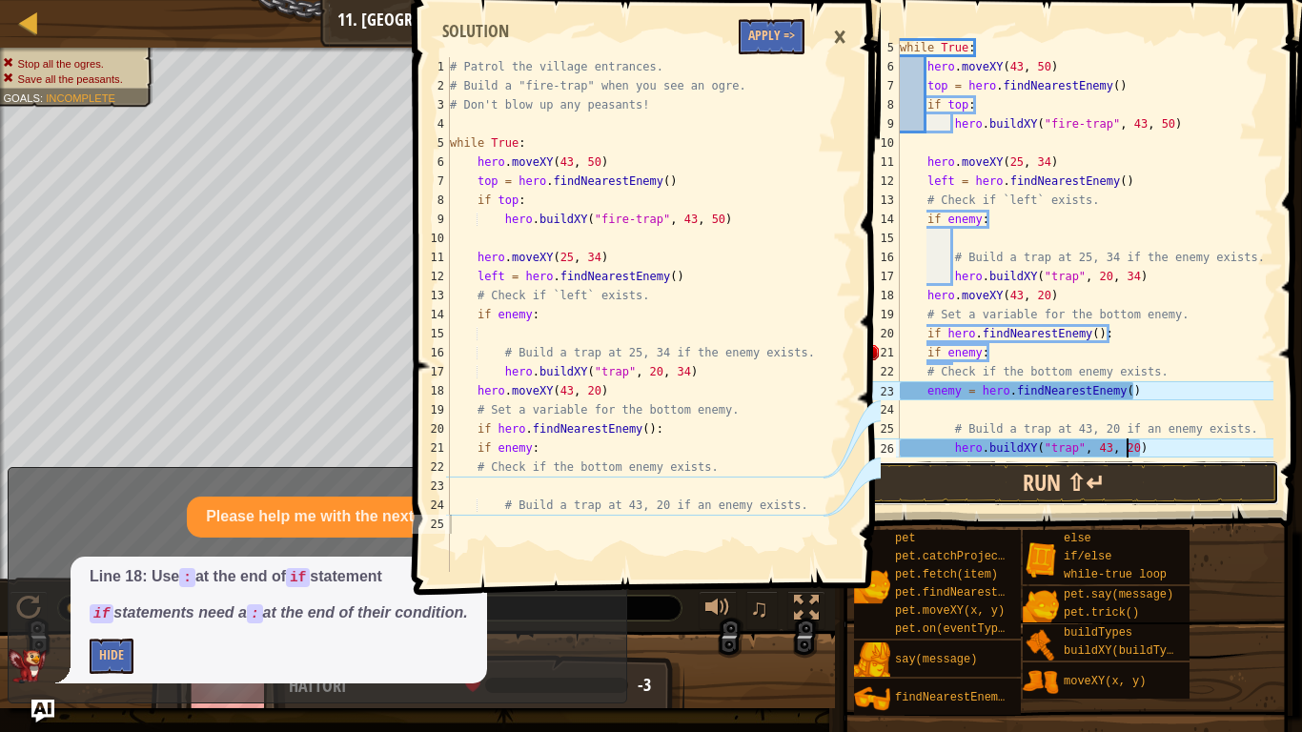
click at [1200, 476] on button "Run ⇧↵" at bounding box center [1063, 483] width 431 height 44
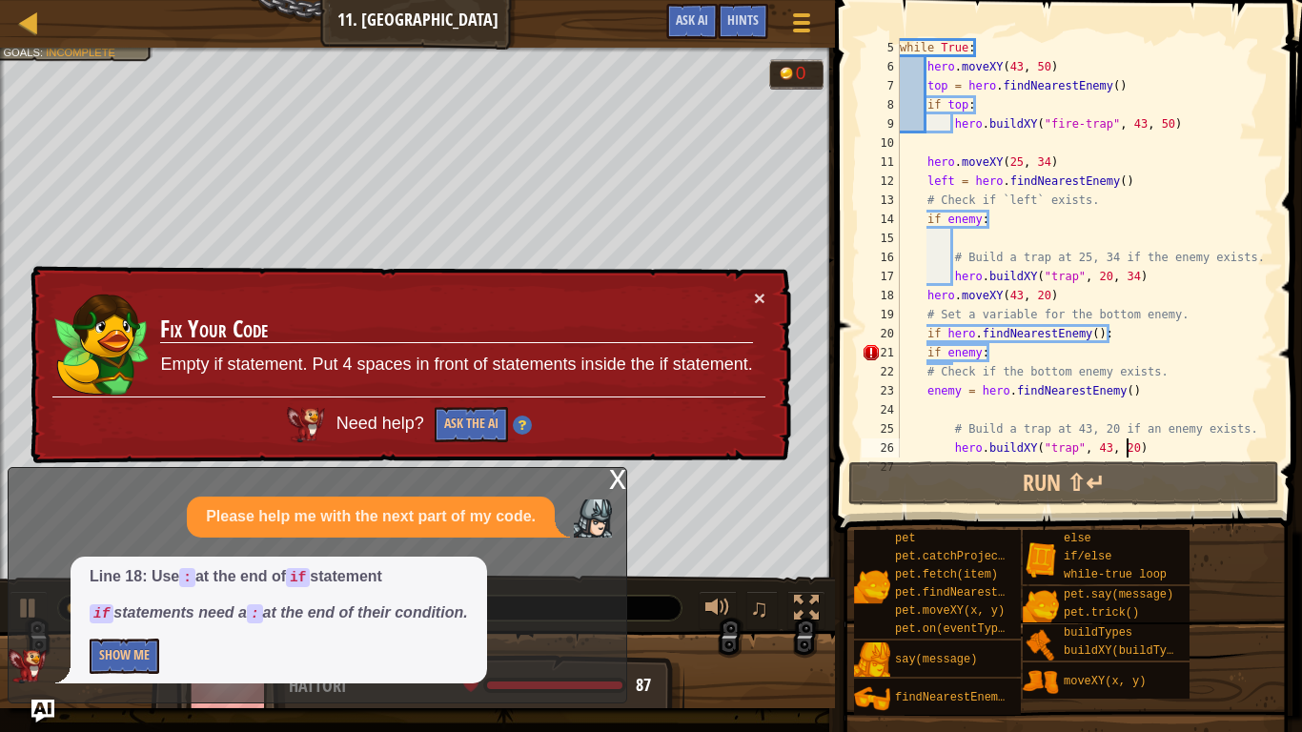
click at [618, 481] on div "x" at bounding box center [617, 477] width 17 height 19
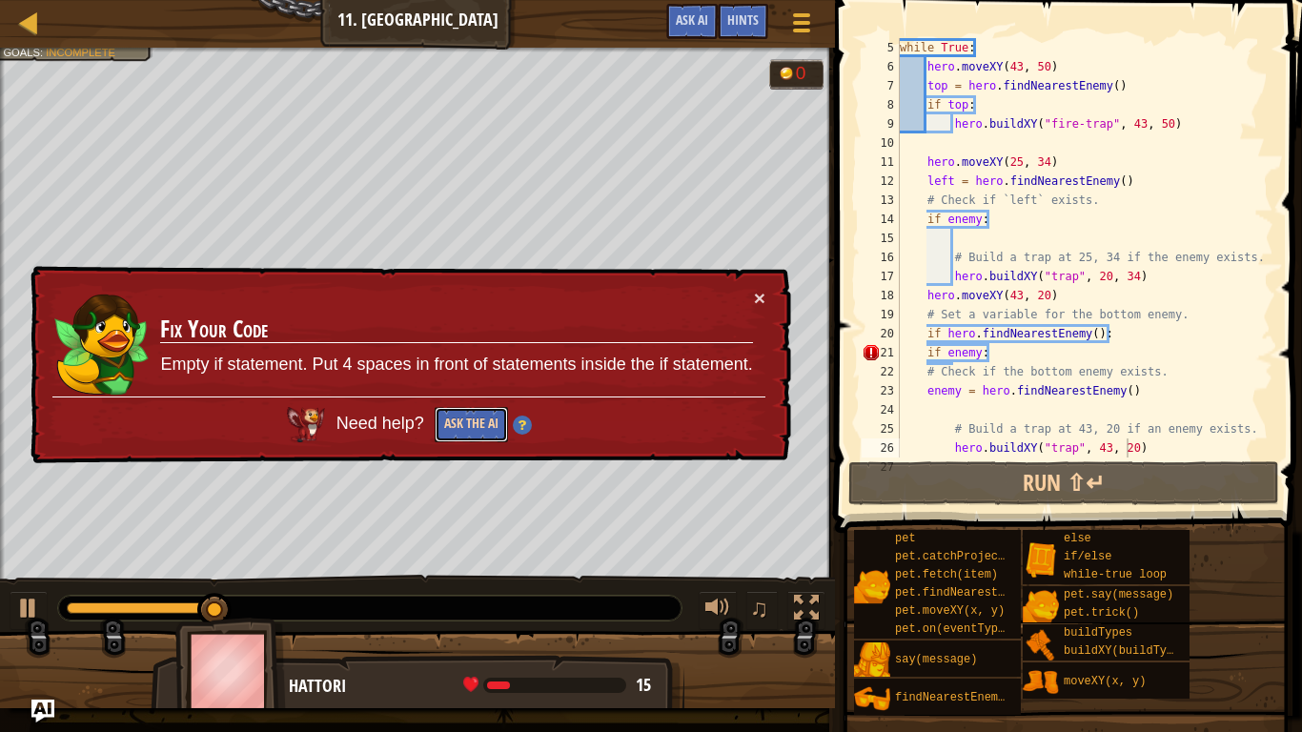
click at [460, 425] on button "Ask the AI" at bounding box center [471, 424] width 73 height 35
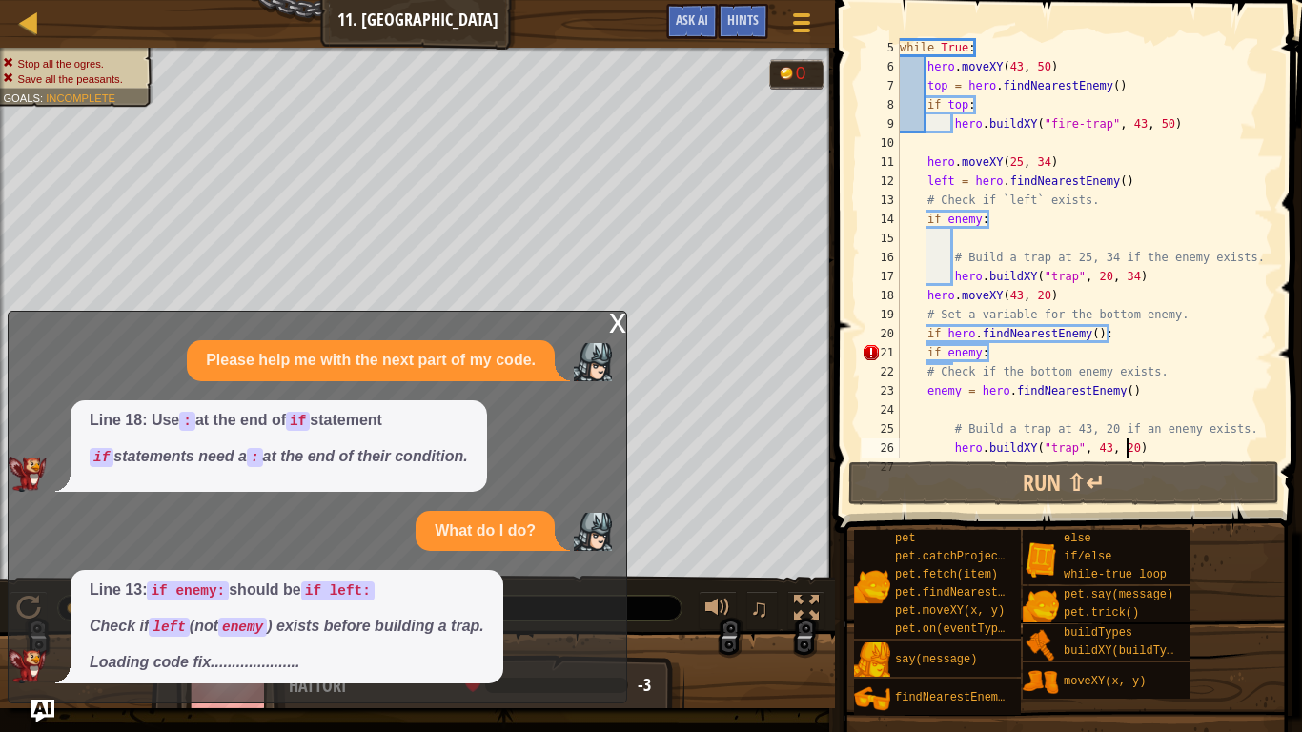
click at [760, 296] on button "×" at bounding box center [759, 298] width 11 height 20
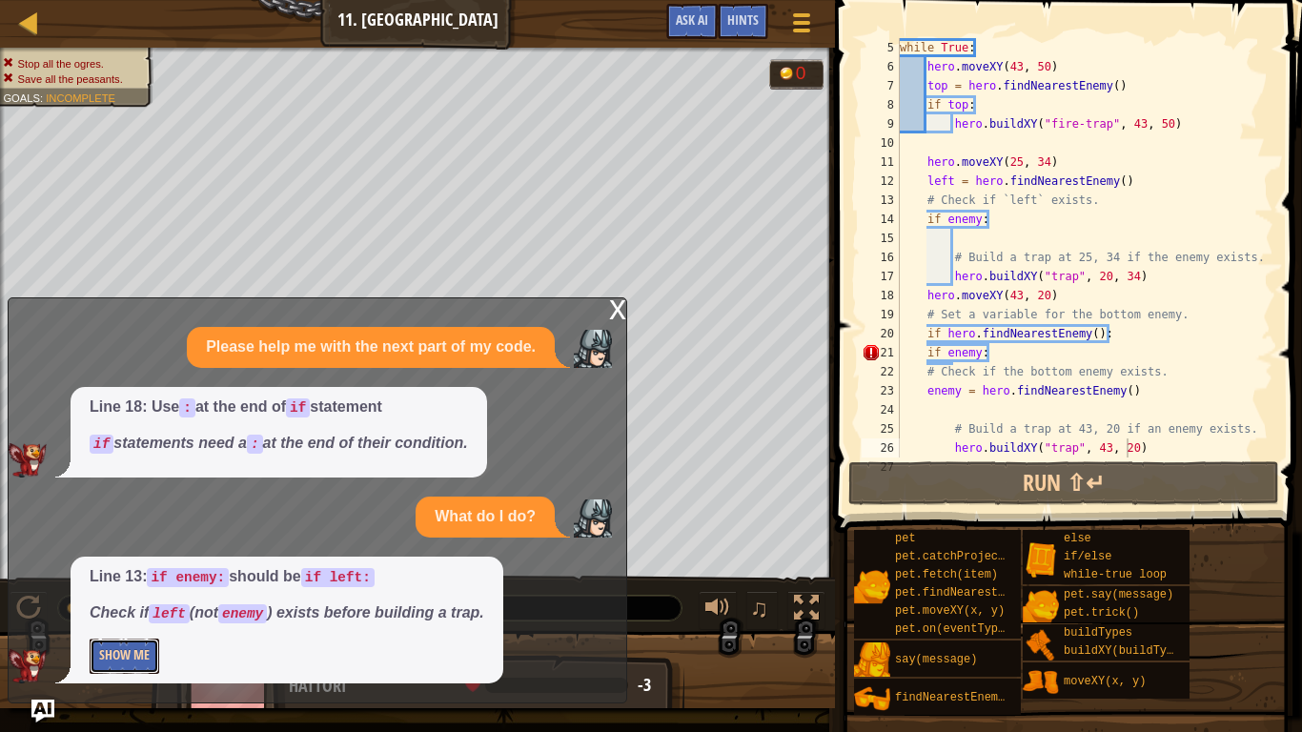
click at [117, 570] on button "Show Me" at bounding box center [125, 656] width 70 height 35
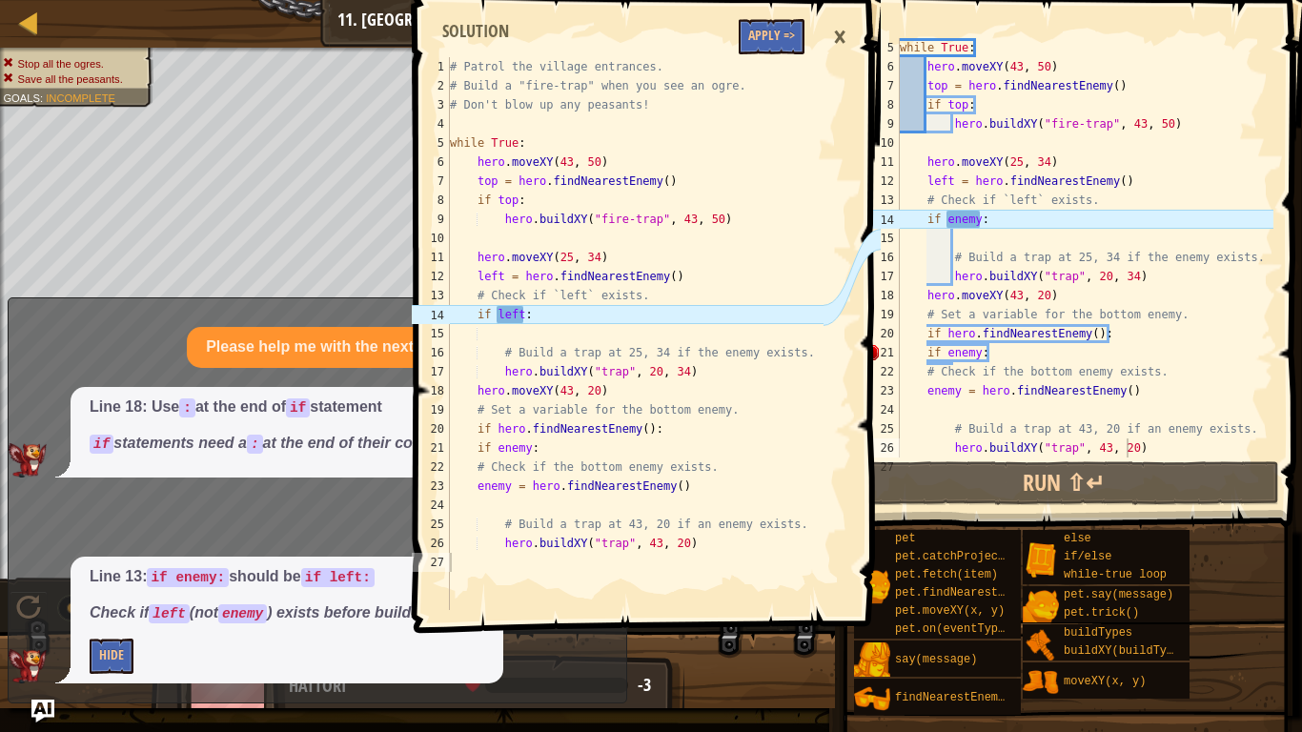
click at [962, 361] on div "while True : hero . moveXY ( 43 , 50 ) top = hero . findNearestEnemy ( ) if top…" at bounding box center [1084, 266] width 377 height 457
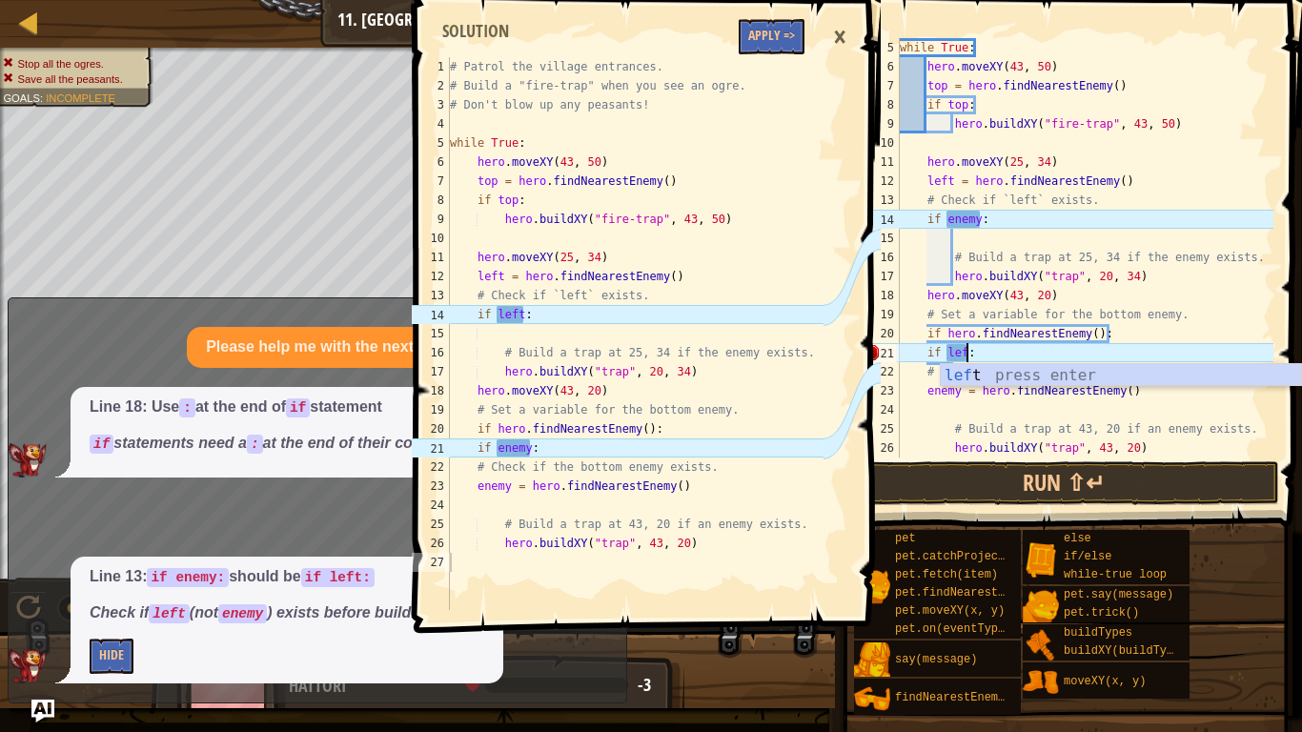
scroll to position [9, 10]
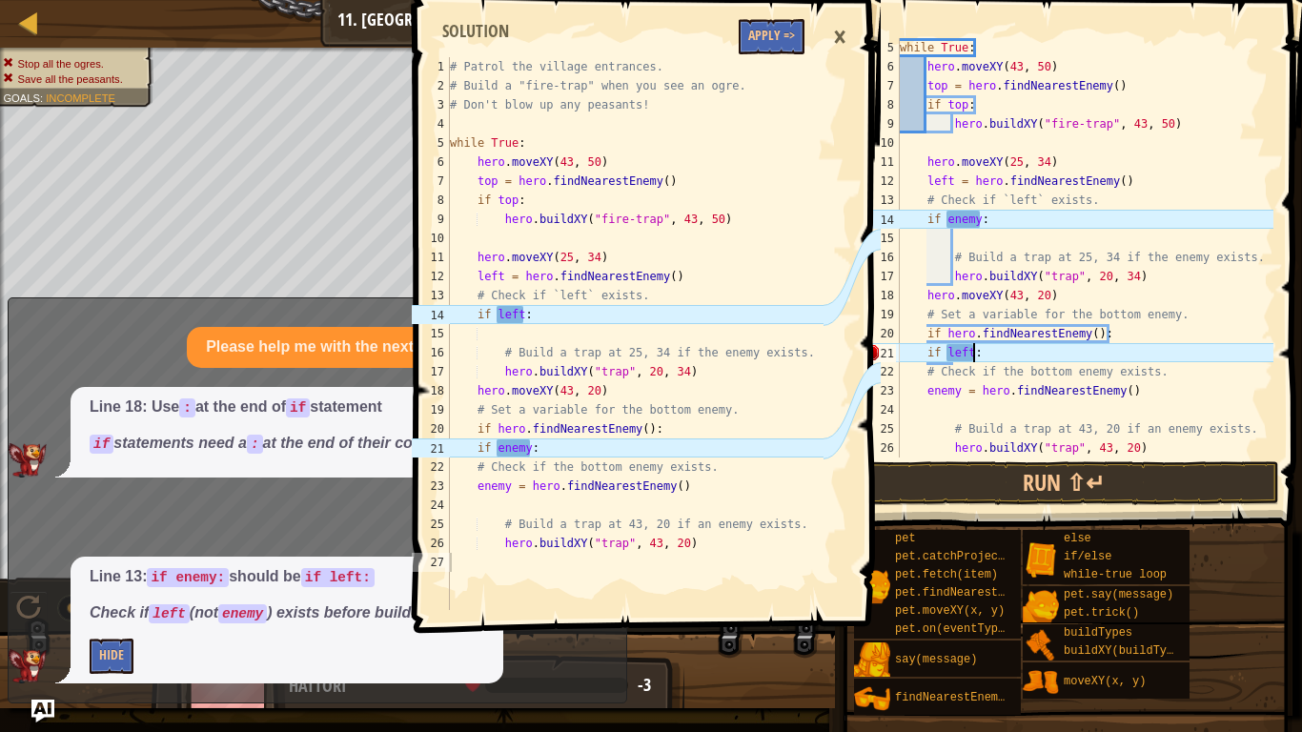
click at [961, 223] on div "while True : hero . moveXY ( 43 , 50 ) top = hero . findNearestEnemy ( ) if top…" at bounding box center [1084, 266] width 377 height 457
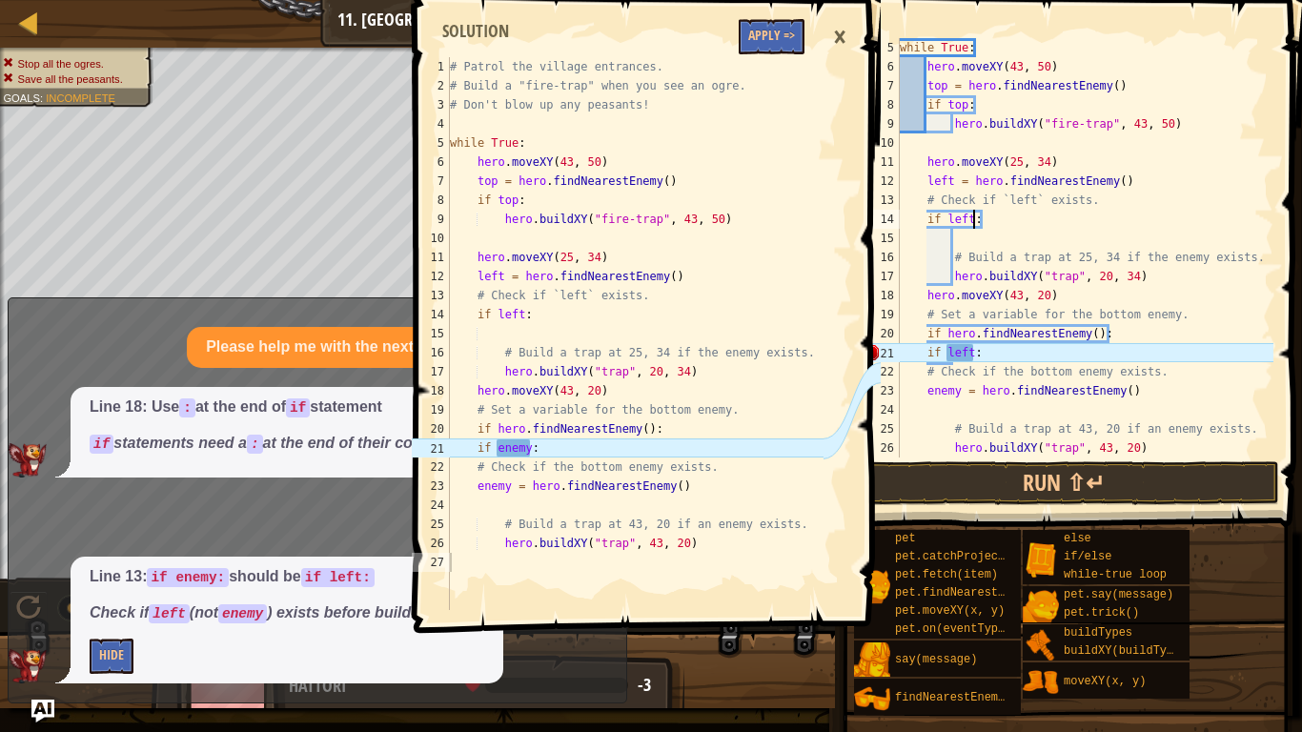
click at [962, 349] on div "while True : hero . moveXY ( 43 , 50 ) top = hero . findNearestEnemy ( ) if top…" at bounding box center [1084, 266] width 377 height 457
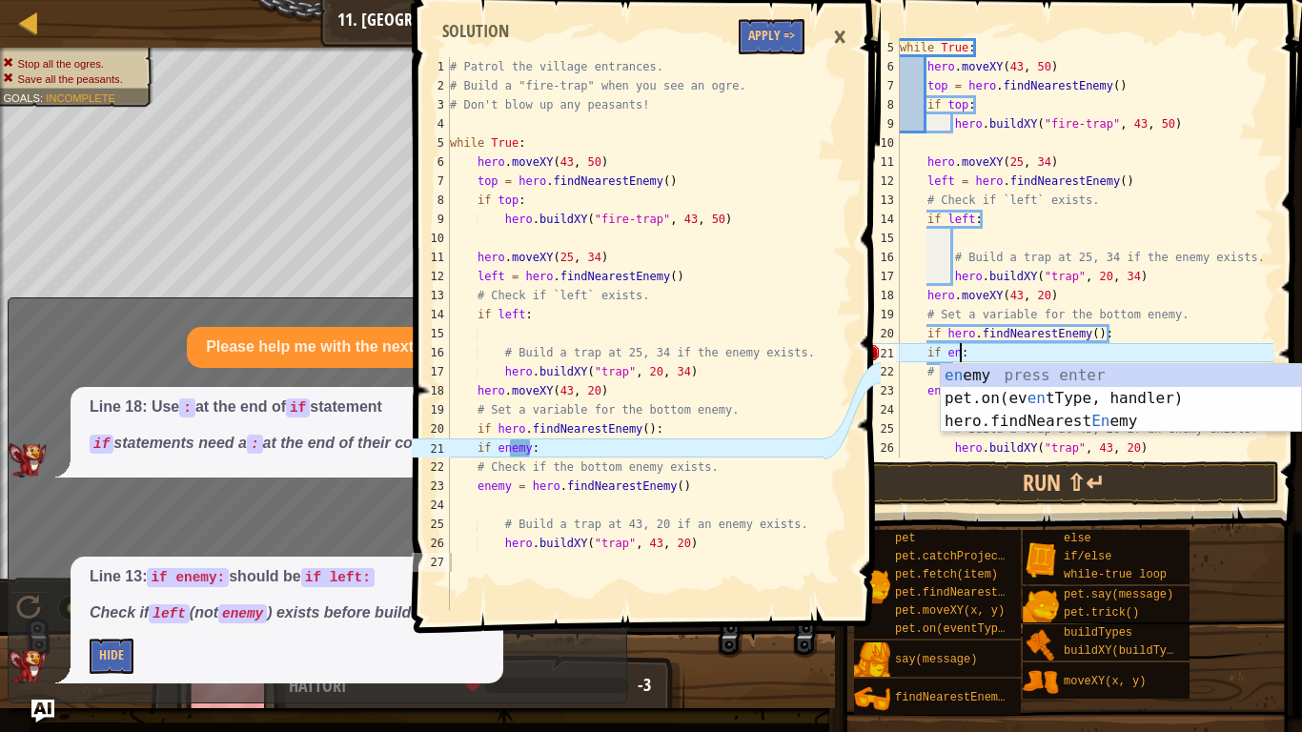
scroll to position [9, 9]
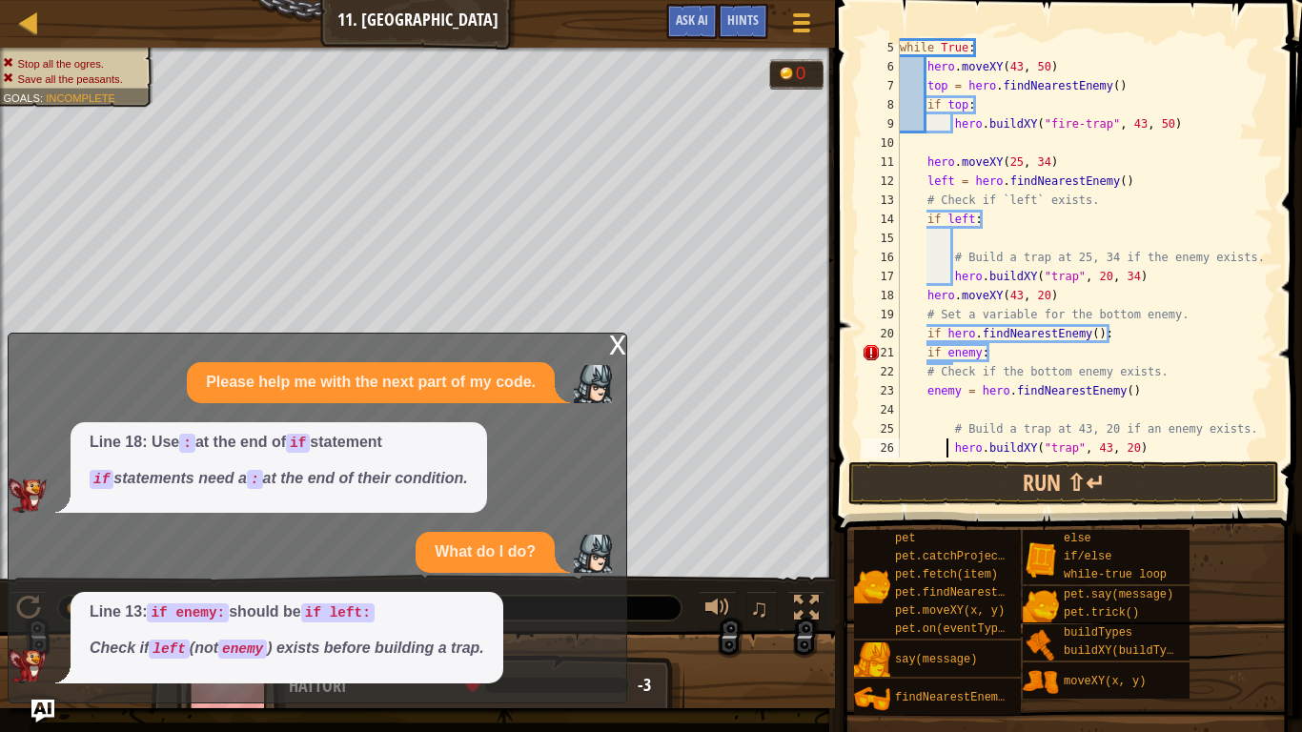
click at [949, 440] on div "while True : hero . moveXY ( 43 , 50 ) top = hero . findNearestEnemy ( ) if top…" at bounding box center [1084, 266] width 377 height 457
click at [990, 483] on button "Run ⇧↵" at bounding box center [1063, 483] width 431 height 44
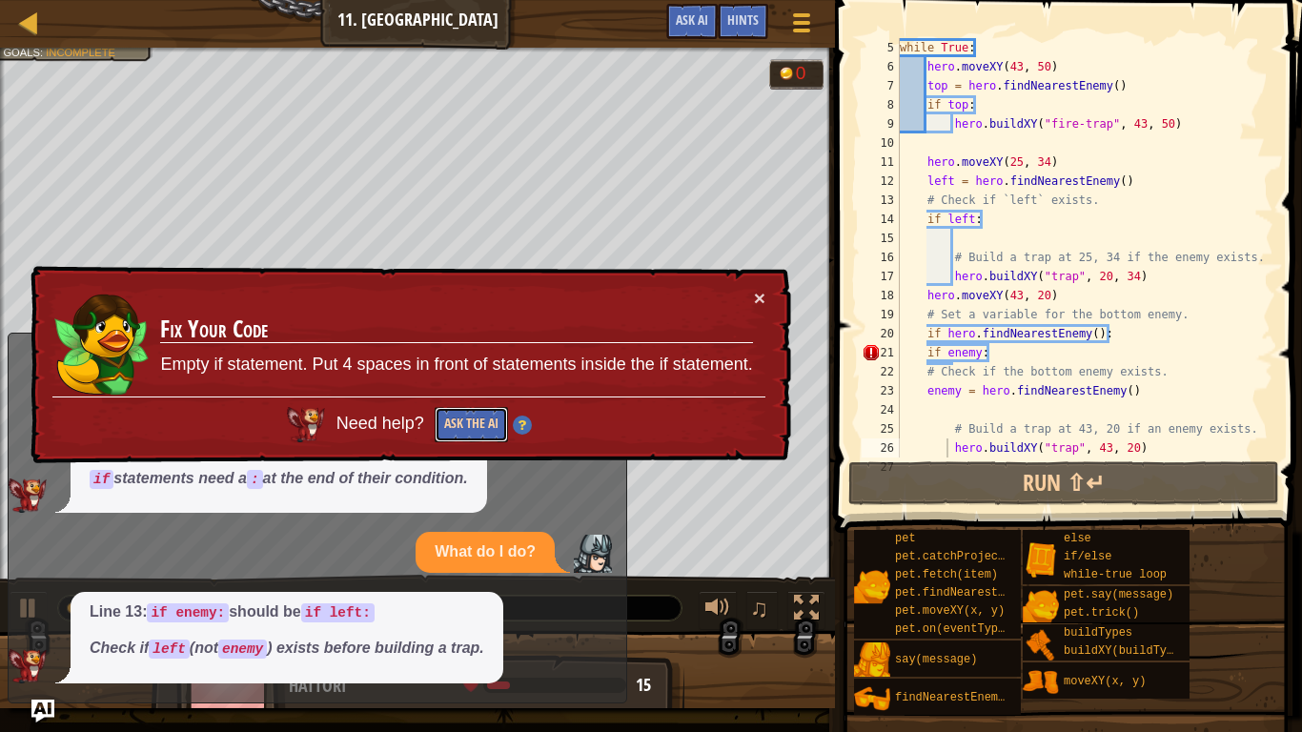
click at [478, 419] on button "Ask the AI" at bounding box center [471, 424] width 73 height 35
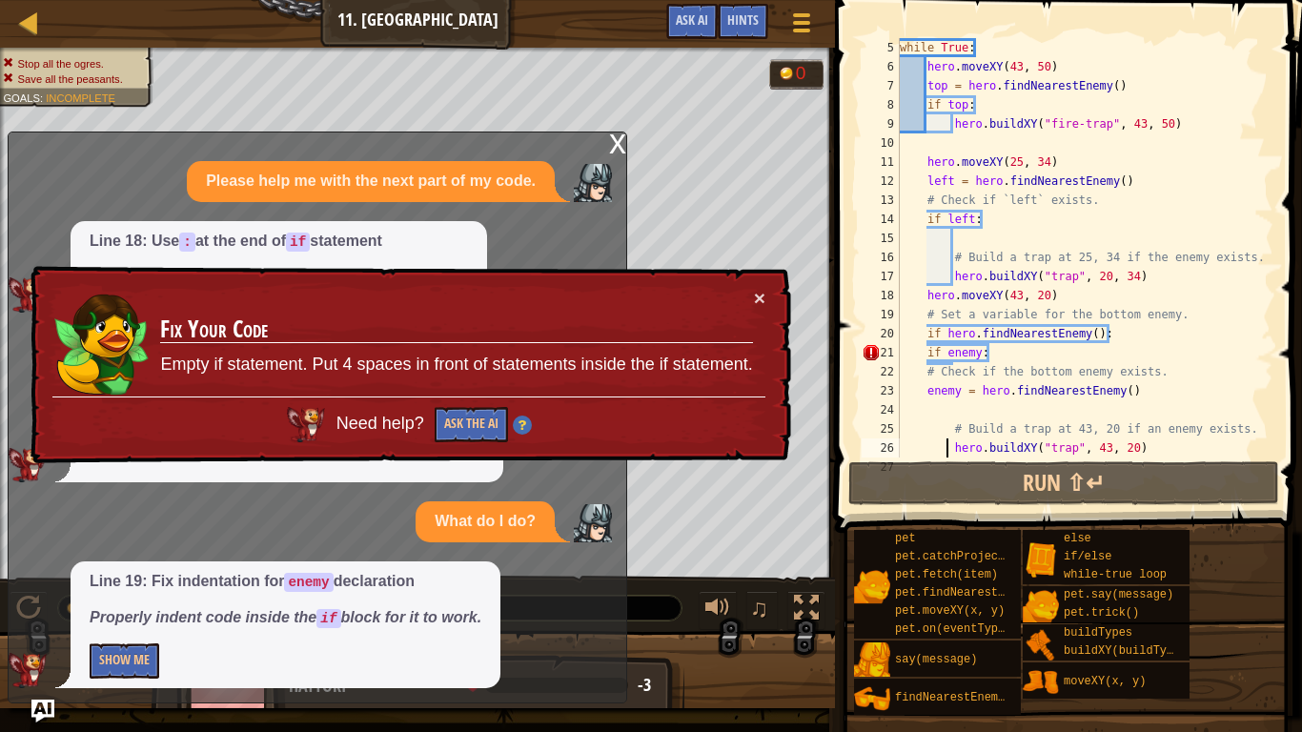
scroll to position [8, 0]
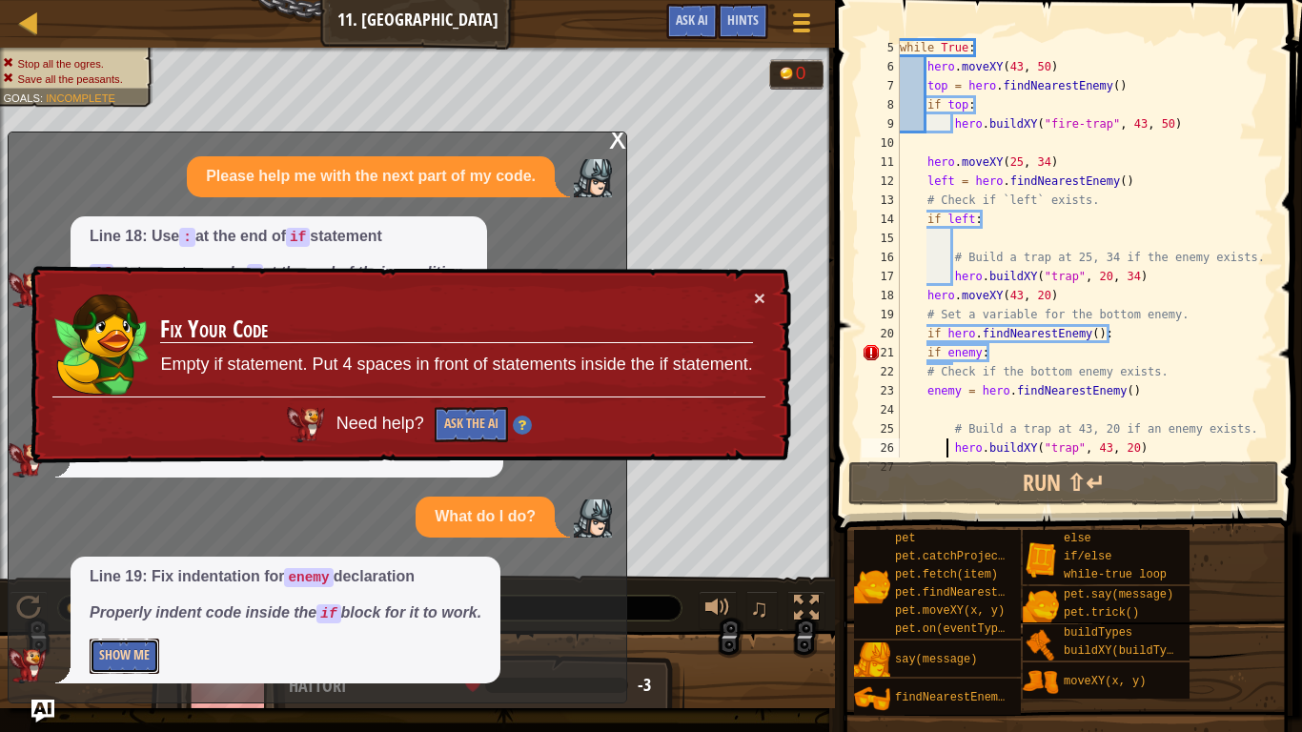
click at [139, 570] on button "Show Me" at bounding box center [125, 656] width 70 height 35
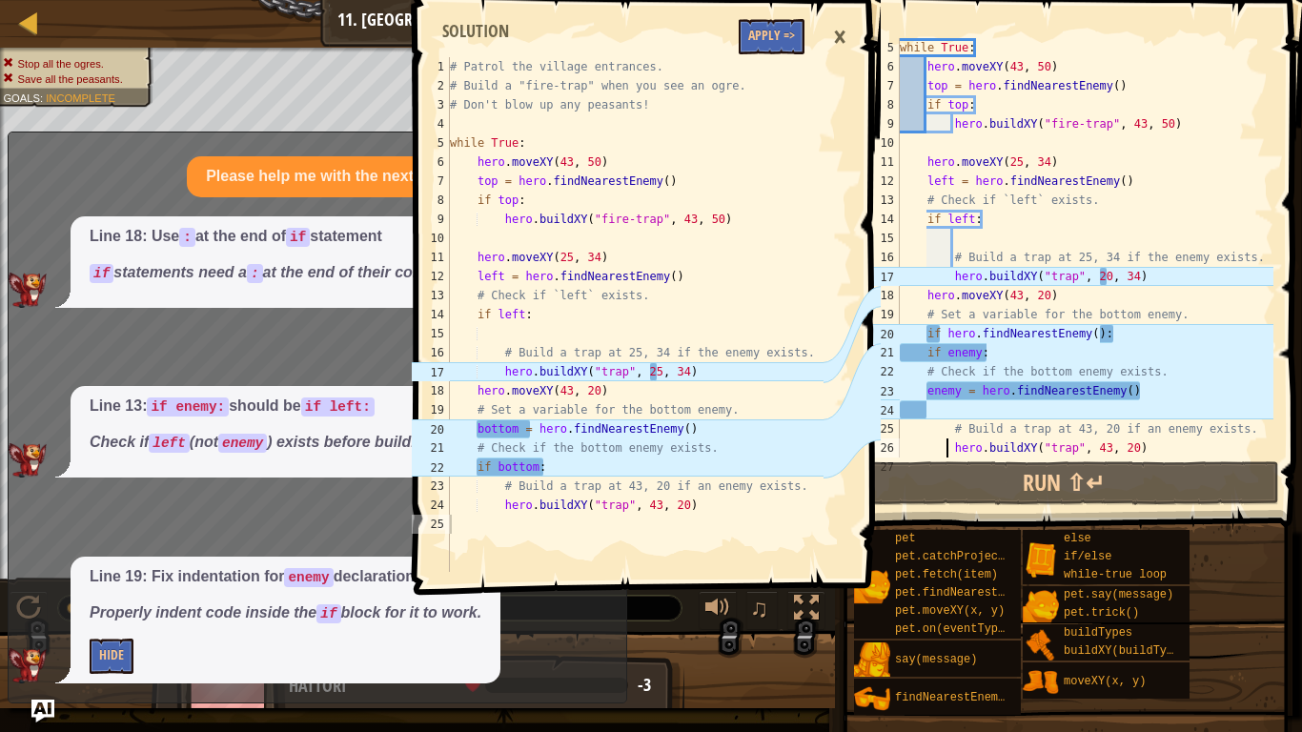
click at [937, 333] on div "while True : hero . moveXY ( 43 , 50 ) top = hero . findNearestEnemy ( ) if top…" at bounding box center [1084, 266] width 377 height 457
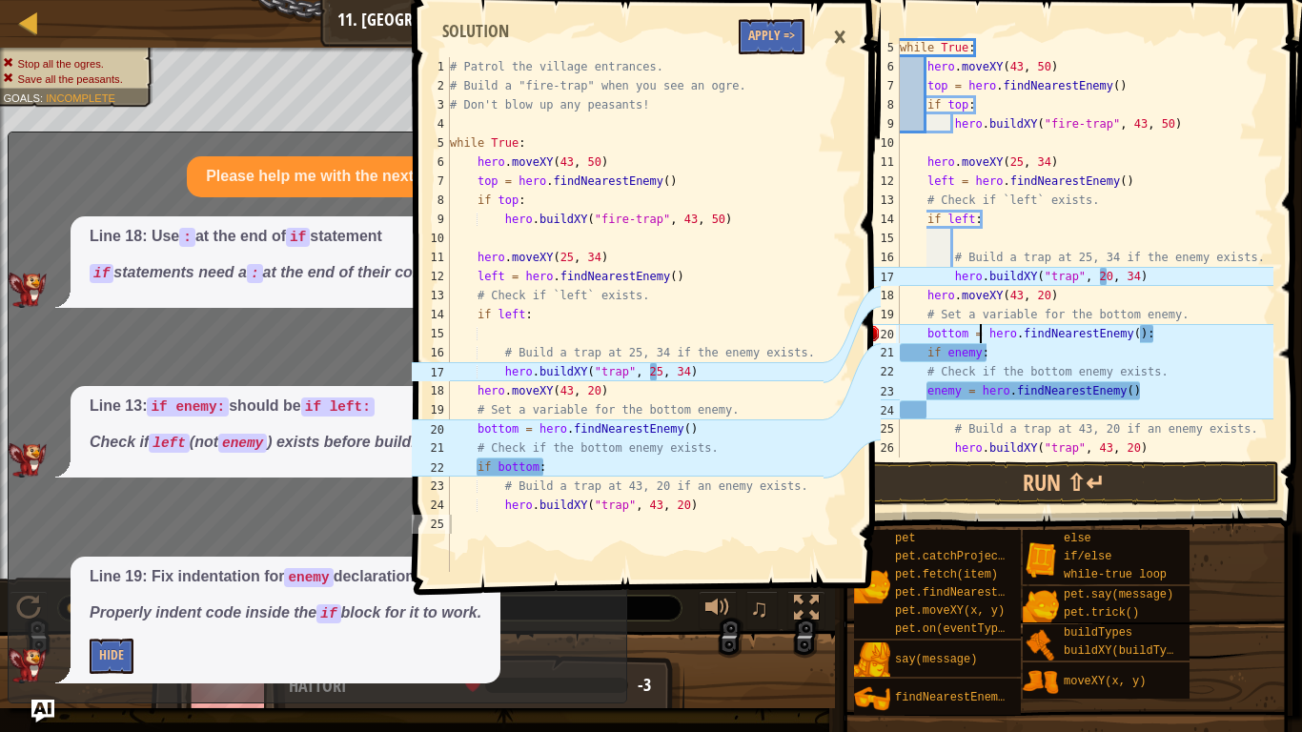
scroll to position [9, 12]
click at [981, 355] on div "while True : hero . moveXY ( 43 , 50 ) top = hero . findNearestEnemy ( ) if top…" at bounding box center [1084, 266] width 377 height 457
click at [1040, 353] on div "while True : hero . moveXY ( 43 , 50 ) top = hero . findNearestEnemy ( ) if top…" at bounding box center [1084, 266] width 377 height 457
type textarea "i"
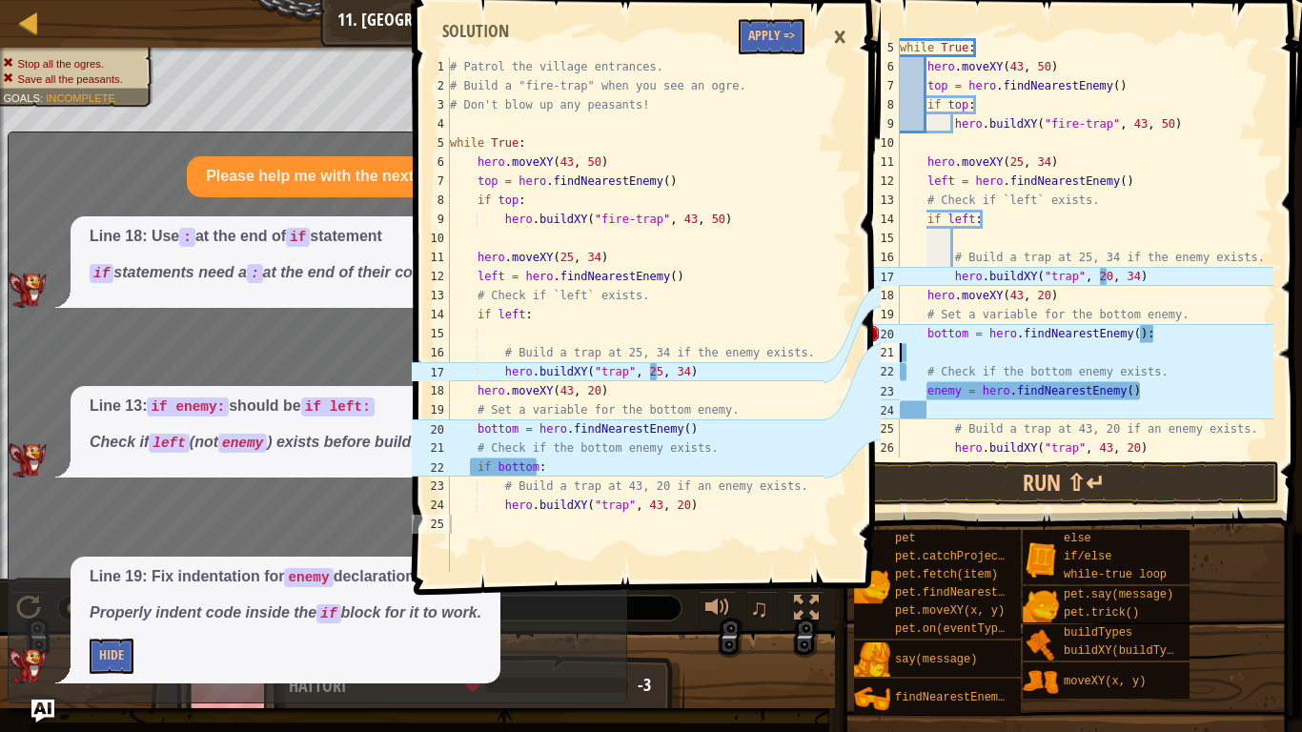
type textarea "# Check if the bottom enemy exists."
click at [1162, 375] on div "while True : hero . moveXY ( 43 , 50 ) top = hero . findNearestEnemy ( ) if top…" at bounding box center [1084, 266] width 377 height 457
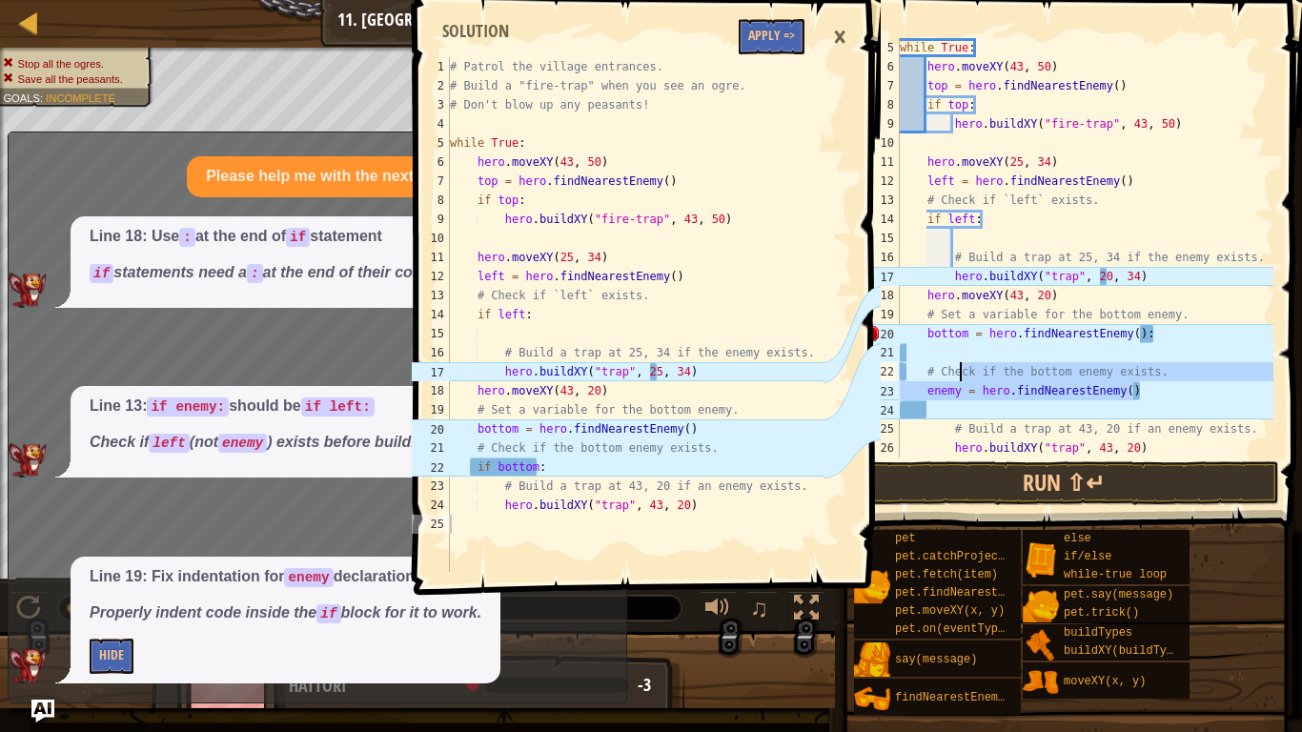
drag, startPoint x: 1152, startPoint y: 391, endPoint x: 969, endPoint y: 375, distance: 183.7
click at [969, 375] on div "while True : hero . moveXY ( 43 , 50 ) top = hero . findNearestEnemy ( ) if top…" at bounding box center [1084, 266] width 377 height 457
type textarea "# Check if the bottom enemy exists. enemy = hero.findNearestEnemy()"
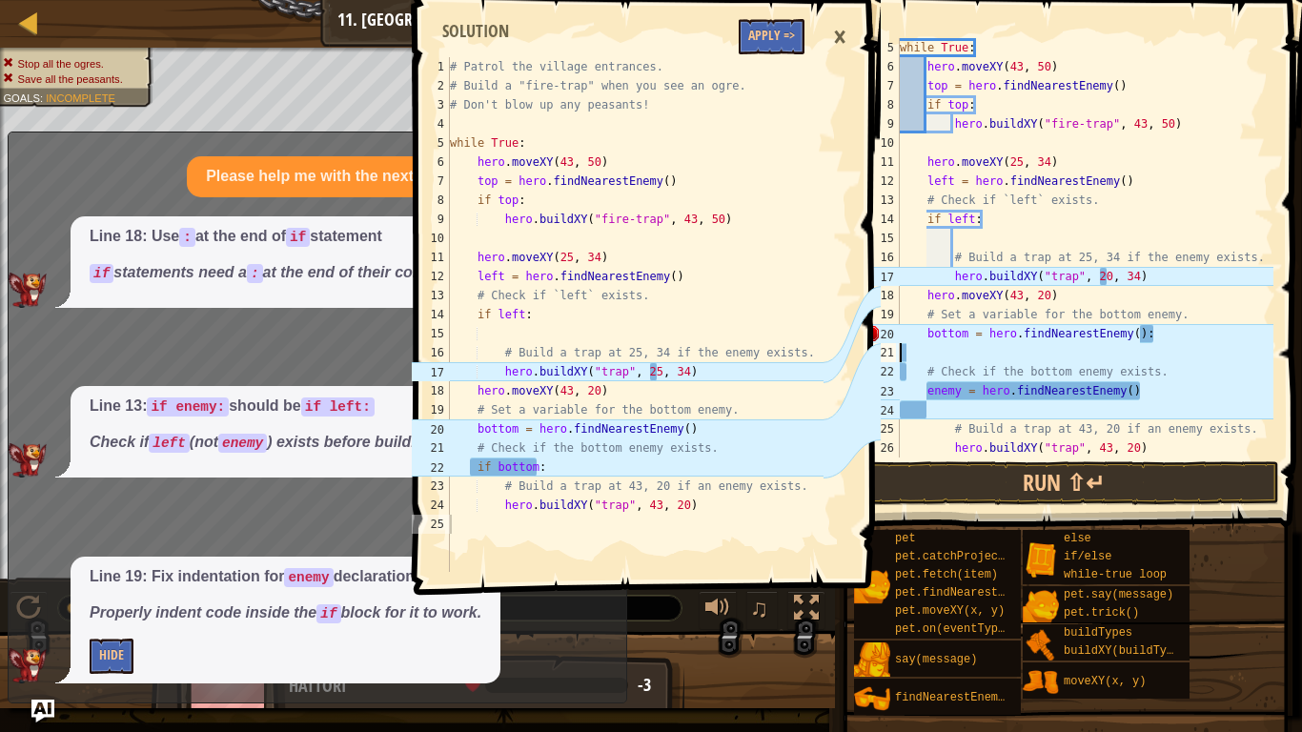
click at [977, 354] on div "while True : hero . moveXY ( 43 , 50 ) top = hero . findNearestEnemy ( ) if top…" at bounding box center [1084, 266] width 377 height 457
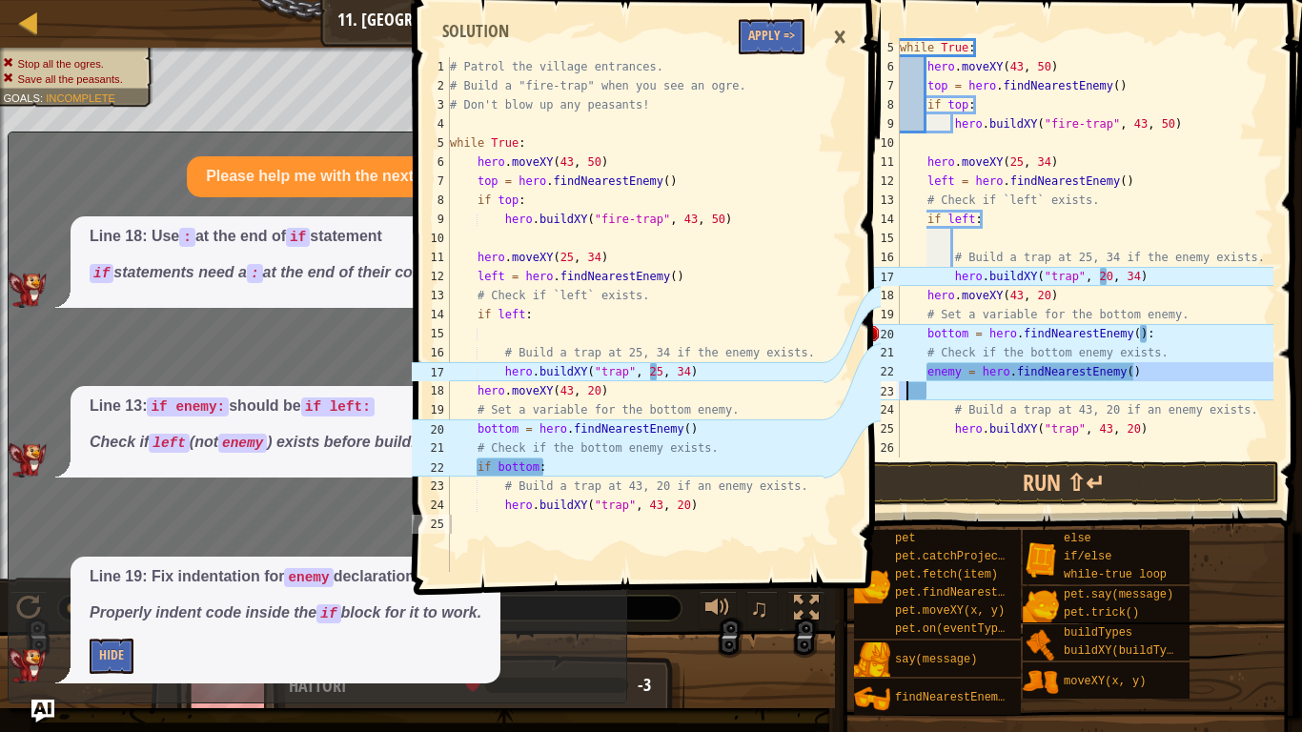
drag, startPoint x: 1154, startPoint y: 375, endPoint x: 905, endPoint y: 393, distance: 249.3
click at [905, 393] on div "while True : hero . moveXY ( 43 , 50 ) top = hero . findNearestEnemy ( ) if top…" at bounding box center [1084, 266] width 377 height 457
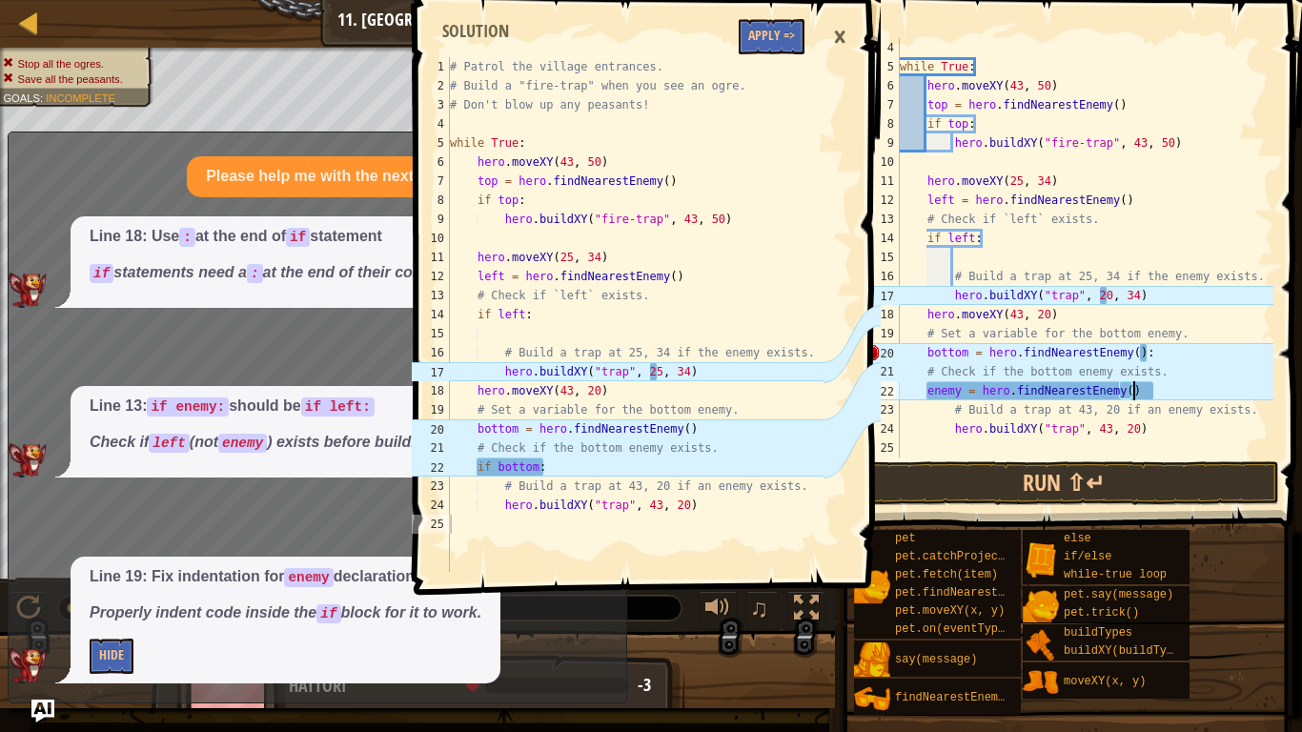
scroll to position [57, 0]
click at [1187, 372] on div "while True : hero . moveXY ( 43 , 50 ) top = hero . findNearestEnemy ( ) if top…" at bounding box center [1084, 266] width 377 height 457
type textarea "# Check if the bottom enemy exists."
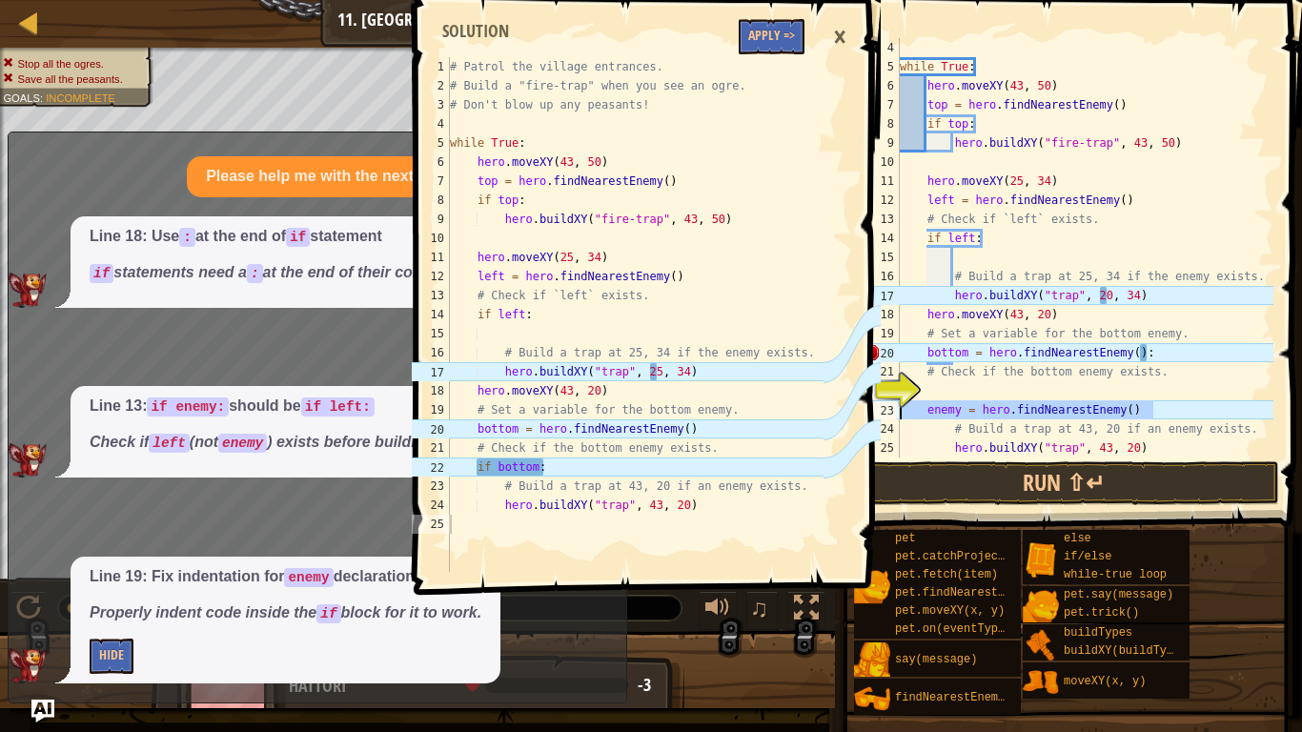
drag, startPoint x: 1162, startPoint y: 413, endPoint x: 898, endPoint y: 409, distance: 264.0
click at [898, 409] on div "4 5 6 7 8 9 10 11 12 13 14 15 16 17 18 19 20 21 22 23 24 25 26 while True : her…" at bounding box center [1066, 247] width 416 height 419
type textarea "enemy = hero.findNearestEnemy()"
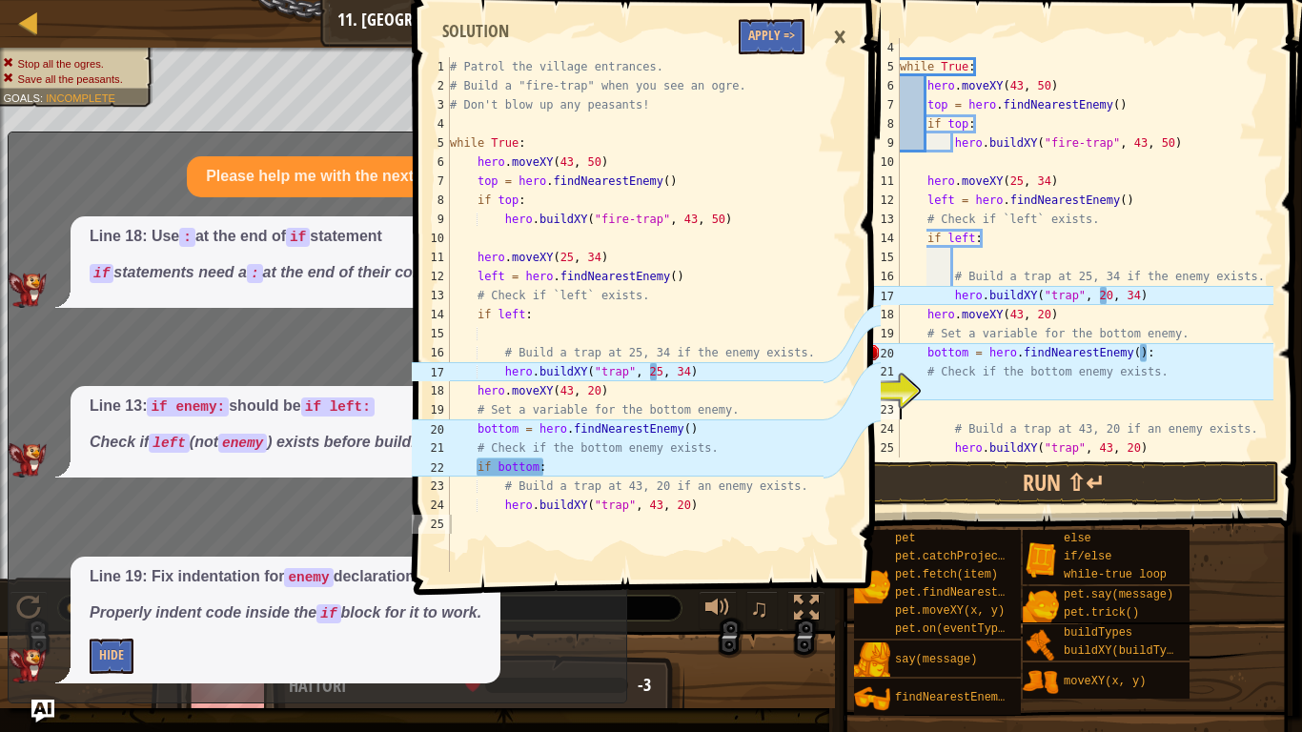
click at [1026, 388] on div "while True : hero . moveXY ( 43 , 50 ) top = hero . findNearestEnemy ( ) if top…" at bounding box center [1084, 266] width 377 height 457
click at [1138, 420] on div "while True : hero . moveXY ( 43 , 50 ) top = hero . findNearestEnemy ( ) if top…" at bounding box center [1084, 266] width 377 height 457
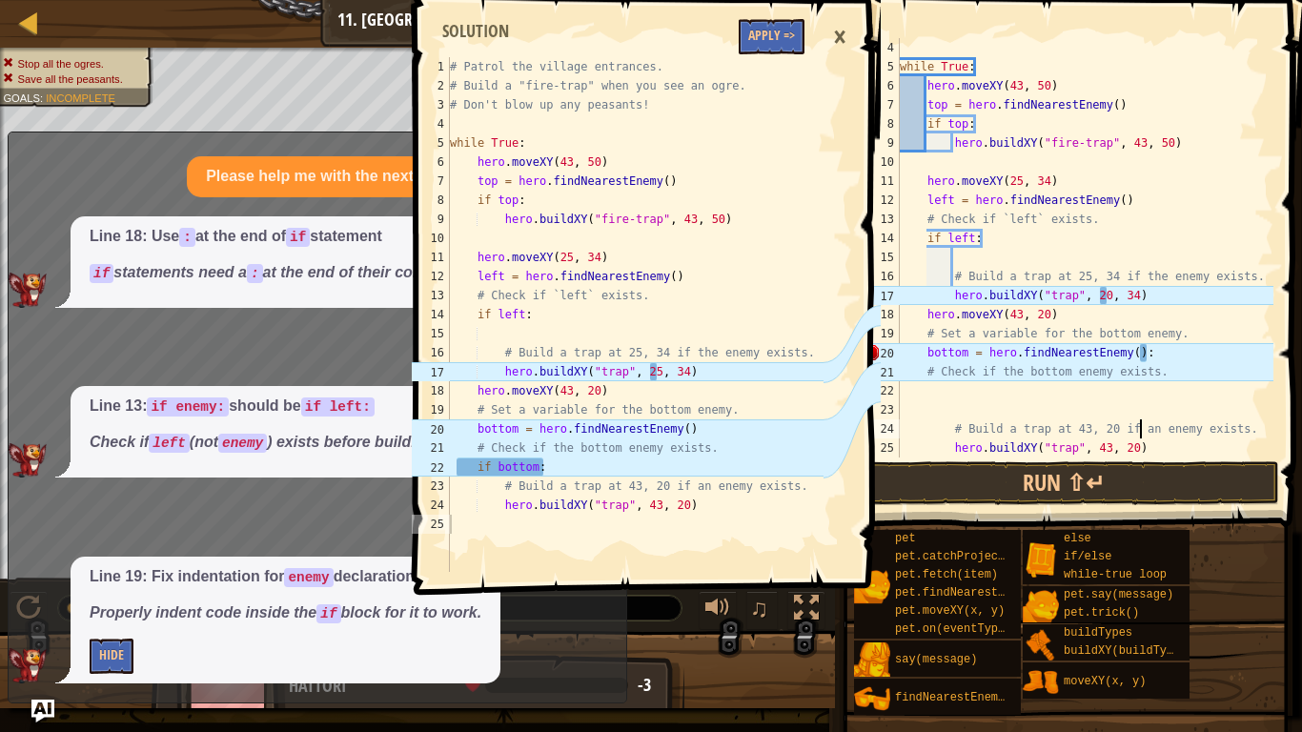
click at [948, 426] on div "while True : hero . moveXY ( 43 , 50 ) top = hero . findNearestEnemy ( ) if top…" at bounding box center [1084, 266] width 377 height 457
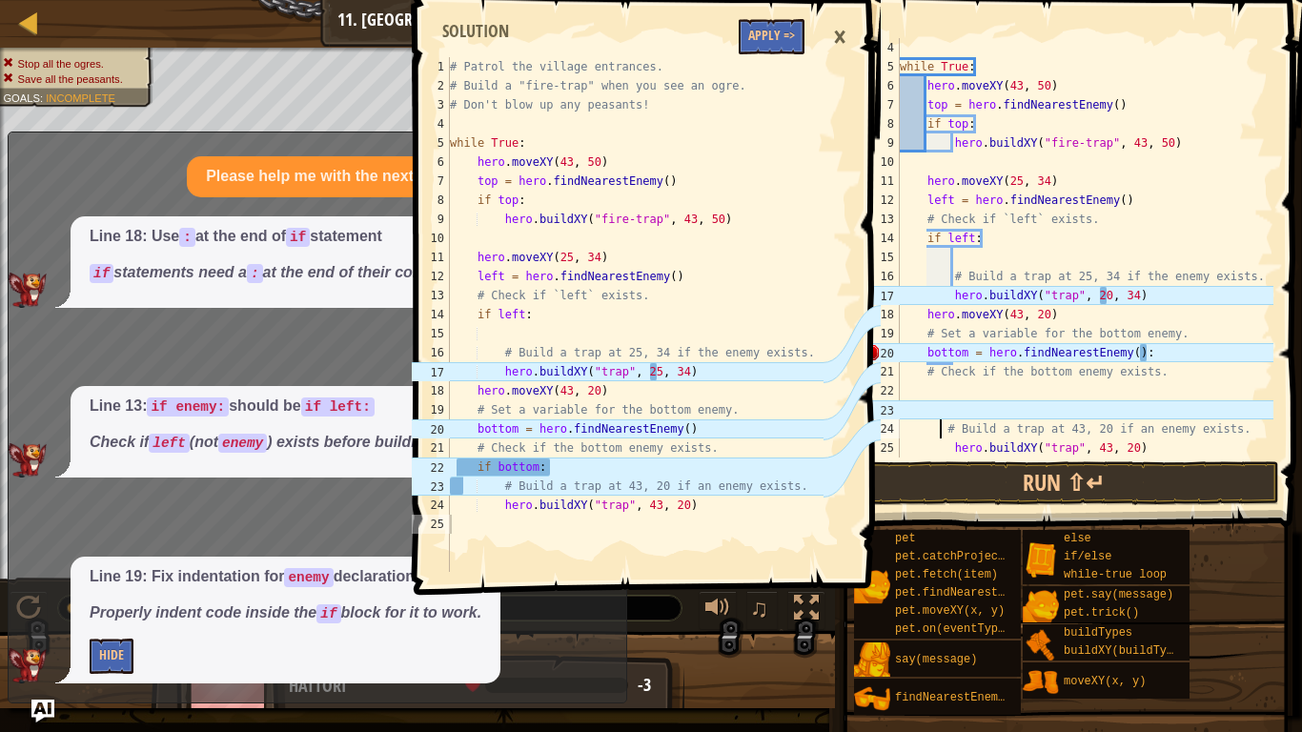
type textarea "# Build a trap at 43, 20 if an enemy exists."
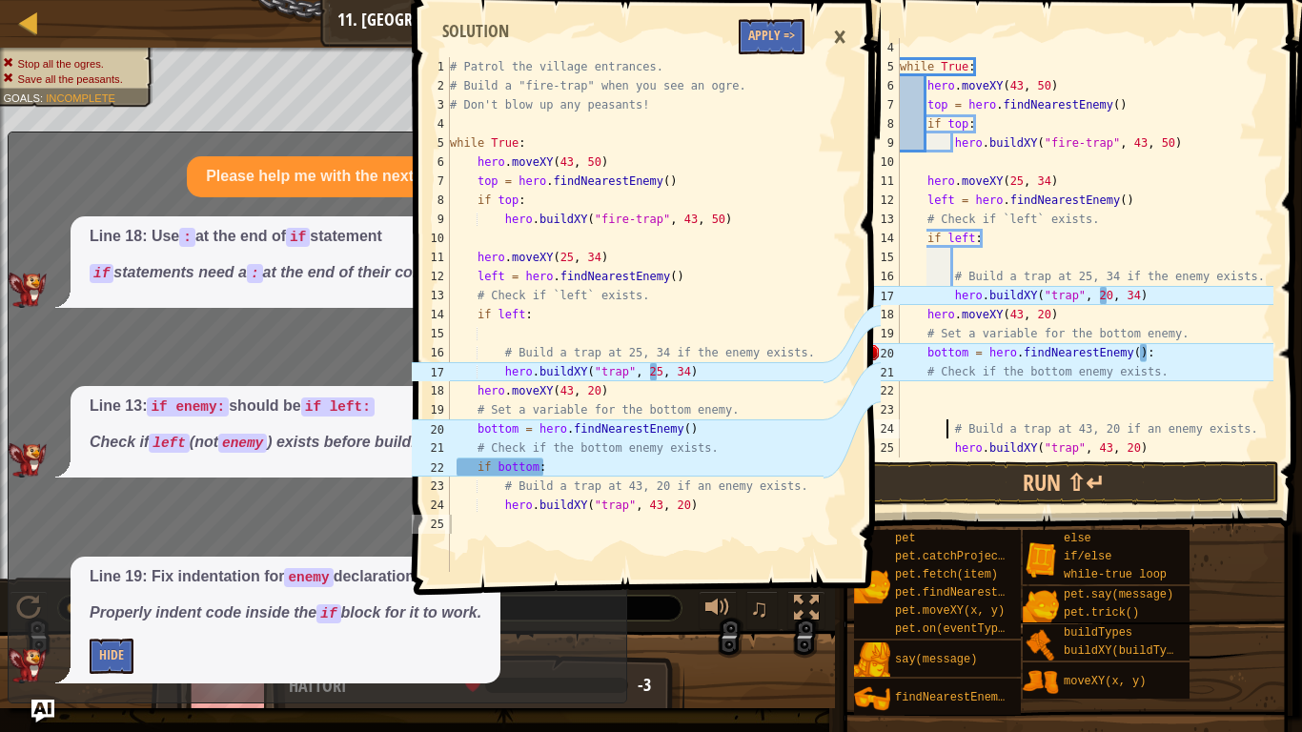
click at [945, 405] on div "while True : hero . moveXY ( 43 , 50 ) top = hero . findNearestEnemy ( ) if top…" at bounding box center [1084, 266] width 377 height 457
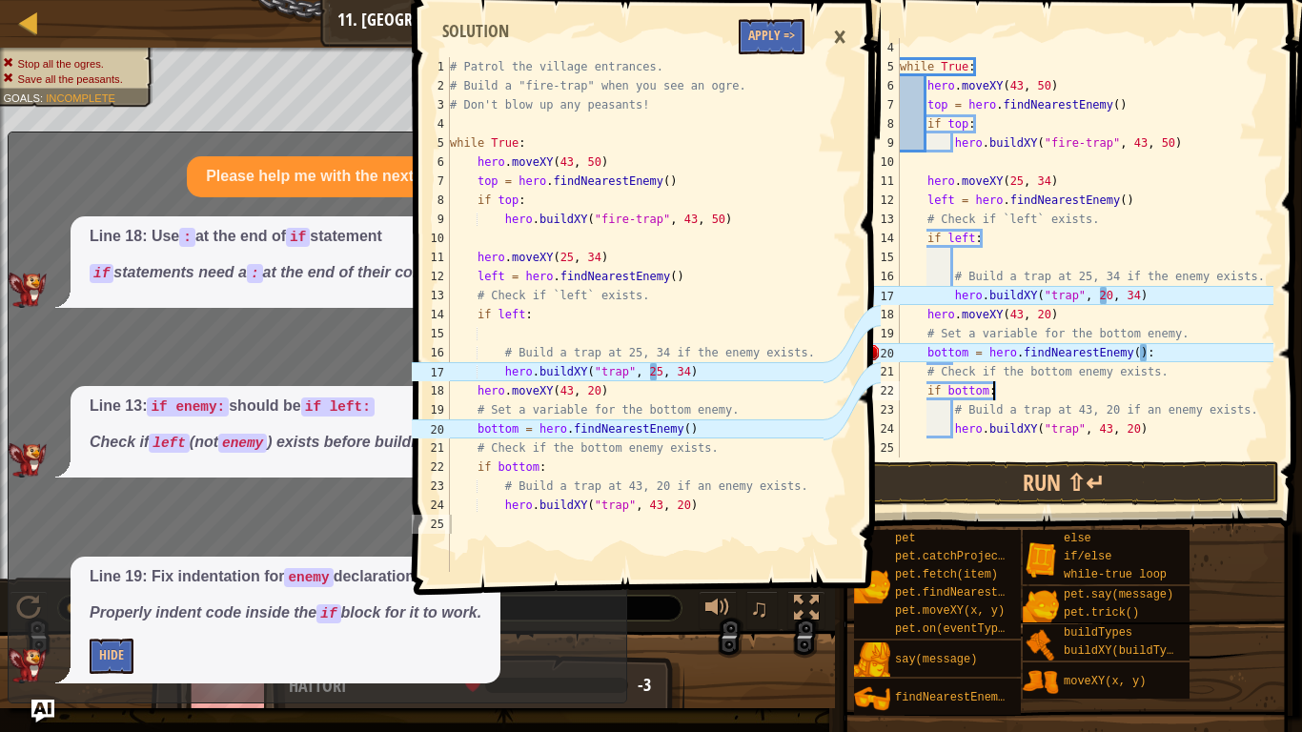
scroll to position [9, 12]
click at [1044, 485] on button "Run ⇧↵" at bounding box center [1063, 483] width 431 height 44
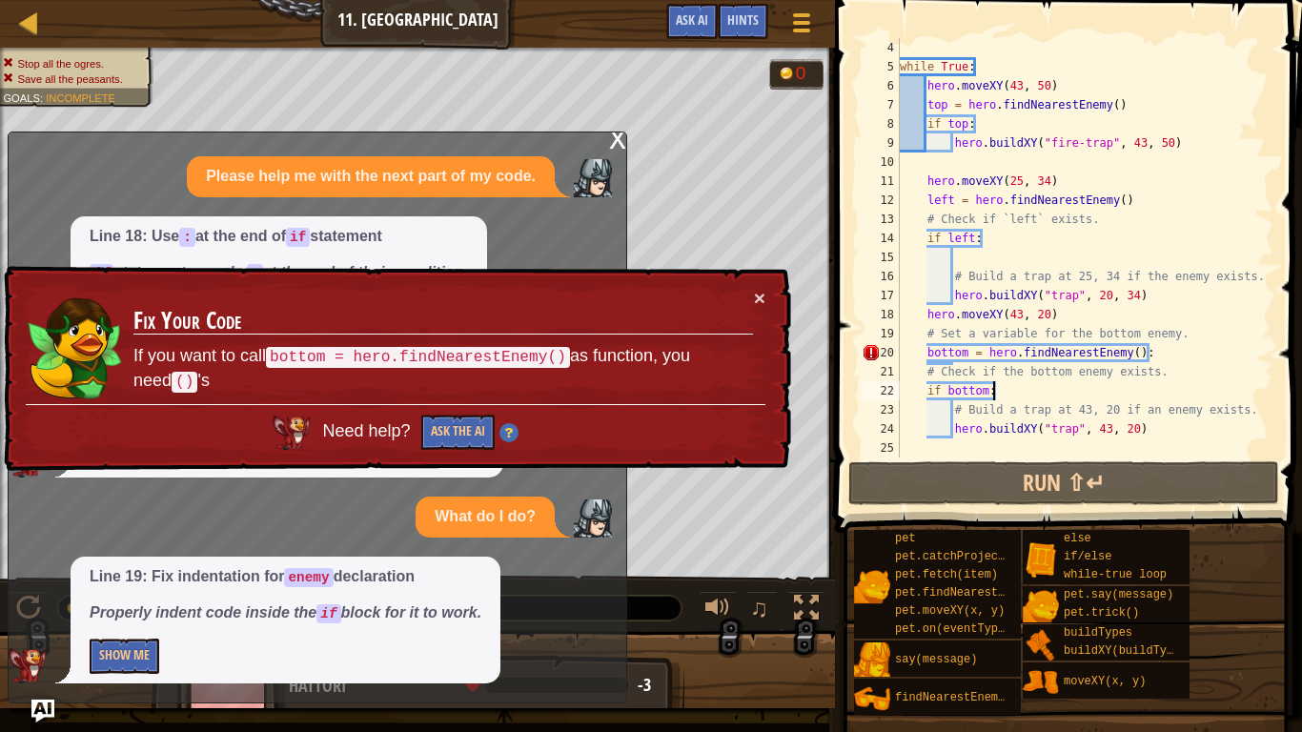
click at [952, 355] on div "while True : hero . moveXY ( 43 , 50 ) top = hero . findNearestEnemy ( ) if top…" at bounding box center [1084, 266] width 377 height 457
click at [451, 436] on button "Ask the AI" at bounding box center [457, 432] width 73 height 35
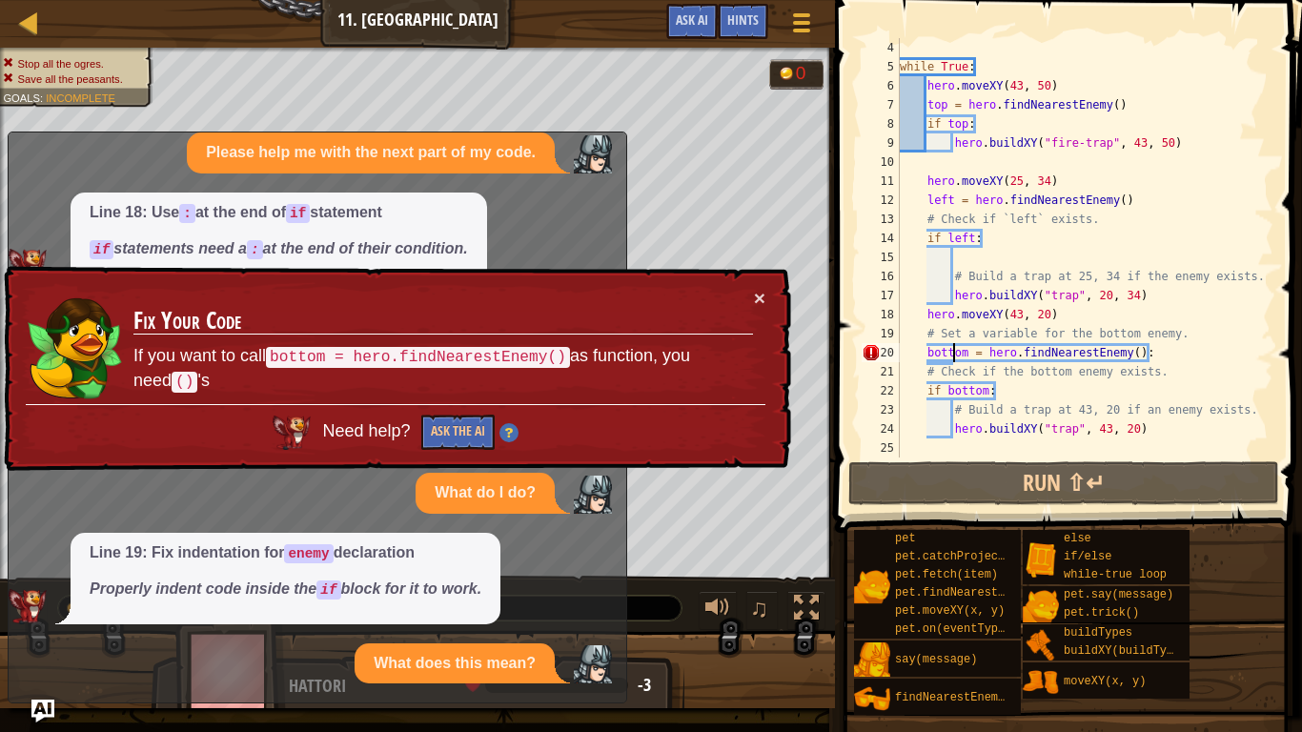
scroll to position [91, 0]
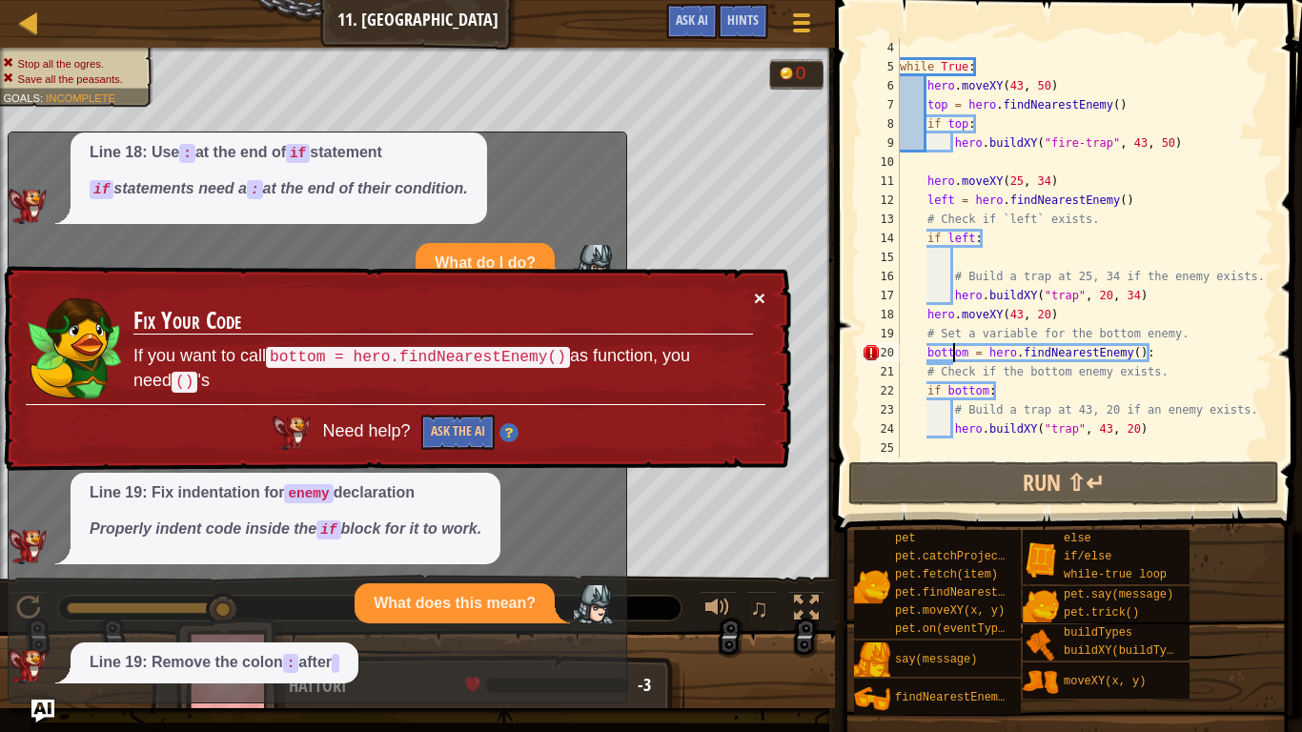
click at [758, 294] on button "×" at bounding box center [759, 298] width 11 height 20
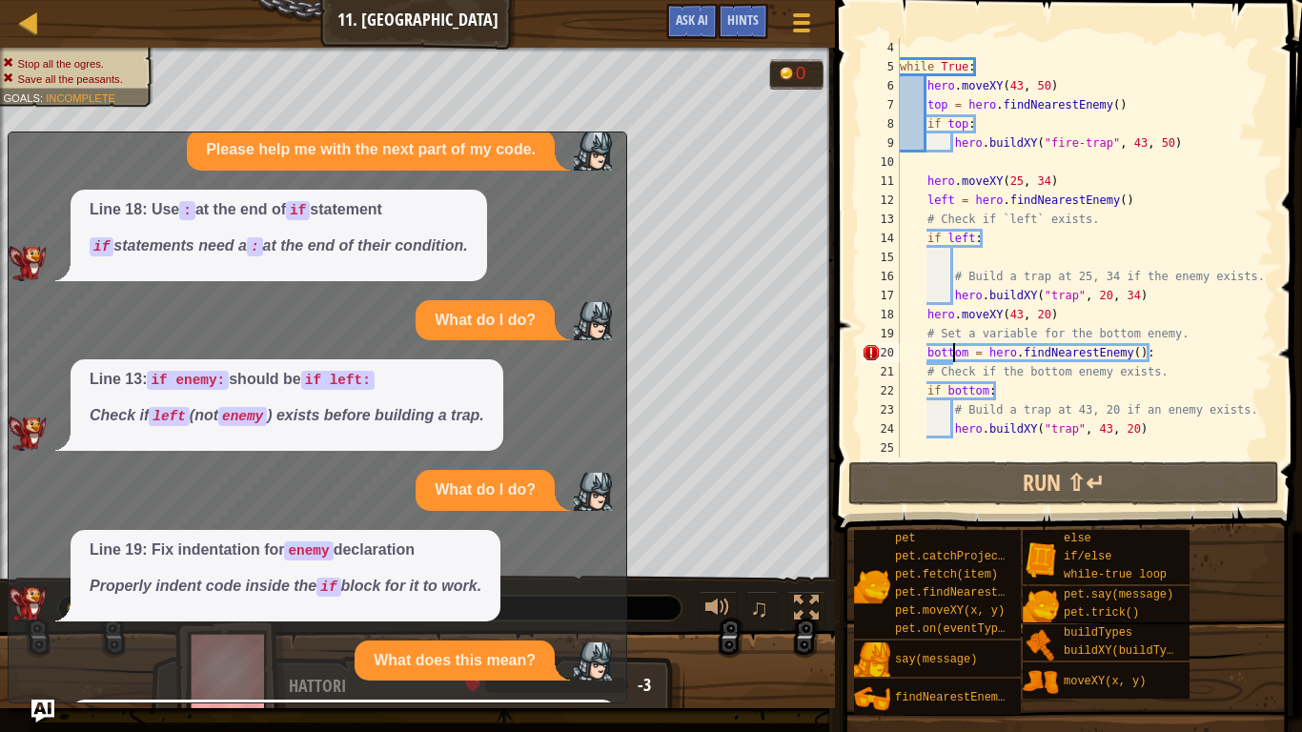
scroll to position [200, 0]
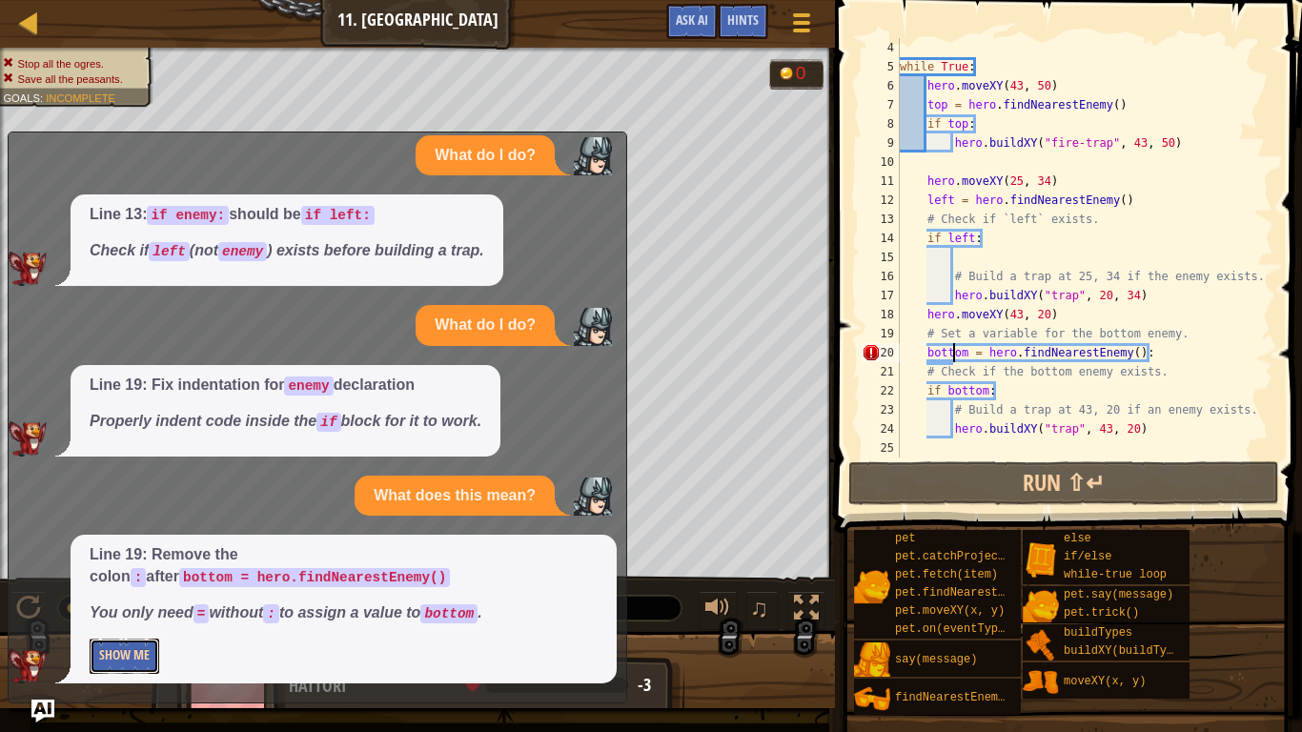
click at [137, 570] on button "Show Me" at bounding box center [125, 656] width 70 height 35
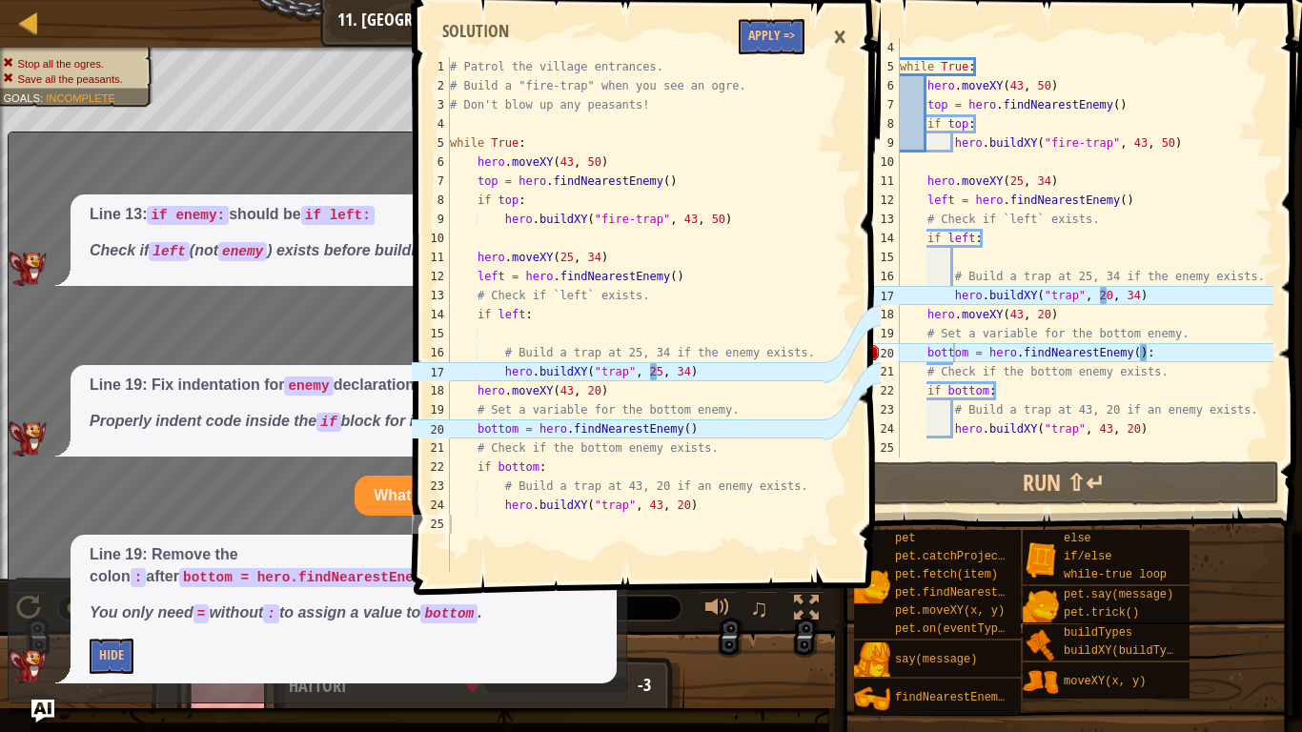
click at [1105, 301] on div "while True : hero . moveXY ( 43 , 50 ) top = hero . findNearestEnemy ( ) if top…" at bounding box center [1084, 266] width 377 height 457
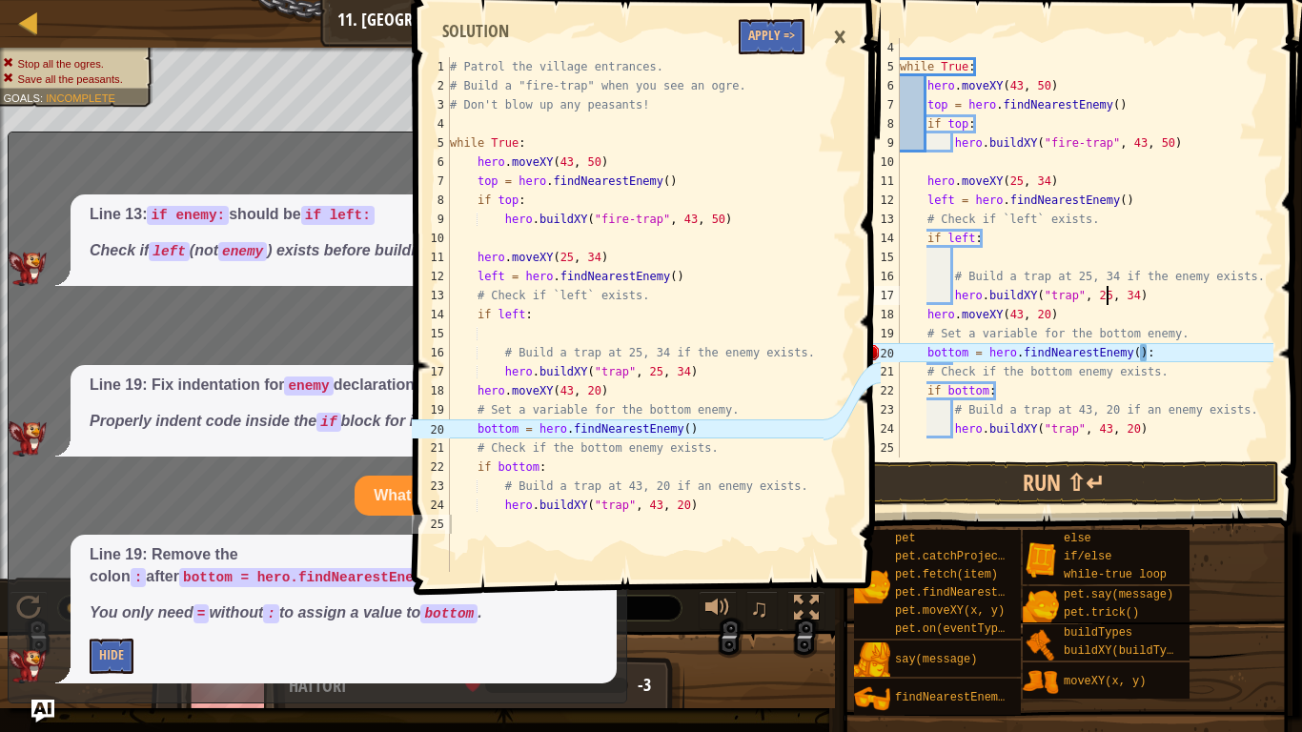
scroll to position [9, 30]
click at [1211, 353] on div "while True : hero . moveXY ( 43 , 50 ) top = hero . findNearestEnemy ( ) if top…" at bounding box center [1084, 266] width 377 height 457
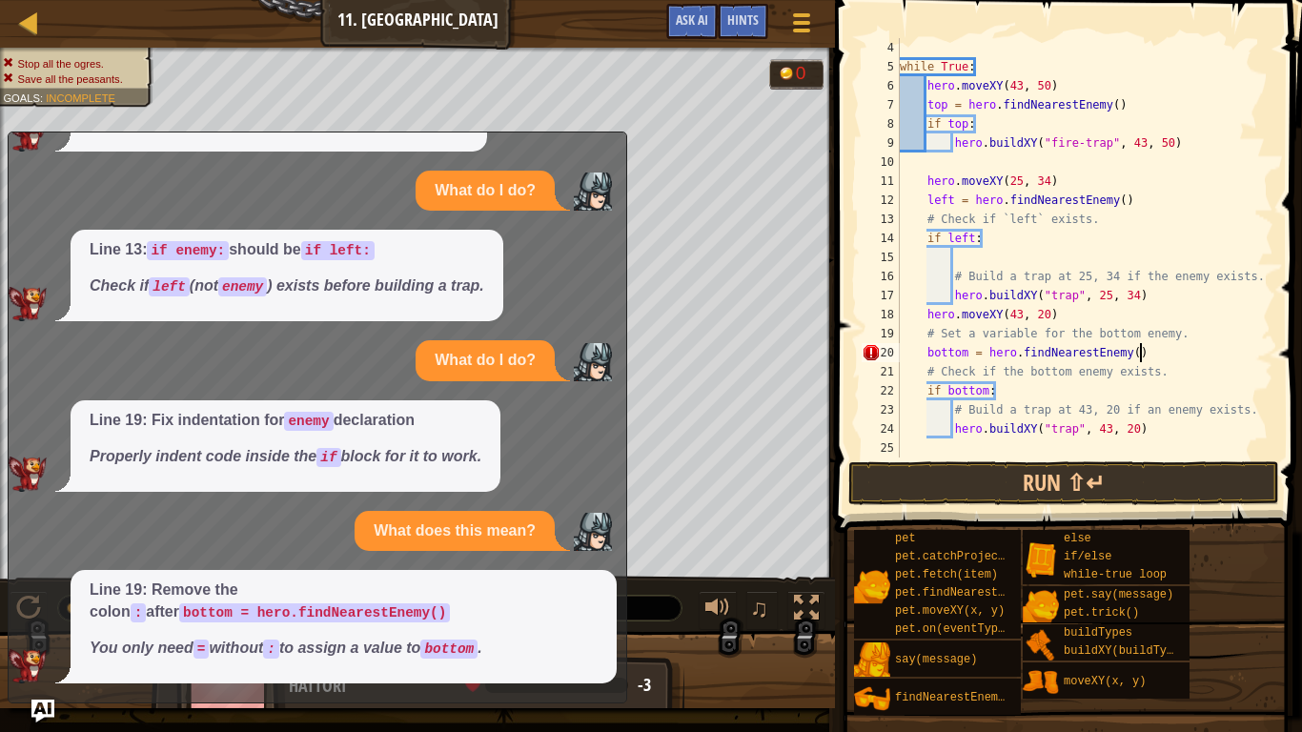
scroll to position [165, 0]
click at [1250, 483] on button "Run ⇧↵" at bounding box center [1063, 483] width 431 height 44
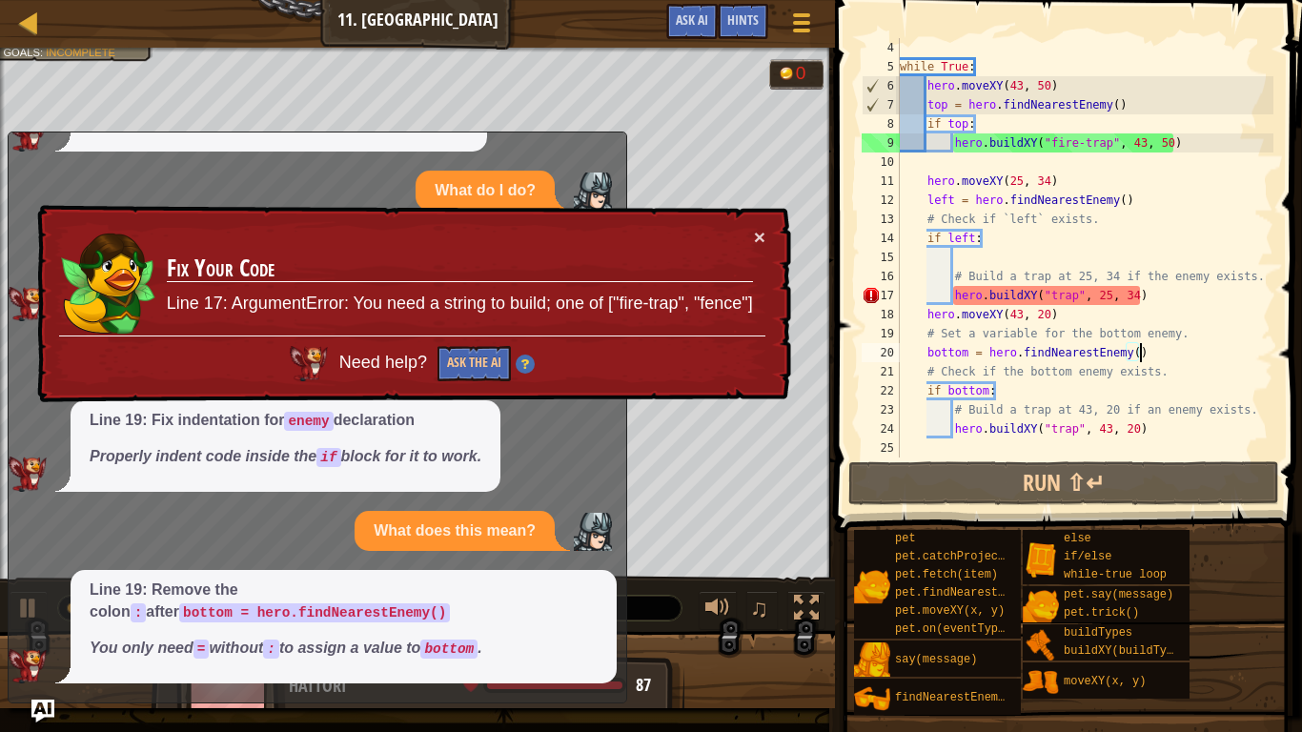
click at [1051, 294] on div "while True : hero . moveXY ( 43 , 50 ) top = hero . findNearestEnemy ( ) if top…" at bounding box center [1084, 266] width 377 height 457
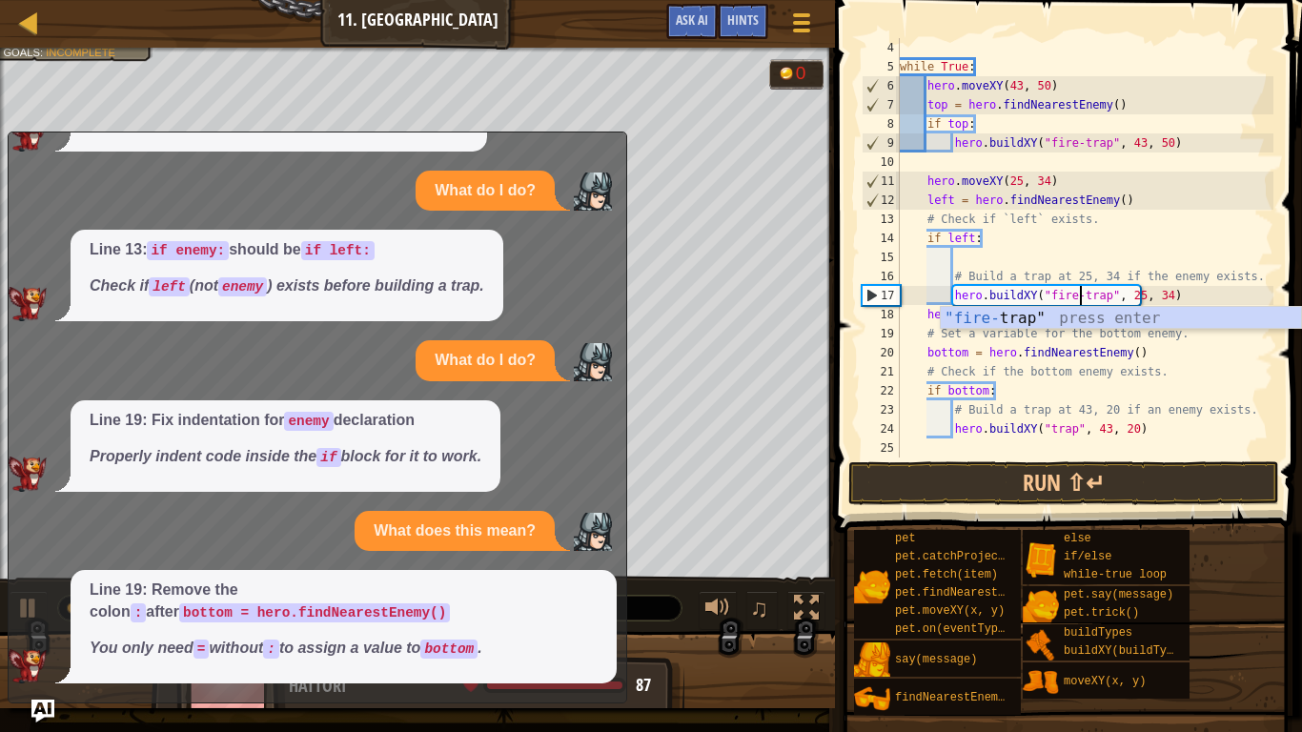
scroll to position [9, 27]
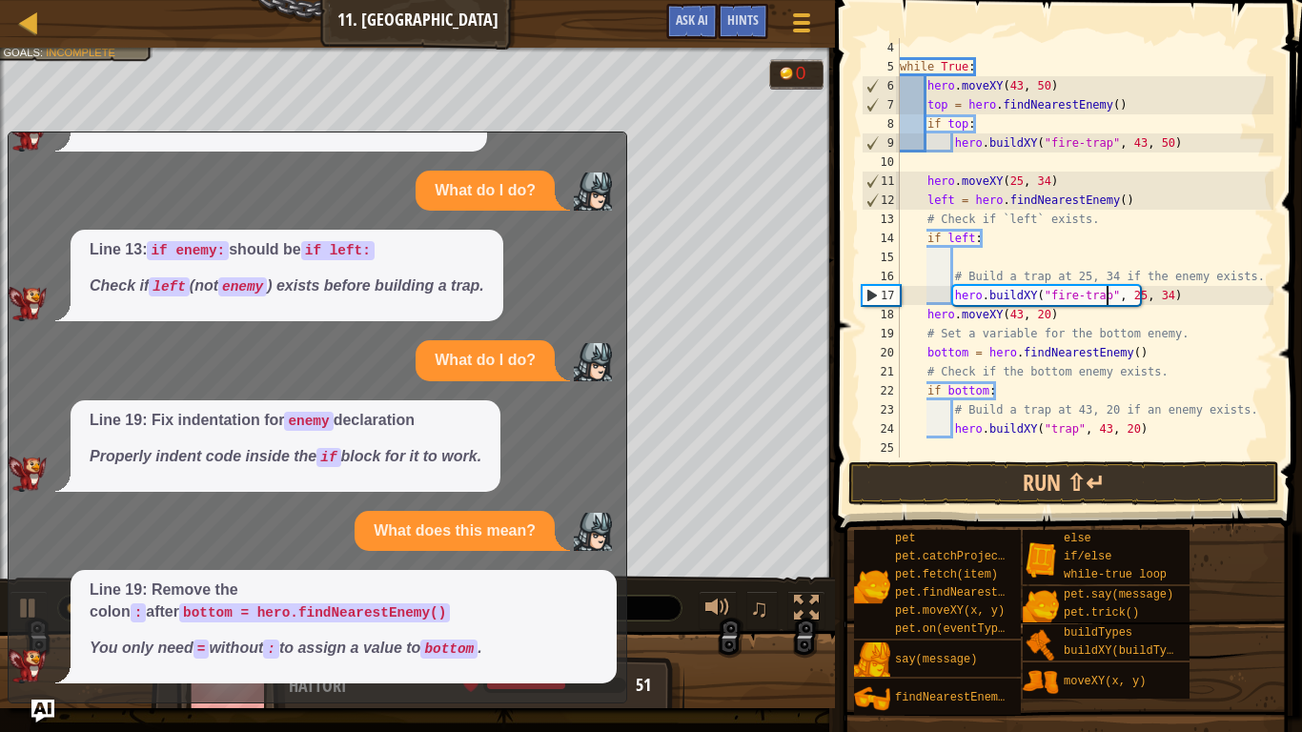
click at [1106, 297] on div "while True : hero . moveXY ( 43 , 50 ) top = hero . findNearestEnemy ( ) if top…" at bounding box center [1084, 266] width 377 height 457
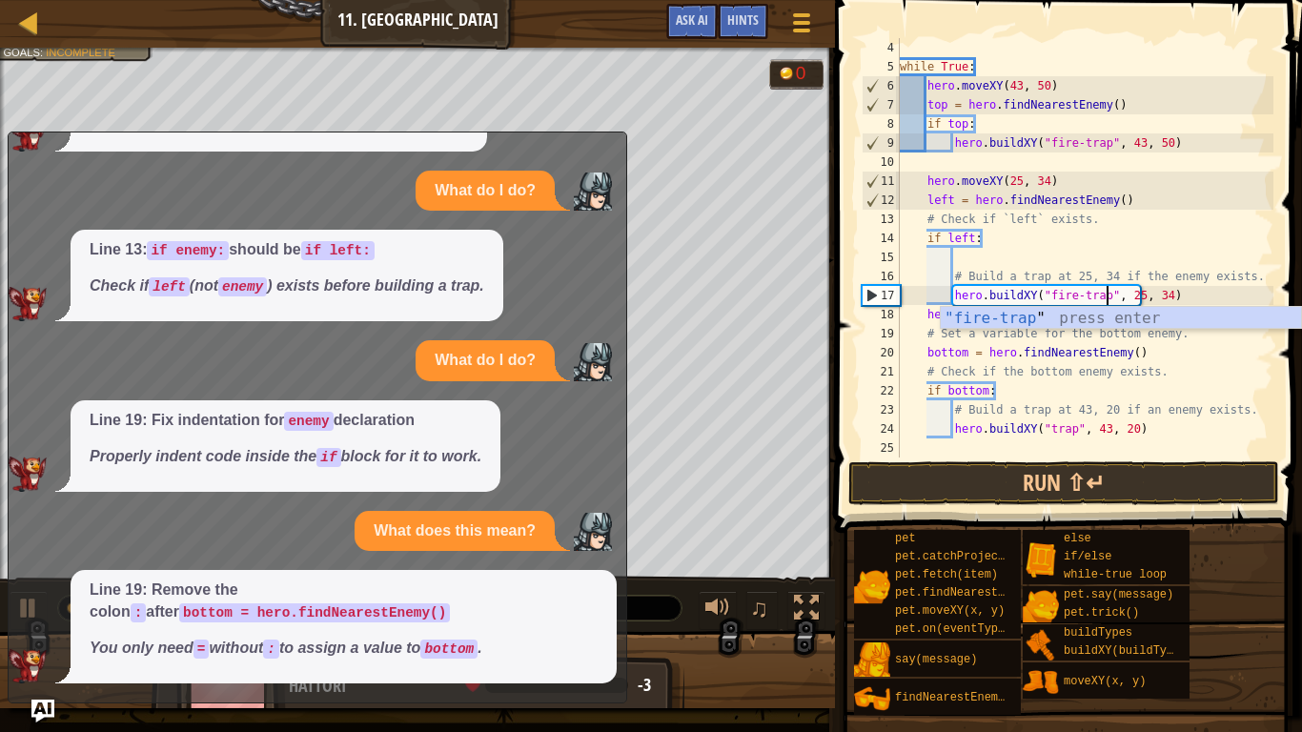
scroll to position [9, 30]
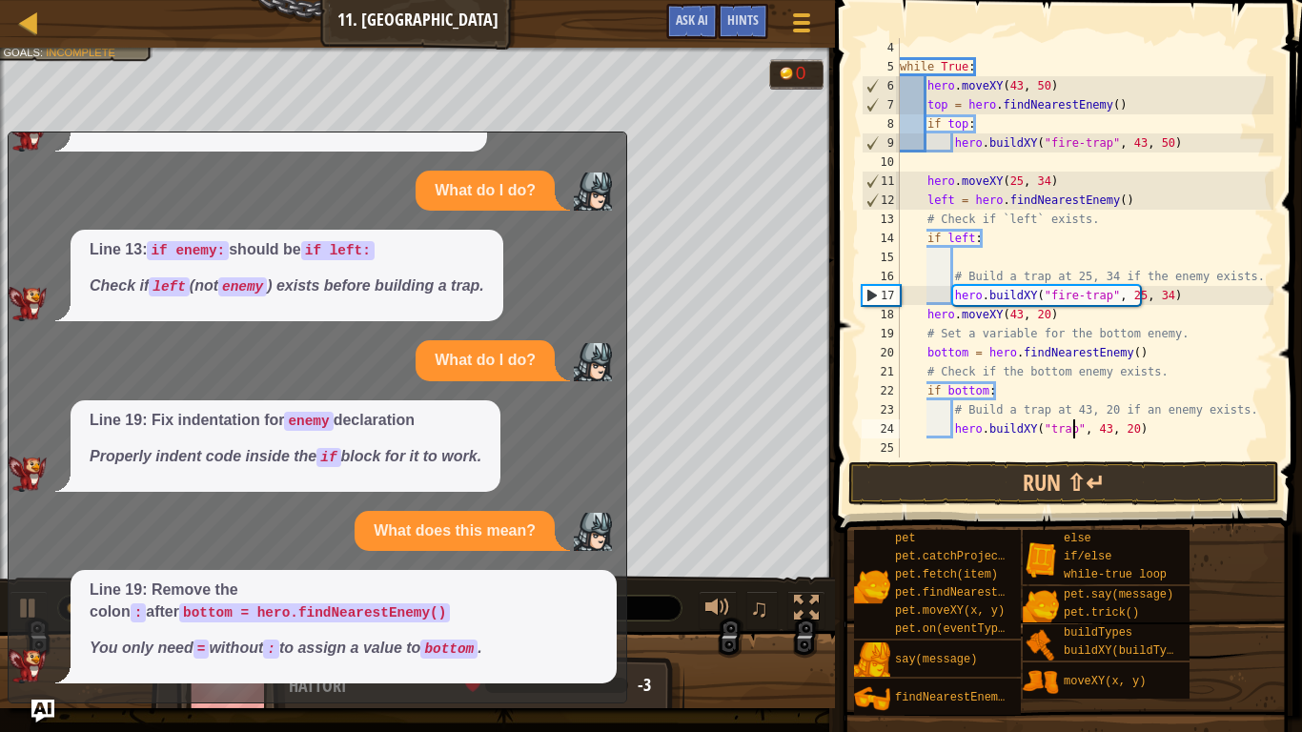
click at [1075, 434] on div "while True : hero . moveXY ( 43 , 50 ) top = hero . findNearestEnemy ( ) if top…" at bounding box center [1084, 266] width 377 height 457
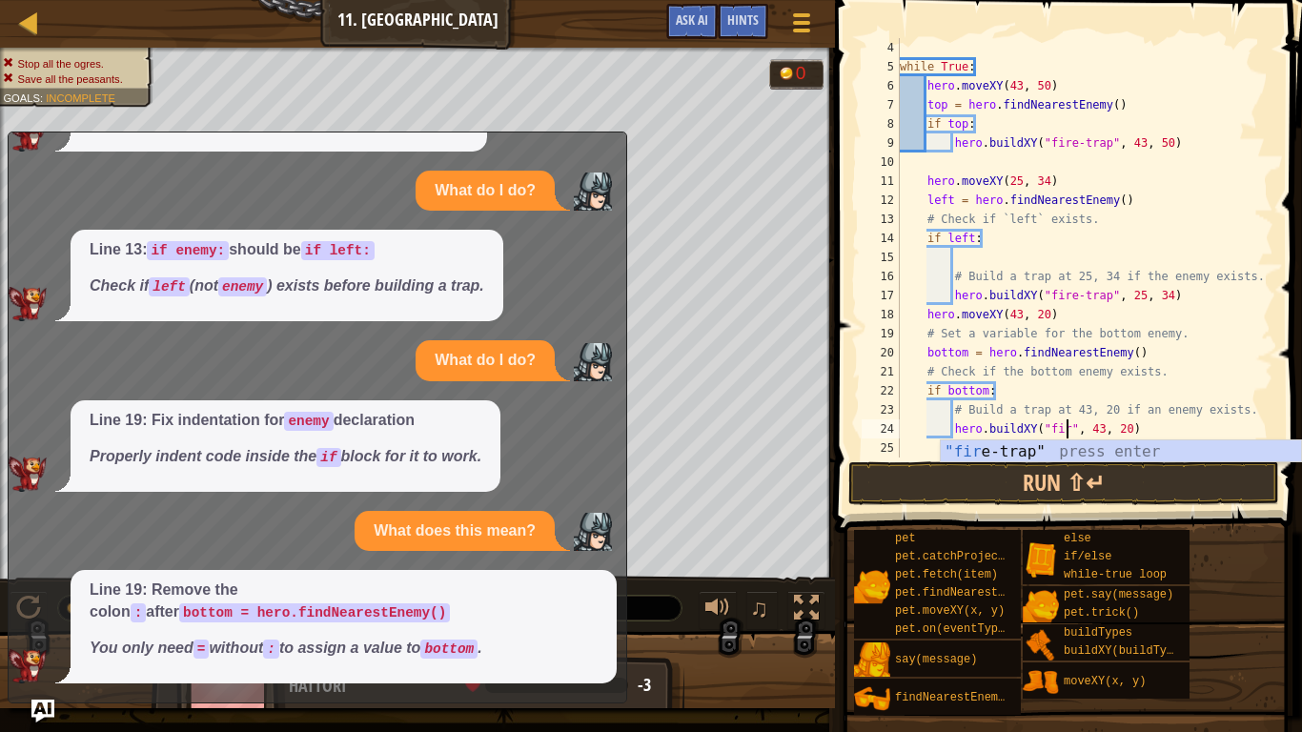
scroll to position [9, 25]
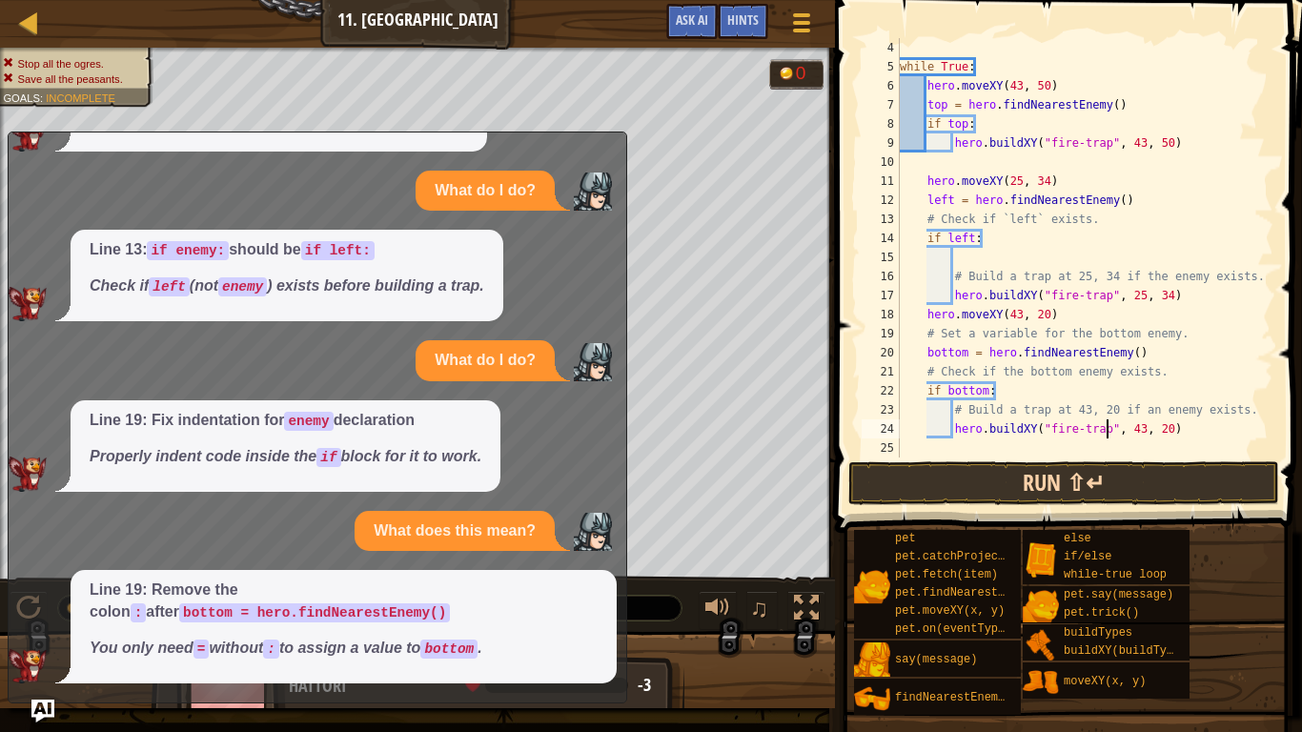
type textarea "hero.buildXY("fire-trap", 43, 20)"
click at [1205, 486] on button "Run ⇧↵" at bounding box center [1063, 483] width 431 height 44
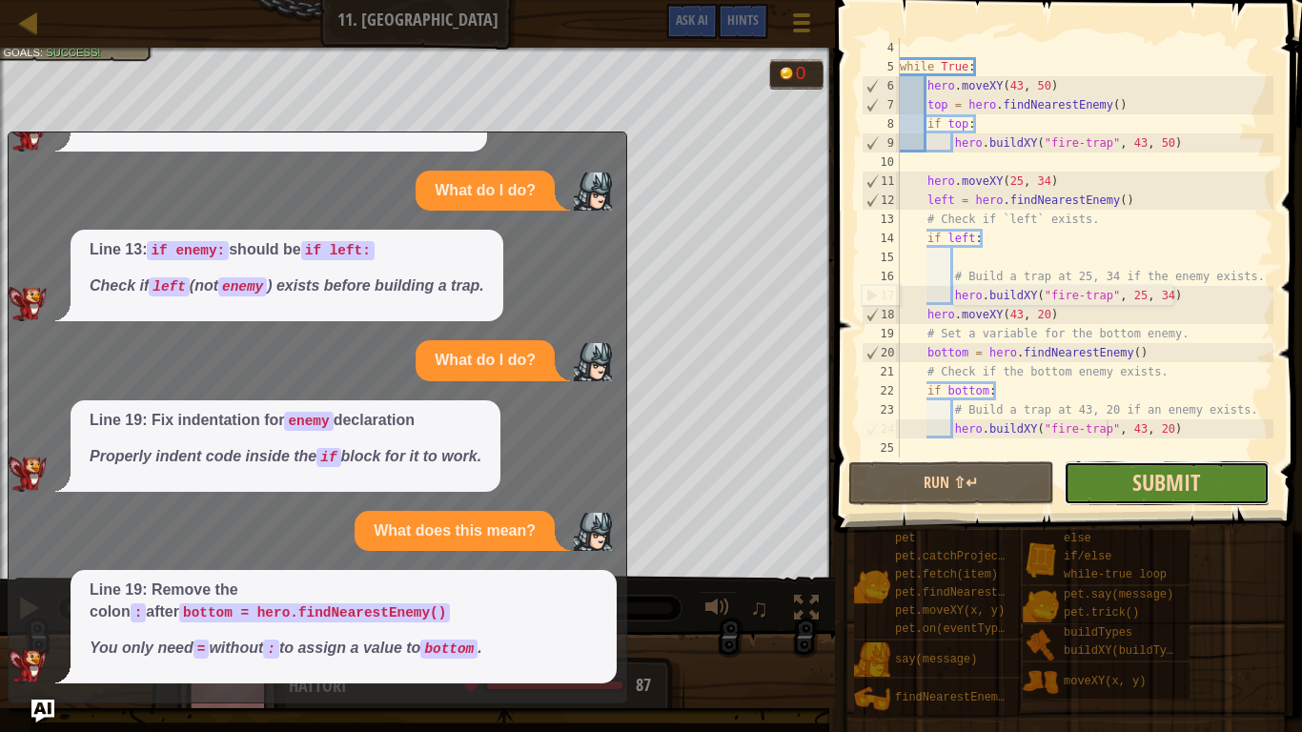
click at [1145, 473] on span "Submit" at bounding box center [1166, 482] width 68 height 30
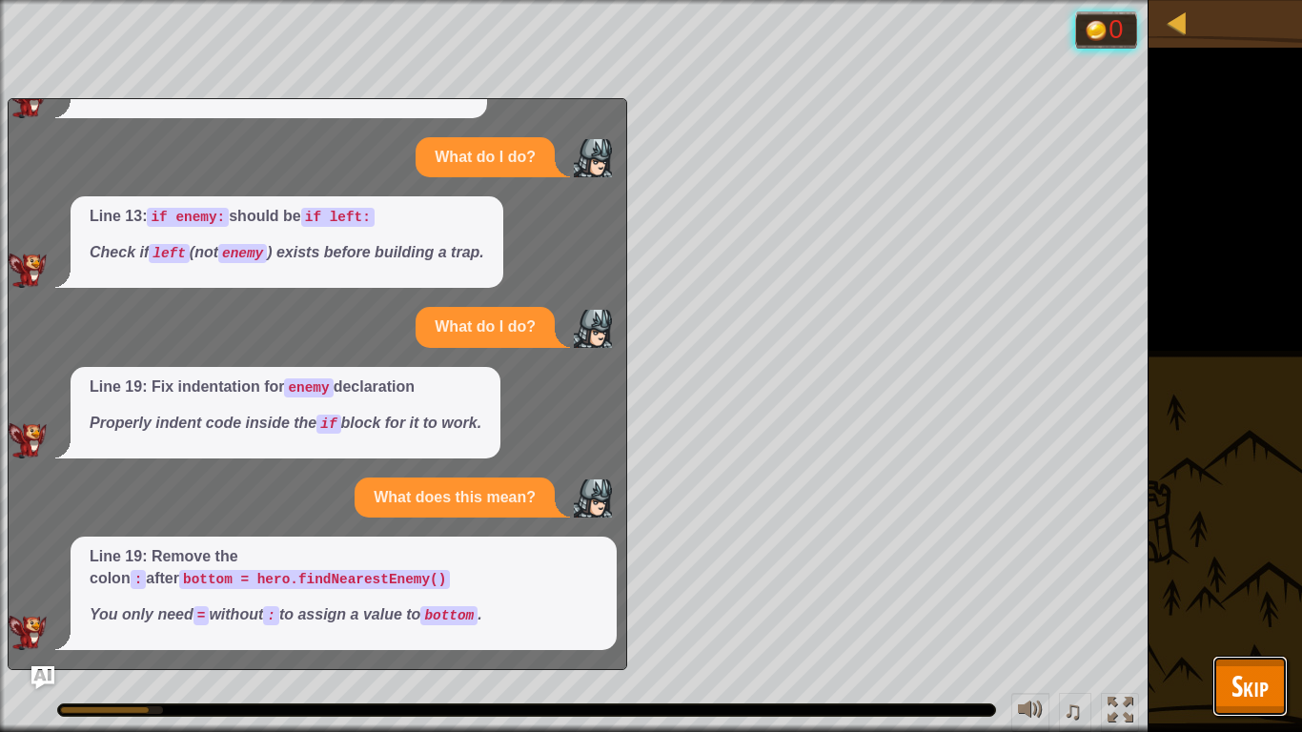
click at [1238, 570] on span "Skip" at bounding box center [1249, 685] width 37 height 39
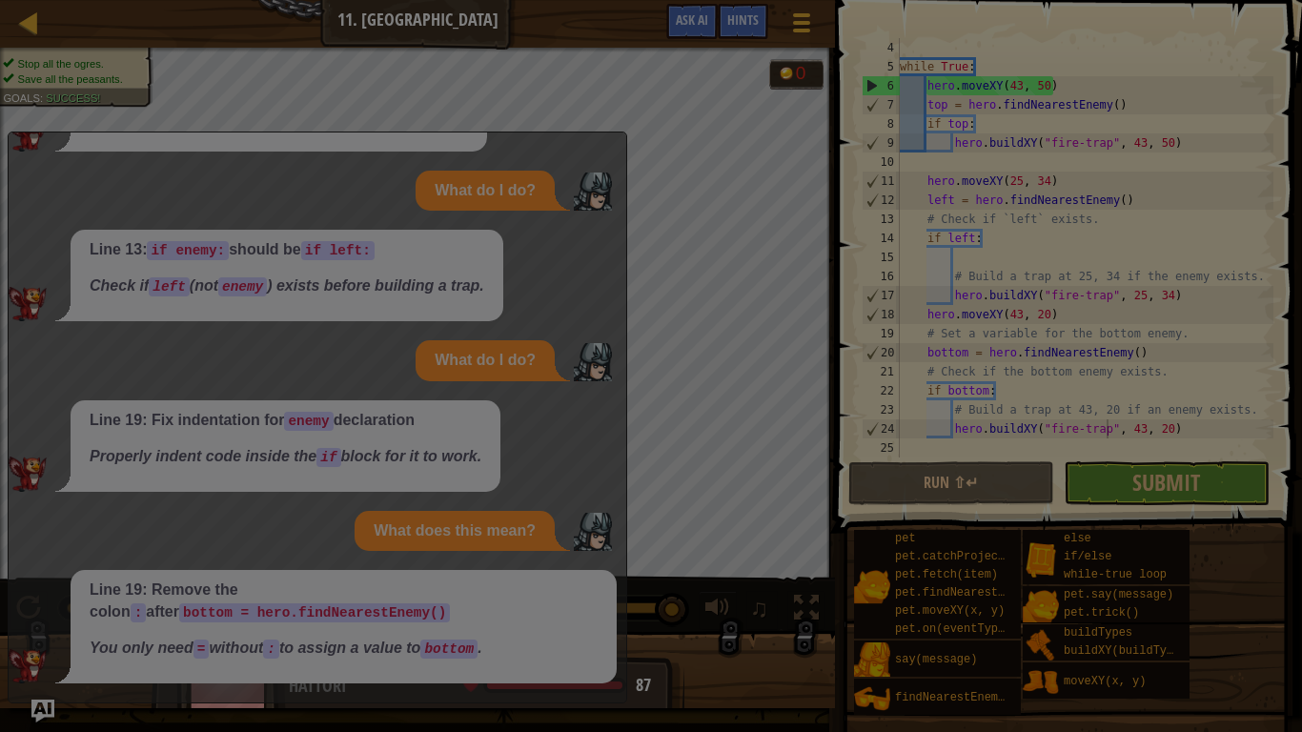
click at [1172, 488] on div at bounding box center [651, 366] width 1302 height 732
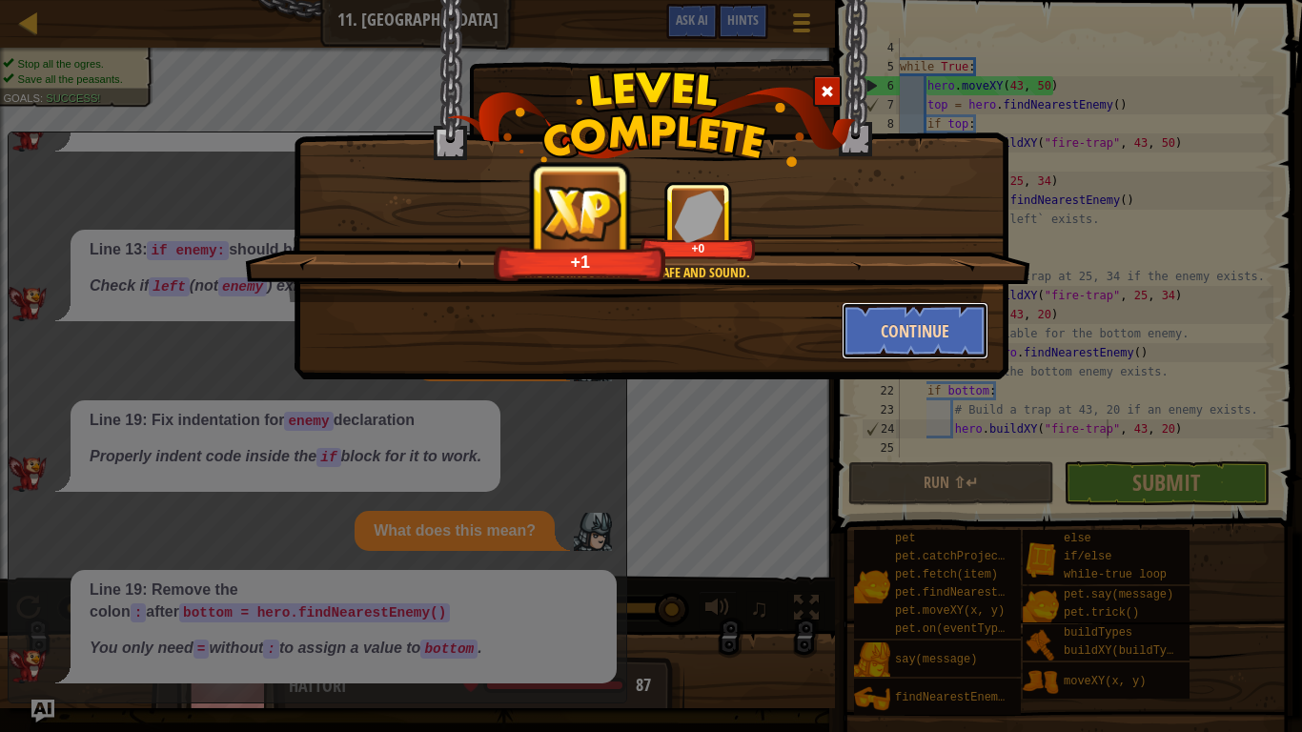
click at [948, 344] on button "Continue" at bounding box center [915, 330] width 148 height 57
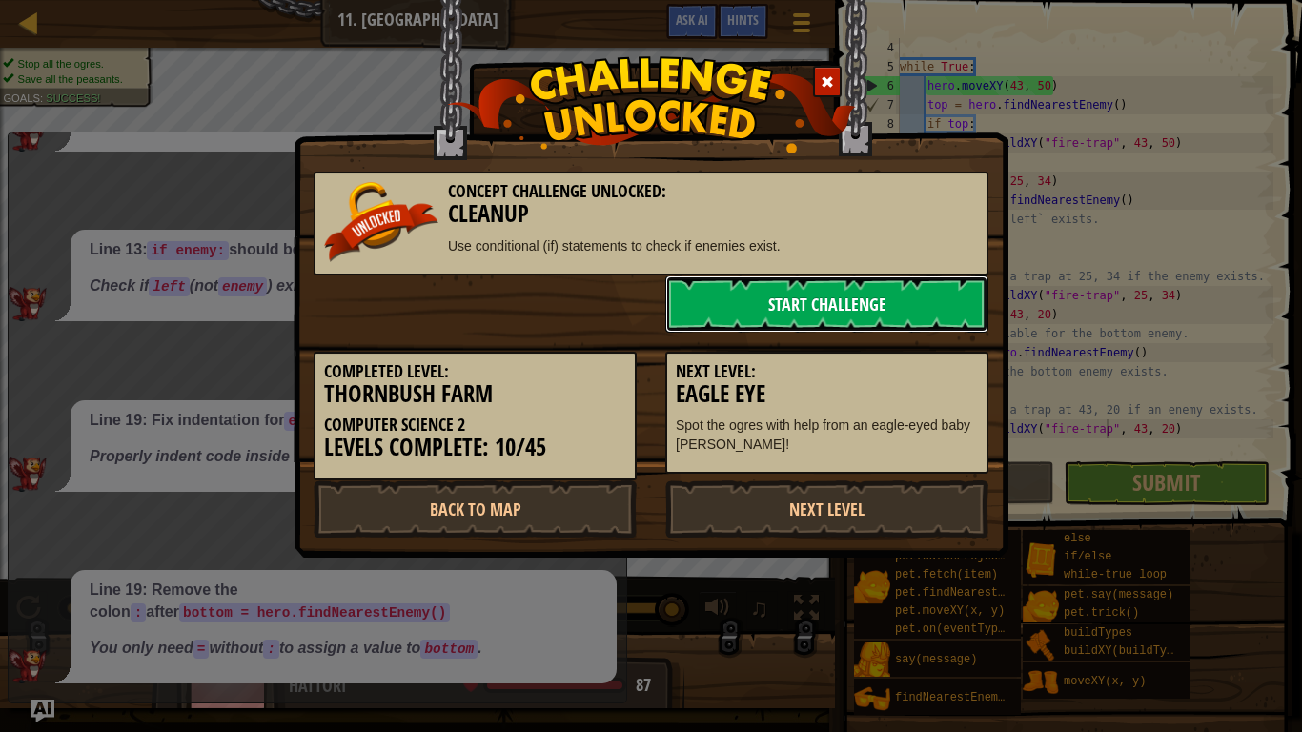
click at [909, 276] on link "Start Challenge" at bounding box center [826, 303] width 323 height 57
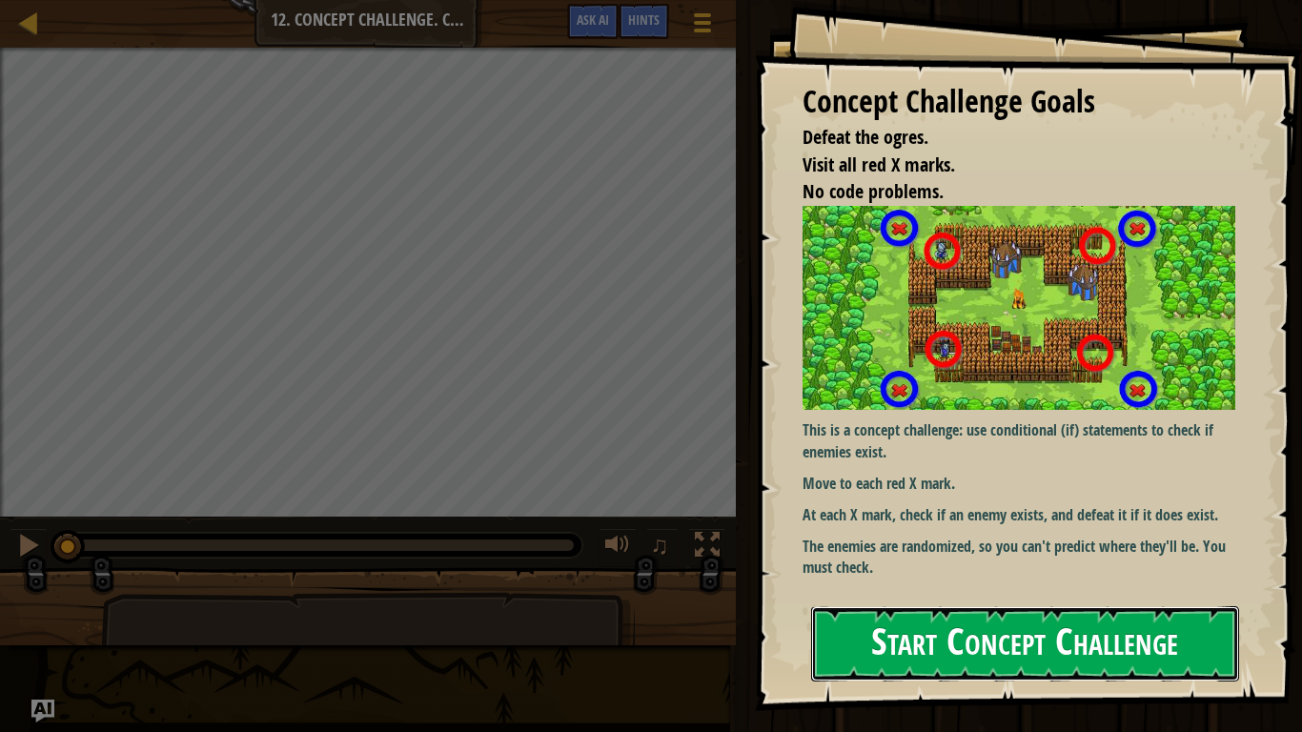
click at [1038, 570] on button "Start Concept Challenge" at bounding box center [1025, 643] width 428 height 75
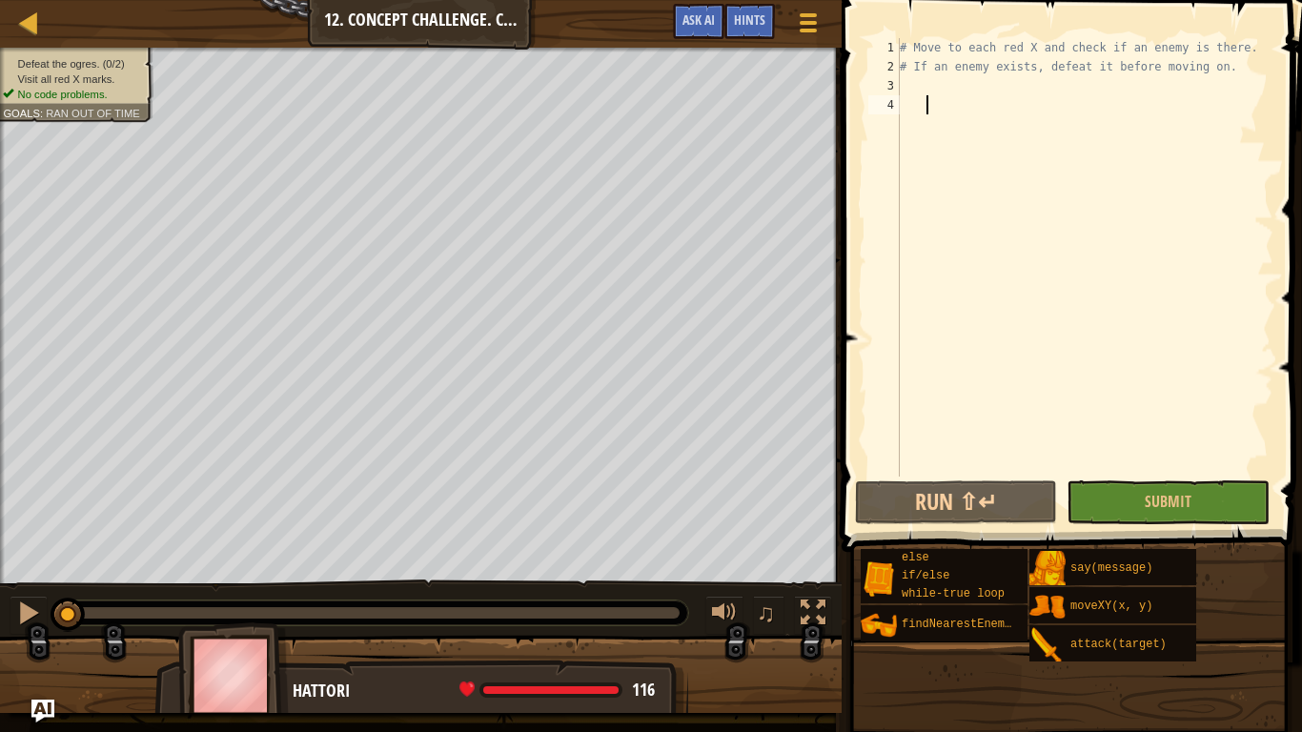
click at [1078, 95] on div "# Move to each red X and check if an enemy is there. # If an enemy exists, defe…" at bounding box center [1084, 276] width 377 height 476
click at [1067, 87] on div "# Move to each red X and check if an enemy is there. # If an enemy exists, defe…" at bounding box center [1084, 276] width 377 height 476
click at [1067, 114] on div "# Move to each red X and check if an enemy is there. # If an enemy exists, defe…" at bounding box center [1084, 276] width 377 height 476
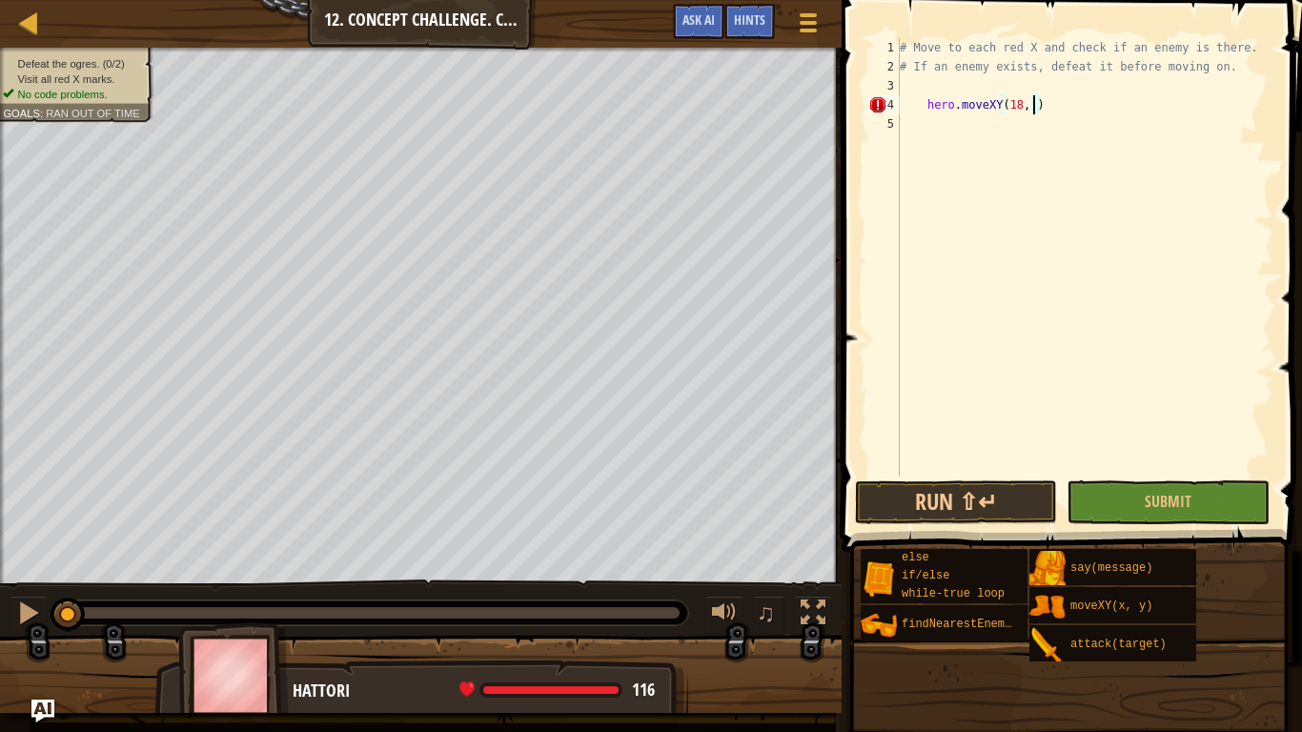
scroll to position [9, 21]
type textarea "hero.moveXY(18, 14)"
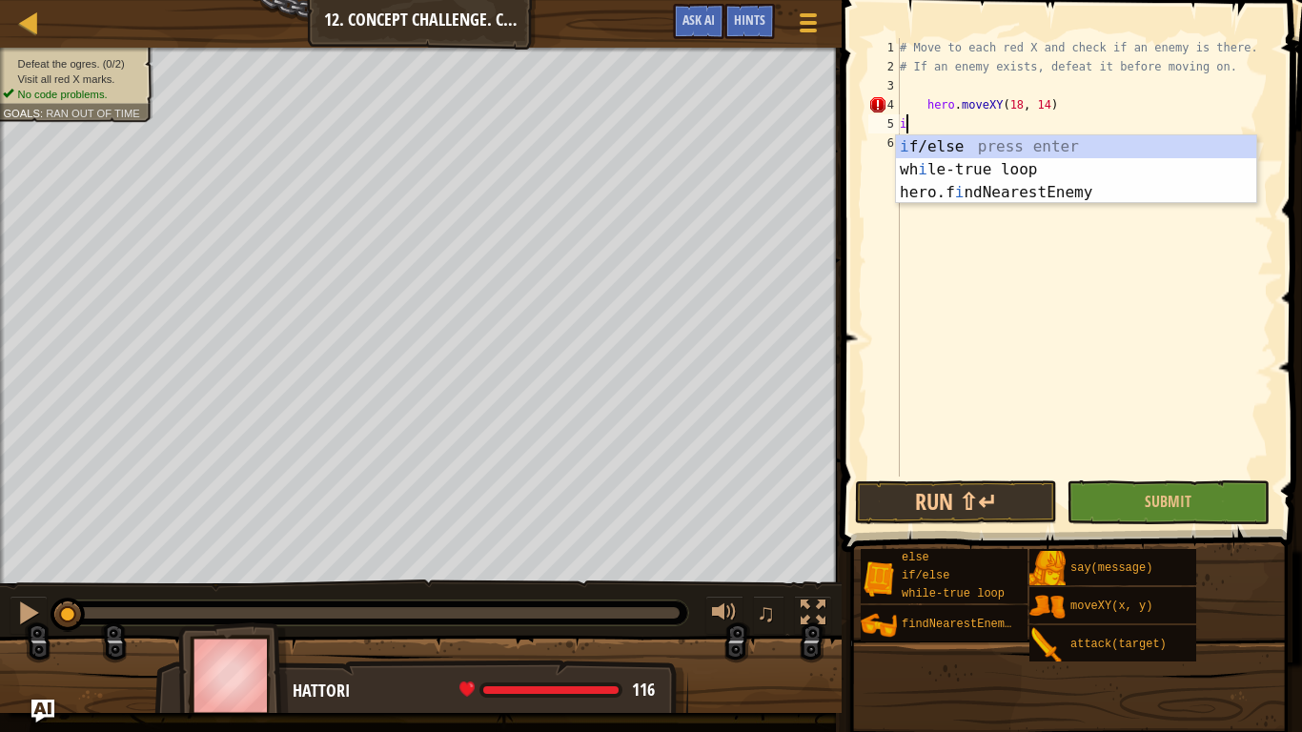
type textarea "if enemy:"
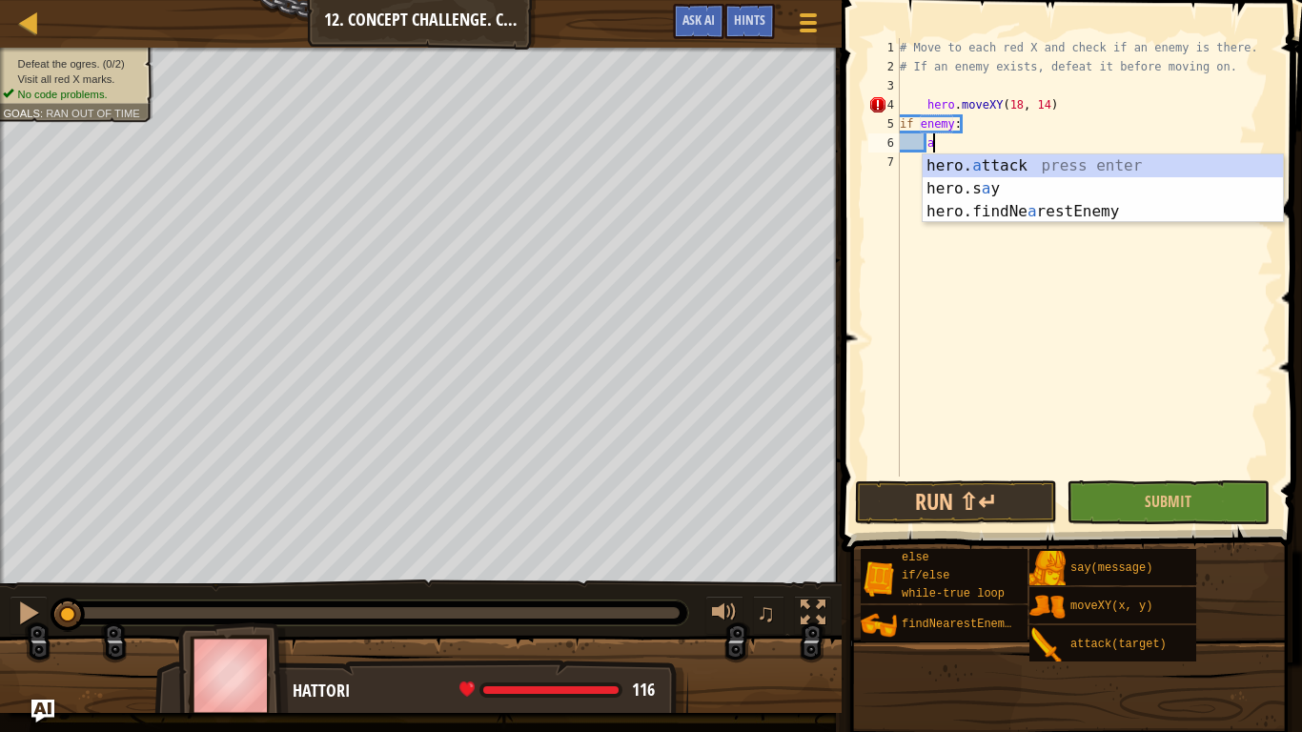
scroll to position [9, 5]
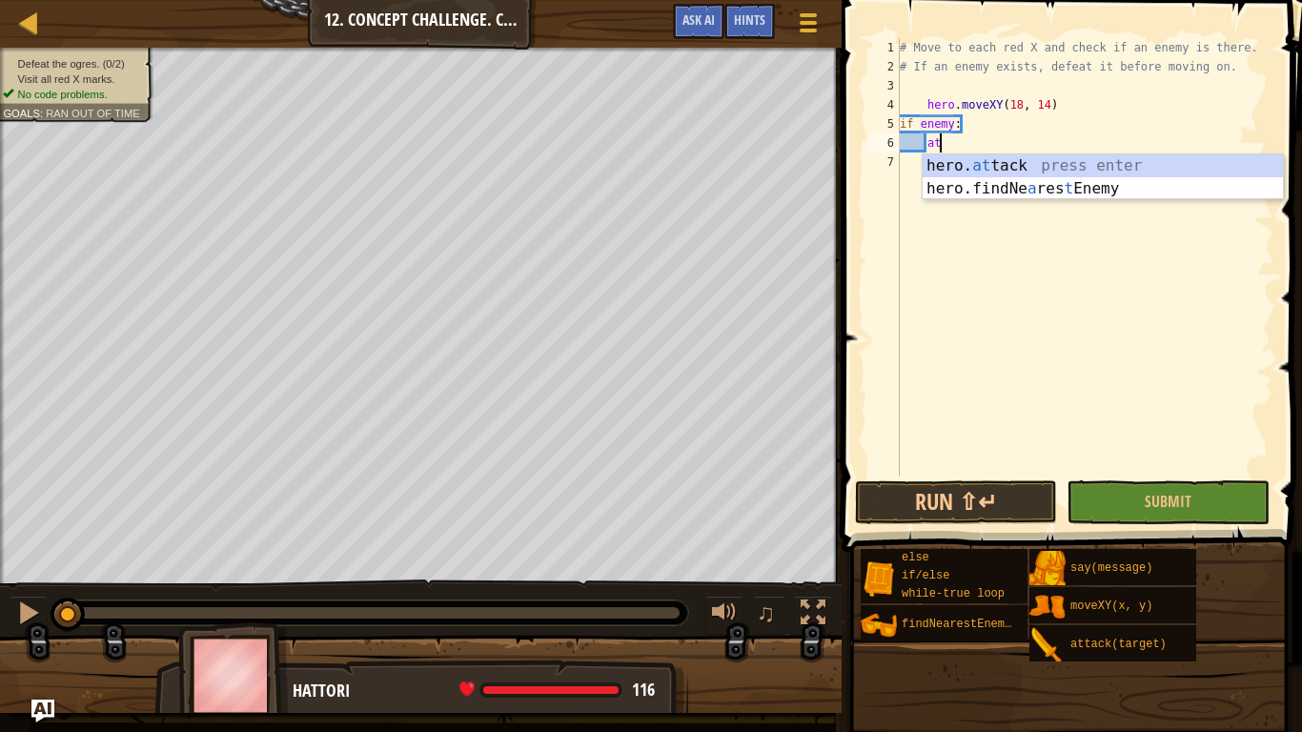
type textarea "hero.attack(enemy)"
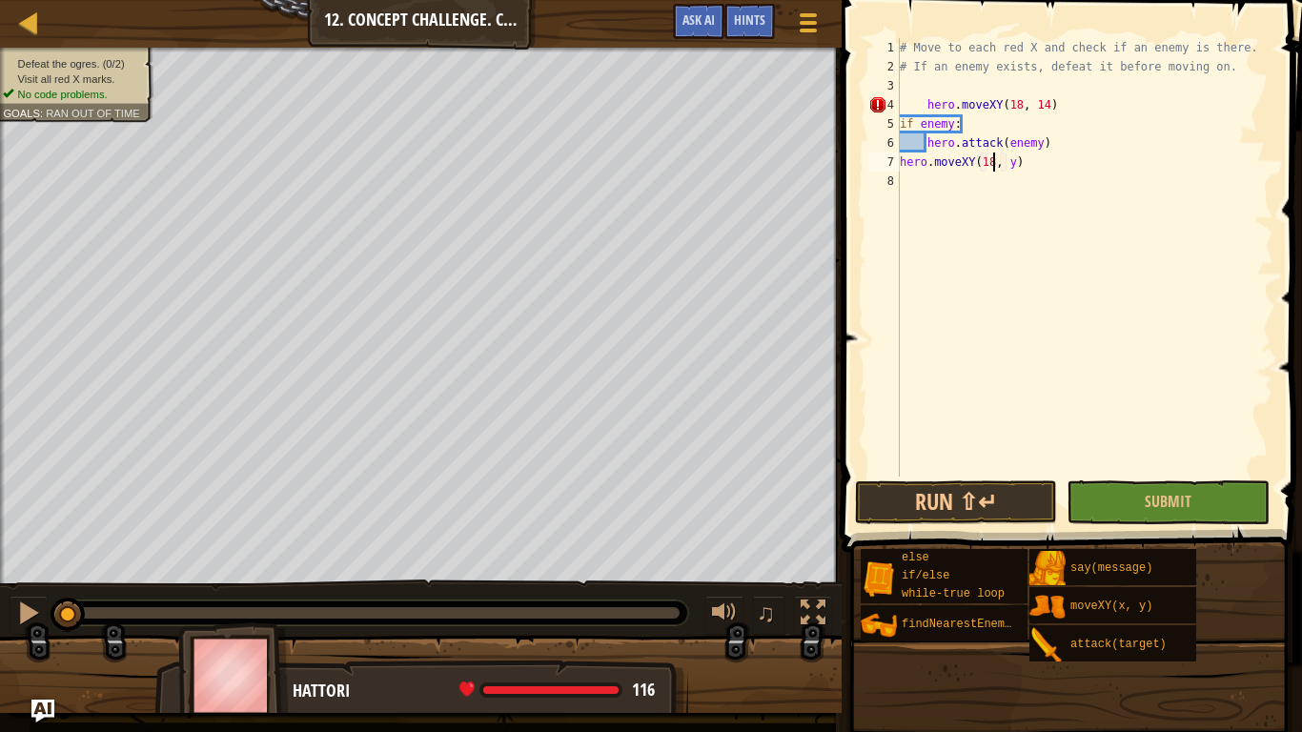
scroll to position [9, 14]
type textarea "hero.moveXY(18, 54)"
type textarea "if enemy:"
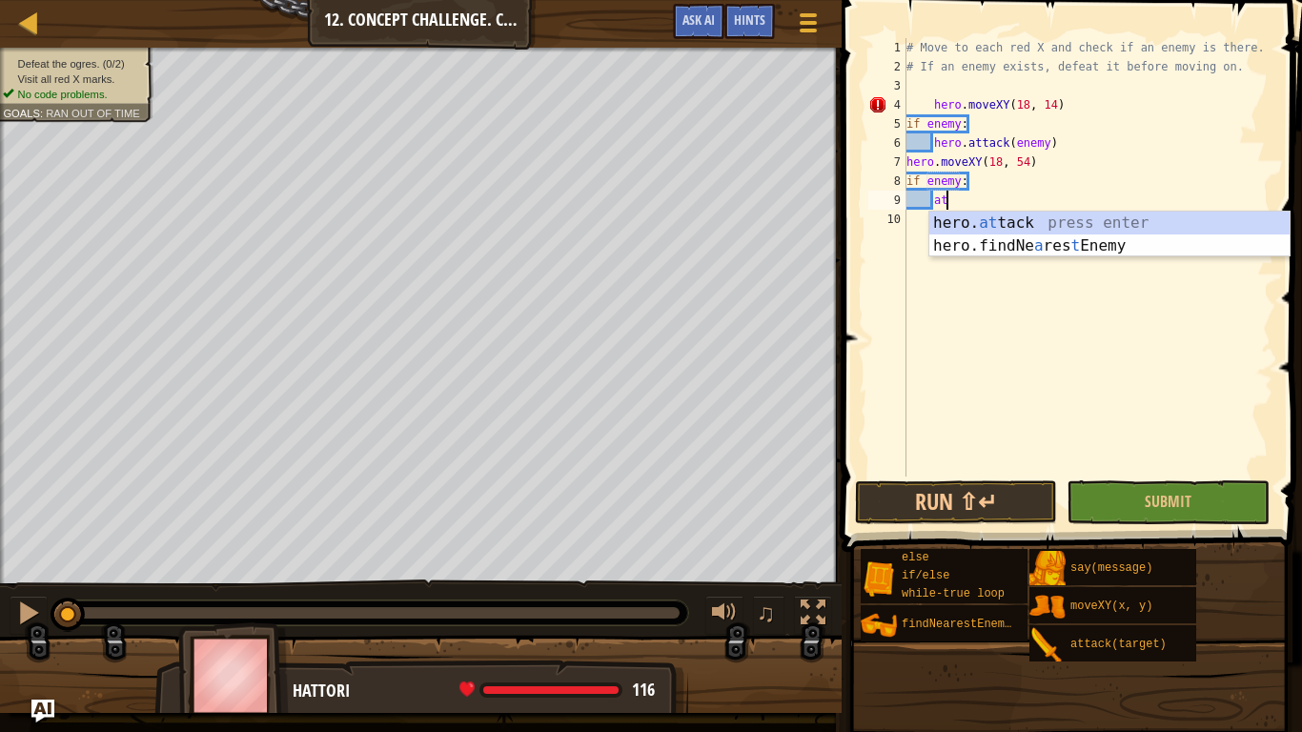
scroll to position [9, 5]
type textarea "hero.attack(enemy)"
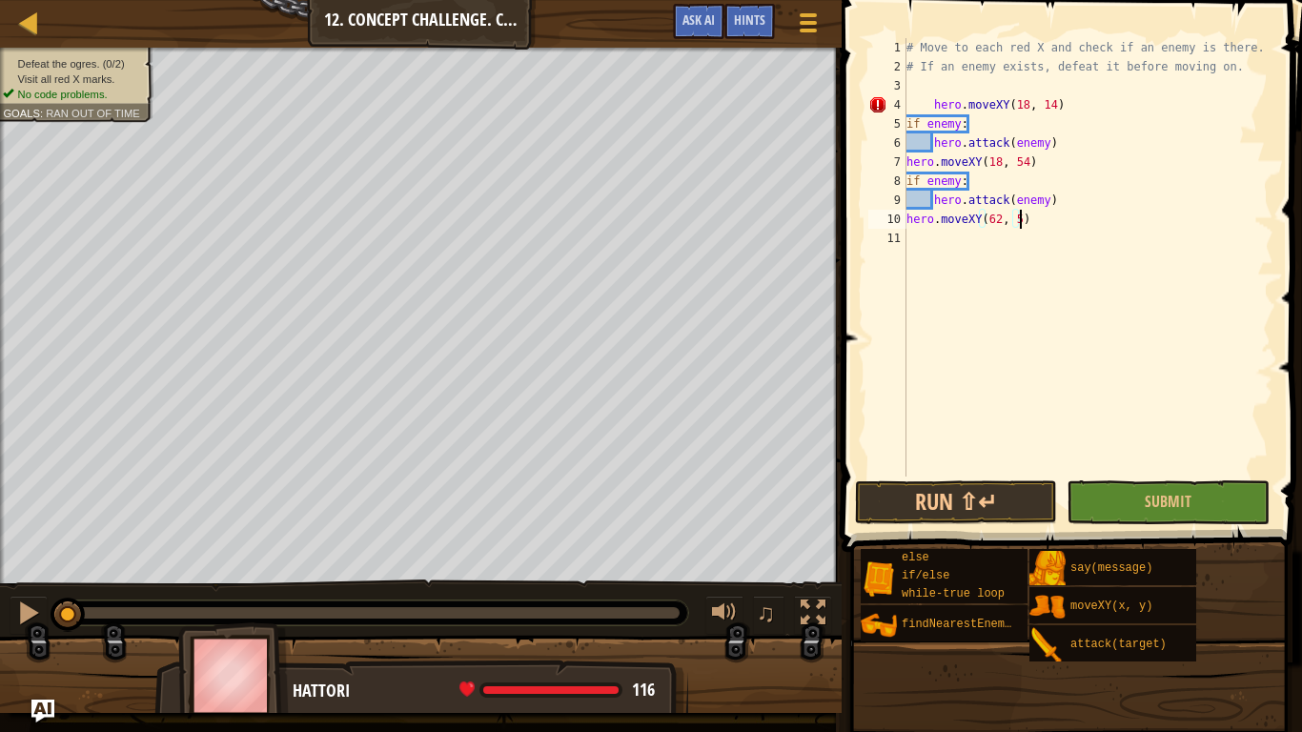
scroll to position [9, 17]
type textarea "hero.moveXY(62, 54)"
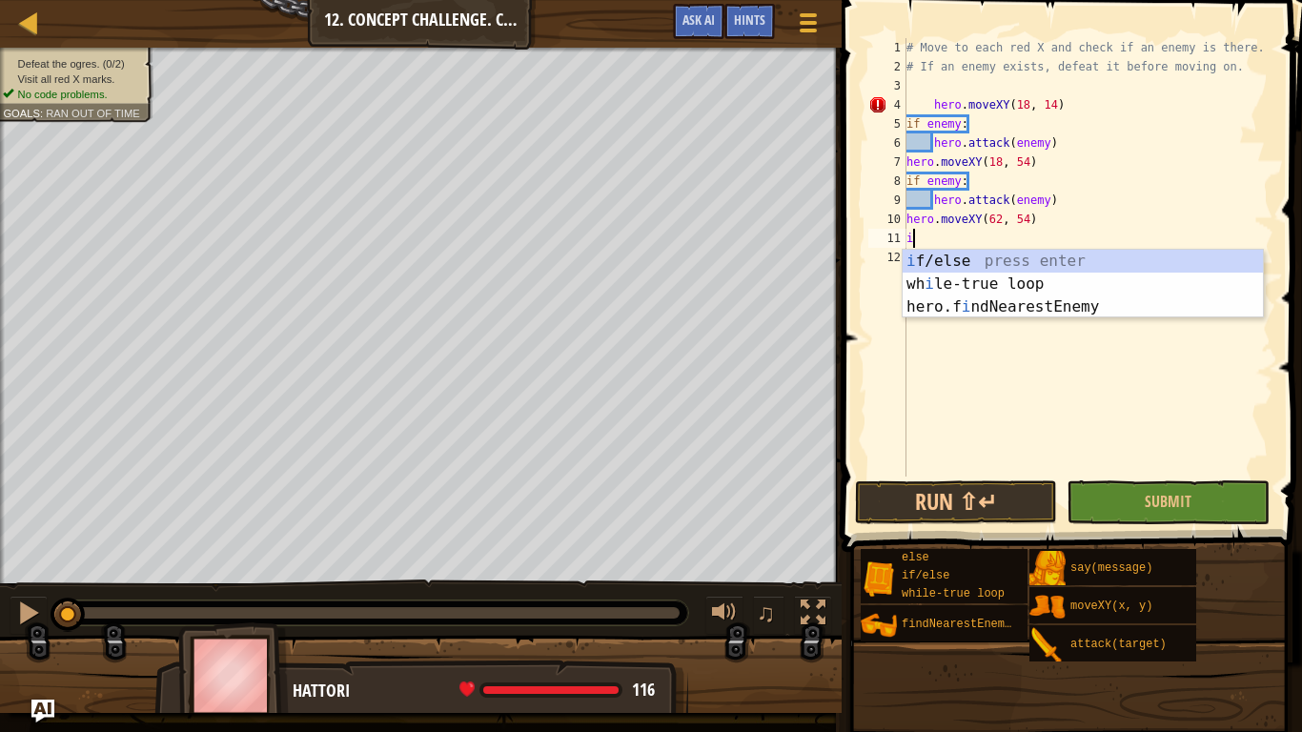
scroll to position [9, 1]
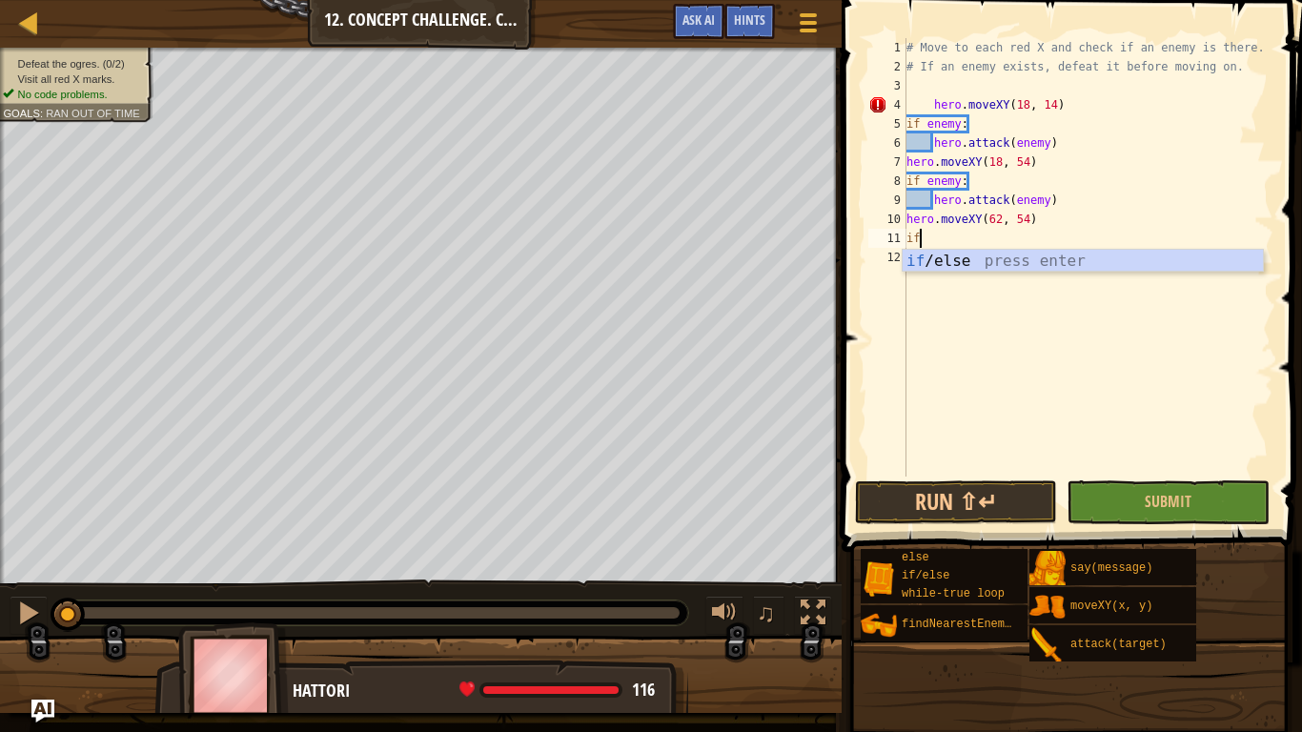
type textarea "if enemy:"
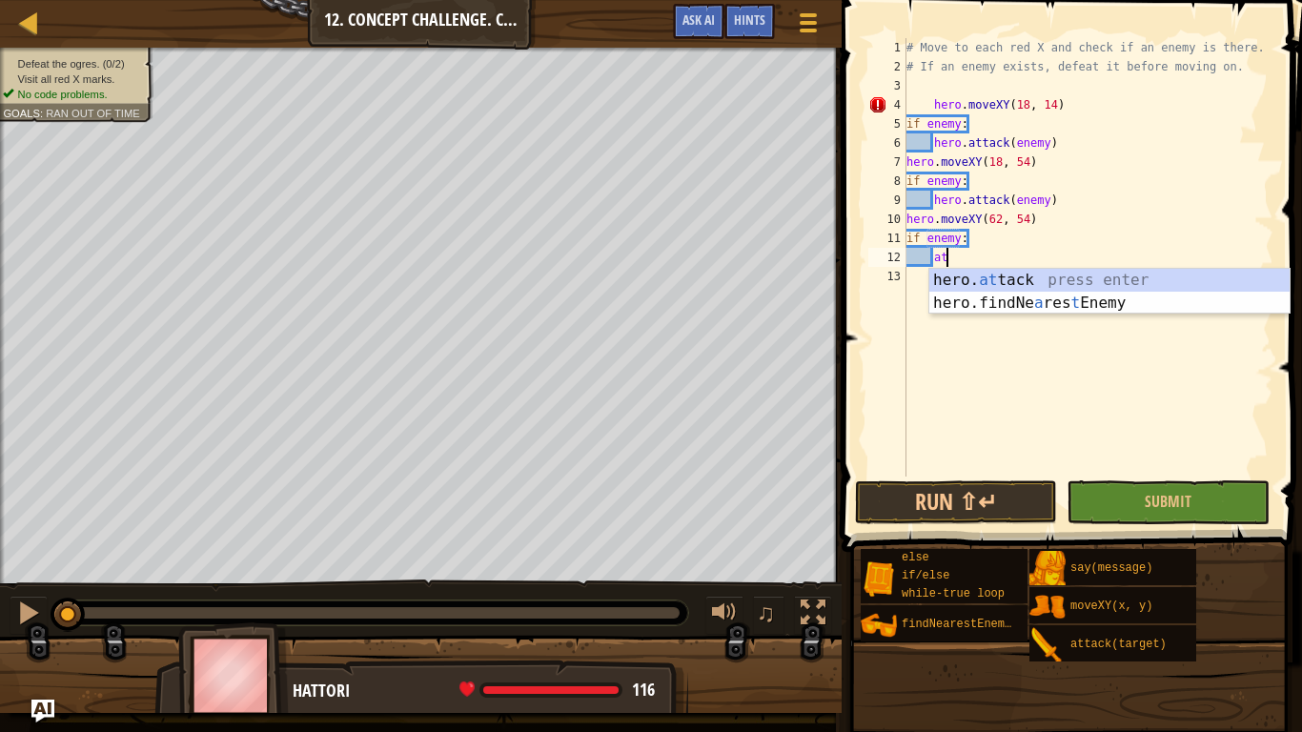
scroll to position [9, 5]
type textarea "hero.attack(enemy)"
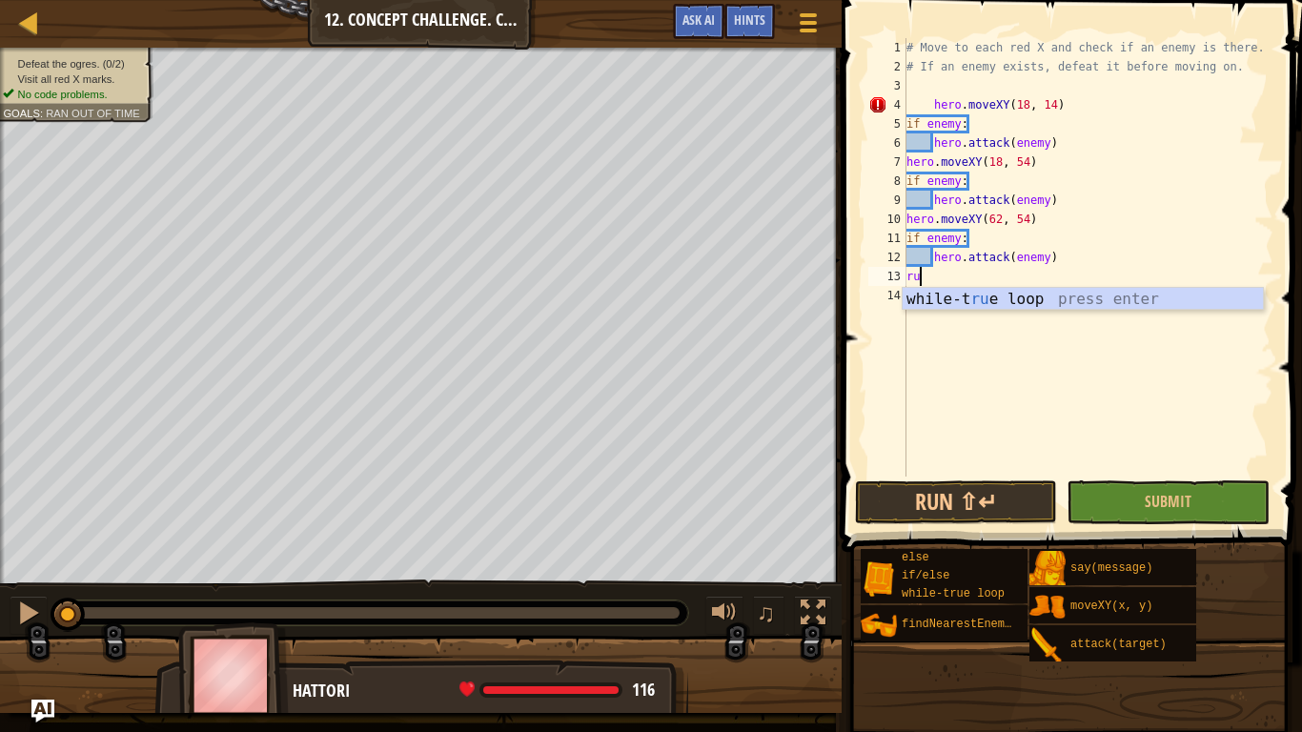
scroll to position [9, 1]
type textarea "r"
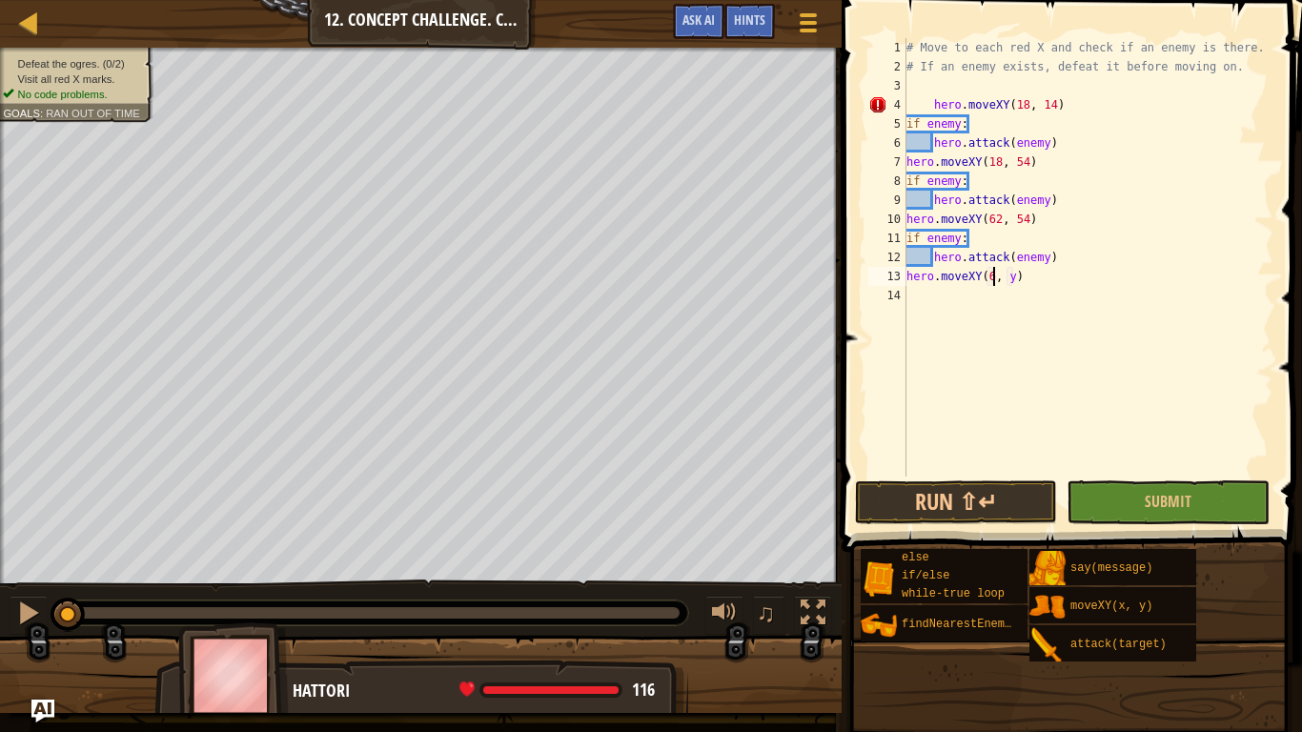
scroll to position [9, 14]
type textarea "hero.moveXY(62, 14)"
click at [960, 499] on button "Run ⇧↵" at bounding box center [956, 502] width 202 height 44
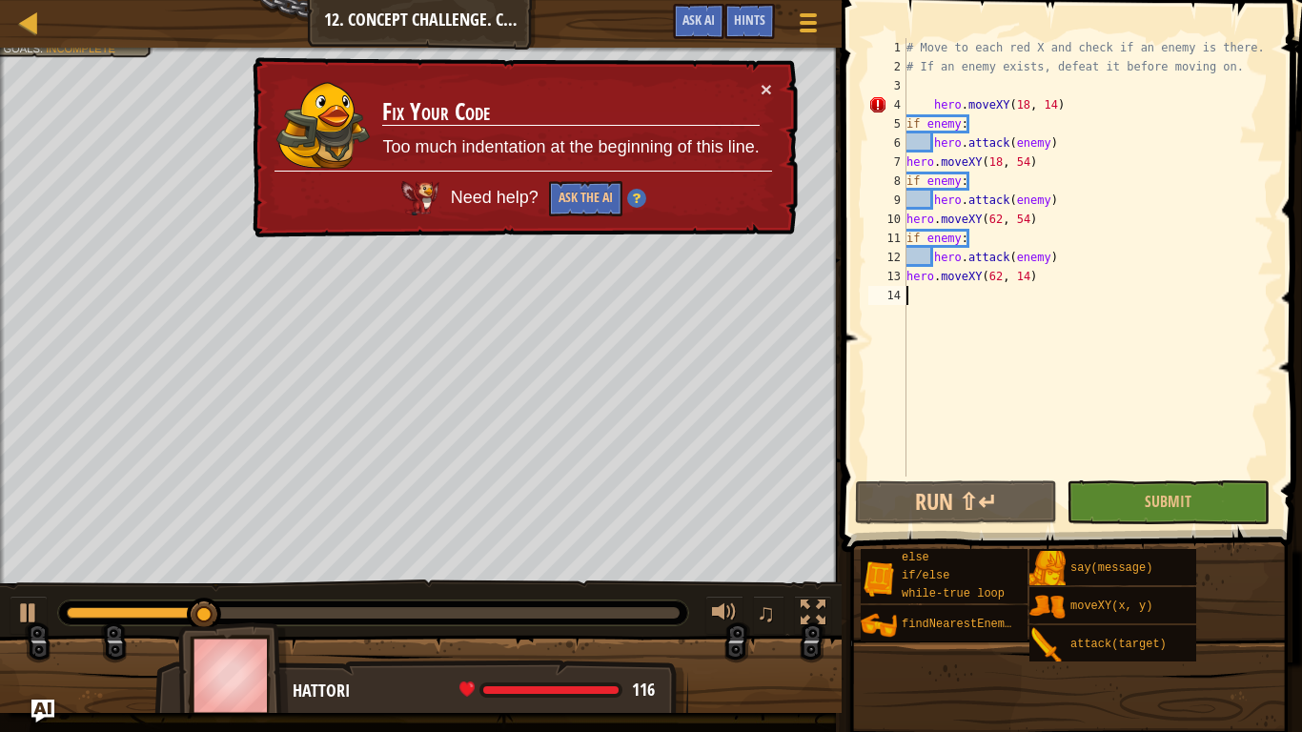
click at [1083, 109] on div "# Move to each red X and check if an enemy is there. # If an enemy exists, defe…" at bounding box center [1087, 276] width 371 height 476
click at [580, 193] on button "Ask the AI" at bounding box center [585, 198] width 73 height 35
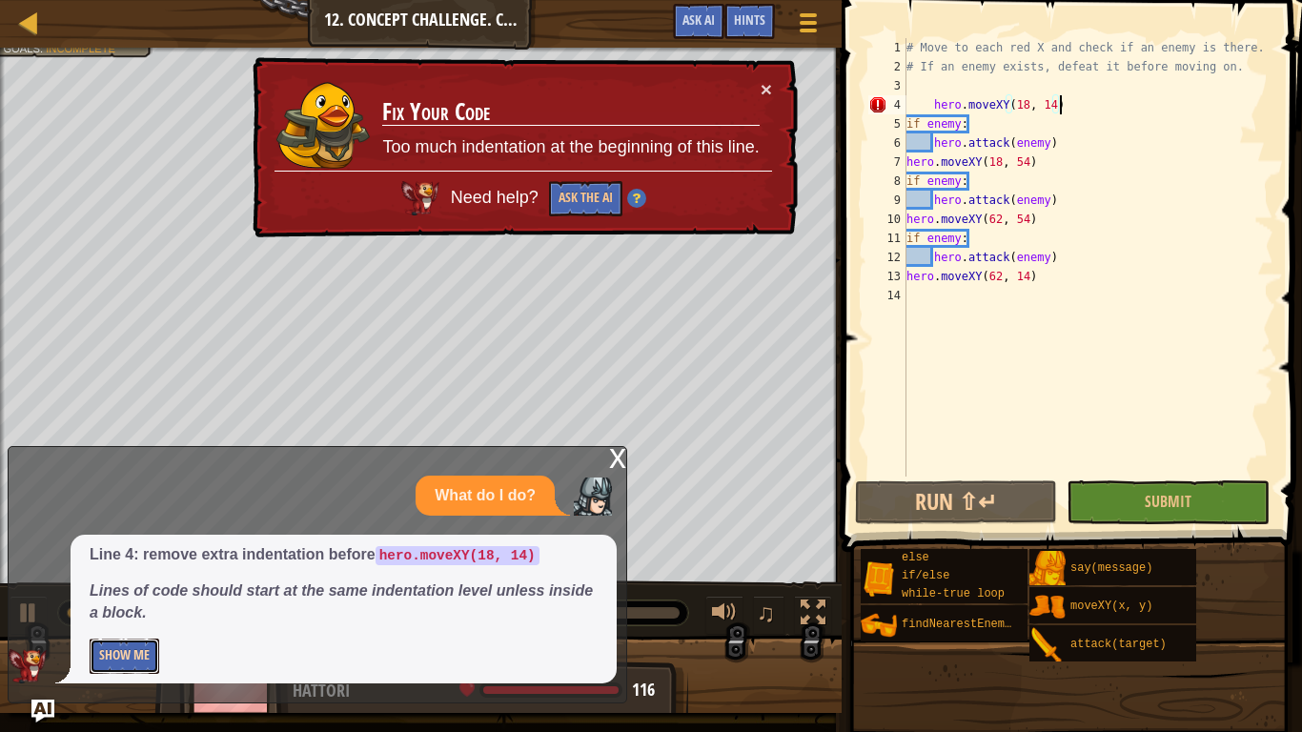
click at [143, 570] on button "Show Me" at bounding box center [125, 656] width 70 height 35
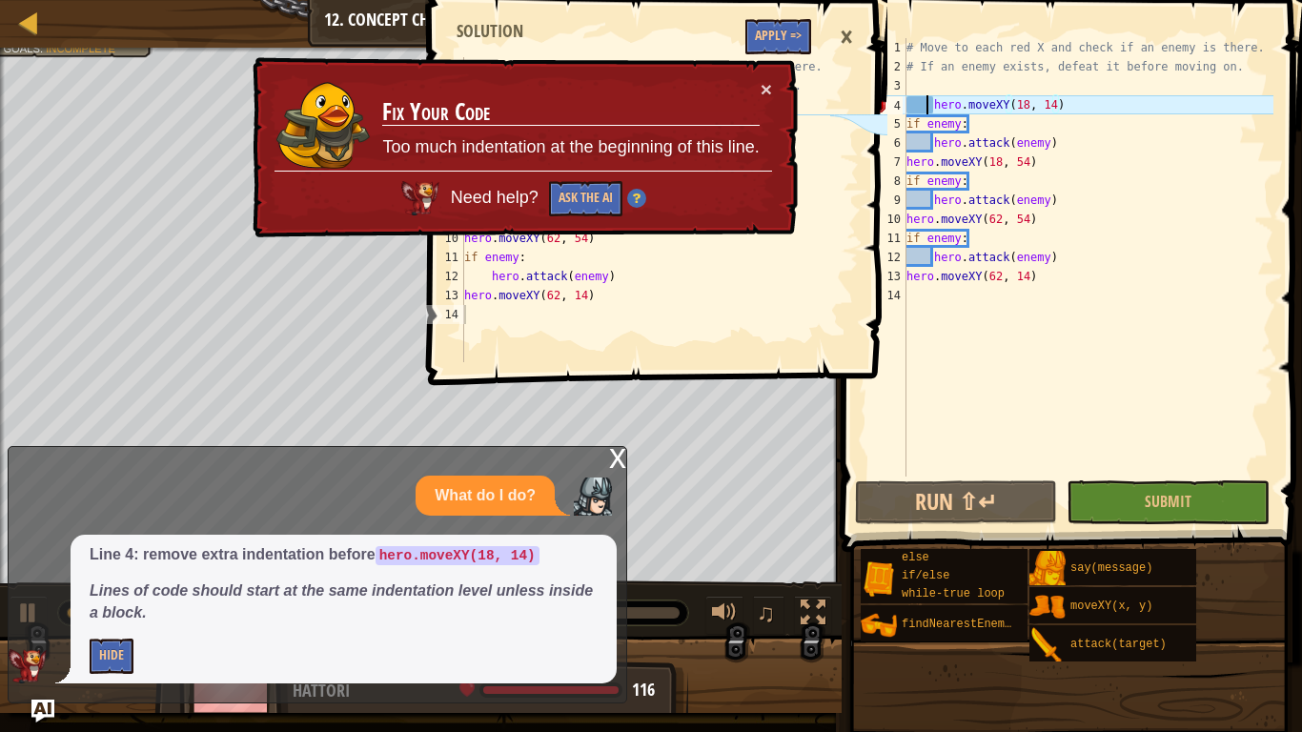
click at [929, 103] on div "# Move to each red X and check if an enemy is there. # If an enemy exists, defe…" at bounding box center [1087, 276] width 371 height 476
type textarea "hero.moveXY(18, 14)"
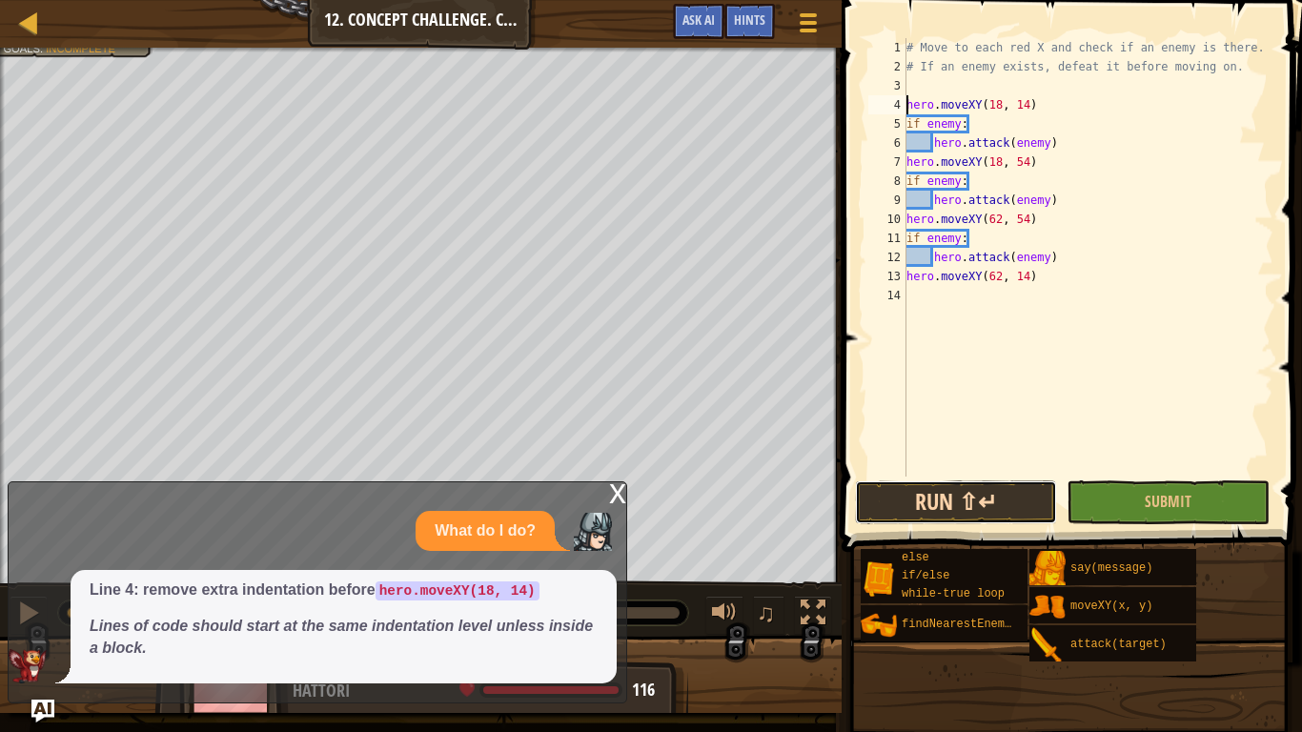
click at [980, 492] on button "Run ⇧↵" at bounding box center [956, 502] width 202 height 44
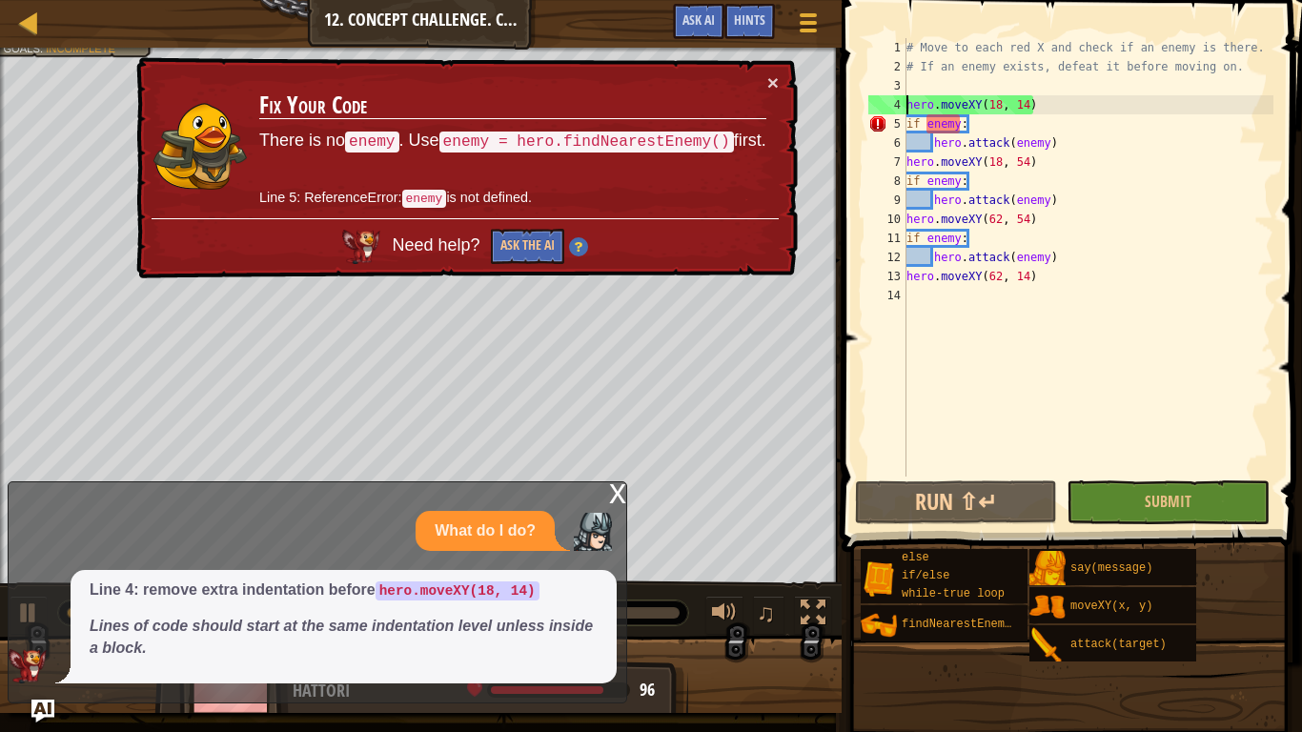
click at [1043, 110] on div "# Move to each red X and check if an enemy is there. # If an enemy exists, defe…" at bounding box center [1087, 276] width 371 height 476
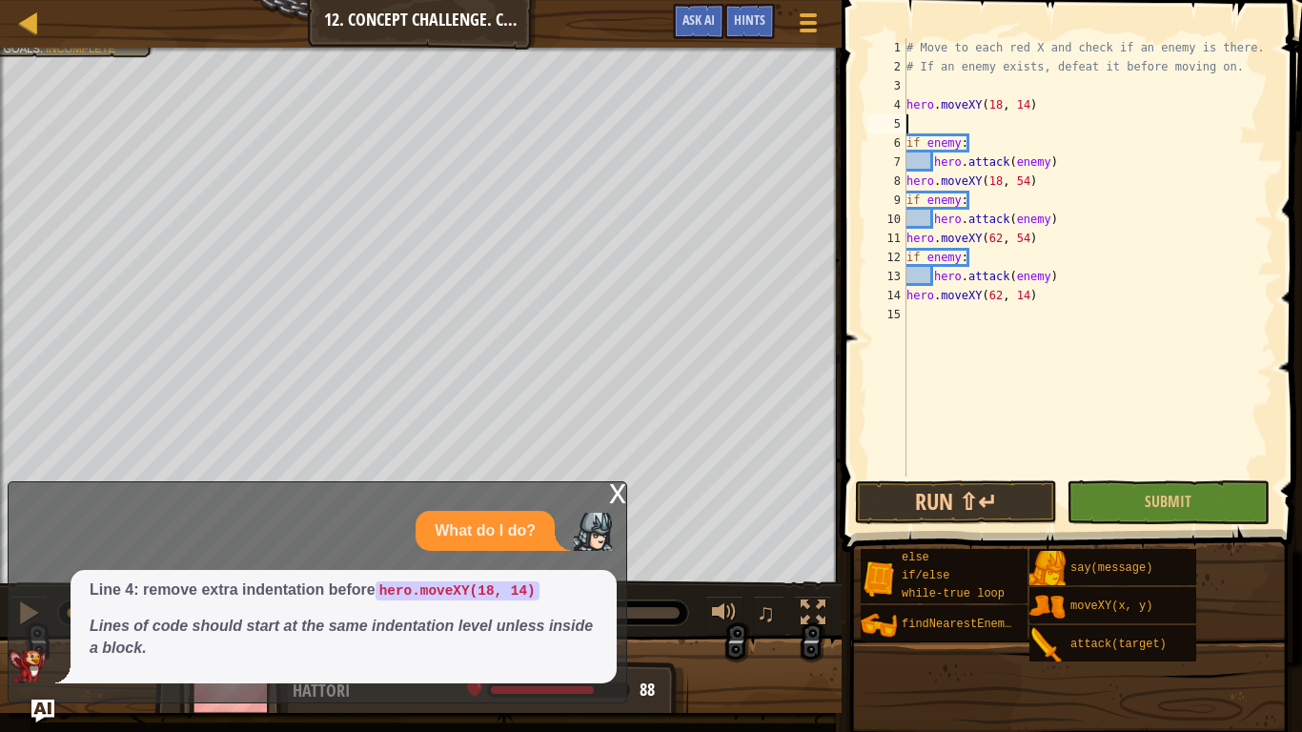
type textarea "fi"
click at [1054, 238] on div "# Move to each red X and check if an enemy is there. # If an enemy exists, defe…" at bounding box center [1087, 276] width 371 height 476
type textarea "hero.moveXY(62, 54)"
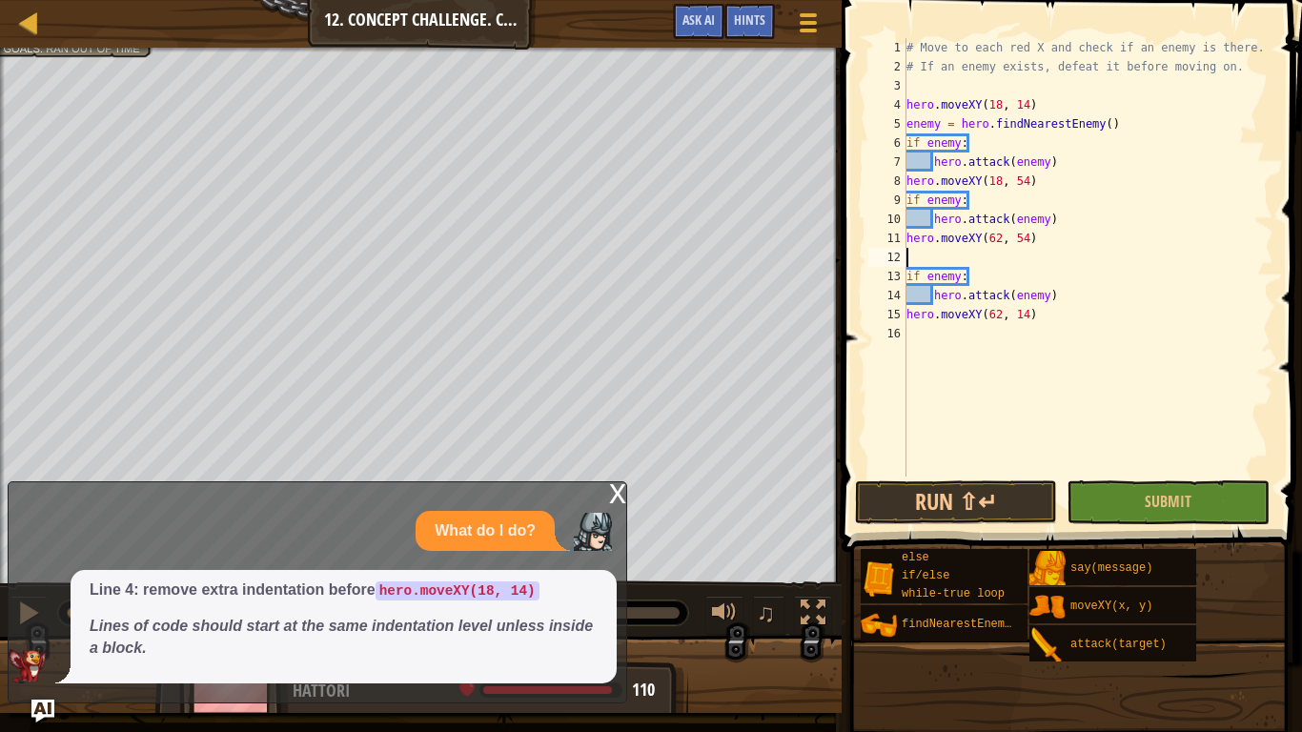
type textarea "fi"
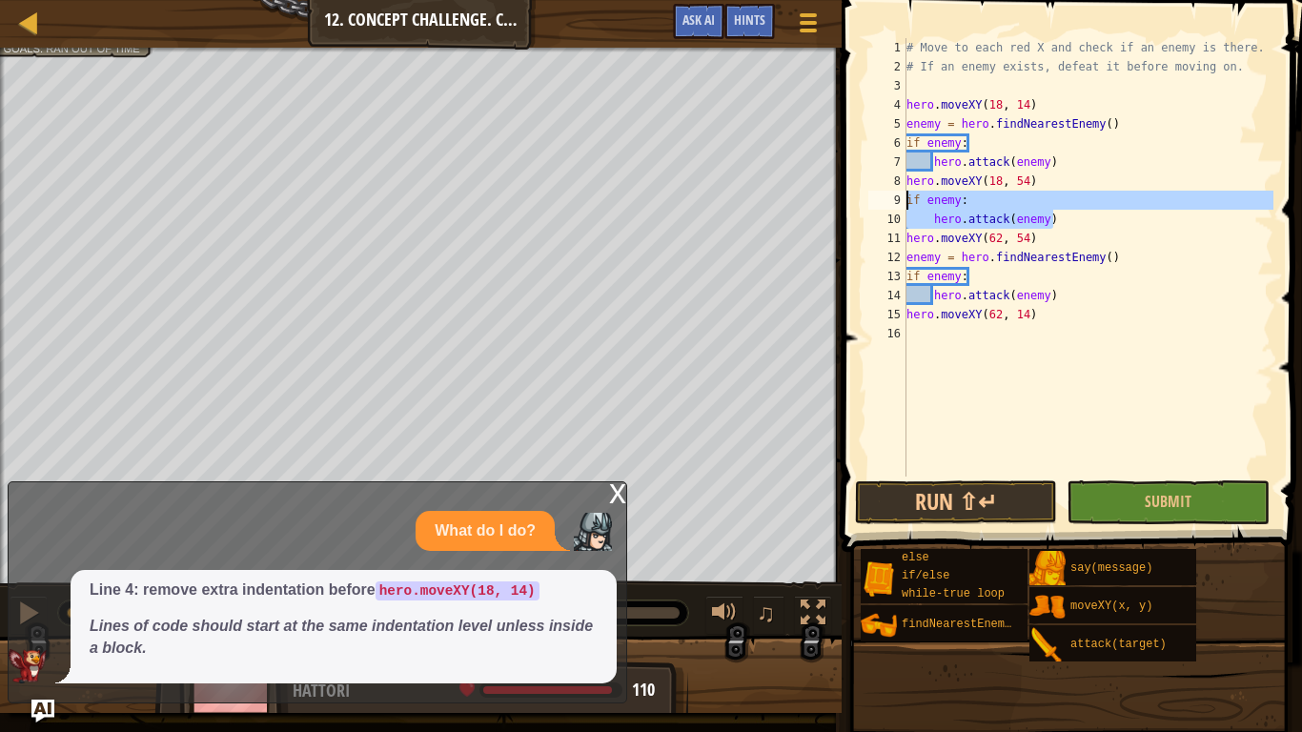
drag, startPoint x: 1069, startPoint y: 226, endPoint x: 906, endPoint y: 195, distance: 165.8
click at [906, 195] on div "# Move to each red X and check if an enemy is there. # If an enemy exists, defe…" at bounding box center [1087, 276] width 371 height 476
type textarea "if enemy: hero.attack(enemy)"
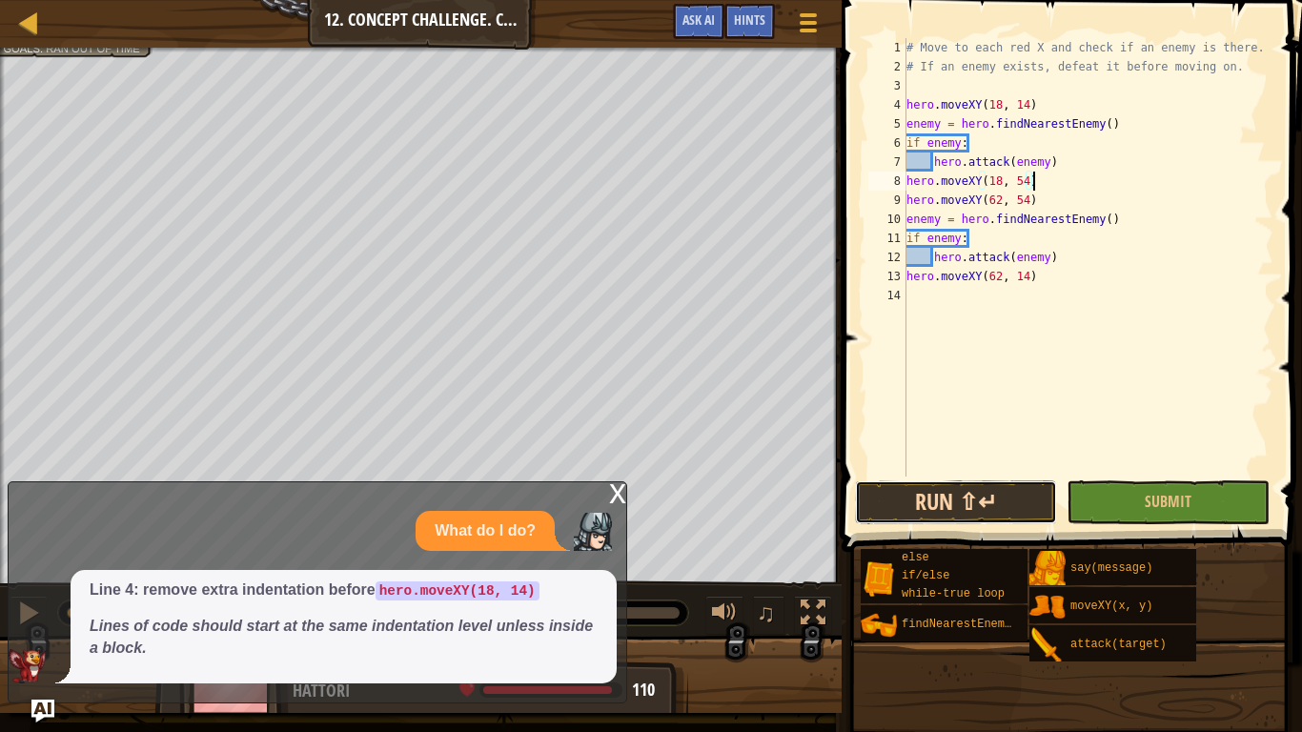
click at [960, 486] on button "Run ⇧↵" at bounding box center [956, 502] width 202 height 44
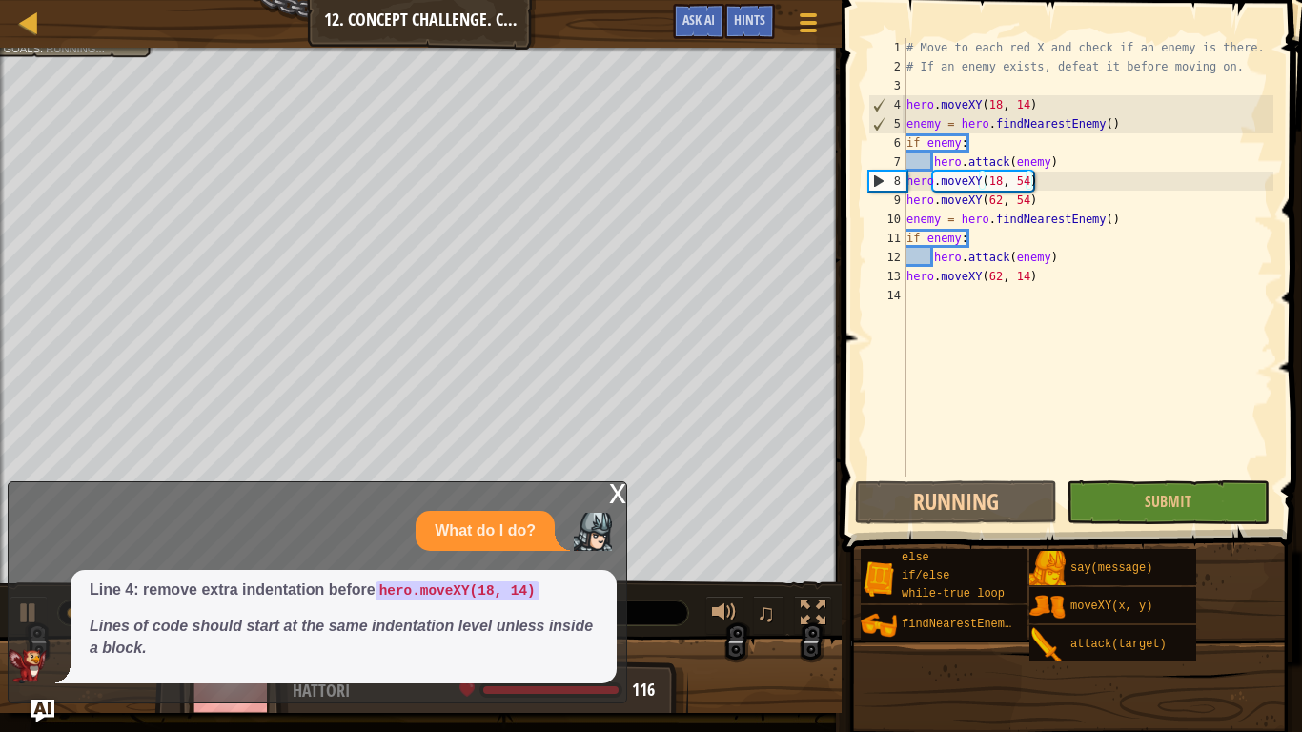
click at [615, 493] on div "x" at bounding box center [617, 491] width 17 height 19
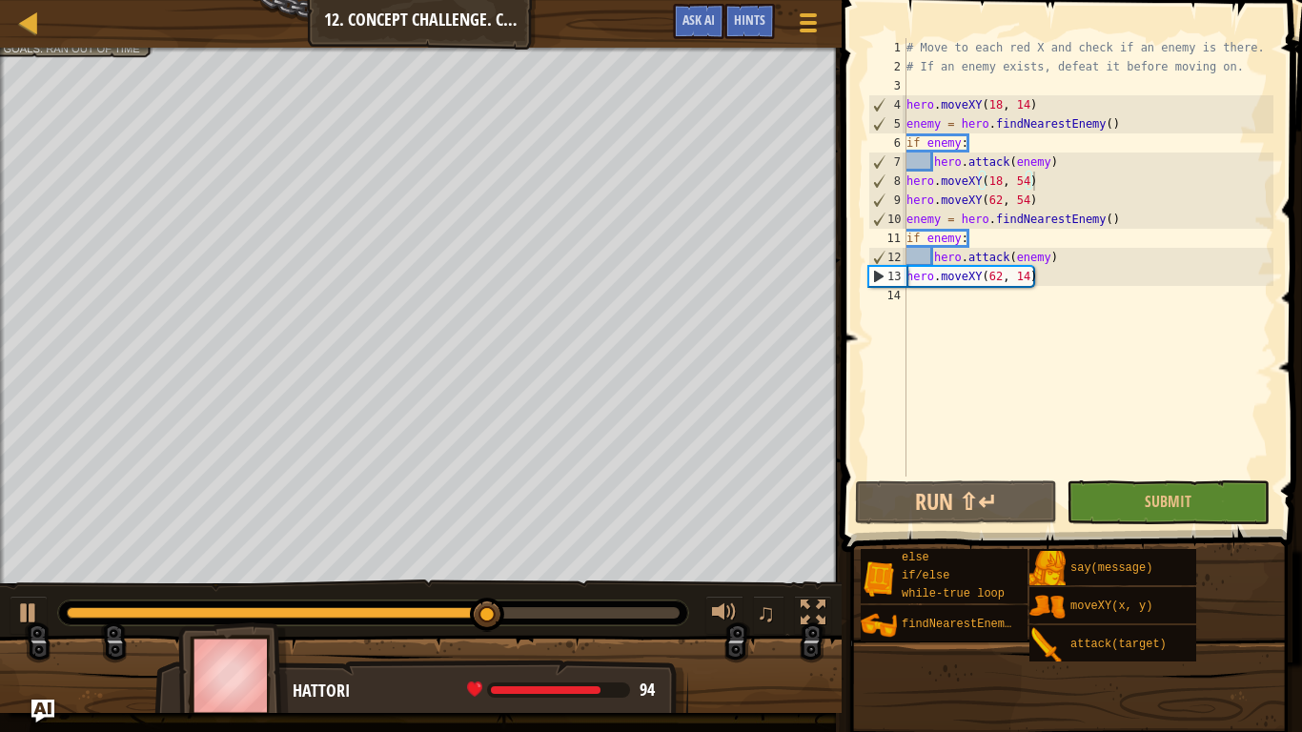
click at [1074, 258] on div "# Move to each red X and check if an enemy is there. # If an enemy exists, defe…" at bounding box center [1087, 276] width 371 height 476
type textarea "hero.attack(enemy)"
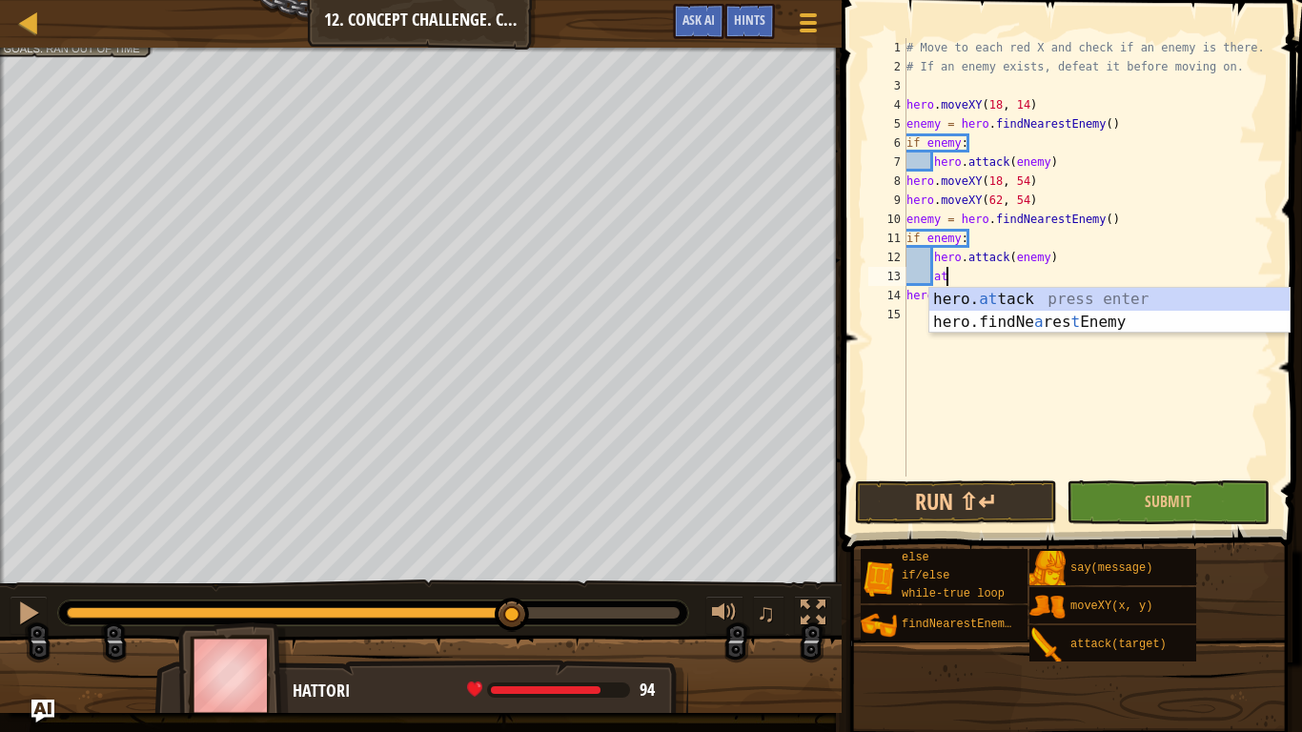
scroll to position [9, 5]
type textarea "hero.attack(enemy)"
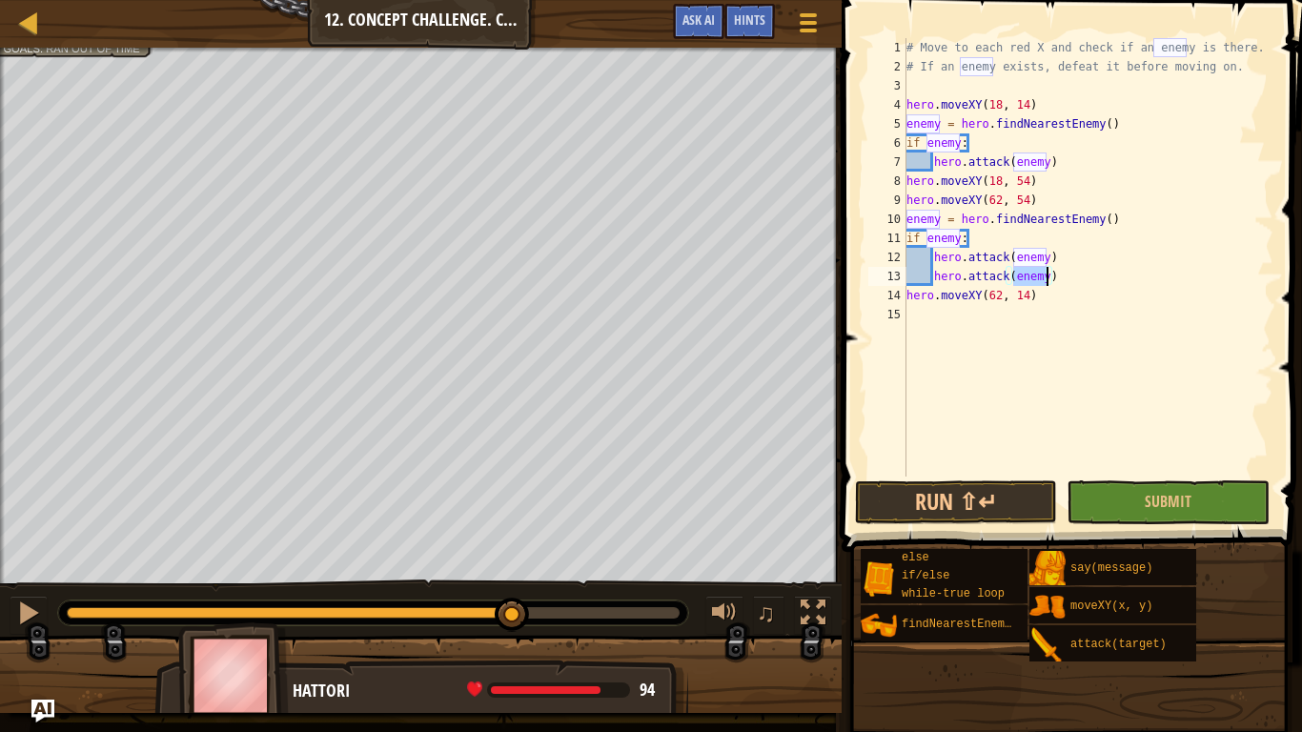
click at [1112, 163] on div "# Move to each red X and check if an enemy is there. # If an enemy exists, defe…" at bounding box center [1087, 276] width 371 height 476
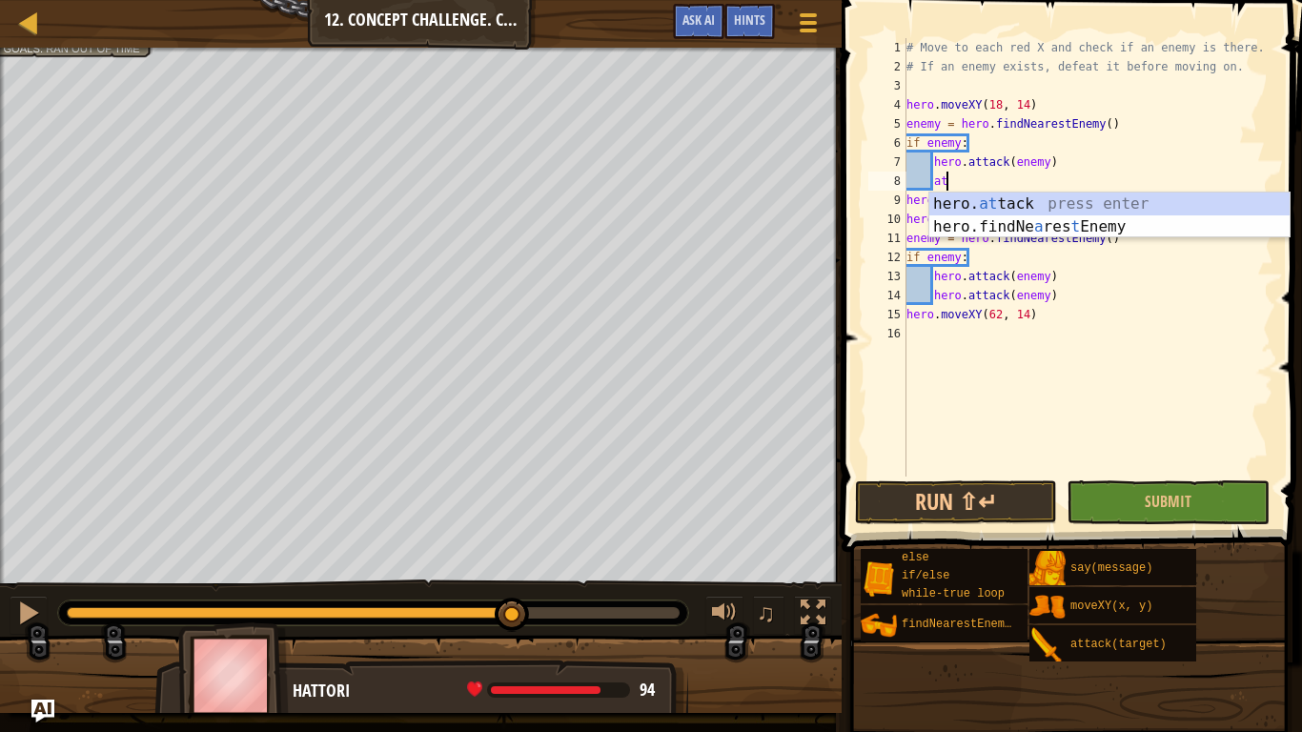
type textarea "hero.attack(enemy)"
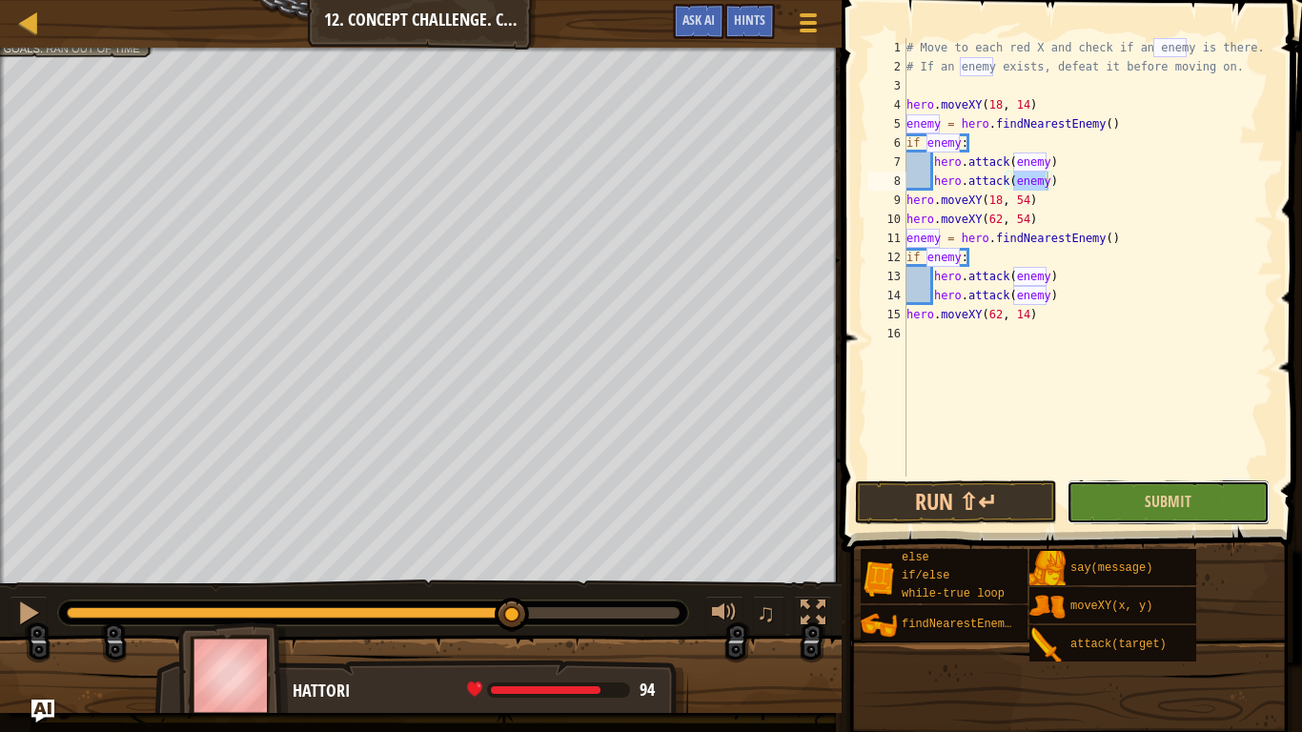
click at [1139, 514] on button "Submit" at bounding box center [1167, 502] width 202 height 44
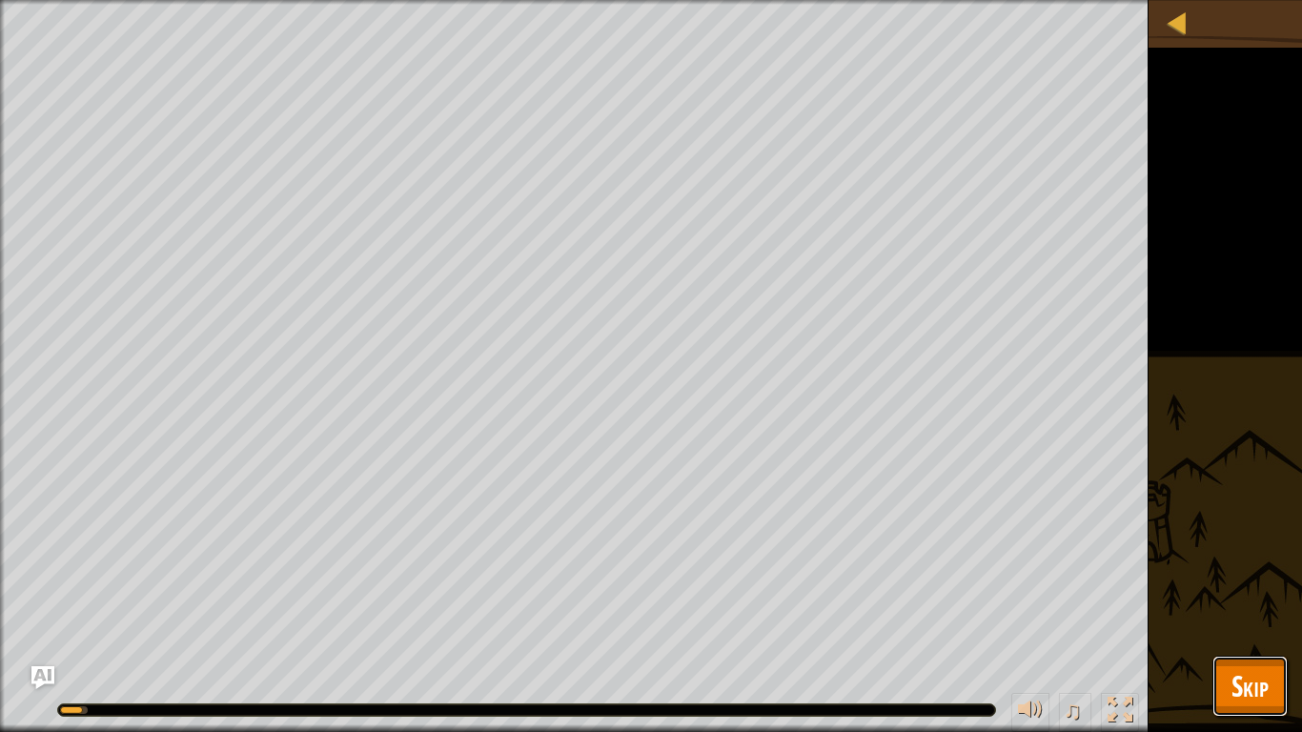
click at [1235, 570] on span "Skip" at bounding box center [1249, 685] width 37 height 39
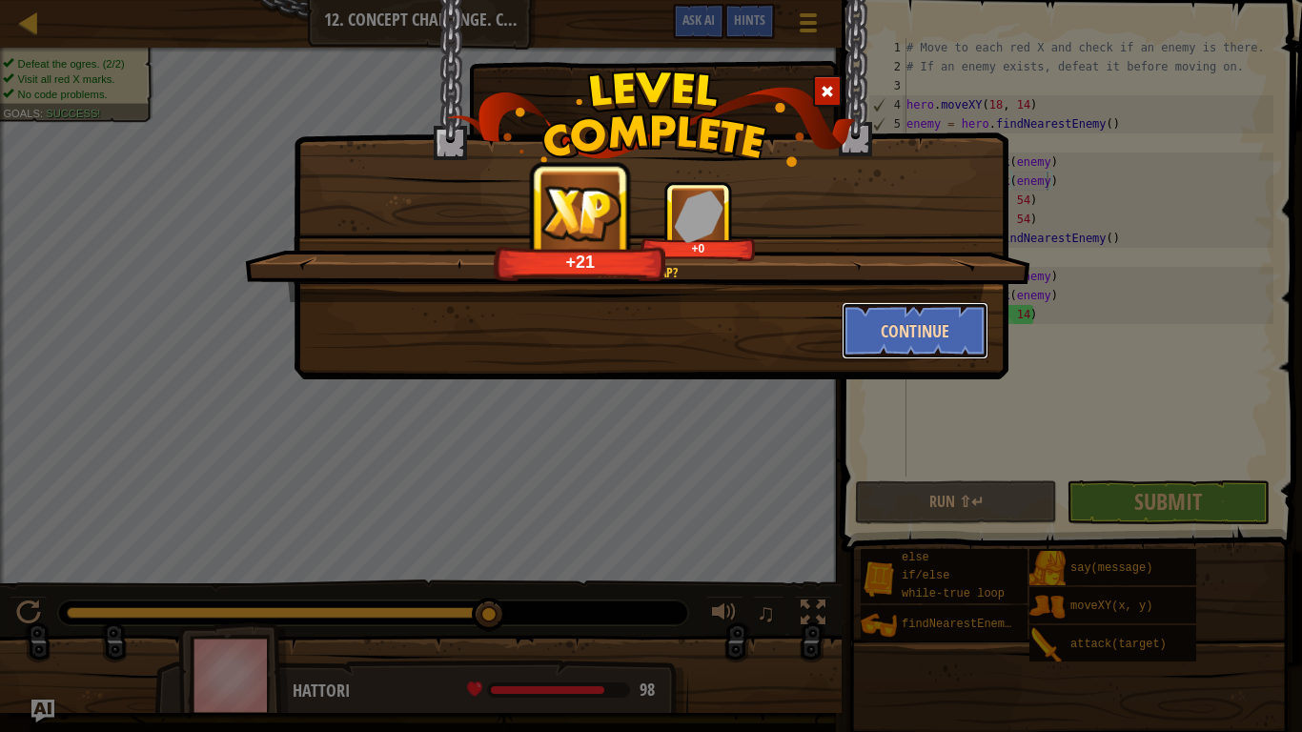
click at [911, 331] on button "Continue" at bounding box center [915, 330] width 148 height 57
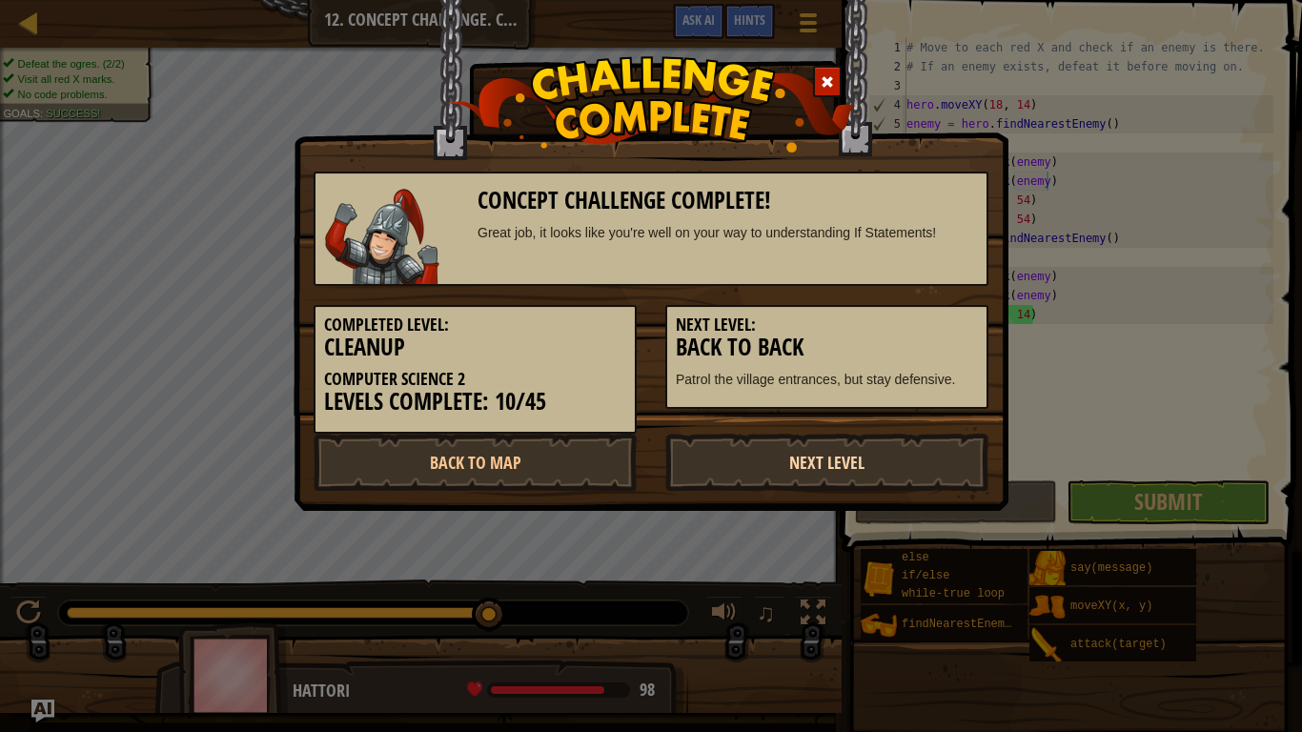
click at [821, 471] on link "Next Level" at bounding box center [826, 462] width 323 height 57
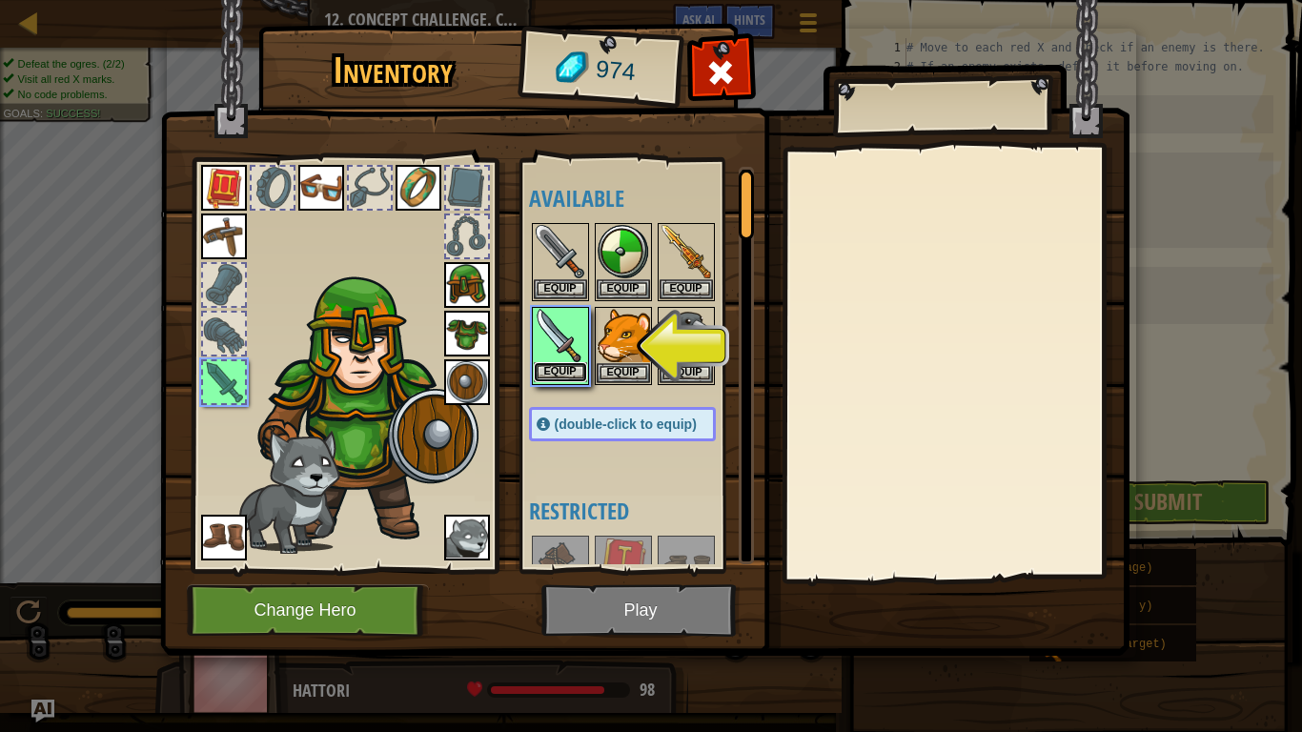
click at [574, 371] on button "Equip" at bounding box center [560, 372] width 53 height 20
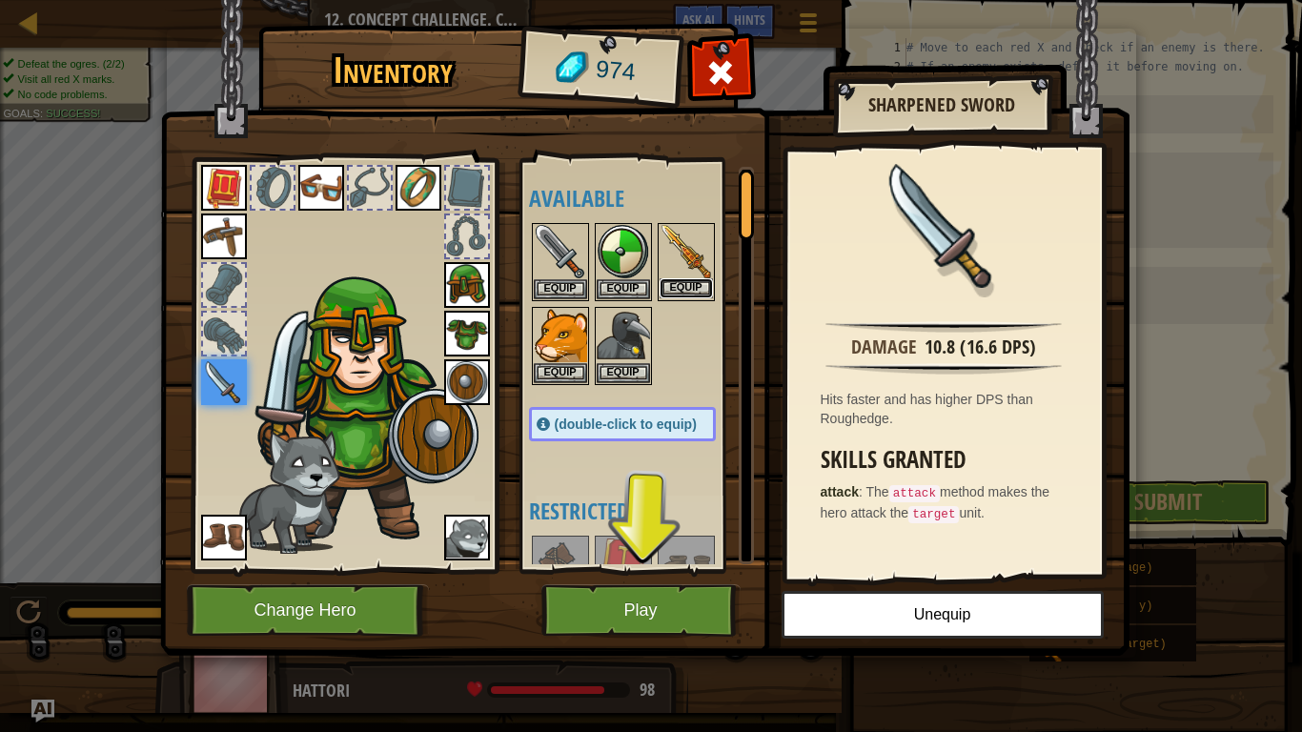
click at [696, 284] on button "Equip" at bounding box center [685, 288] width 53 height 20
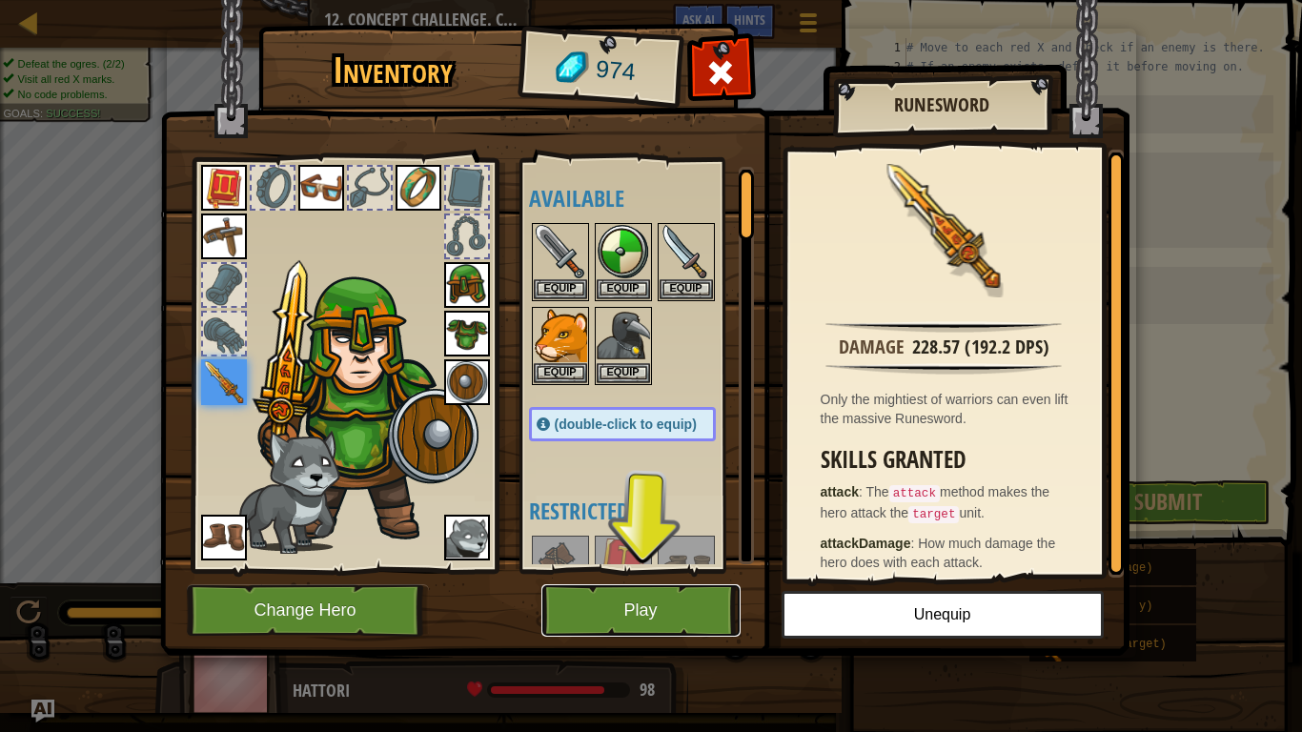
click at [678, 570] on button "Play" at bounding box center [640, 610] width 199 height 52
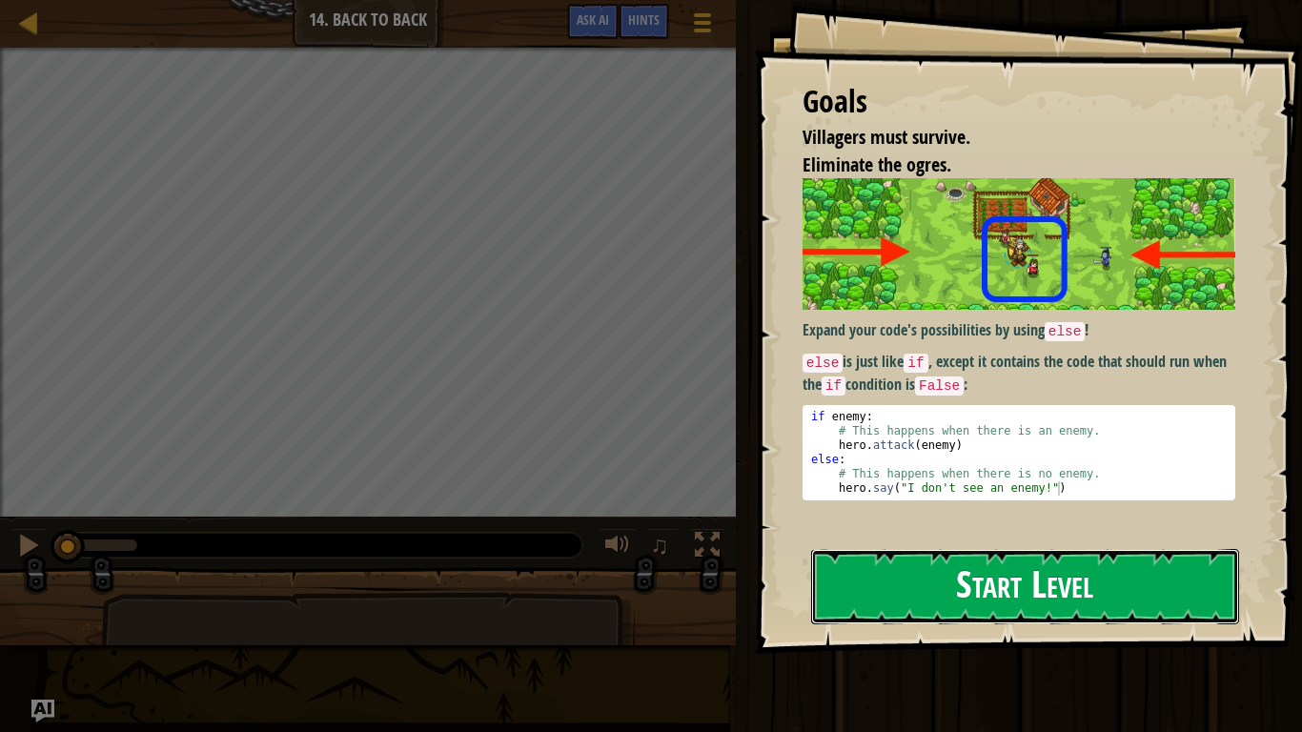
click at [1003, 570] on button "Start Level" at bounding box center [1025, 586] width 428 height 75
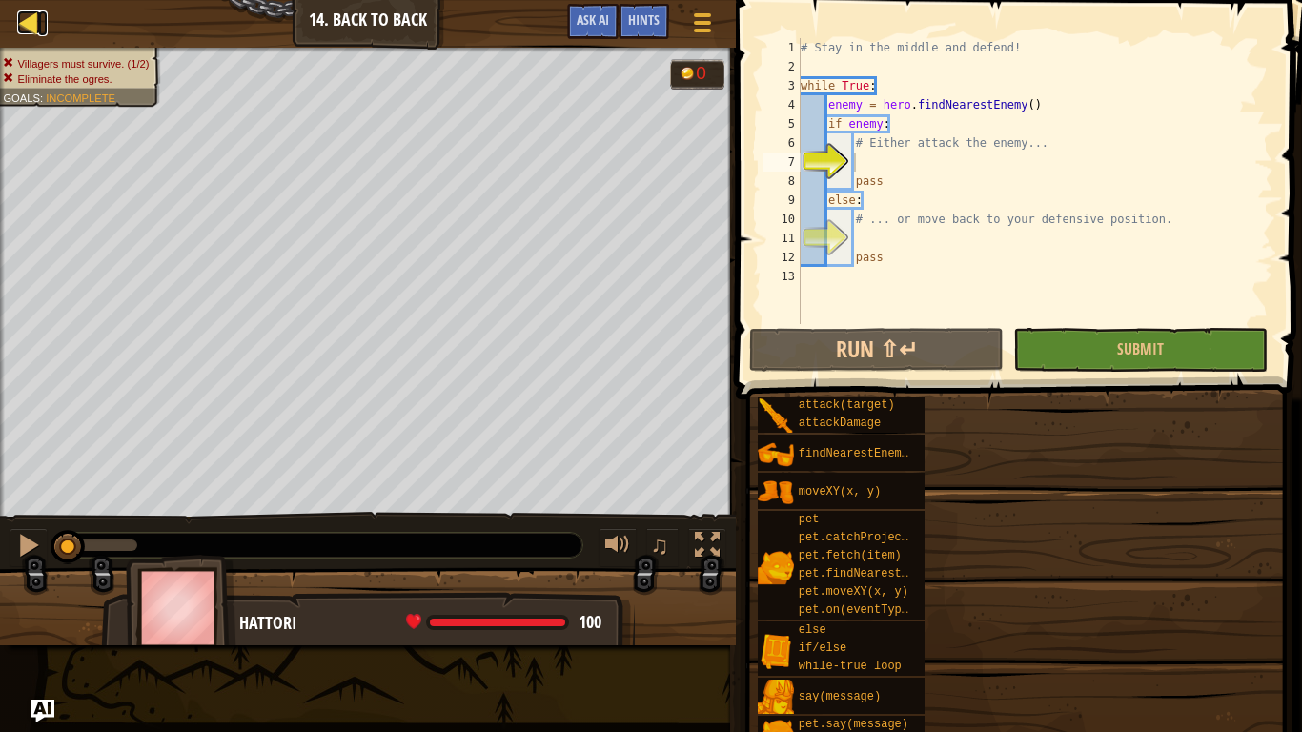
click at [36, 24] on div at bounding box center [29, 22] width 24 height 24
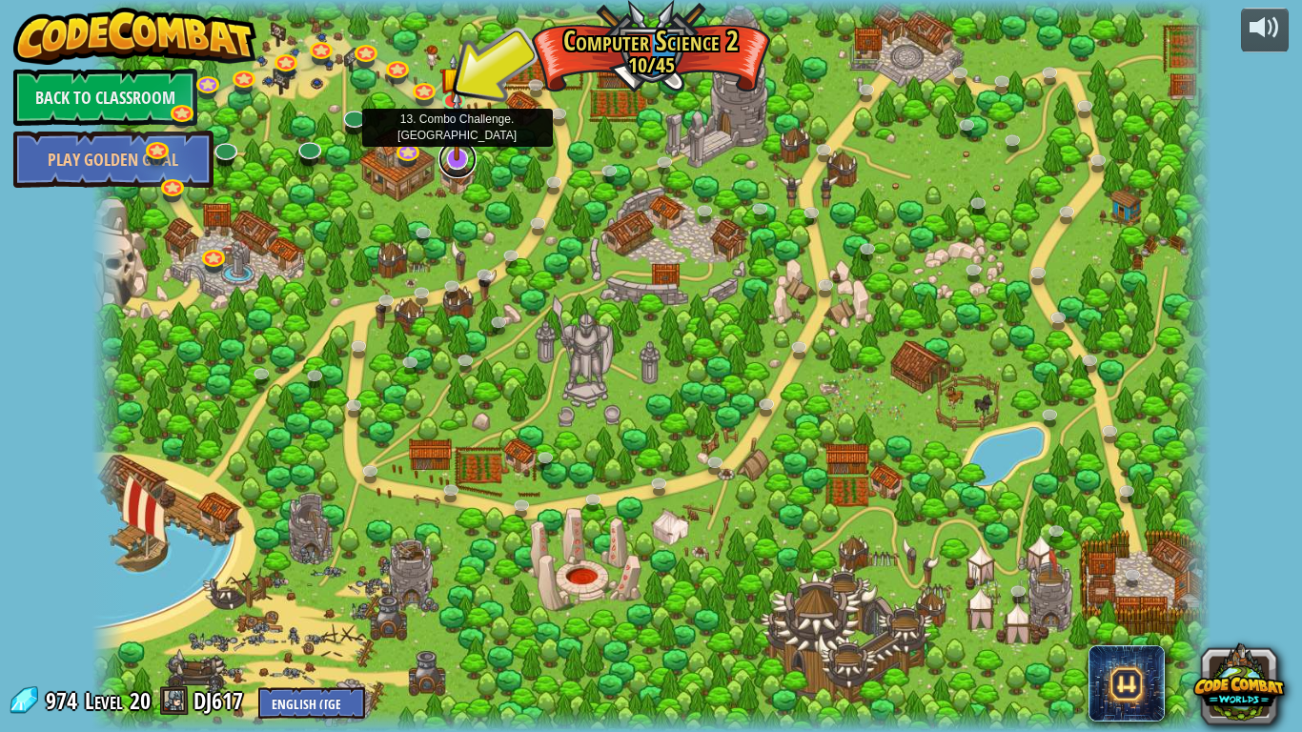
click at [457, 167] on link at bounding box center [457, 159] width 38 height 38
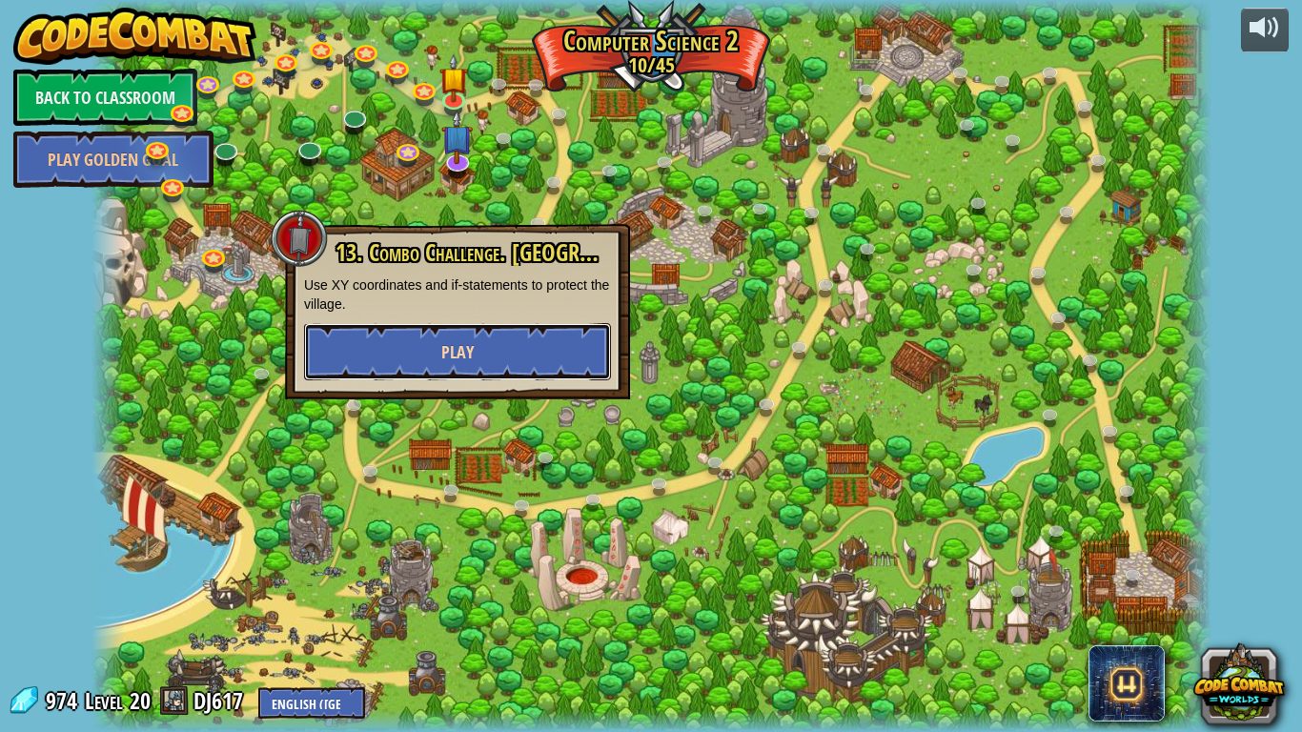
click at [489, 337] on button "Play" at bounding box center [457, 351] width 307 height 57
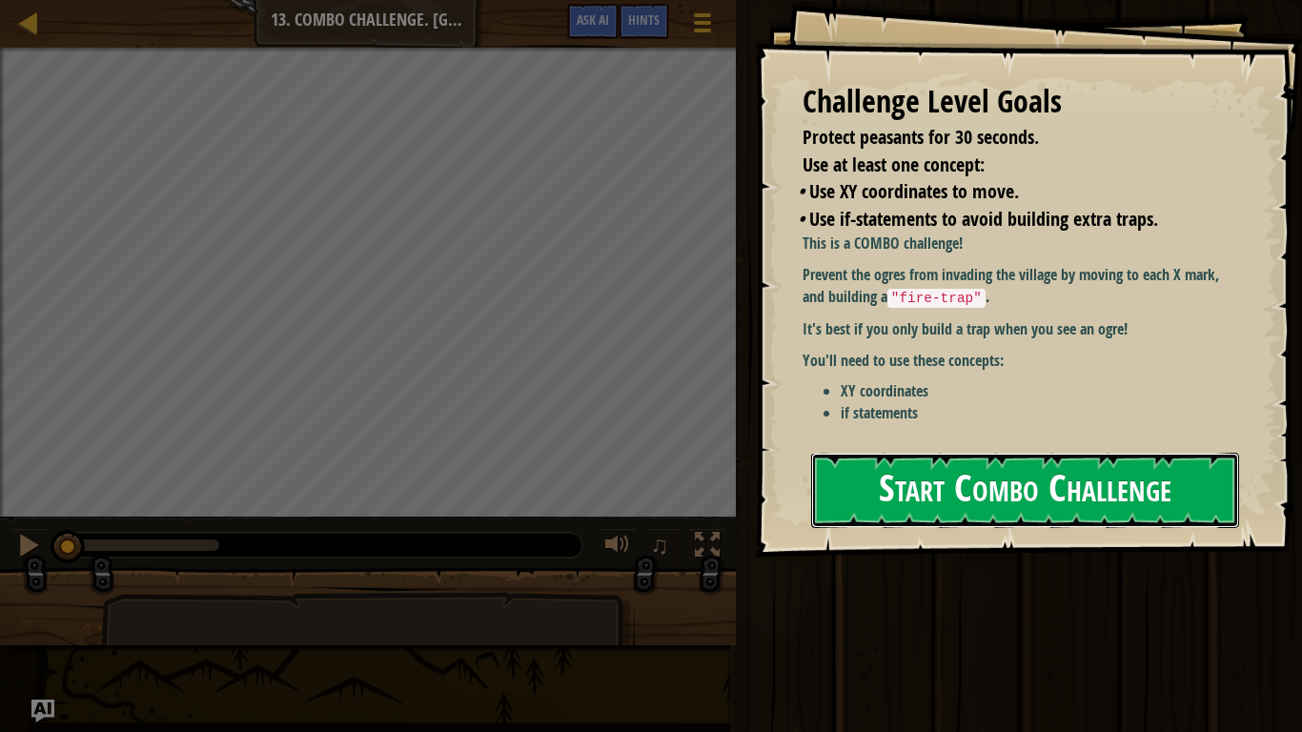
click at [1086, 476] on button "Start Combo Challenge" at bounding box center [1025, 490] width 428 height 75
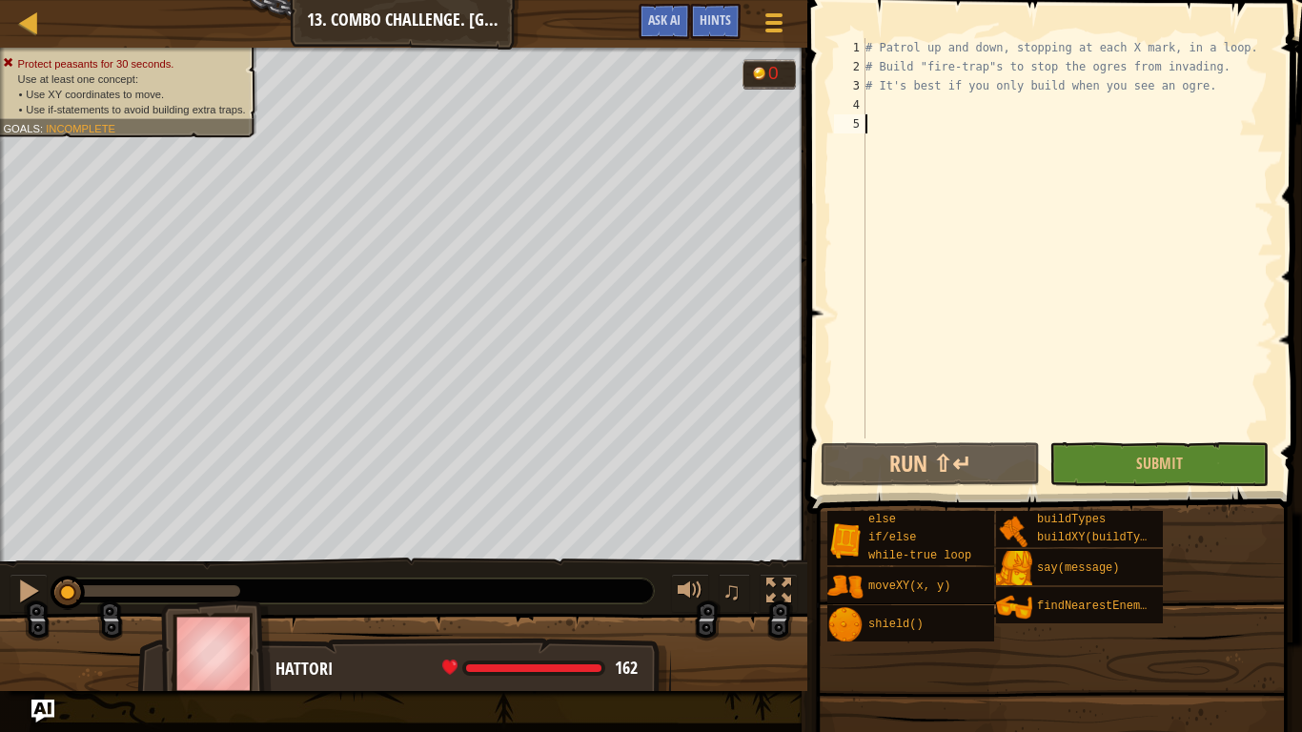
click at [892, 112] on div "# Patrol up and down, stopping at each X mark, in a loop. # Build "fire-trap"s …" at bounding box center [1068, 257] width 412 height 438
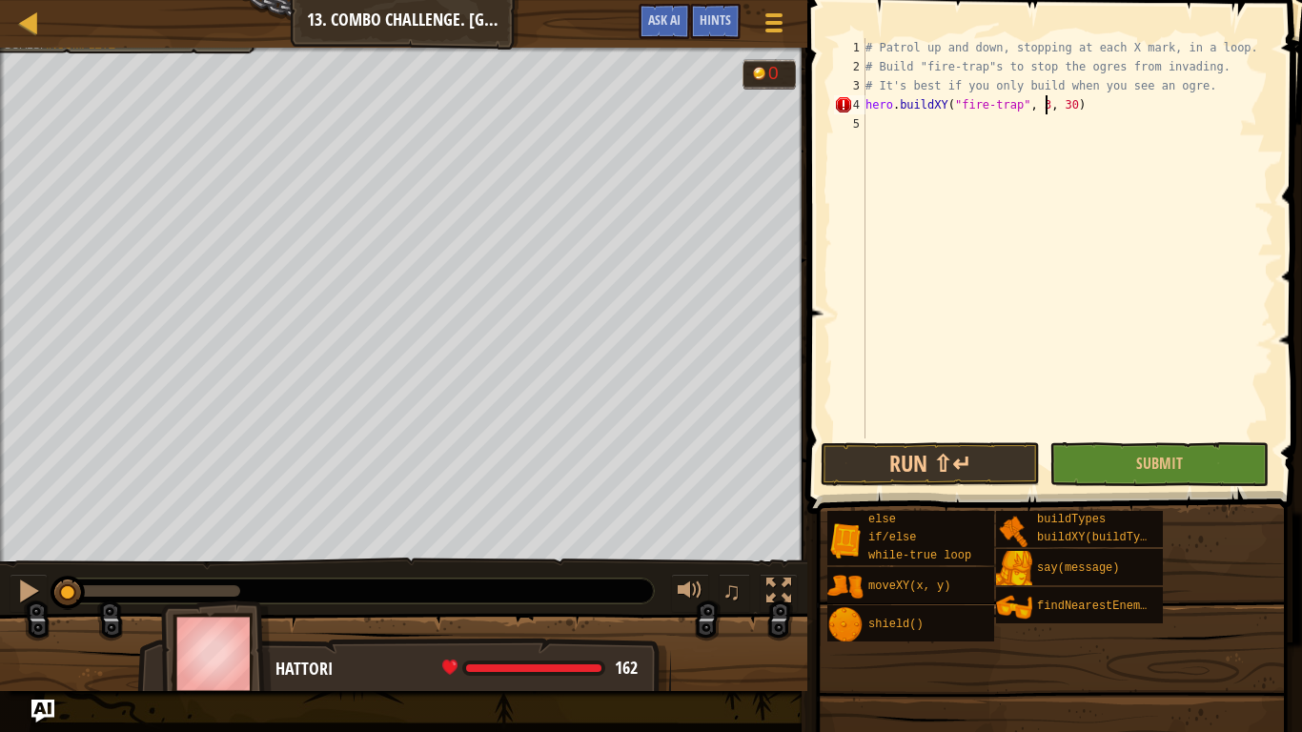
scroll to position [9, 28]
type textarea "hero.buildXY("fire-trap", 32, 52)"
type textarea "hero.buildXY("fire-trap", 32, 34)"
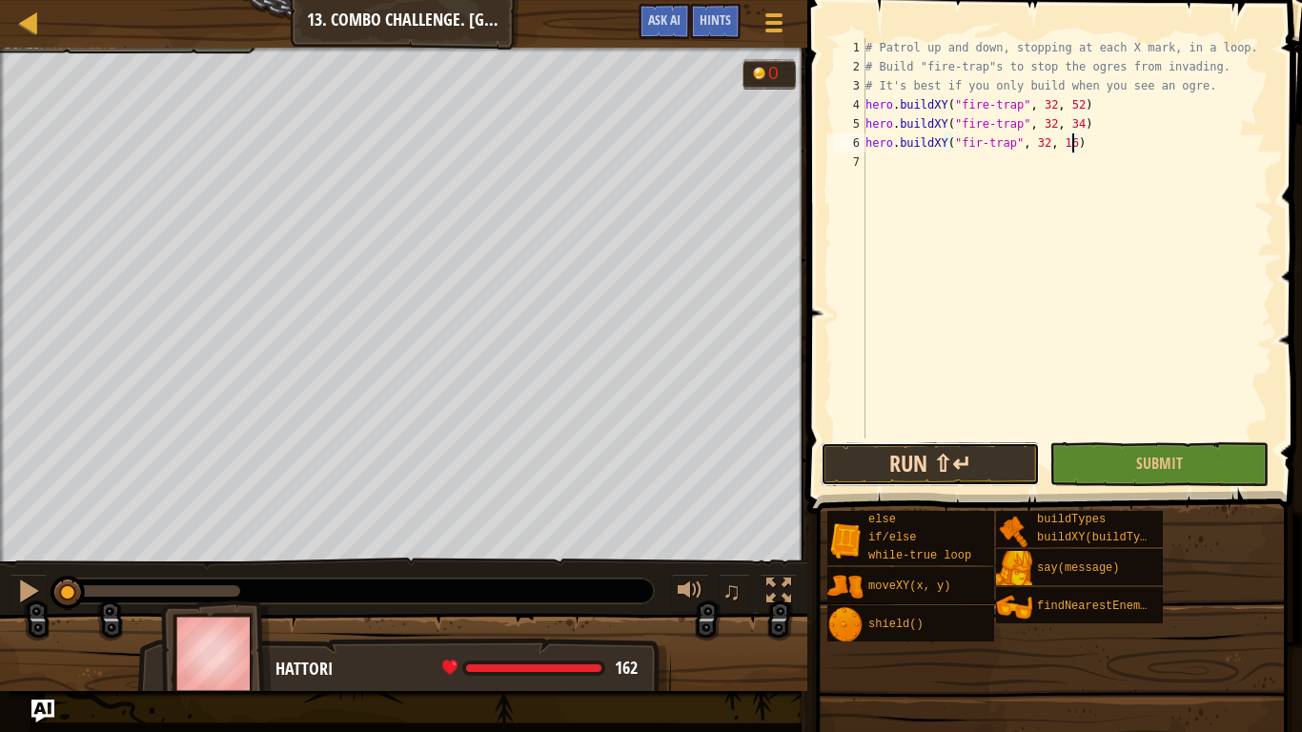
click at [979, 450] on button "Run ⇧↵" at bounding box center [930, 464] width 219 height 44
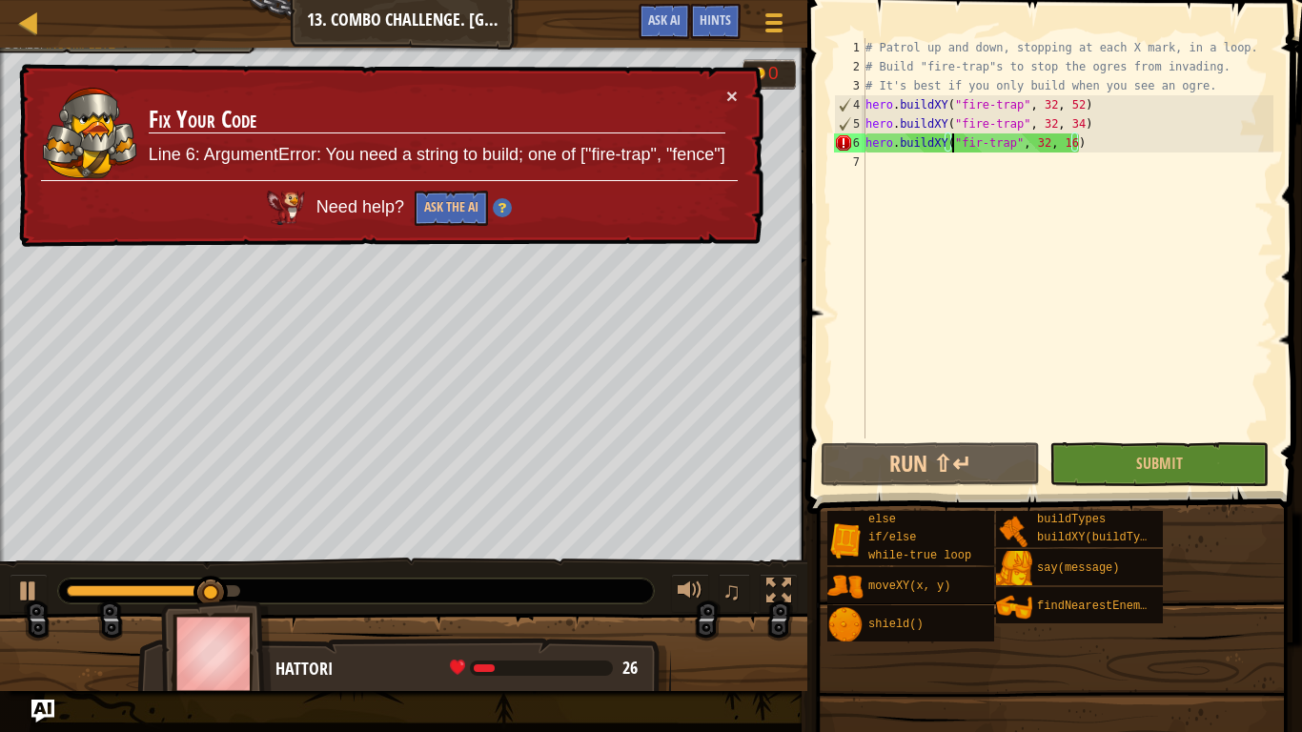
click at [951, 144] on div "# Patrol up and down, stopping at each X mark, in a loop. # Build "fire-trap"s …" at bounding box center [1068, 257] width 412 height 438
type textarea "hero.buildXY"fir-trap", 32, 16)"
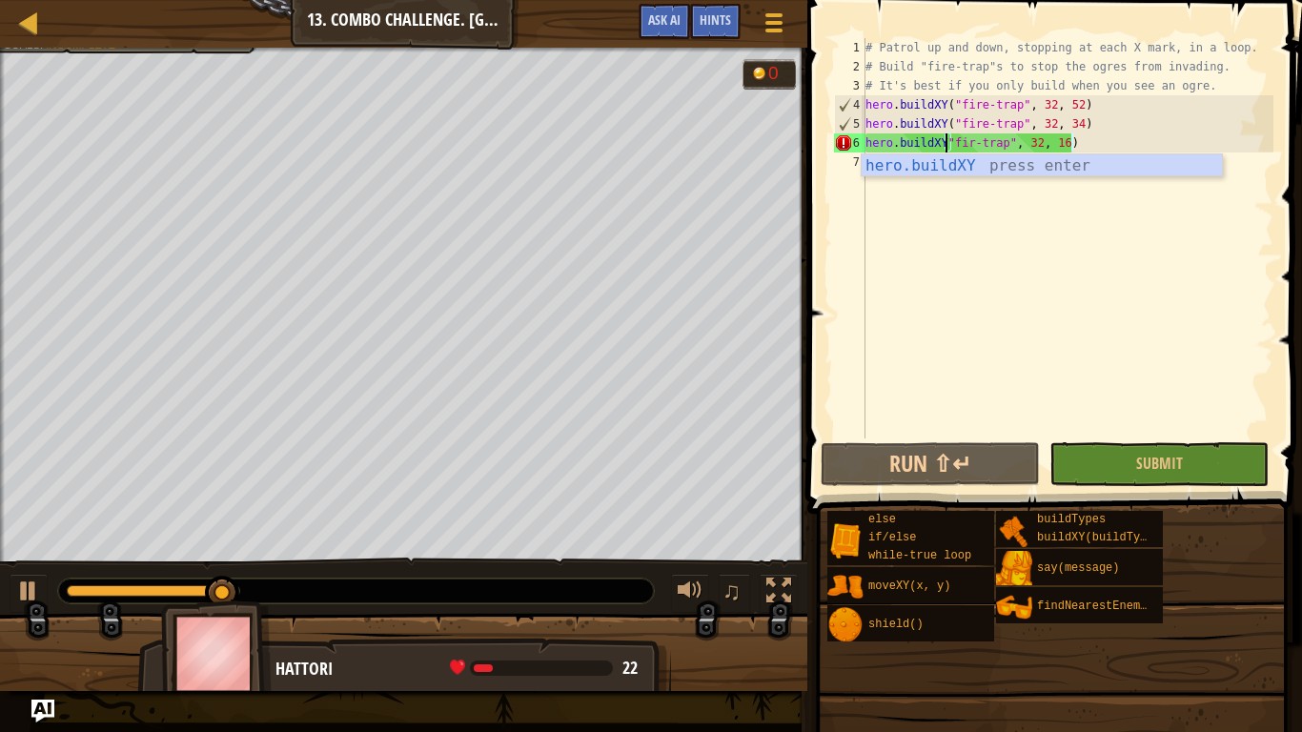
scroll to position [9, 29]
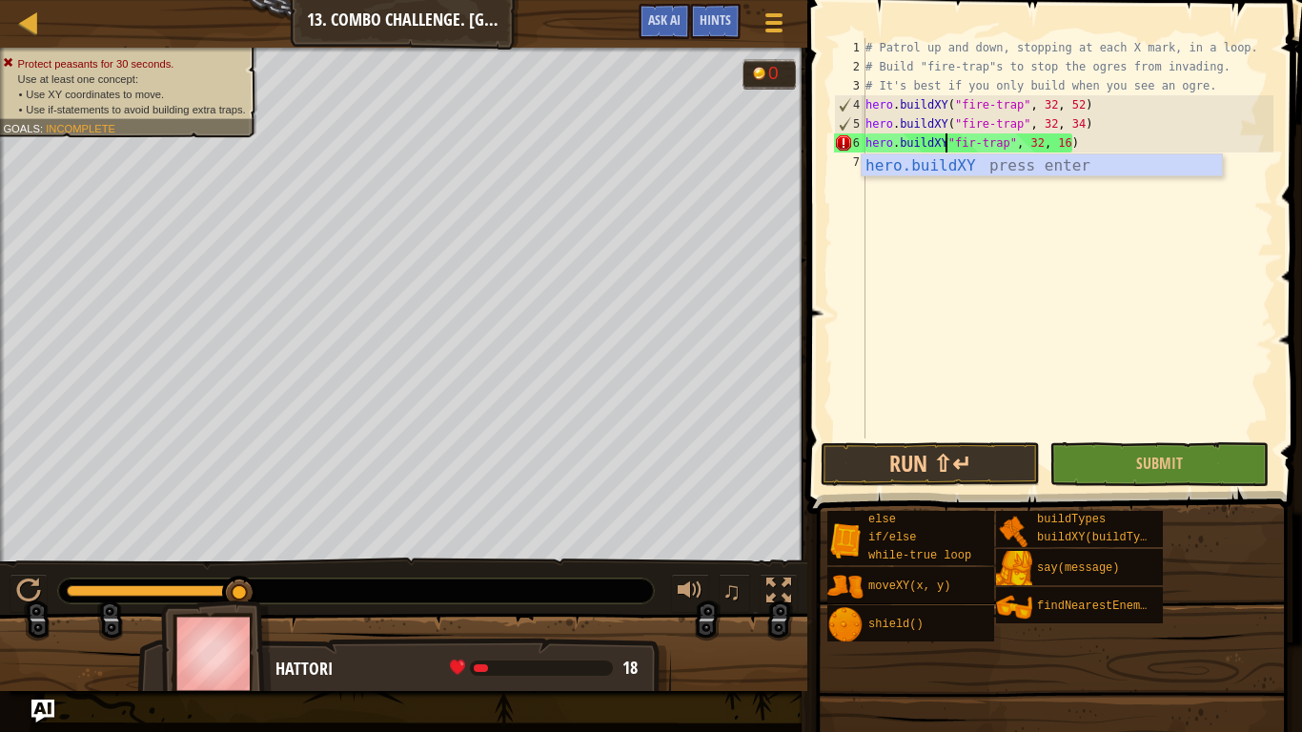
click at [1044, 176] on div "# Patrol up and down, stopping at each X mark, in a loop. # Build "fire-trap"s …" at bounding box center [1068, 257] width 412 height 438
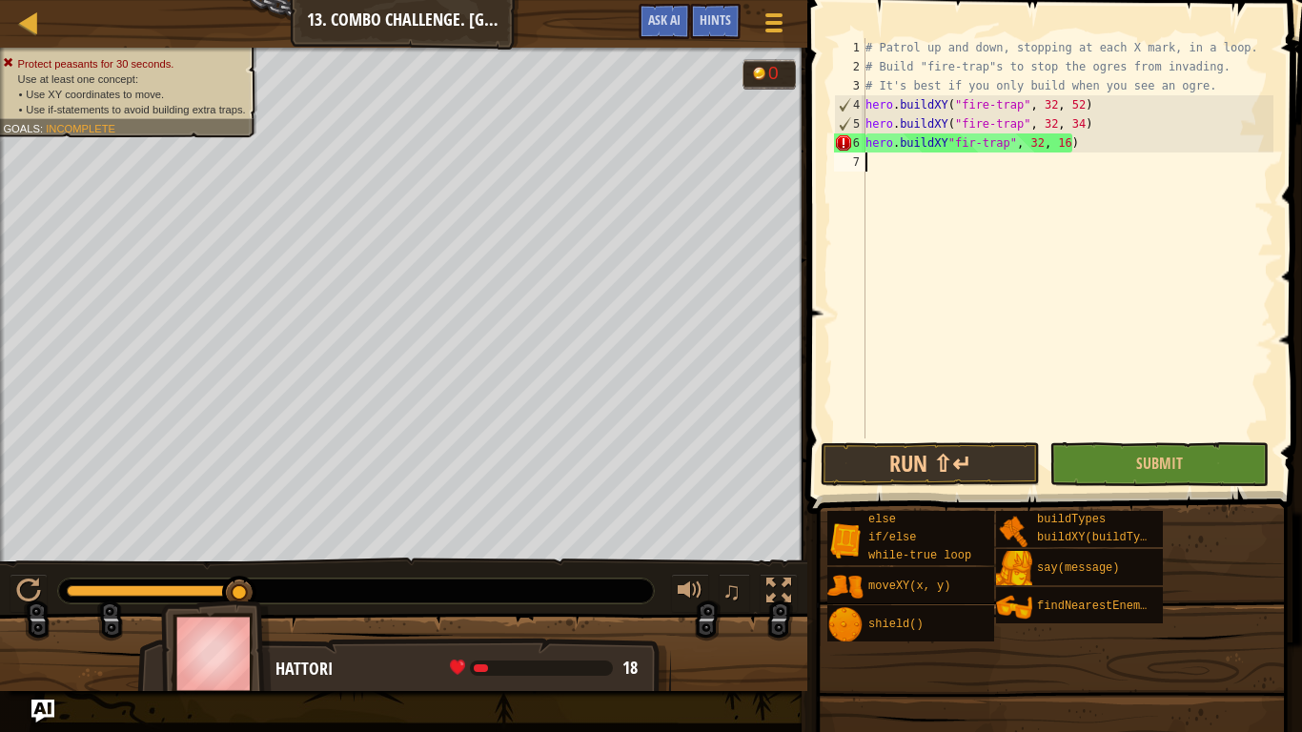
scroll to position [9, 0]
click at [670, 13] on span "Ask AI" at bounding box center [664, 19] width 32 height 18
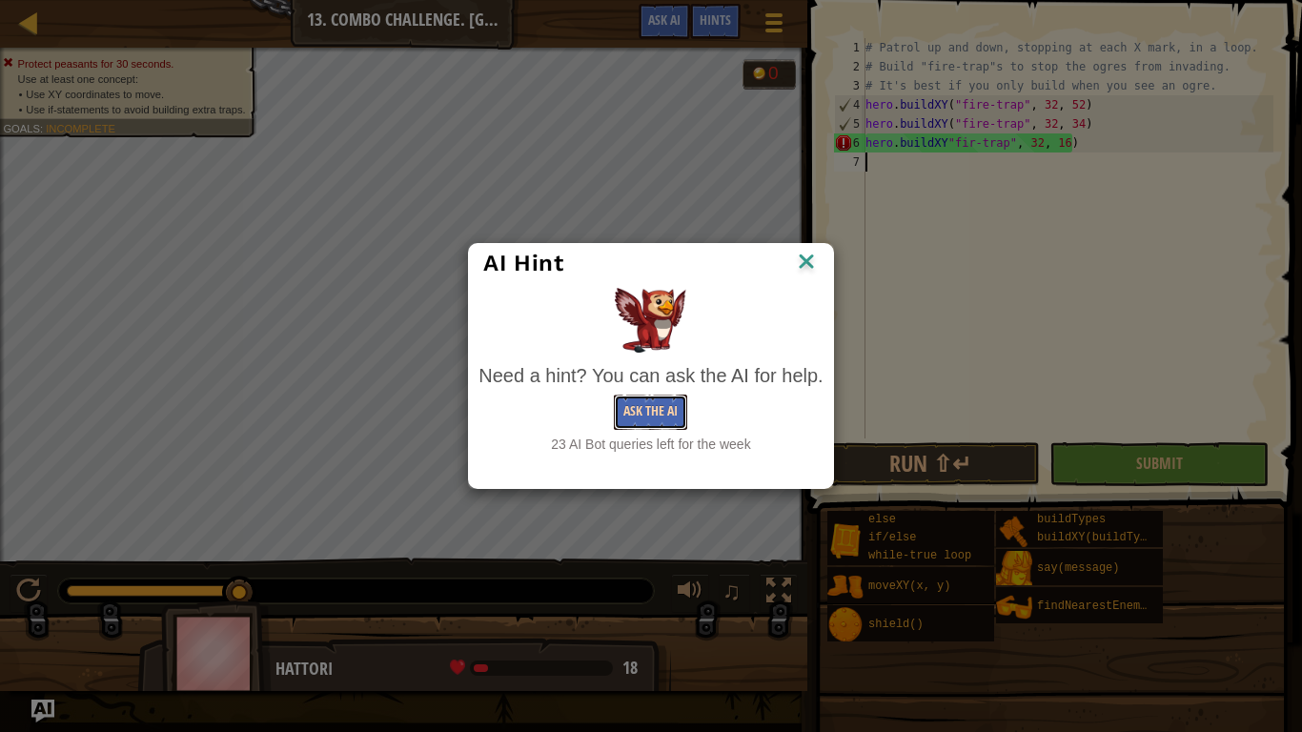
click at [662, 416] on button "Ask the AI" at bounding box center [650, 412] width 73 height 35
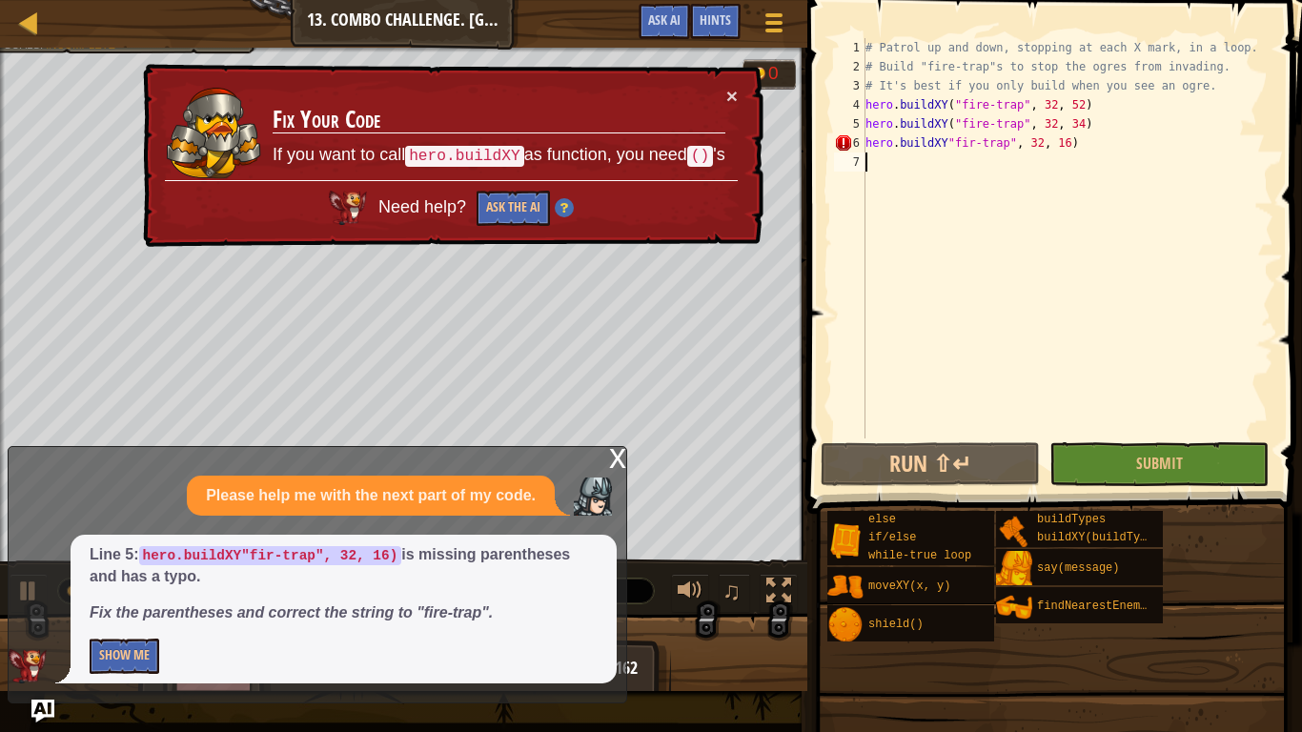
click at [740, 93] on div "× Fix Your Code If you want to call hero.buildXY as function, you need () 's Ne…" at bounding box center [451, 156] width 624 height 184
click at [119, 570] on button "Show Me" at bounding box center [125, 656] width 70 height 35
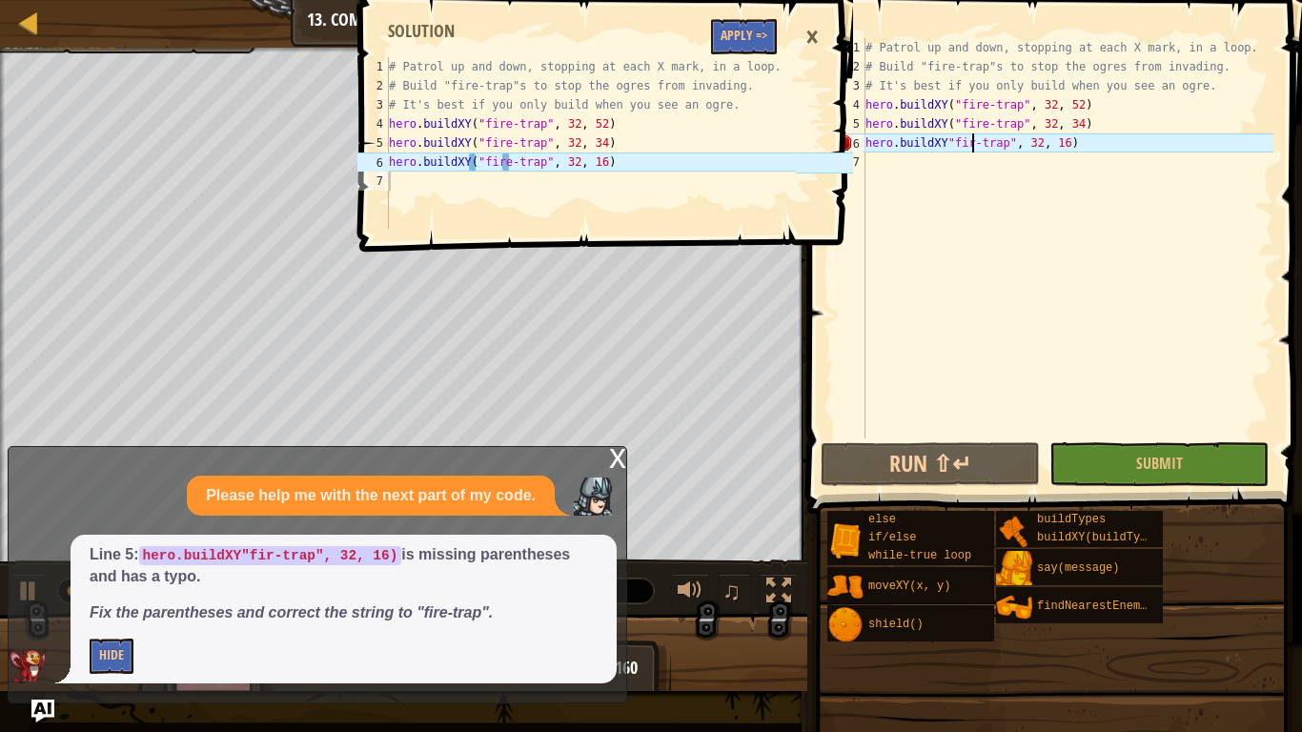
click at [971, 146] on div "# Patrol up and down, stopping at each X mark, in a loop. # Build "fire-trap"s …" at bounding box center [1068, 257] width 412 height 438
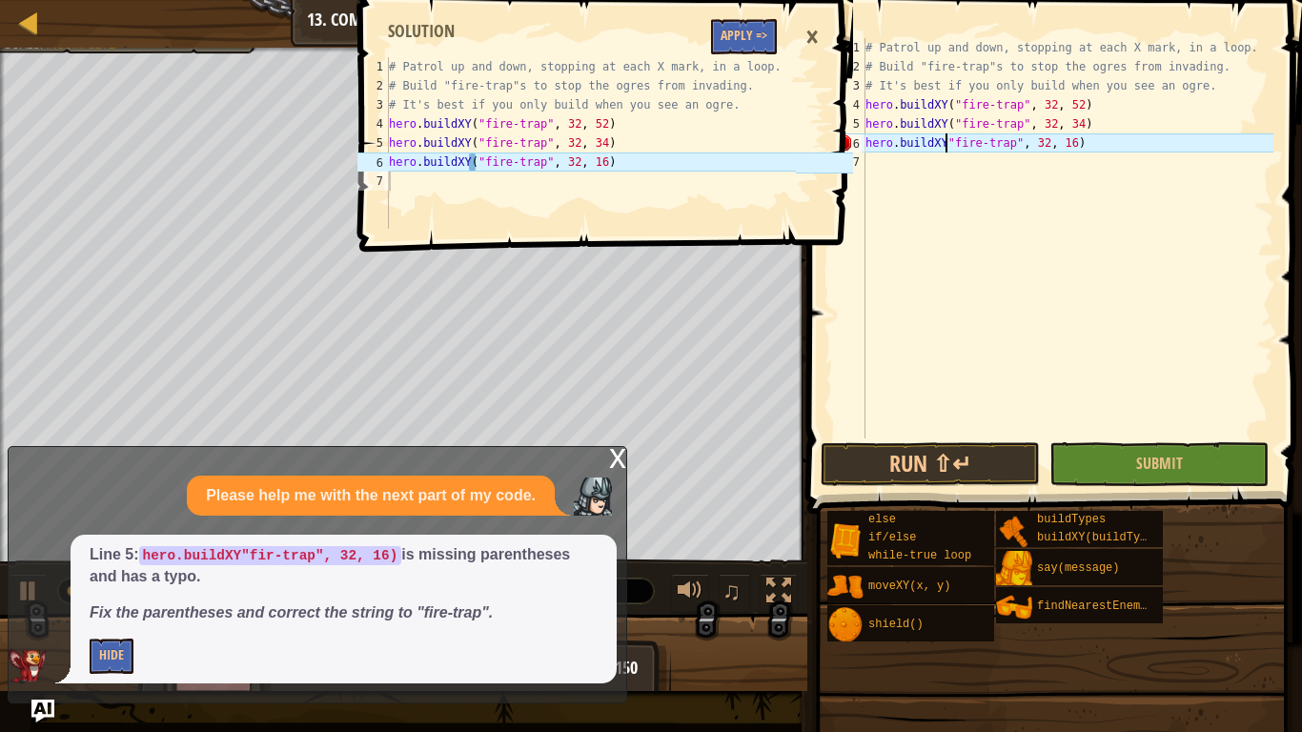
click at [946, 146] on div "# Patrol up and down, stopping at each X mark, in a loop. # Build "fire-trap"s …" at bounding box center [1068, 257] width 412 height 438
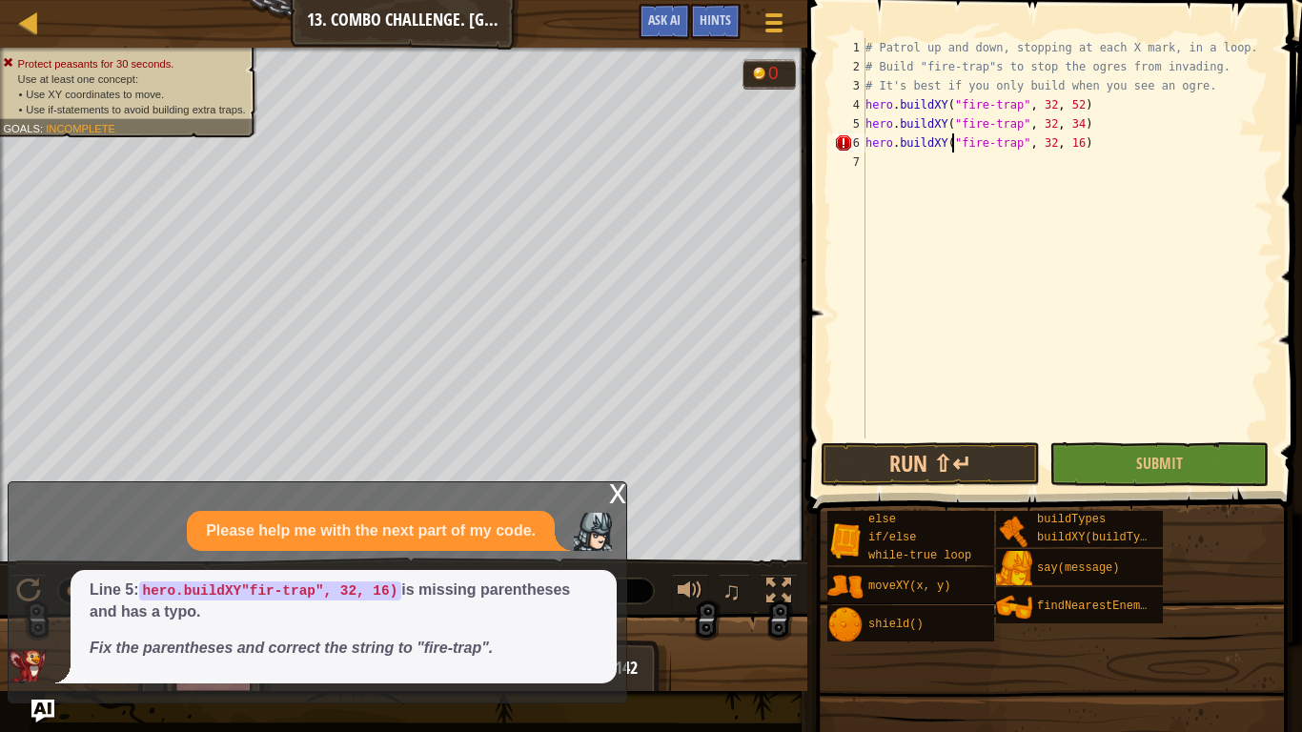
scroll to position [9, 13]
type textarea "hero.buildXY("fire-trap", 32, 16)"
click at [1000, 472] on button "Run ⇧↵" at bounding box center [930, 464] width 219 height 44
